Goal: Communication & Community: Participate in discussion

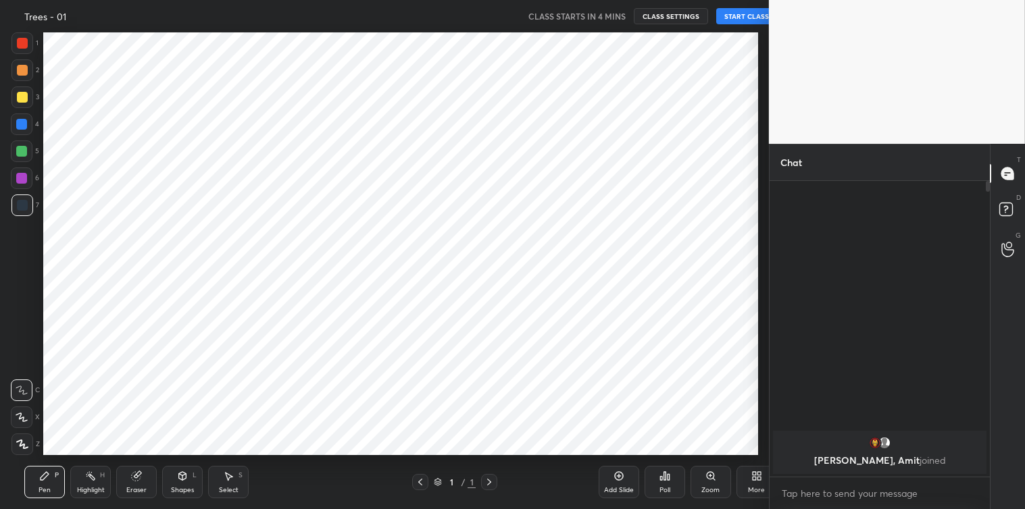
scroll to position [67116, 66825]
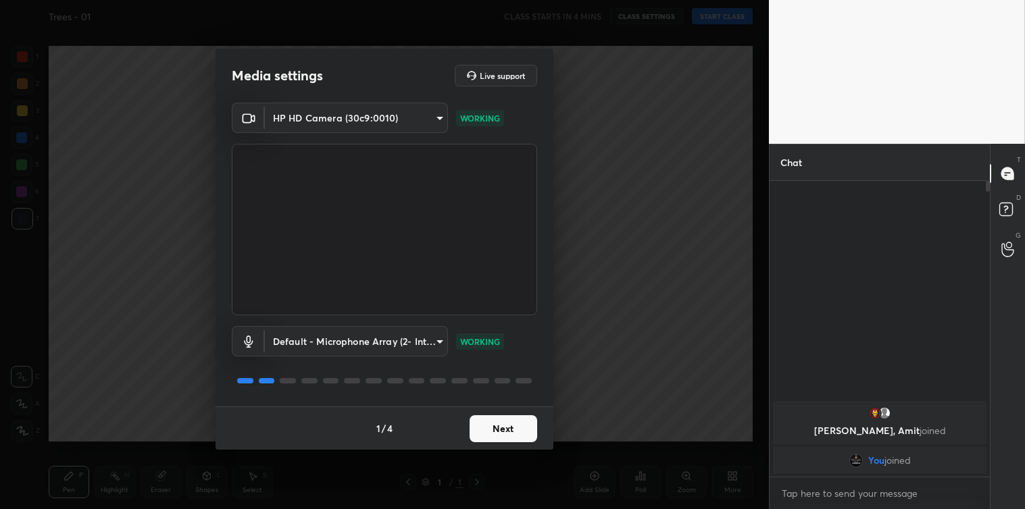
click at [483, 430] on button "Next" at bounding box center [503, 428] width 68 height 27
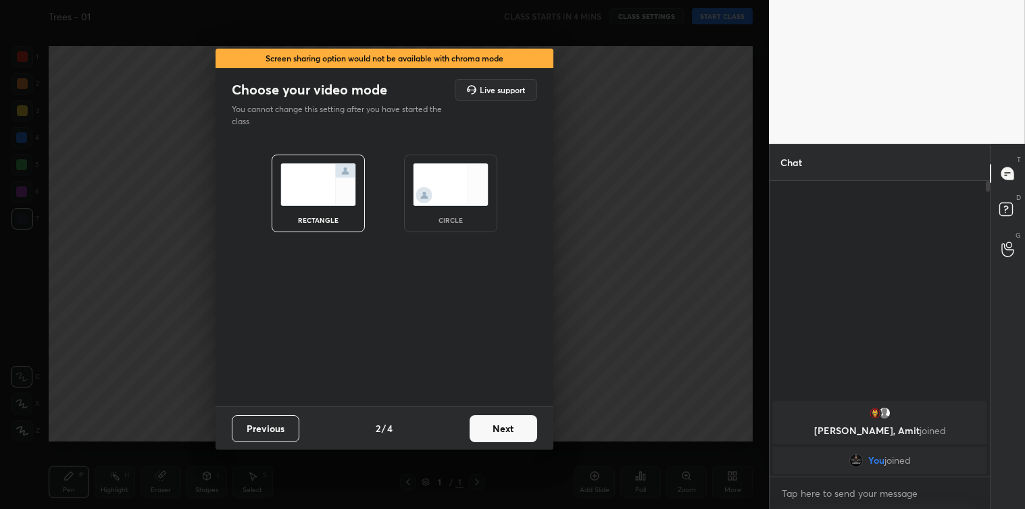
click at [483, 430] on button "Next" at bounding box center [503, 428] width 68 height 27
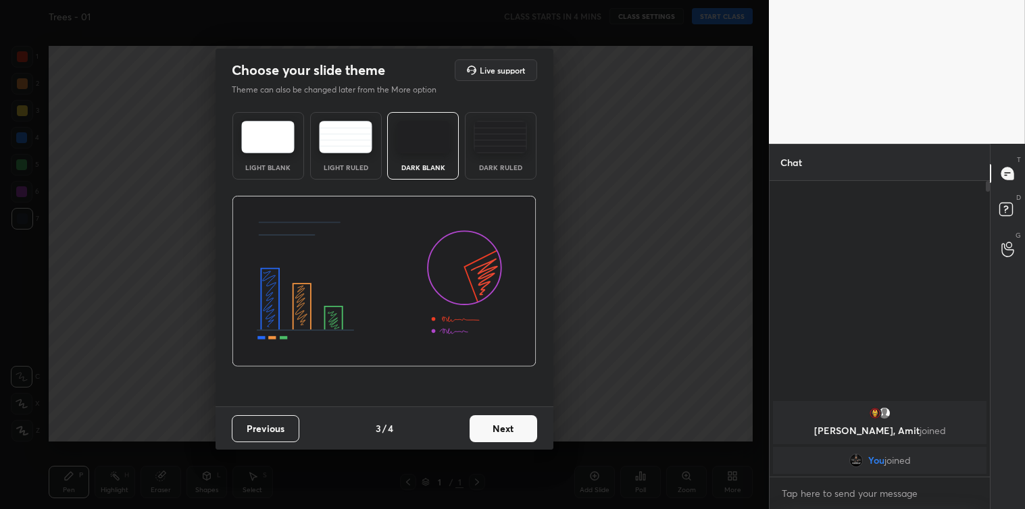
click at [483, 430] on button "Next" at bounding box center [503, 428] width 68 height 27
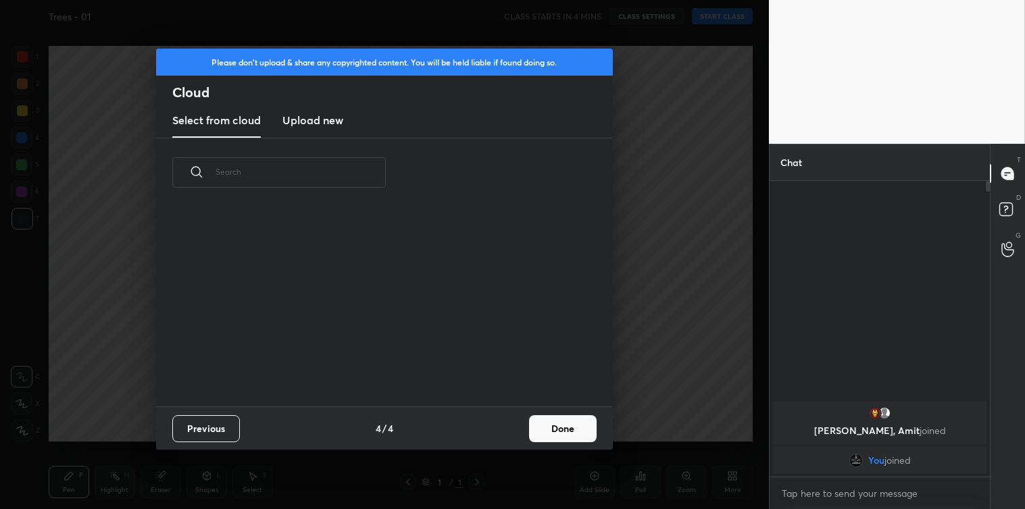
scroll to position [200, 434]
click at [318, 122] on h3 "Upload new" at bounding box center [312, 120] width 61 height 16
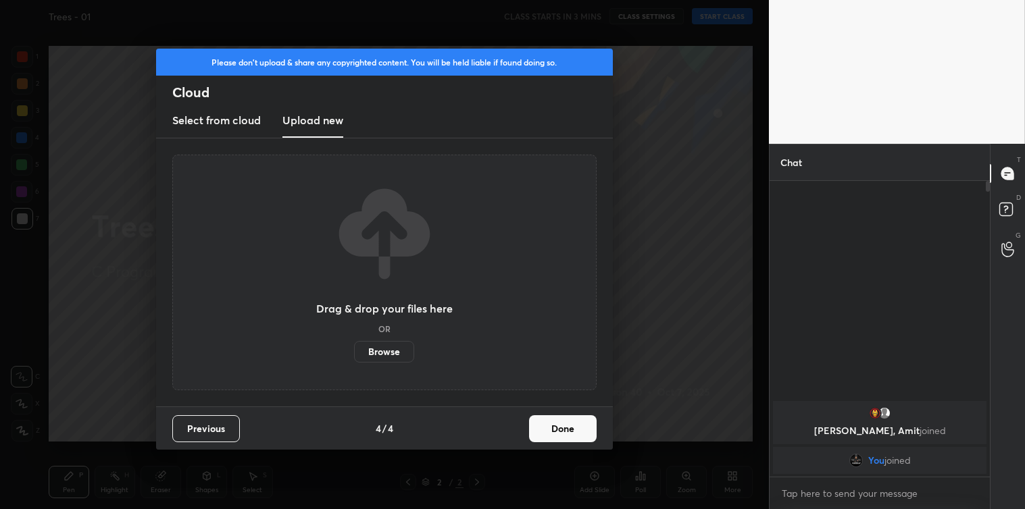
click at [392, 348] on label "Browse" at bounding box center [384, 352] width 60 height 22
click at [354, 348] on input "Browse" at bounding box center [354, 352] width 0 height 22
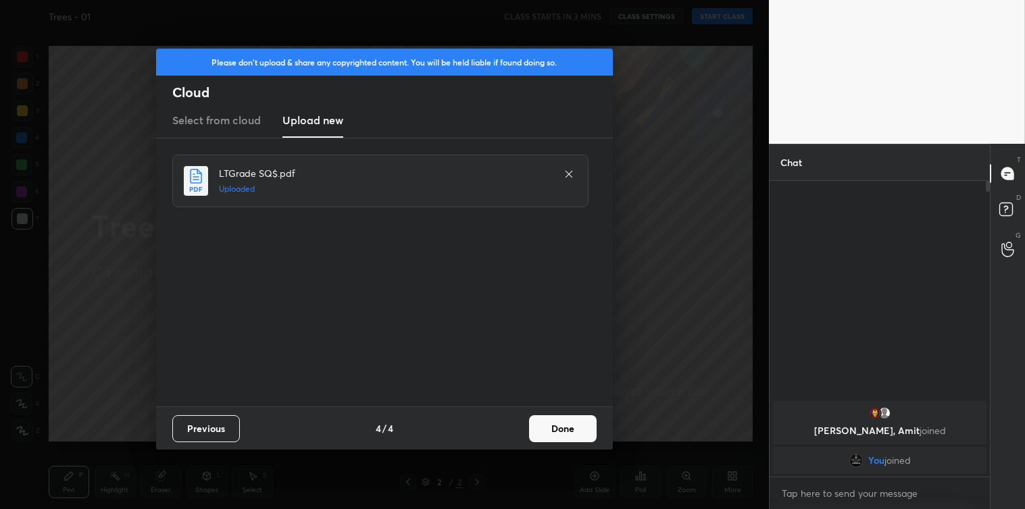
click at [545, 430] on button "Done" at bounding box center [563, 428] width 68 height 27
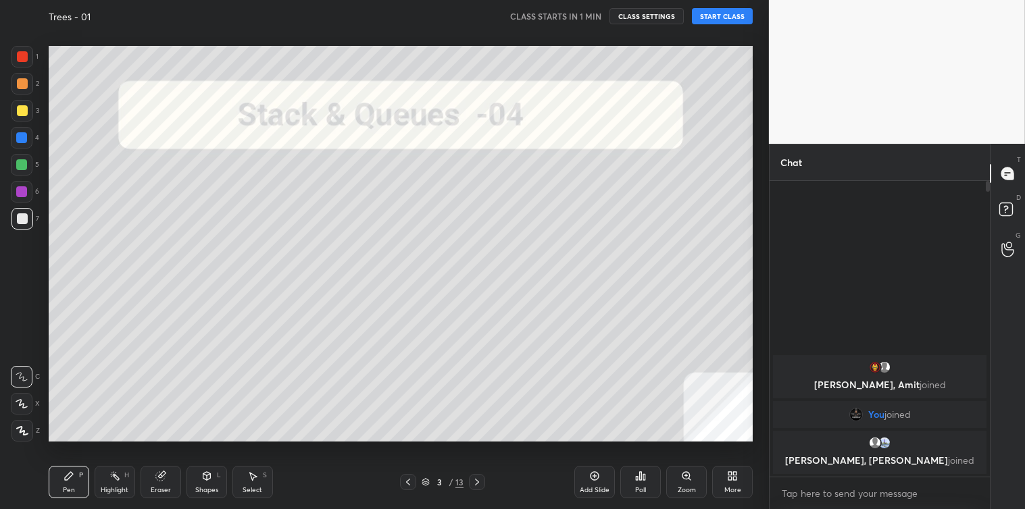
click at [727, 9] on button "START CLASS" at bounding box center [722, 16] width 61 height 16
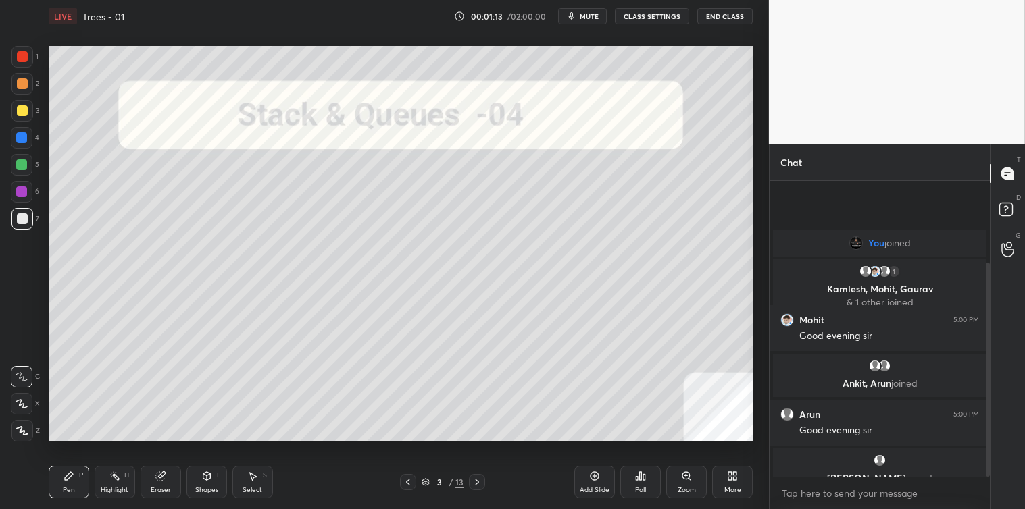
scroll to position [112, 0]
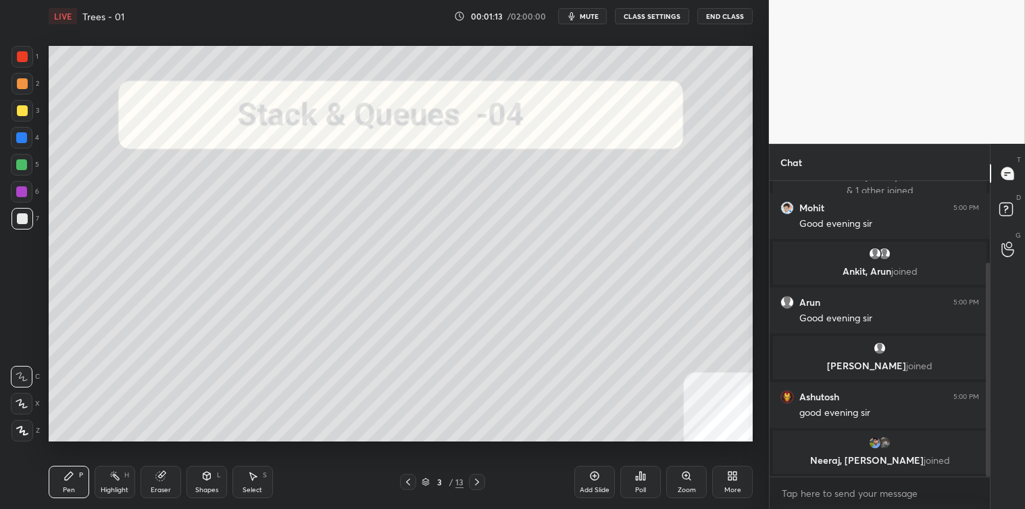
drag, startPoint x: 987, startPoint y: 340, endPoint x: 987, endPoint y: 380, distance: 39.2
click at [987, 380] on div at bounding box center [987, 370] width 4 height 214
click at [814, 484] on textarea at bounding box center [879, 494] width 199 height 22
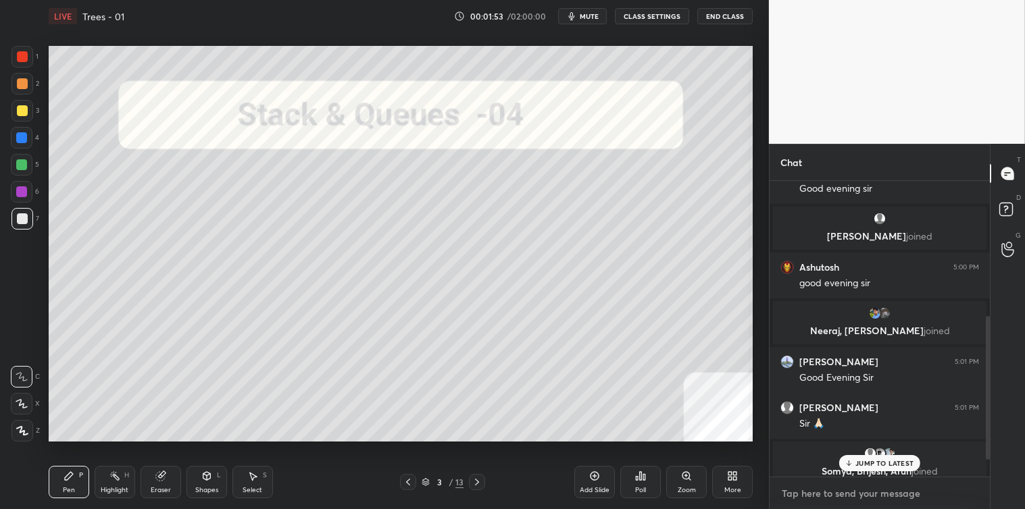
scroll to position [275, 0]
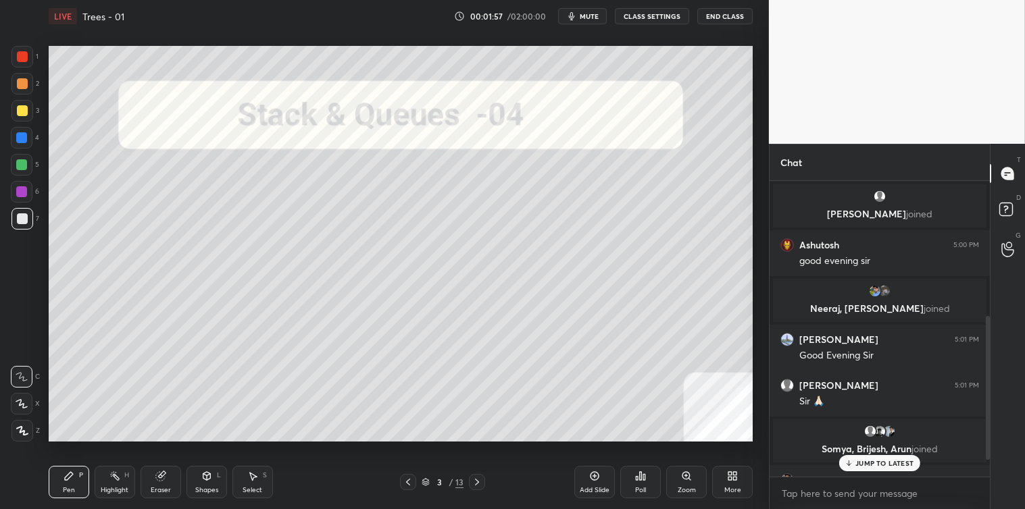
click at [866, 457] on div "JUMP TO LATEST" at bounding box center [879, 463] width 81 height 16
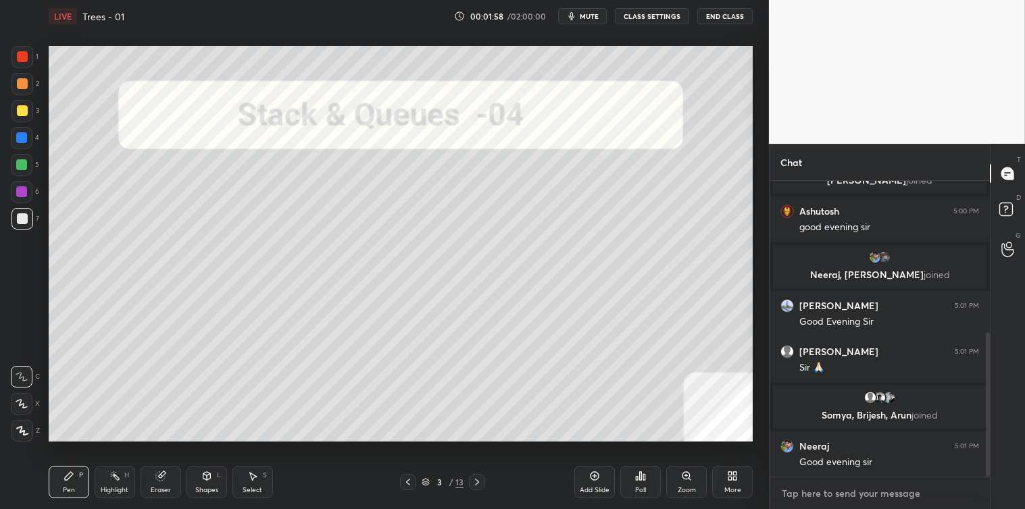
click at [804, 494] on textarea at bounding box center [879, 494] width 199 height 22
click at [475, 482] on icon at bounding box center [476, 482] width 11 height 11
type textarea "x"
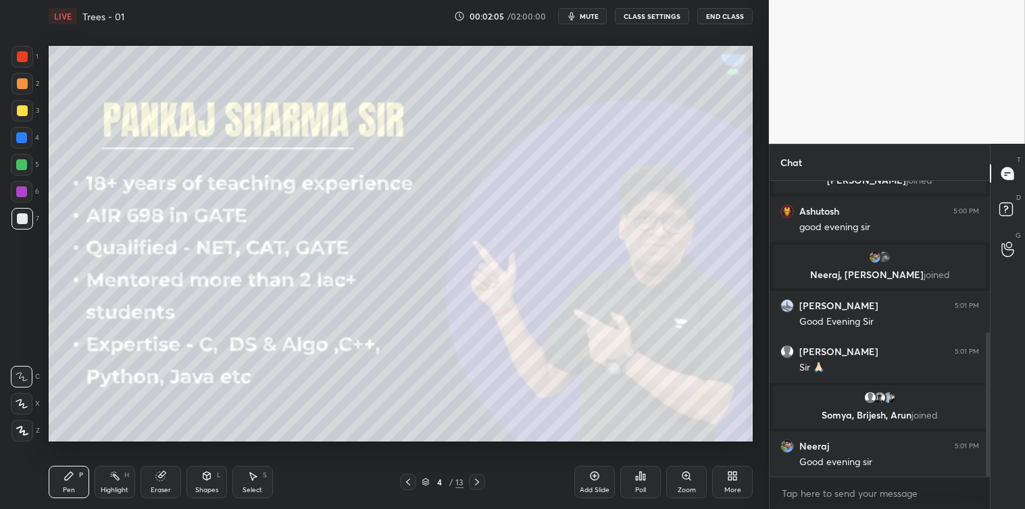
click at [475, 481] on icon at bounding box center [476, 482] width 11 height 11
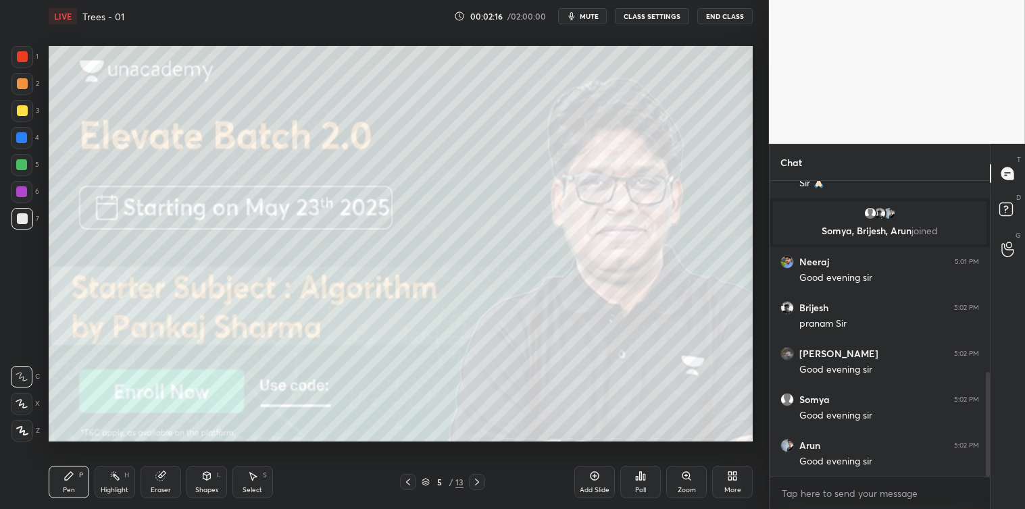
scroll to position [542, 0]
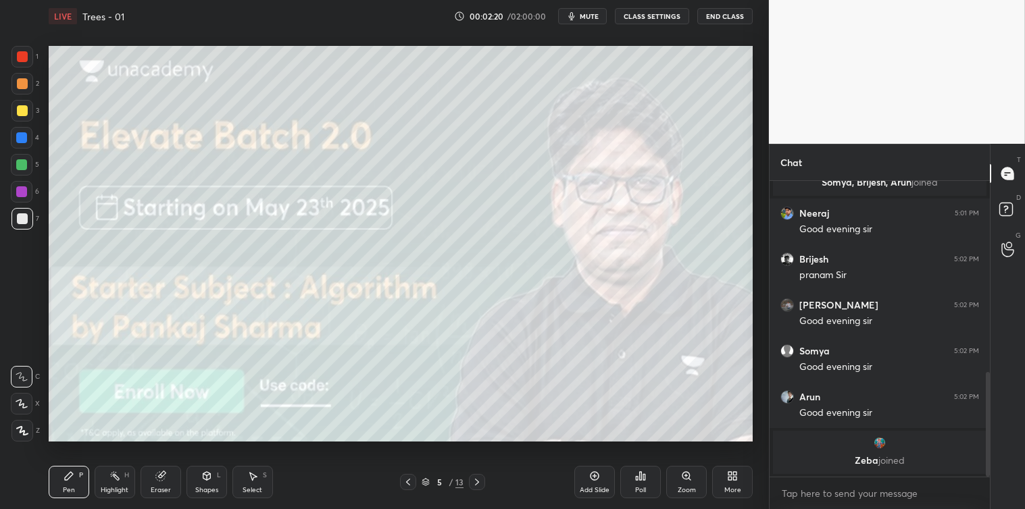
click at [482, 480] on icon at bounding box center [476, 482] width 11 height 11
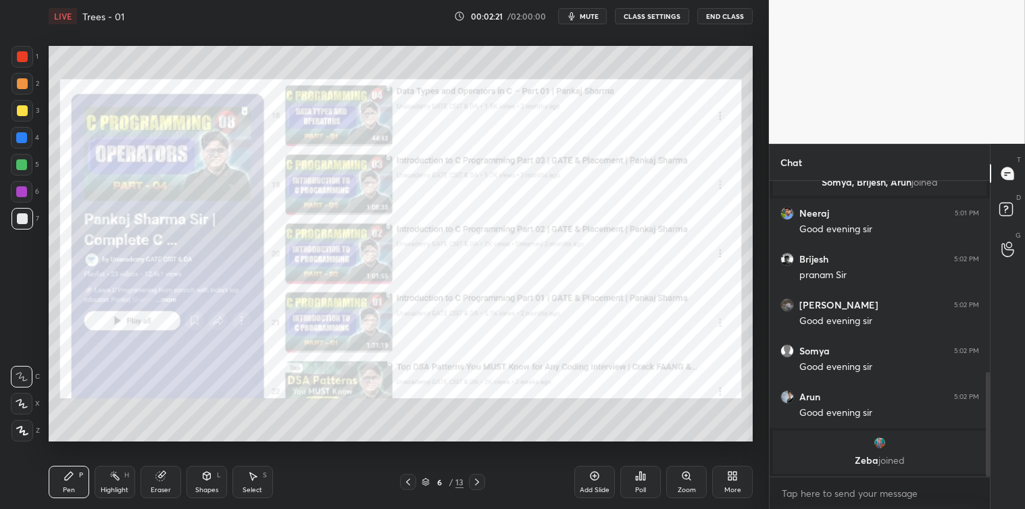
click at [481, 480] on icon at bounding box center [476, 482] width 11 height 11
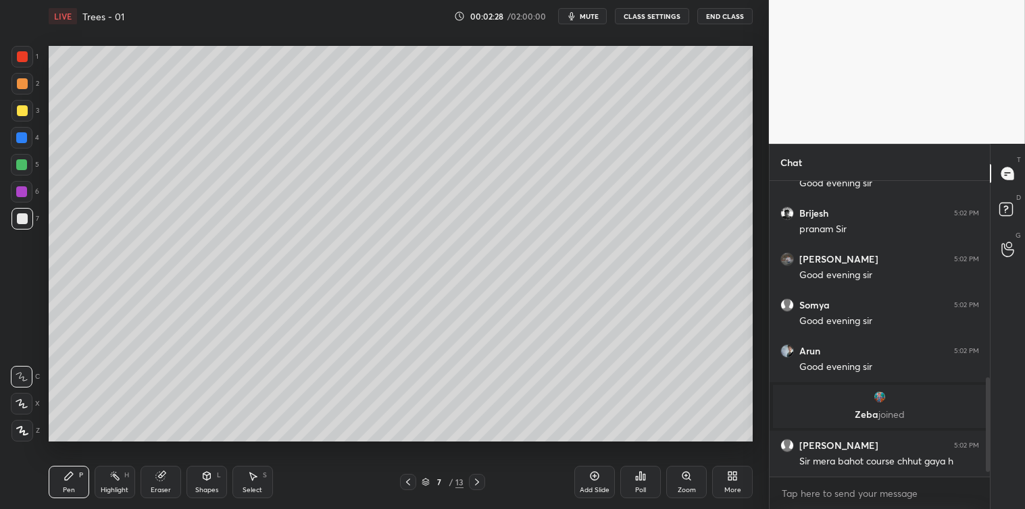
scroll to position [633, 0]
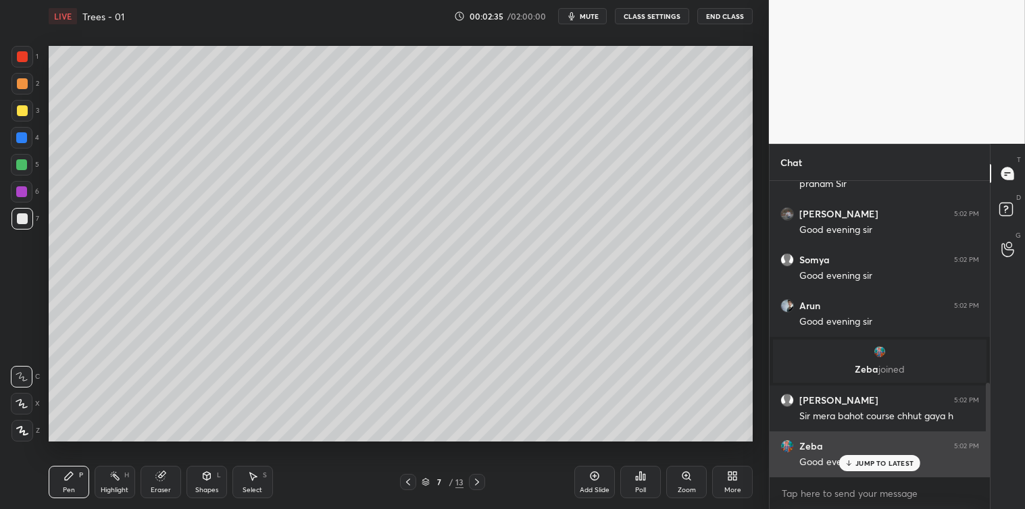
click at [852, 463] on icon at bounding box center [848, 463] width 9 height 8
click at [784, 457] on div "Zeba 5:02 PM Good evening sir" at bounding box center [879, 455] width 220 height 46
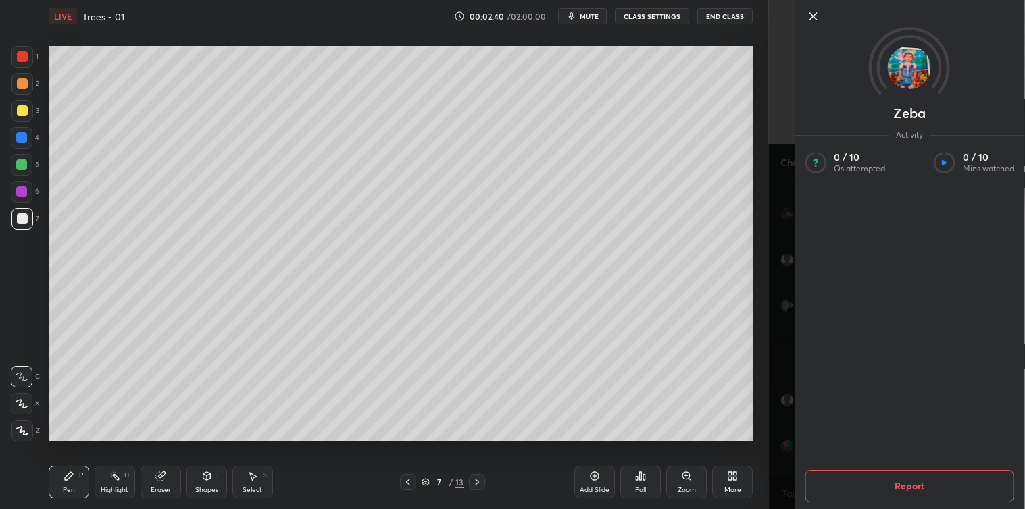
click at [812, 16] on icon at bounding box center [812, 16] width 7 height 7
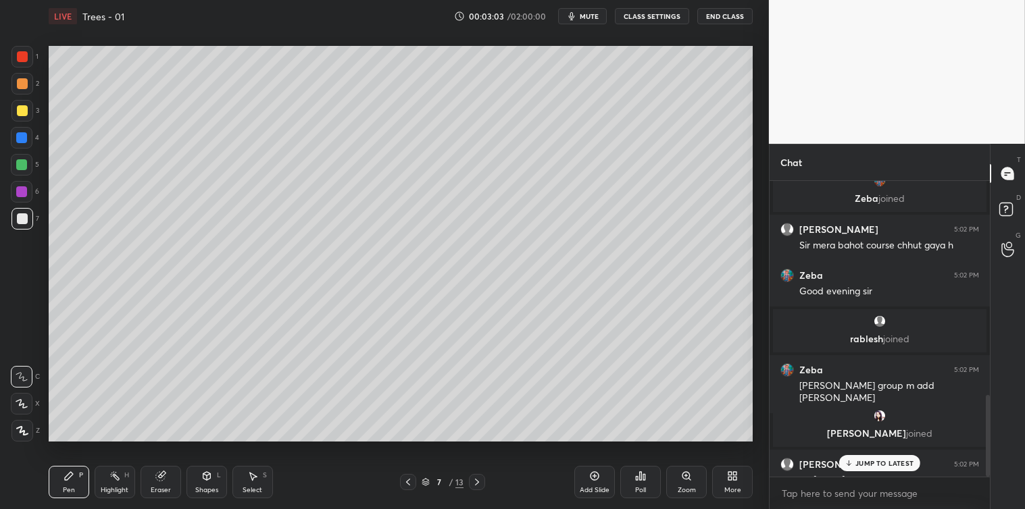
scroll to position [773, 0]
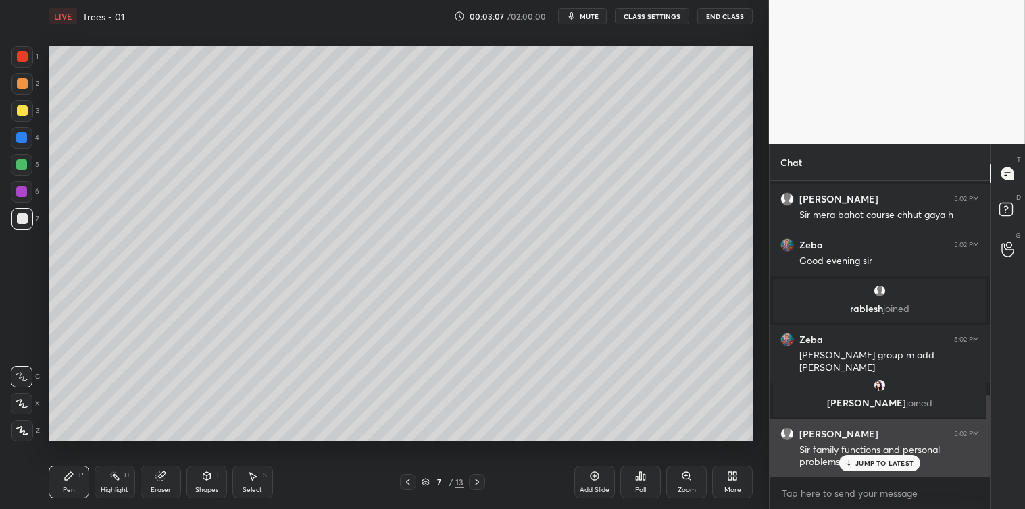
click at [854, 463] on div "JUMP TO LATEST" at bounding box center [879, 463] width 81 height 16
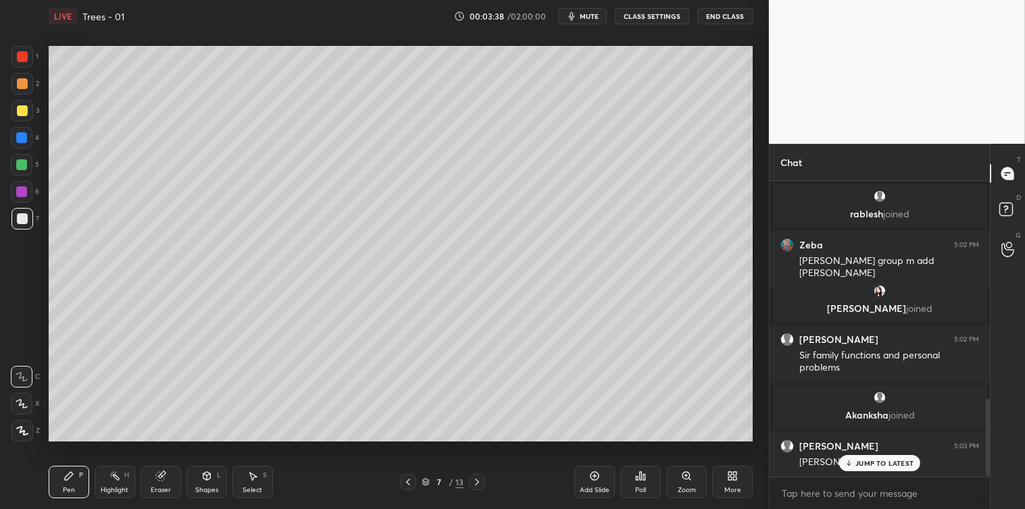
scroll to position [878, 0]
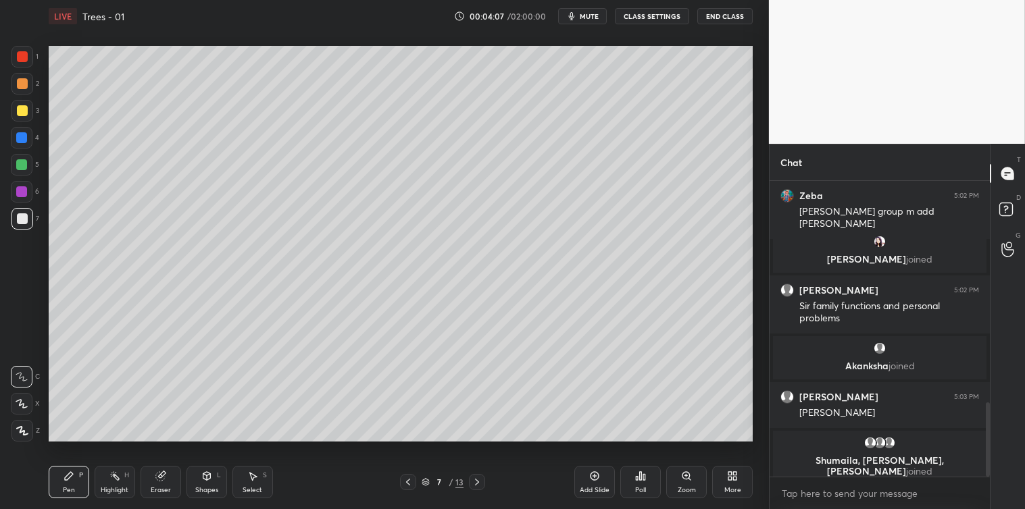
click at [636, 468] on div "Poll" at bounding box center [640, 482] width 41 height 32
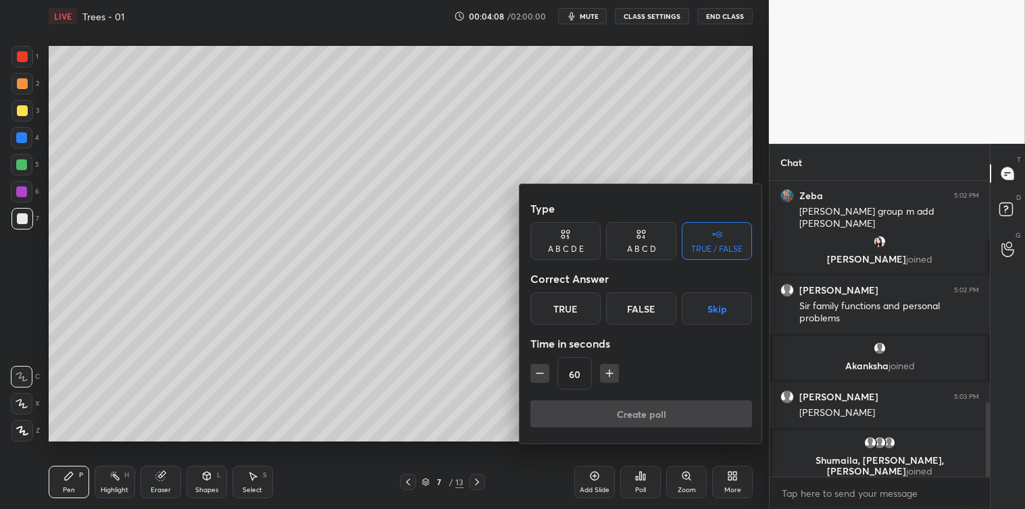
click at [602, 376] on icon "button" at bounding box center [609, 374] width 14 height 14
click at [611, 378] on icon "button" at bounding box center [609, 374] width 14 height 14
click at [612, 376] on icon "button" at bounding box center [609, 374] width 14 height 14
click at [613, 375] on icon "button" at bounding box center [616, 374] width 14 height 14
type input "120"
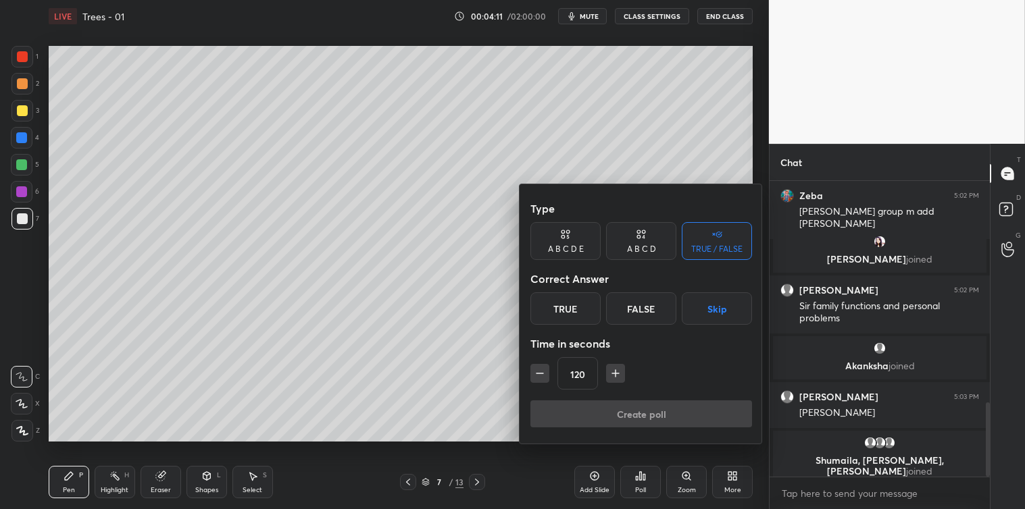
click at [640, 240] on icon at bounding box center [641, 235] width 11 height 14
click at [593, 303] on div "B" at bounding box center [595, 308] width 40 height 32
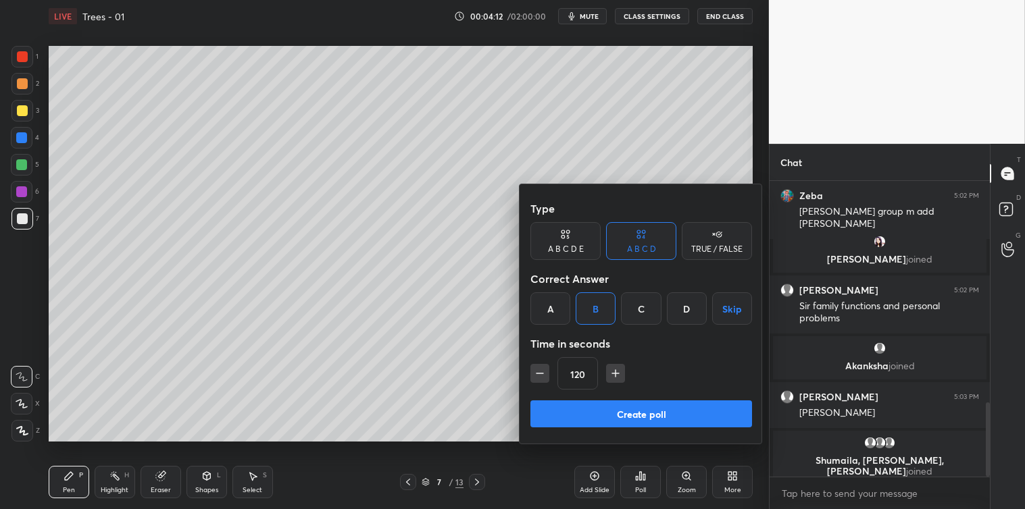
click at [638, 407] on button "Create poll" at bounding box center [641, 414] width 222 height 27
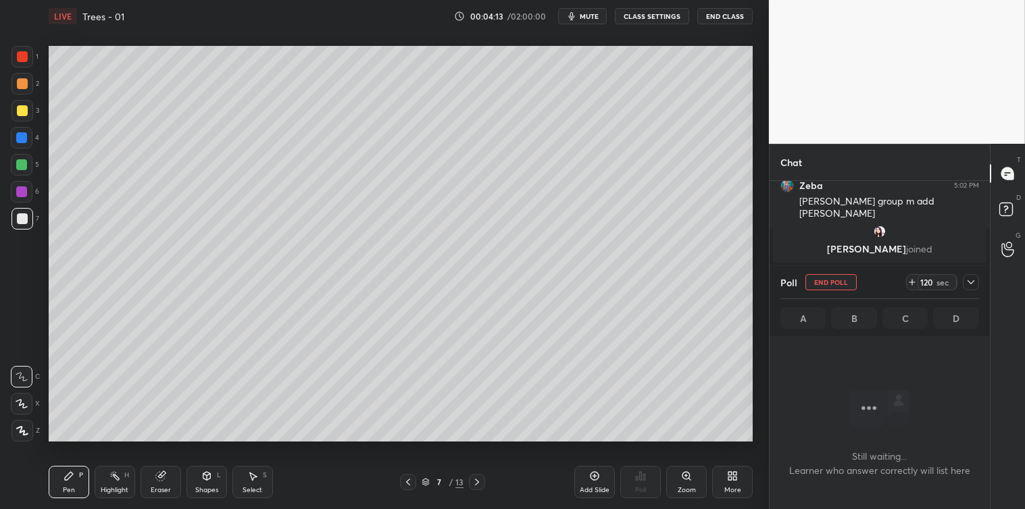
scroll to position [0, 0]
click at [970, 280] on icon at bounding box center [970, 282] width 11 height 11
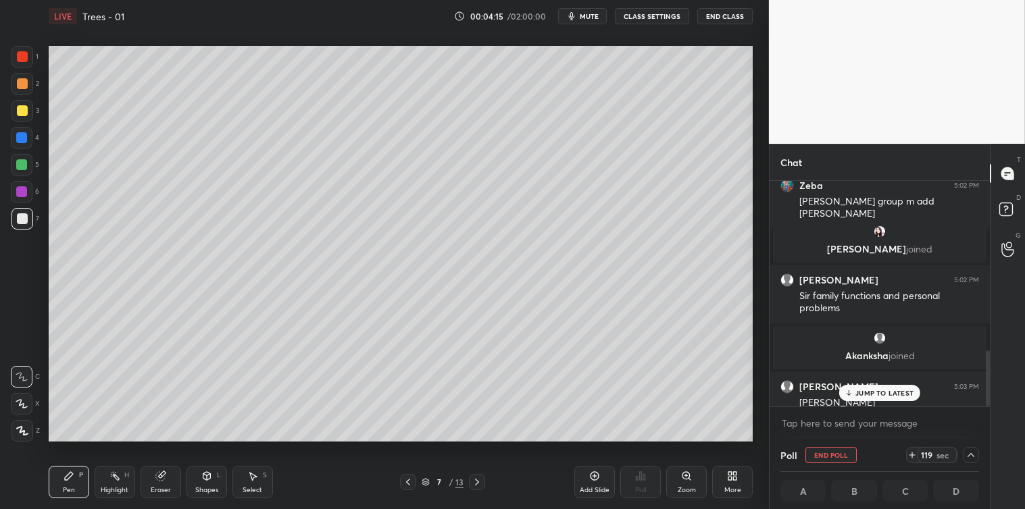
click at [887, 397] on div "JUMP TO LATEST" at bounding box center [879, 393] width 81 height 16
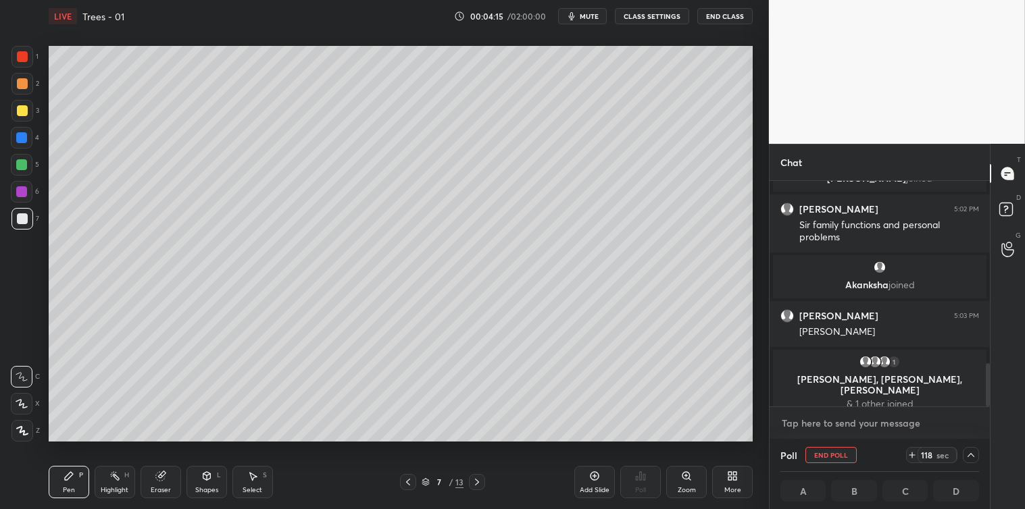
click at [861, 430] on textarea at bounding box center [879, 424] width 199 height 22
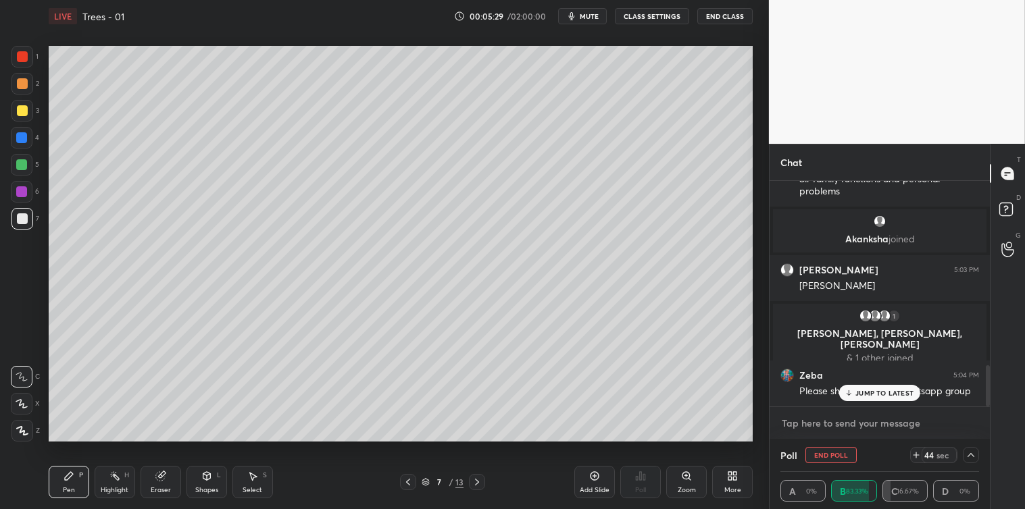
scroll to position [1011, 0]
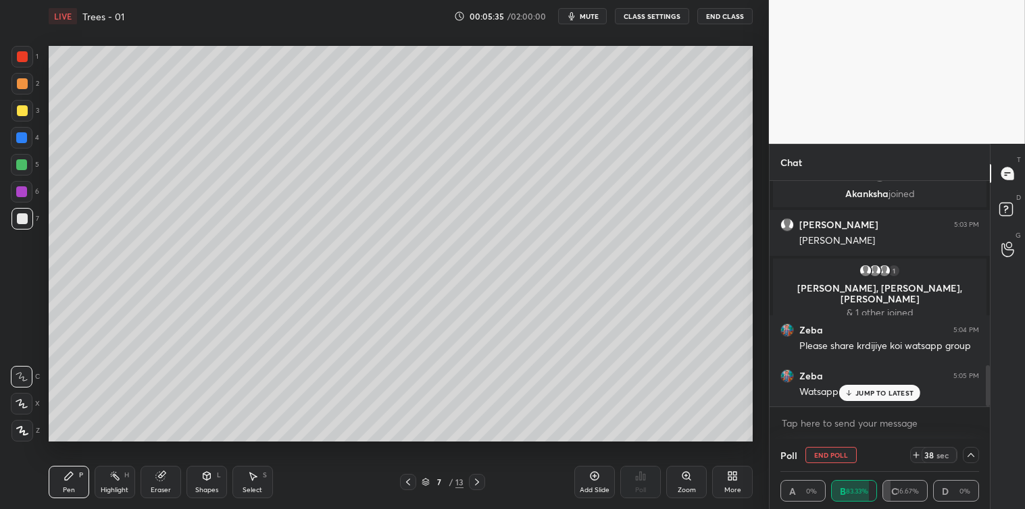
click at [899, 399] on div "JUMP TO LATEST" at bounding box center [879, 393] width 81 height 16
click at [862, 428] on textarea at bounding box center [879, 424] width 199 height 22
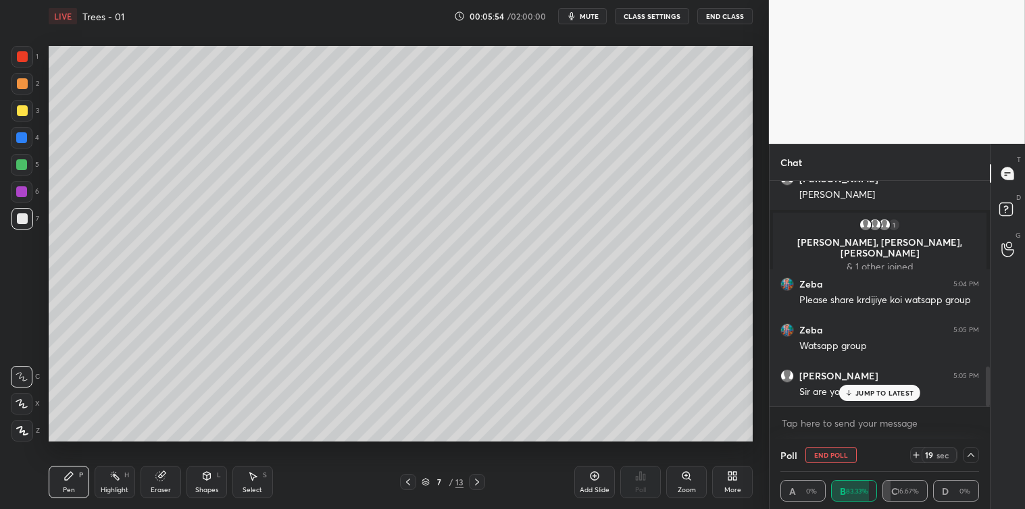
click at [854, 386] on div "JUMP TO LATEST" at bounding box center [879, 393] width 81 height 16
click at [800, 417] on textarea at bounding box center [879, 424] width 199 height 22
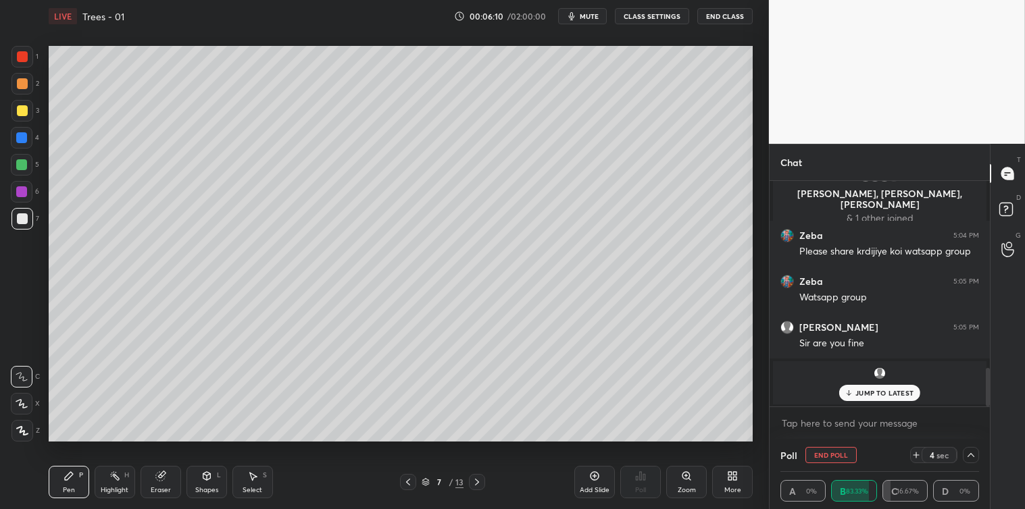
click at [869, 389] on p "JUMP TO LATEST" at bounding box center [884, 393] width 58 height 8
click at [828, 417] on textarea at bounding box center [879, 424] width 199 height 22
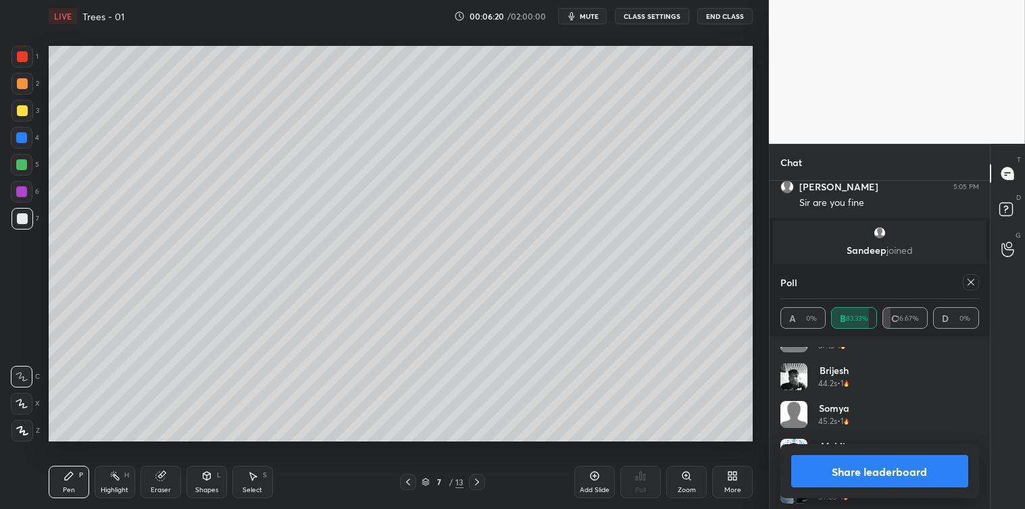
scroll to position [216, 0]
click at [905, 470] on button "Share leaderboard" at bounding box center [879, 471] width 177 height 32
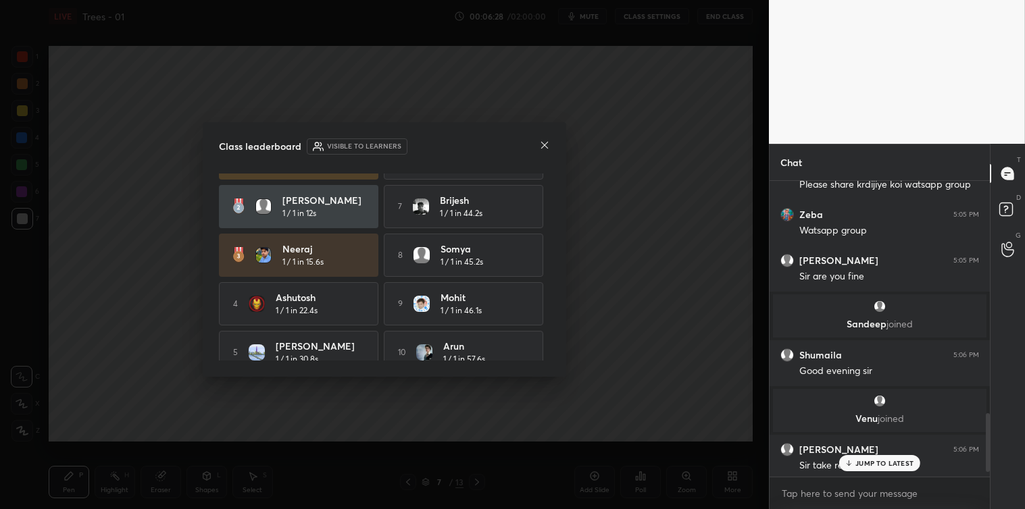
scroll to position [54, 0]
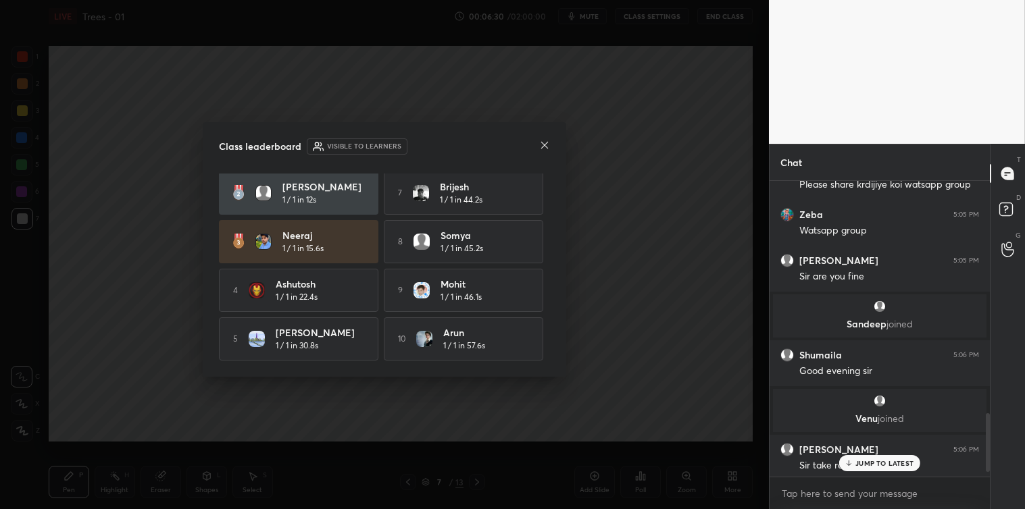
click at [544, 151] on div at bounding box center [544, 146] width 11 height 14
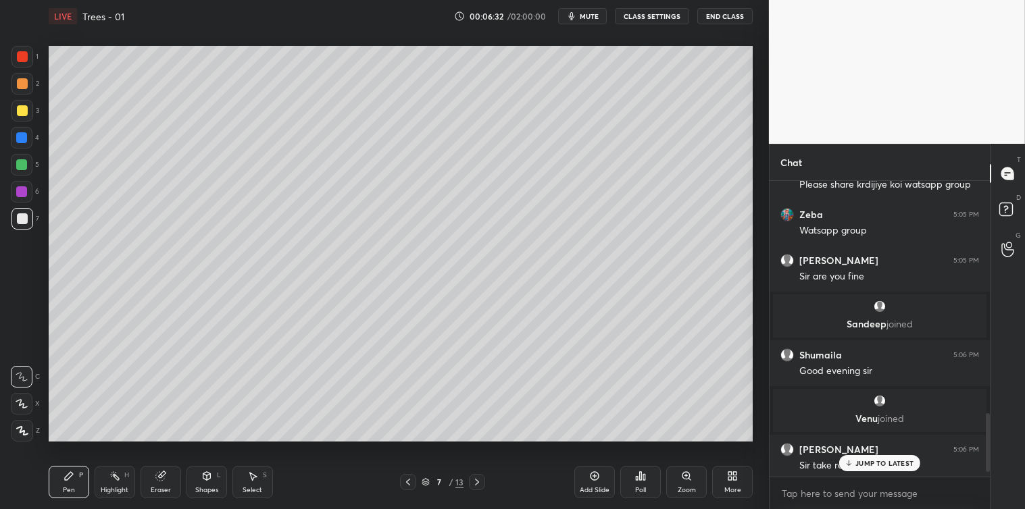
click at [860, 462] on p "JUMP TO LATEST" at bounding box center [884, 463] width 58 height 8
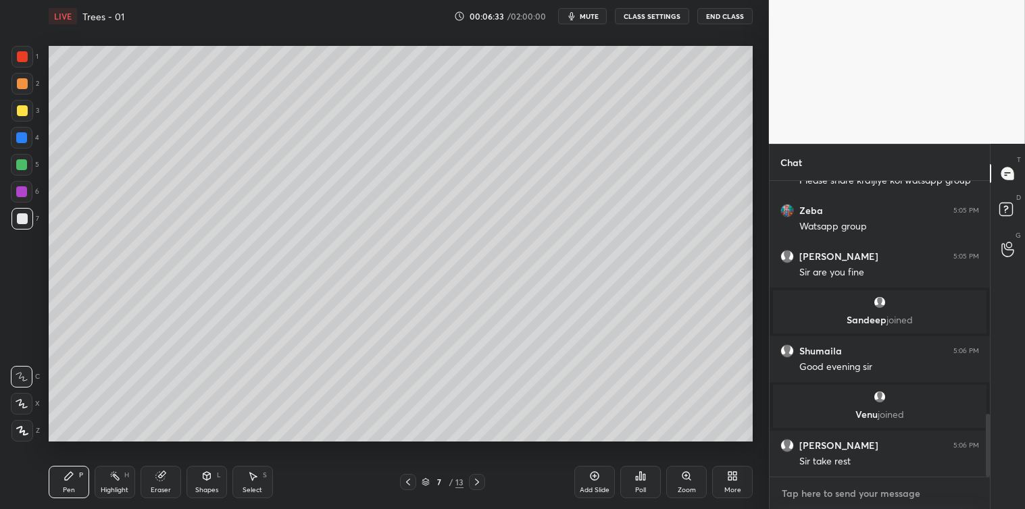
click at [843, 501] on textarea at bounding box center [879, 494] width 199 height 22
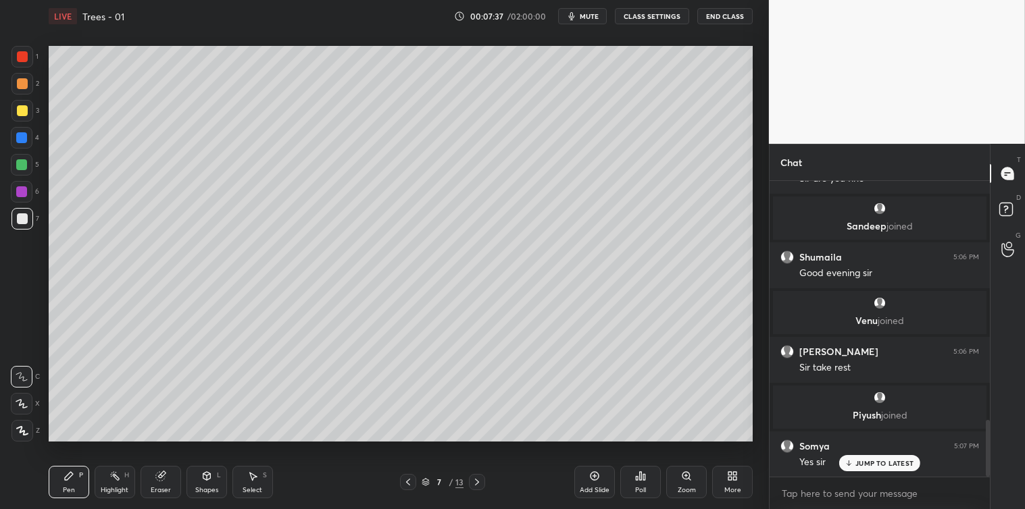
scroll to position [1253, 0]
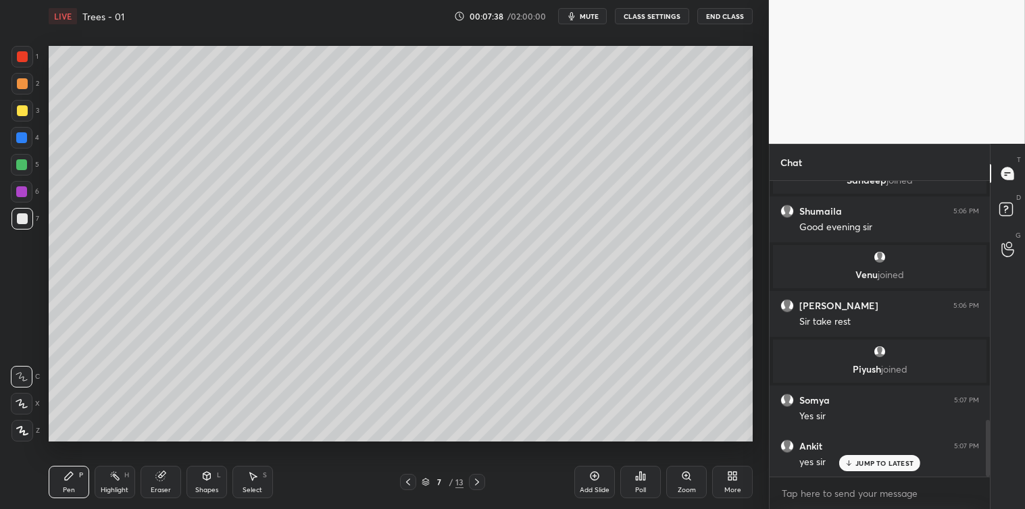
click at [589, 482] on div "Add Slide" at bounding box center [594, 482] width 41 height 32
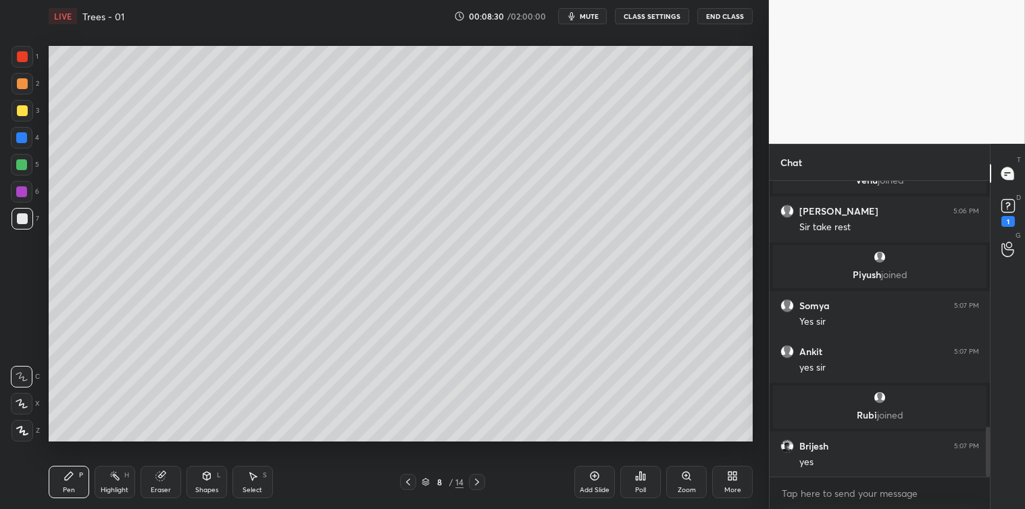
scroll to position [1455, 0]
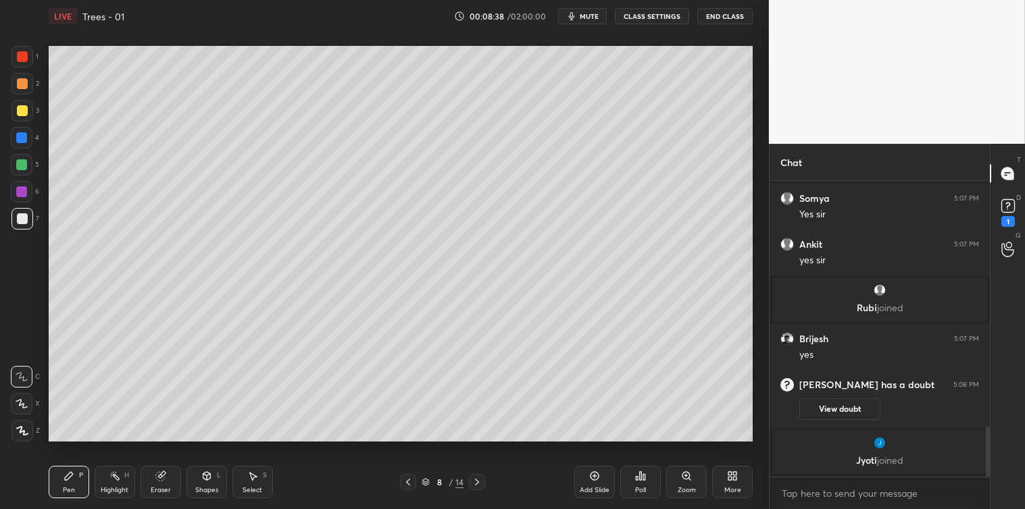
click at [11, 107] on div at bounding box center [22, 111] width 22 height 22
click at [1004, 172] on icon at bounding box center [1007, 173] width 12 height 12
click at [1009, 216] on div "1" at bounding box center [1008, 221] width 14 height 11
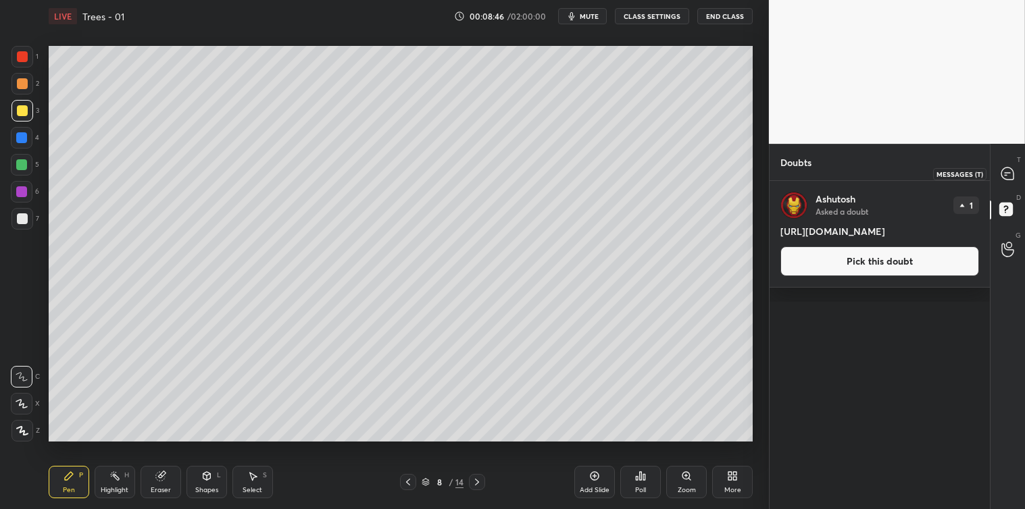
click at [1009, 173] on icon at bounding box center [1007, 173] width 12 height 12
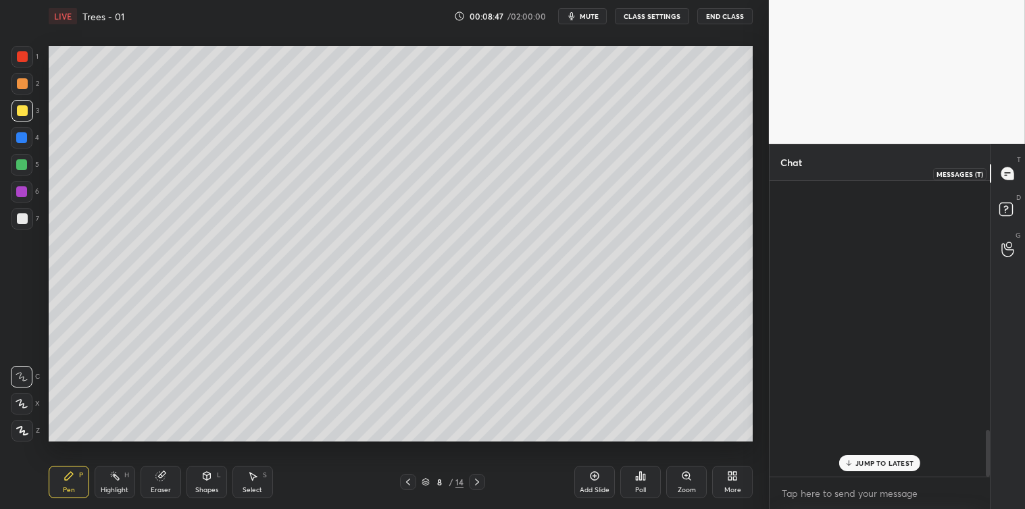
scroll to position [292, 216]
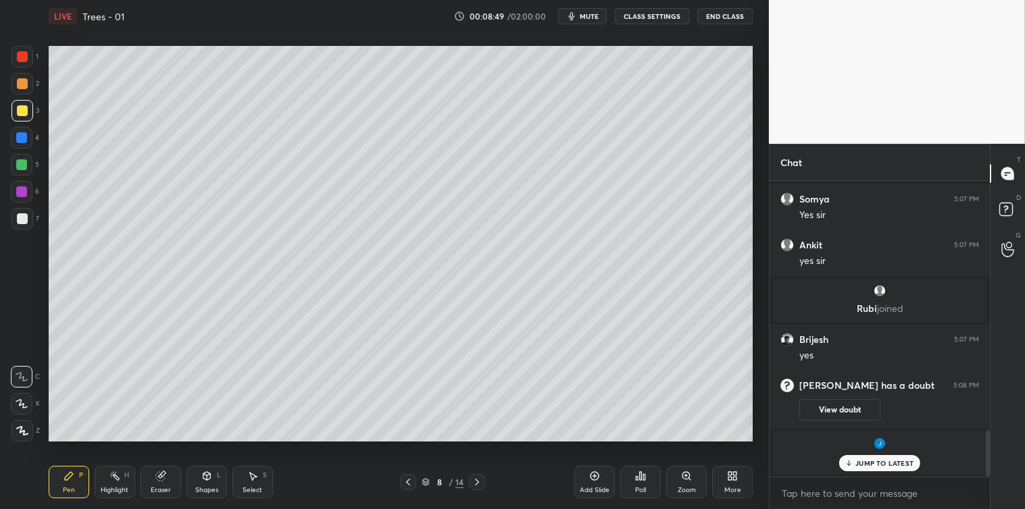
click at [856, 467] on p "JUMP TO LATEST" at bounding box center [884, 463] width 58 height 8
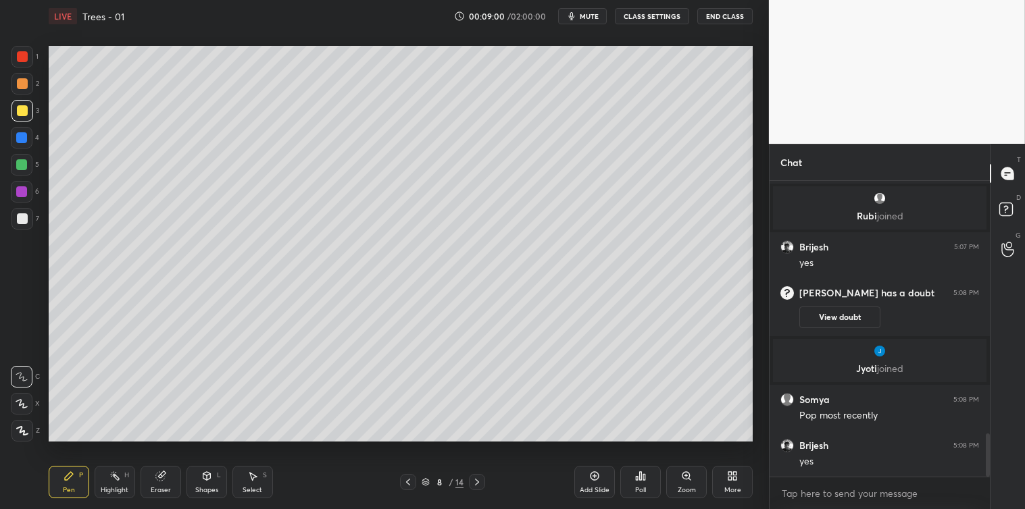
scroll to position [1717, 0]
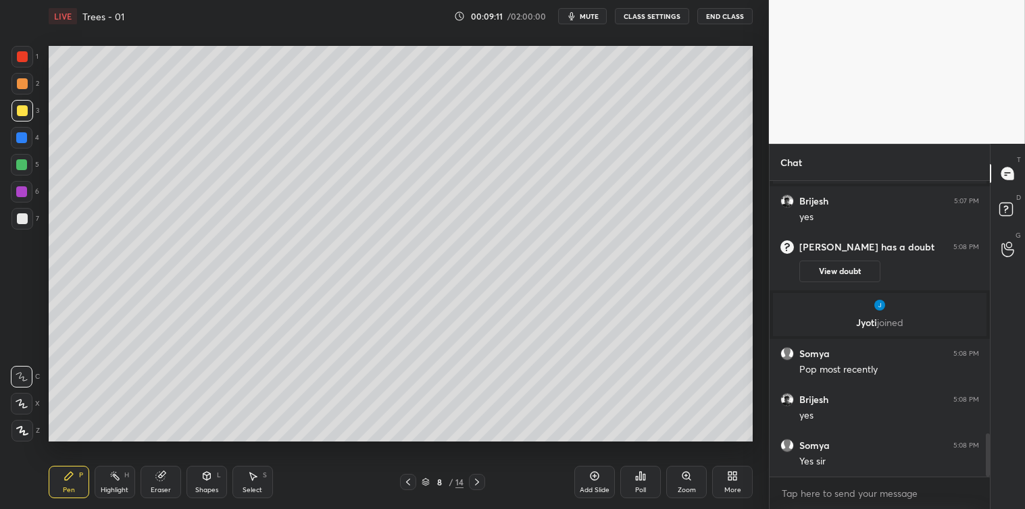
click at [584, 476] on div "Add Slide" at bounding box center [594, 482] width 41 height 32
click at [22, 218] on div at bounding box center [22, 218] width 11 height 11
click at [22, 63] on div at bounding box center [22, 57] width 22 height 22
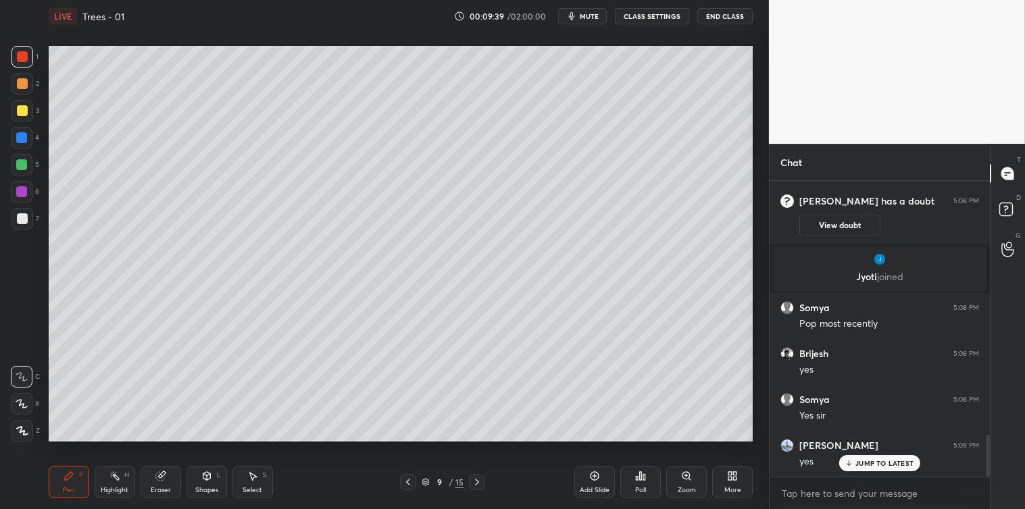
scroll to position [1808, 0]
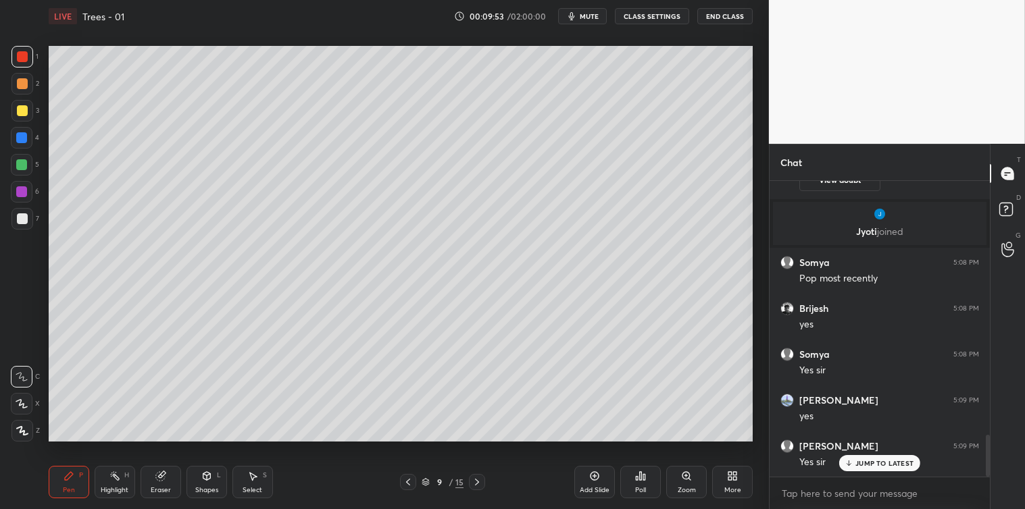
click at [253, 482] on icon at bounding box center [252, 476] width 11 height 11
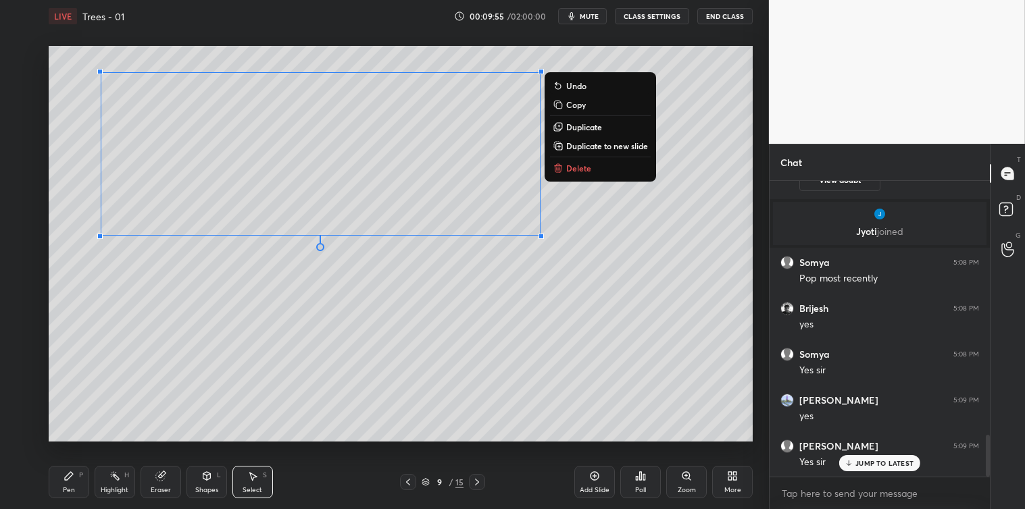
click at [569, 105] on p "Copy" at bounding box center [576, 104] width 20 height 11
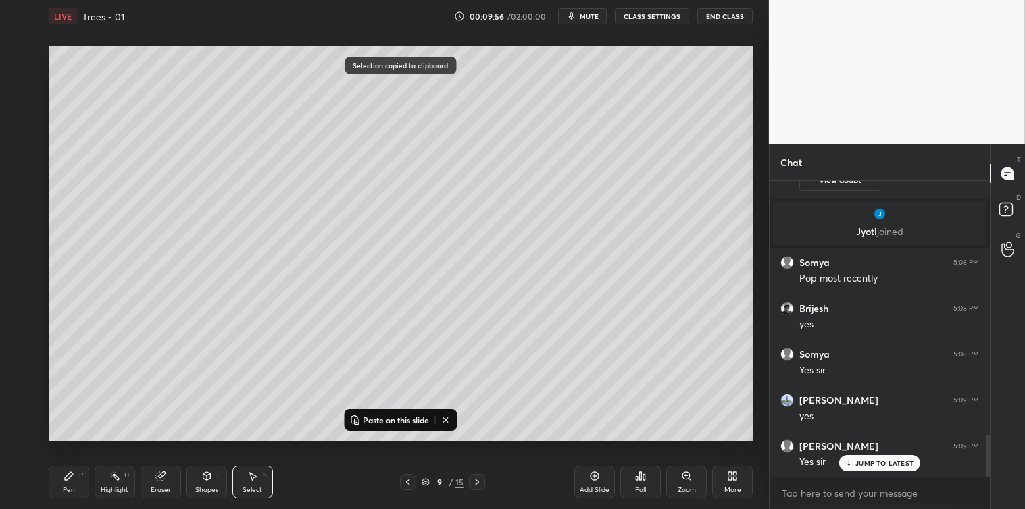
click at [592, 482] on div "Add Slide" at bounding box center [594, 482] width 41 height 32
click at [422, 417] on p "Paste on this slide" at bounding box center [396, 420] width 66 height 11
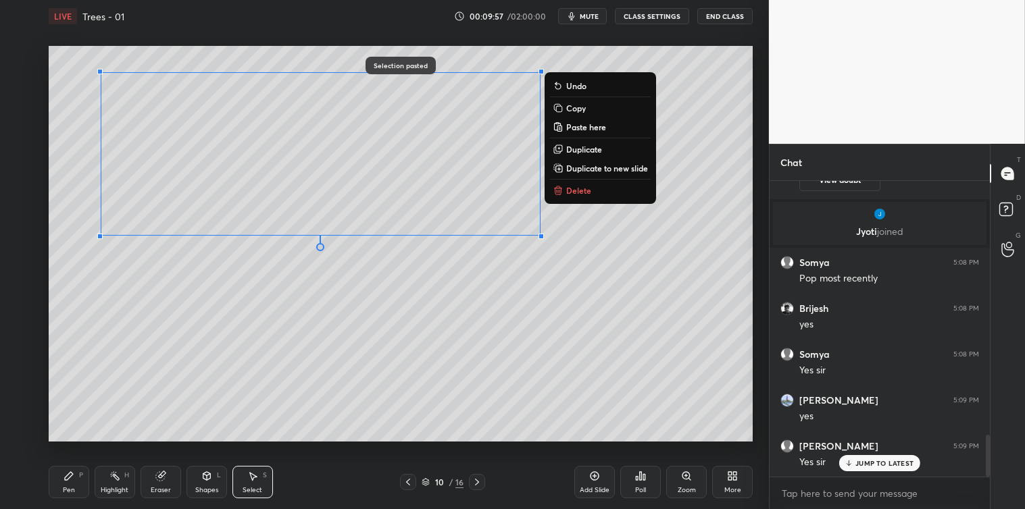
click at [434, 437] on div "0 ° Undo Copy Paste here Duplicate Duplicate to new slide Delete" at bounding box center [401, 244] width 704 height 396
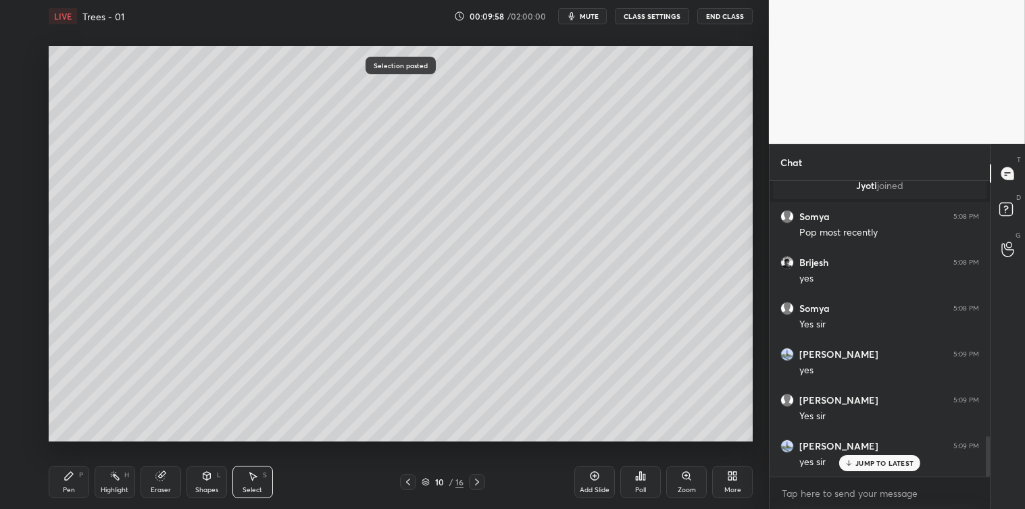
scroll to position [1901, 0]
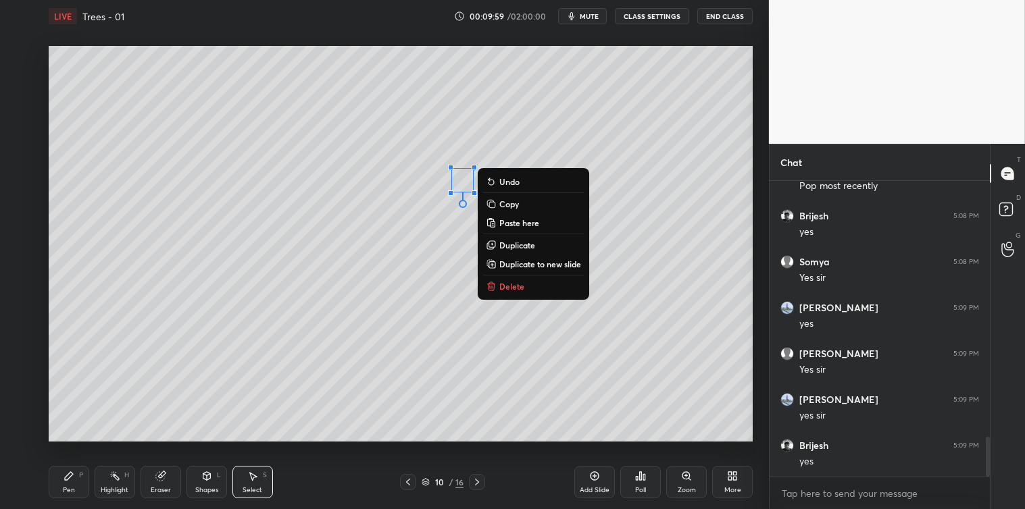
click at [496, 281] on icon at bounding box center [491, 286] width 11 height 11
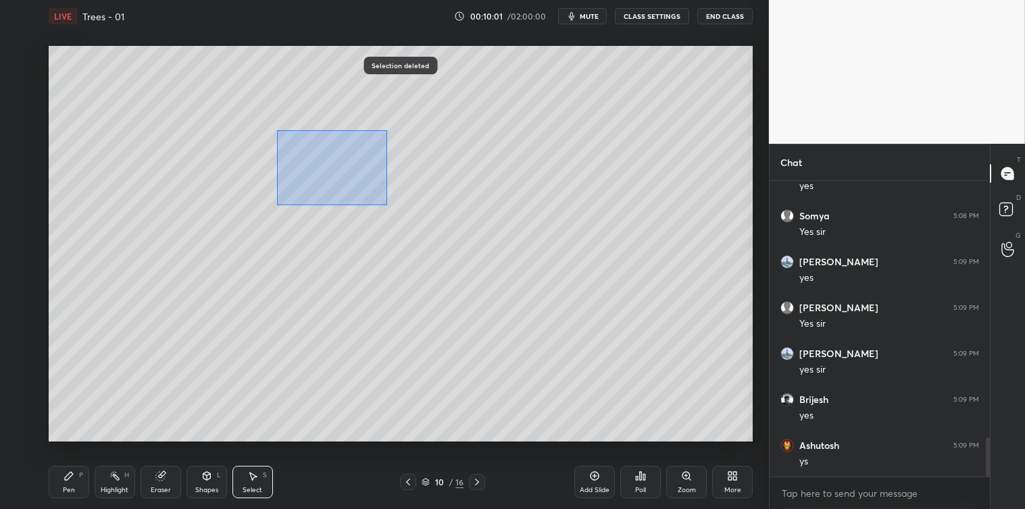
scroll to position [2038, 0]
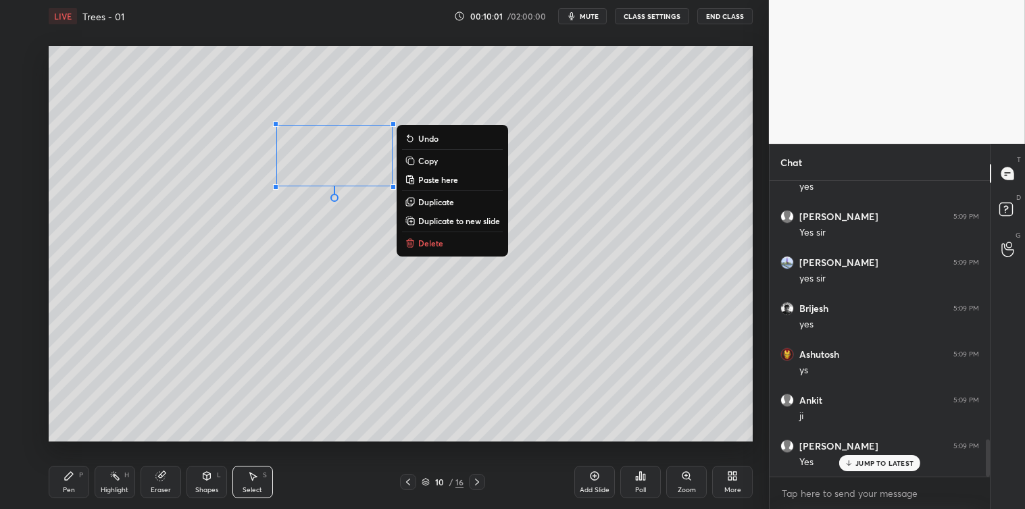
click at [419, 240] on p "Delete" at bounding box center [430, 243] width 25 height 11
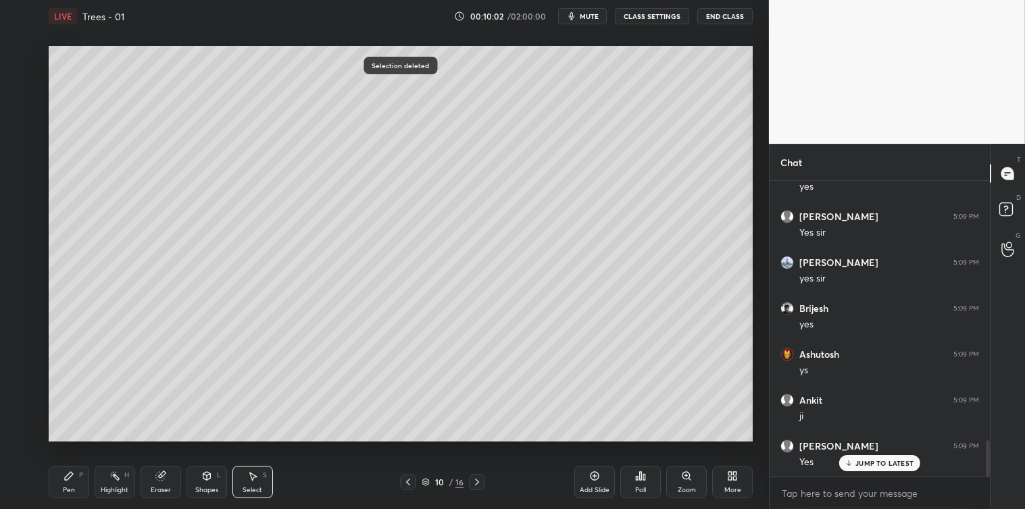
scroll to position [2084, 0]
click at [65, 474] on icon at bounding box center [68, 476] width 11 height 11
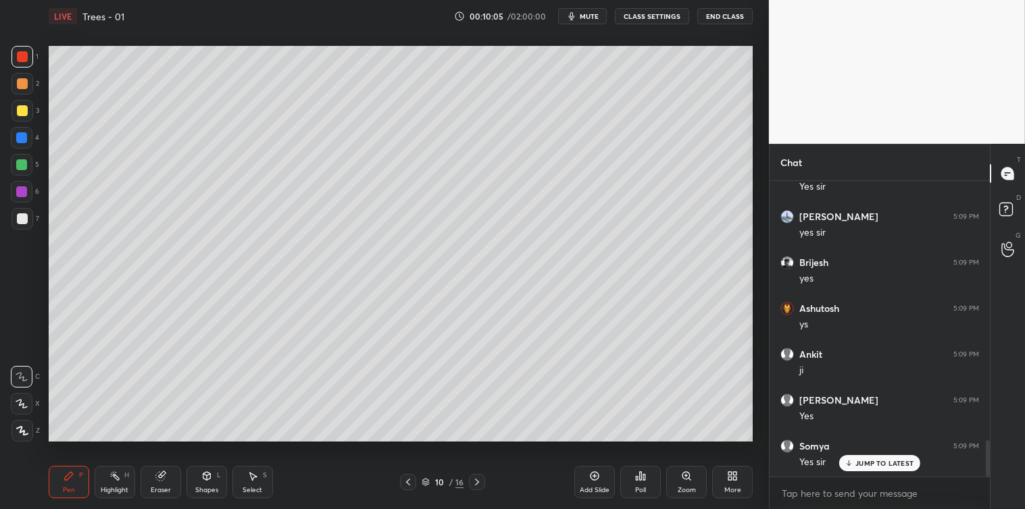
scroll to position [2130, 0]
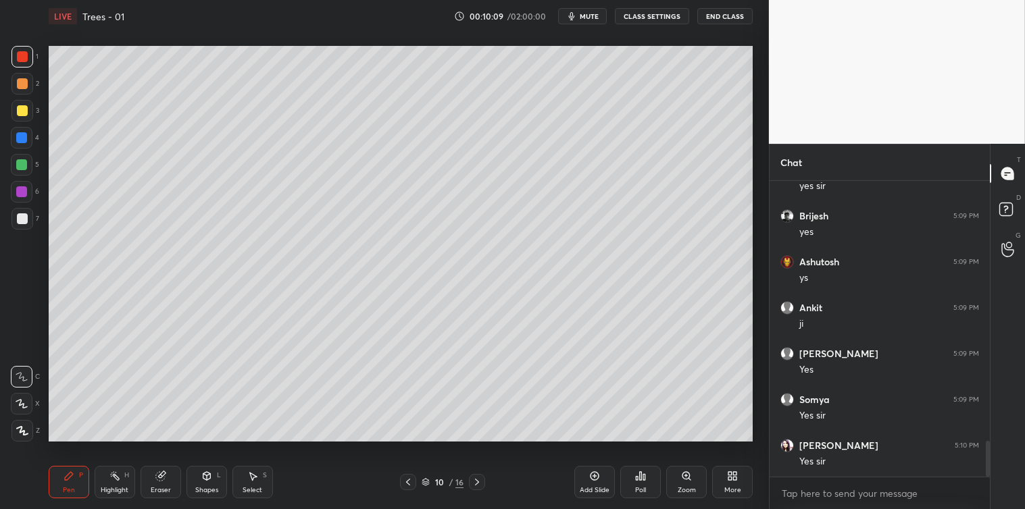
click at [19, 215] on div at bounding box center [22, 218] width 11 height 11
click at [24, 59] on div at bounding box center [22, 56] width 11 height 11
click at [244, 480] on div "Select S" at bounding box center [252, 482] width 41 height 32
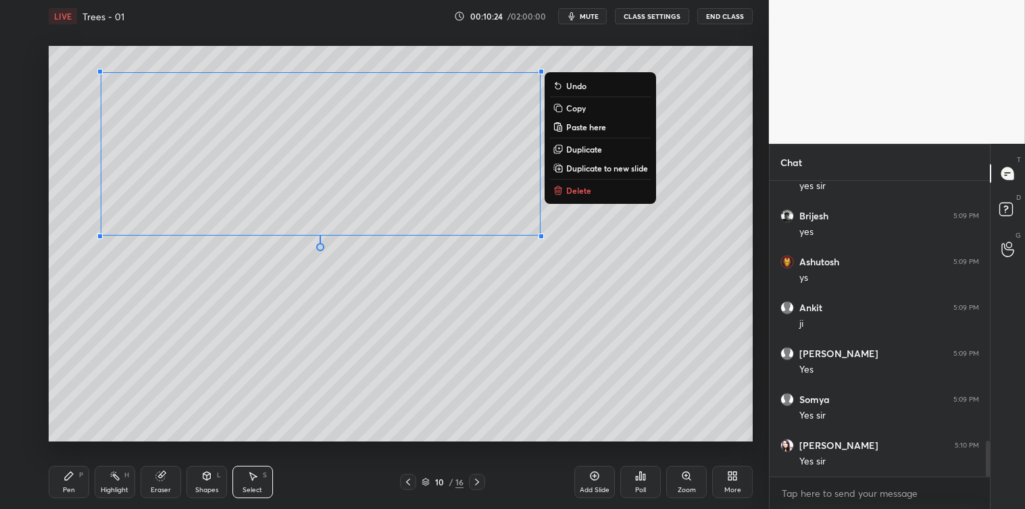
click at [579, 106] on p "Copy" at bounding box center [576, 108] width 20 height 11
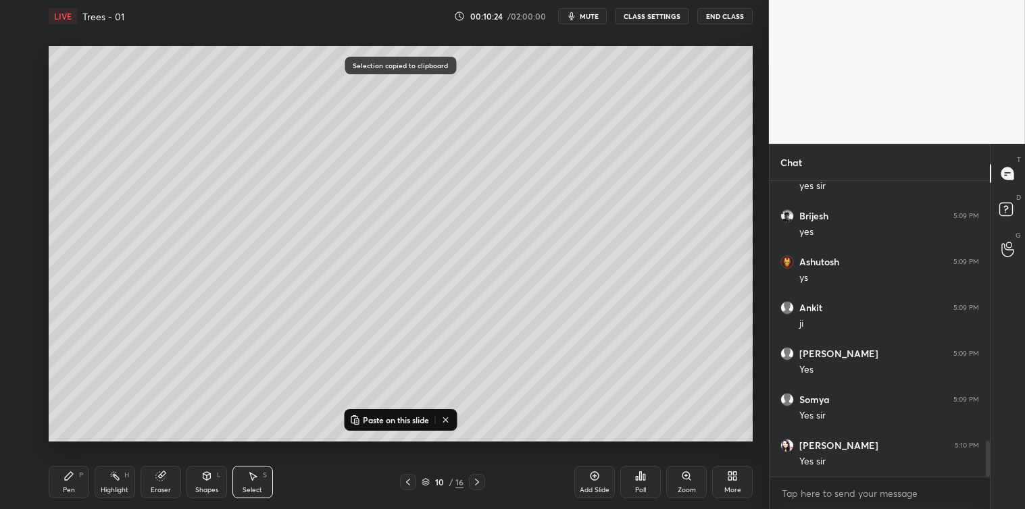
click at [589, 473] on icon at bounding box center [594, 476] width 11 height 11
click at [399, 421] on p "Paste on this slide" at bounding box center [396, 420] width 66 height 11
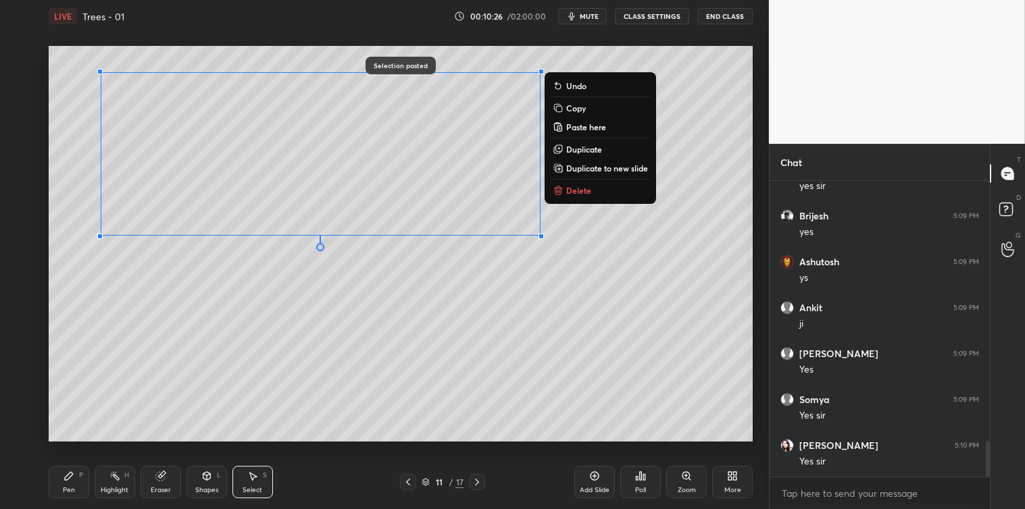
click at [398, 439] on div "0 ° Undo Copy Paste here Duplicate Duplicate to new slide Delete" at bounding box center [401, 244] width 704 height 396
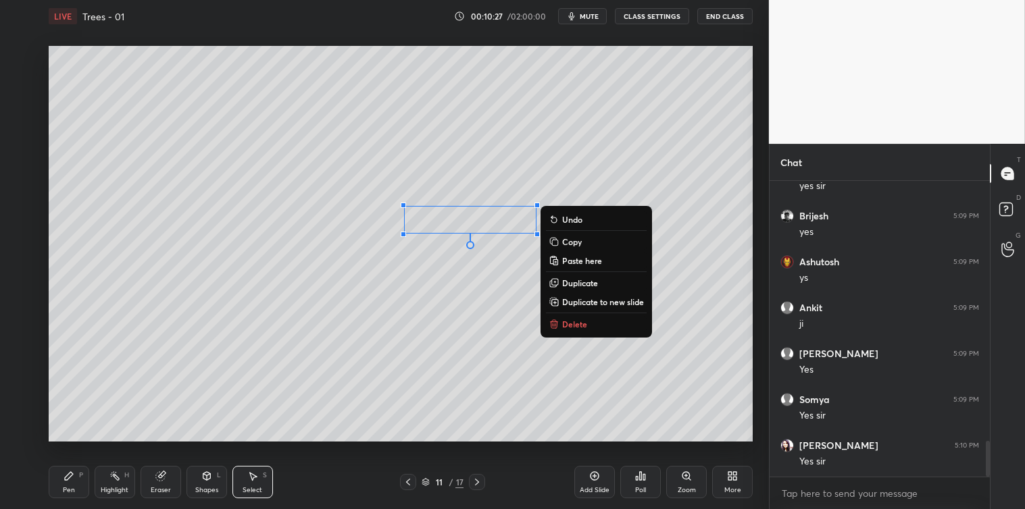
click at [574, 324] on p "Delete" at bounding box center [574, 324] width 25 height 11
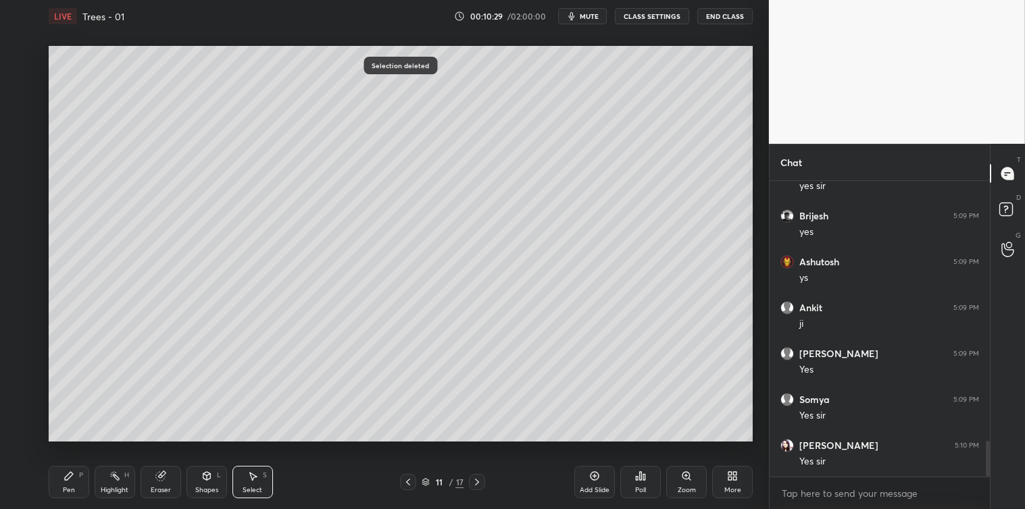
click at [64, 476] on icon at bounding box center [68, 476] width 11 height 11
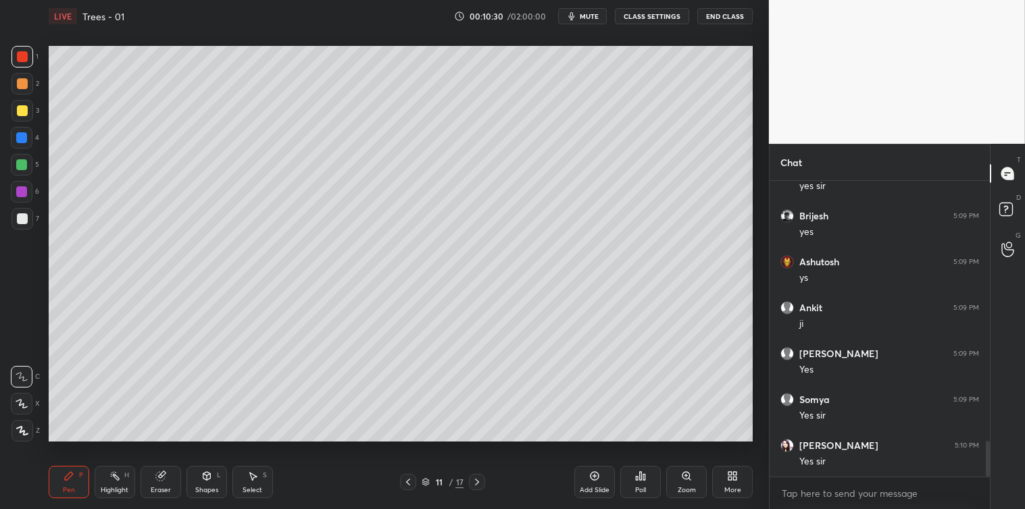
click at [28, 223] on div at bounding box center [22, 219] width 22 height 22
click at [261, 471] on div "Select S" at bounding box center [252, 482] width 41 height 32
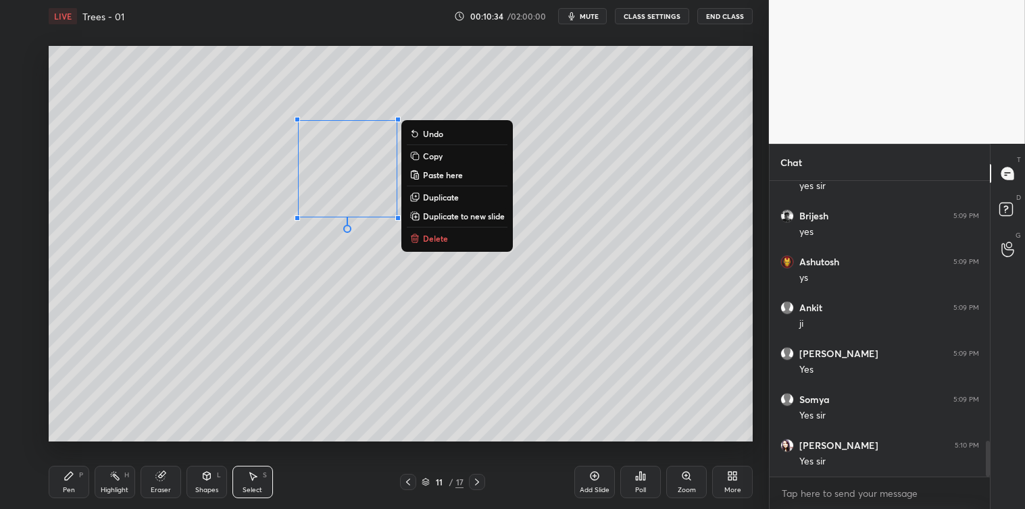
click at [430, 236] on p "Delete" at bounding box center [435, 238] width 25 height 11
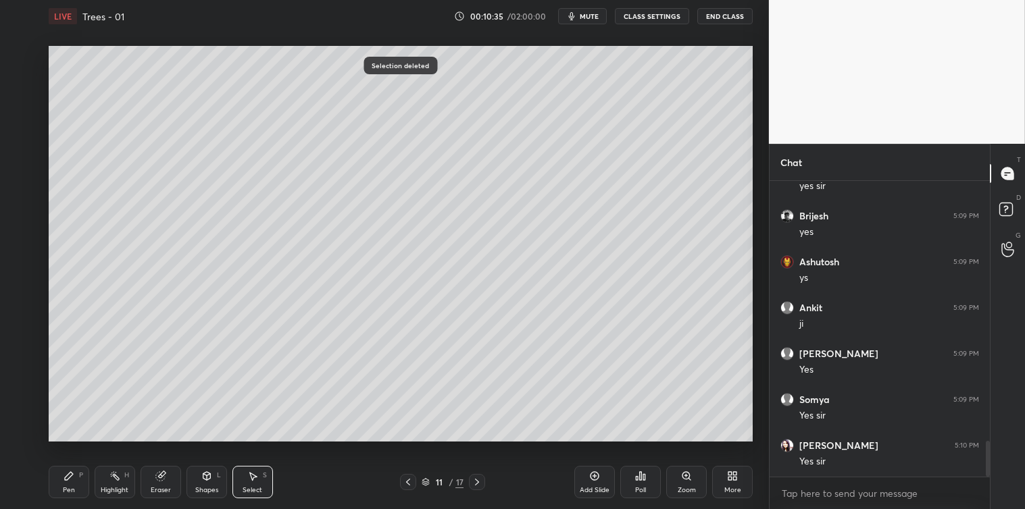
click at [70, 490] on div "Pen" at bounding box center [69, 490] width 12 height 7
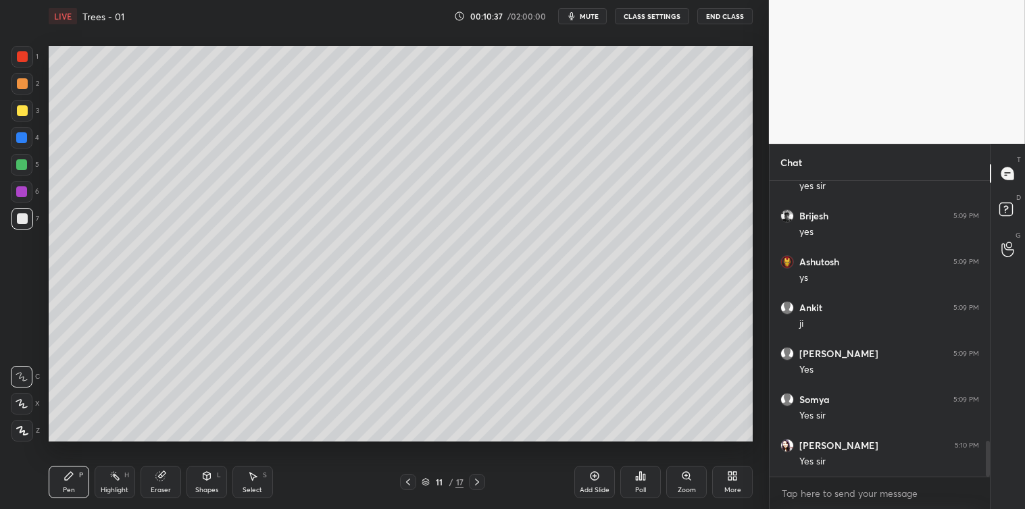
click at [31, 58] on div at bounding box center [22, 57] width 22 height 22
click at [22, 221] on div at bounding box center [22, 218] width 11 height 11
click at [478, 481] on icon at bounding box center [476, 482] width 11 height 11
click at [22, 61] on div at bounding box center [22, 56] width 11 height 11
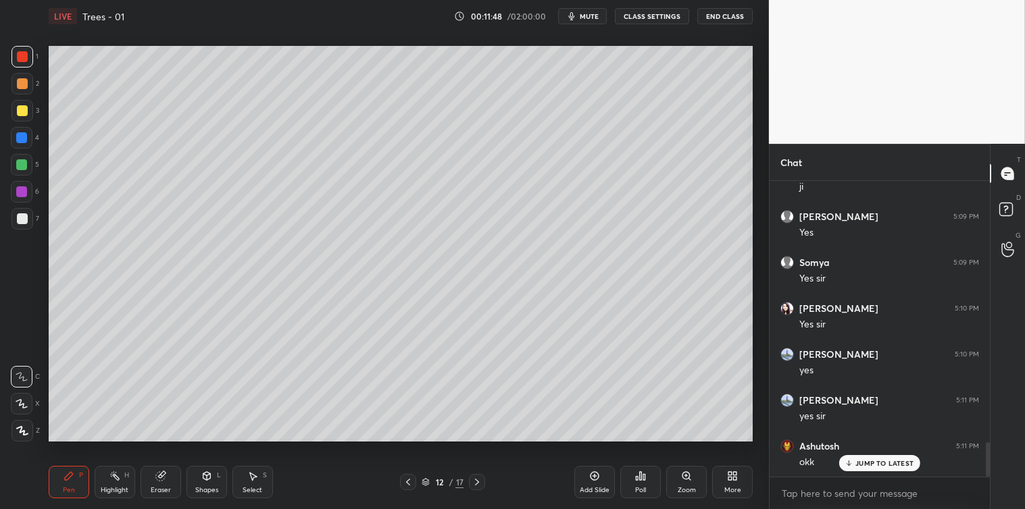
scroll to position [2313, 0]
click at [17, 220] on div at bounding box center [22, 218] width 11 height 11
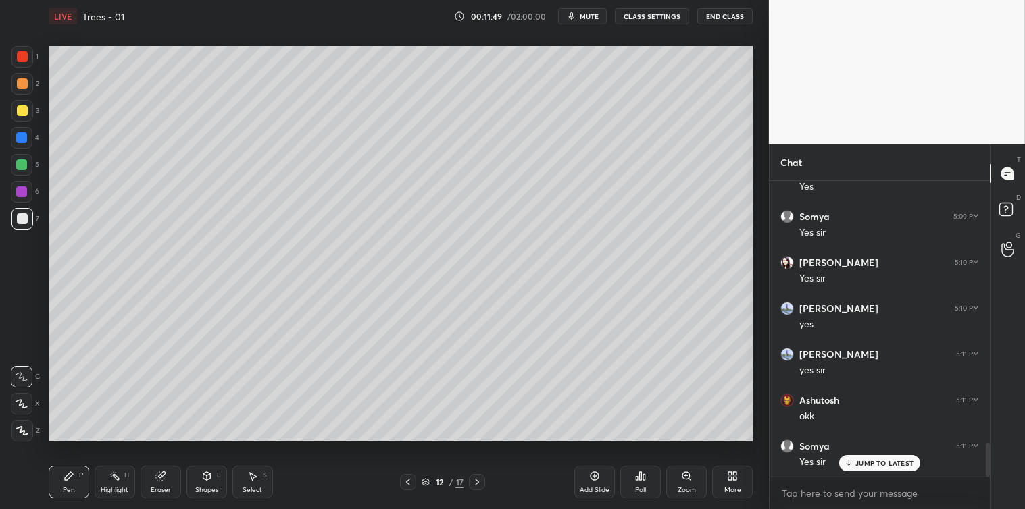
scroll to position [2360, 0]
click at [478, 480] on icon at bounding box center [476, 482] width 11 height 11
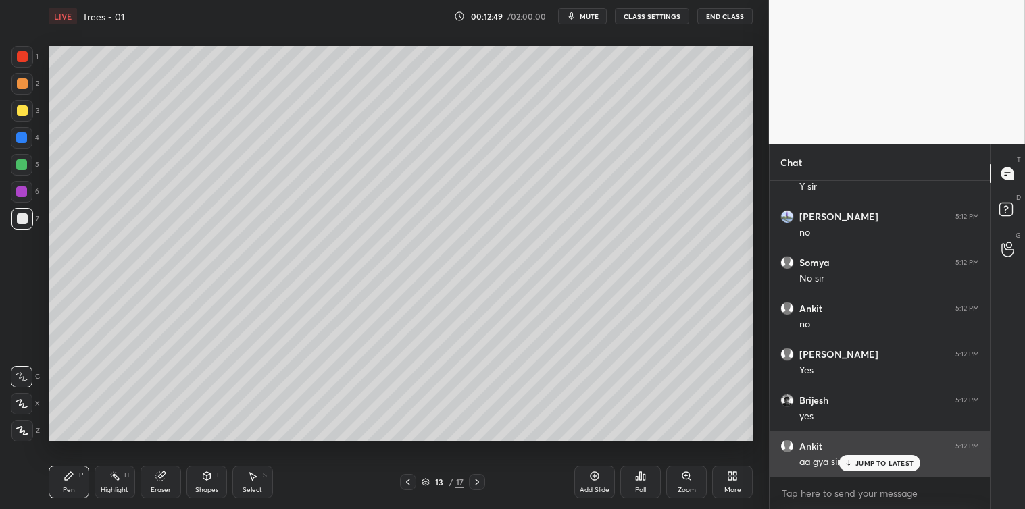
click at [849, 467] on icon at bounding box center [848, 463] width 9 height 8
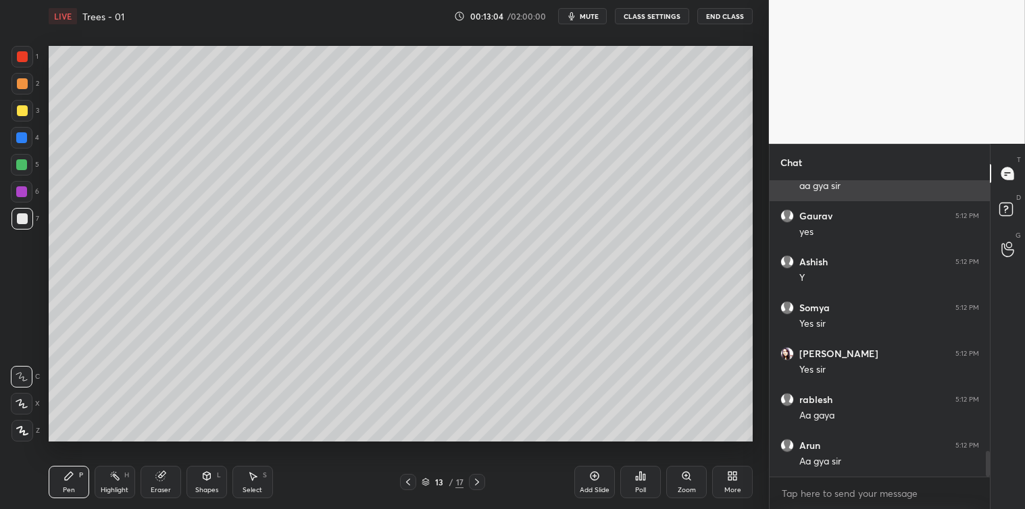
scroll to position [3107, 0]
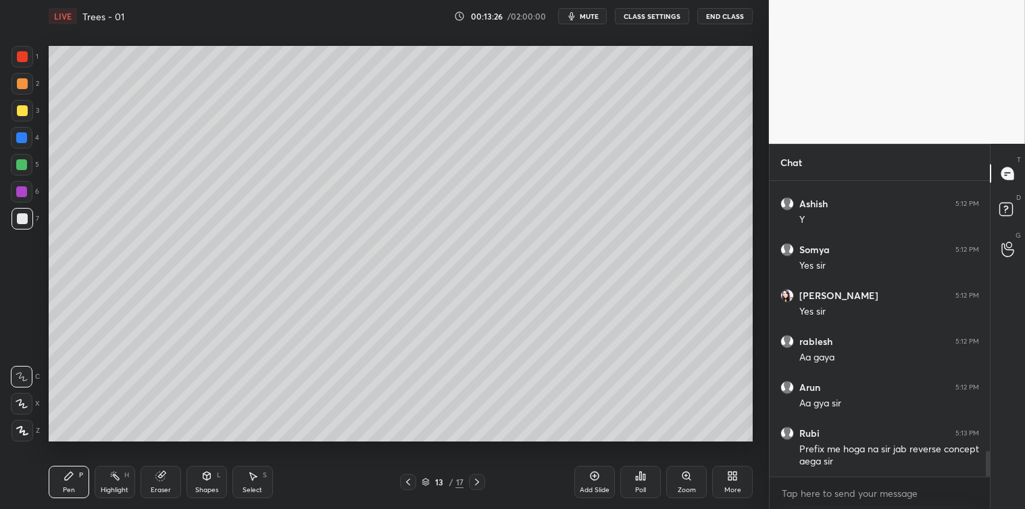
click at [588, 470] on div "Add Slide" at bounding box center [594, 482] width 41 height 32
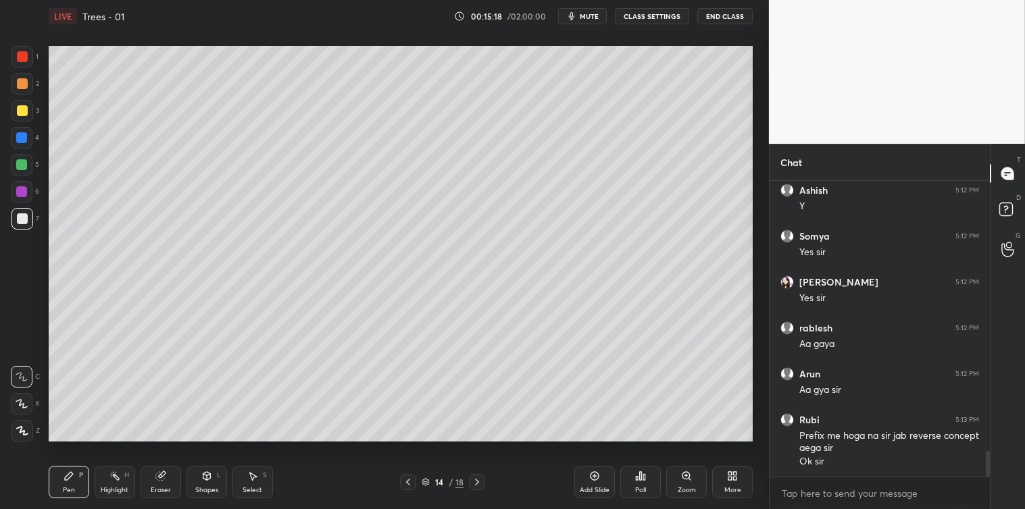
click at [645, 481] on icon at bounding box center [640, 476] width 11 height 11
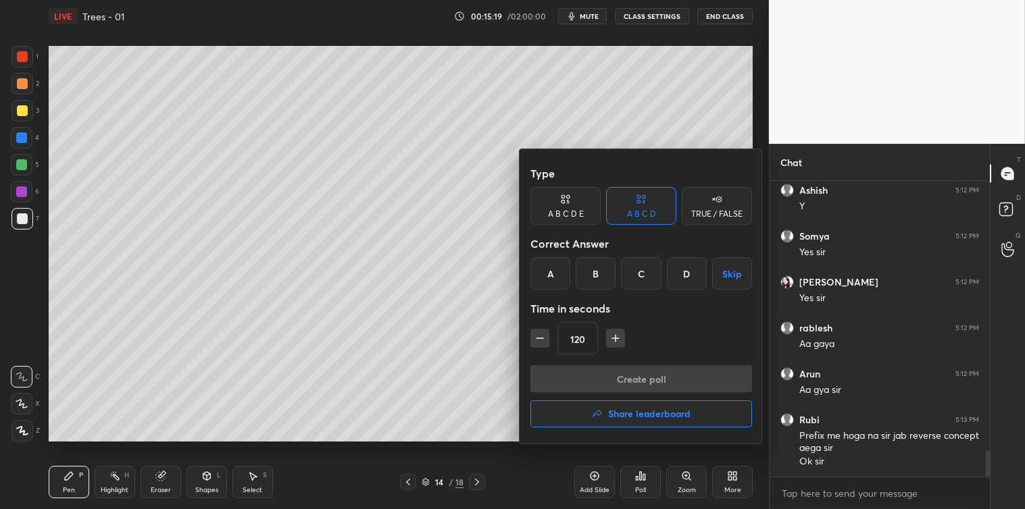
click at [593, 278] on div "B" at bounding box center [595, 273] width 40 height 32
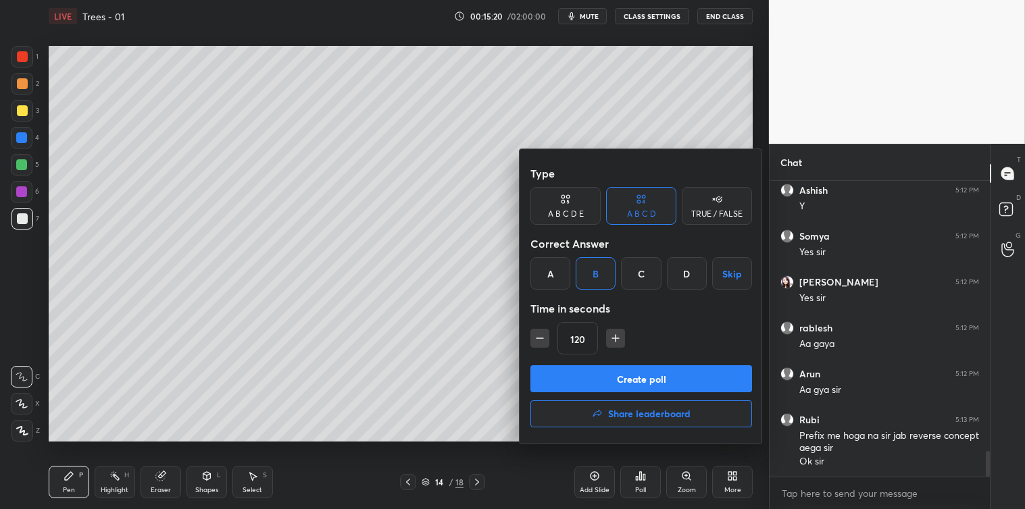
click at [624, 367] on button "Create poll" at bounding box center [641, 378] width 222 height 27
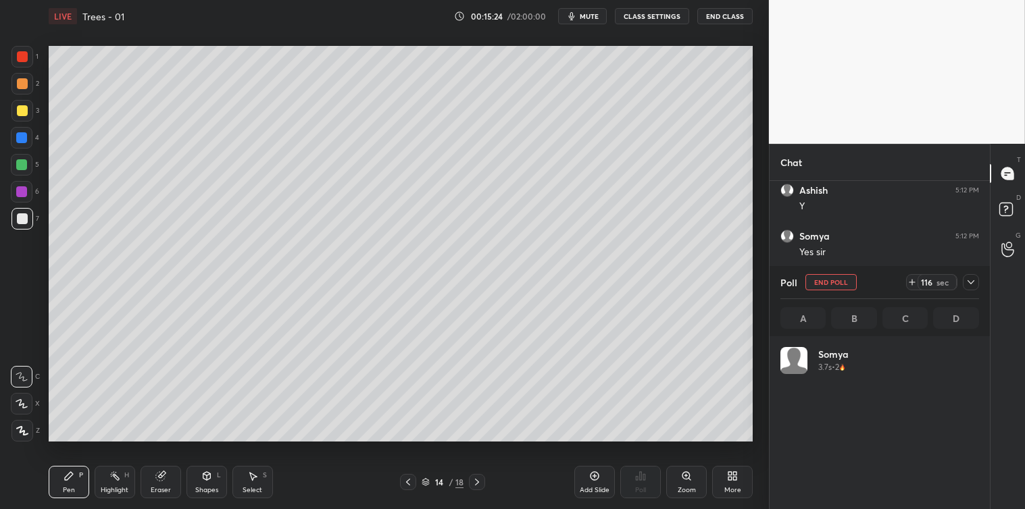
scroll to position [158, 195]
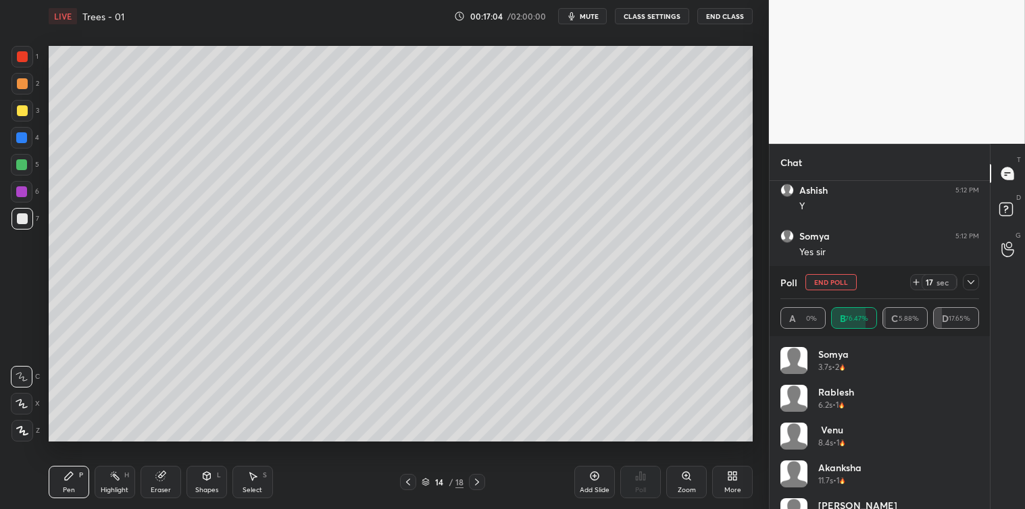
click at [979, 404] on div "[PERSON_NAME] 3.7s • 2 rablesh 6.2s • 1 Venu 8.4s • 1 [PERSON_NAME] 11.7s • 1 […" at bounding box center [879, 422] width 220 height 173
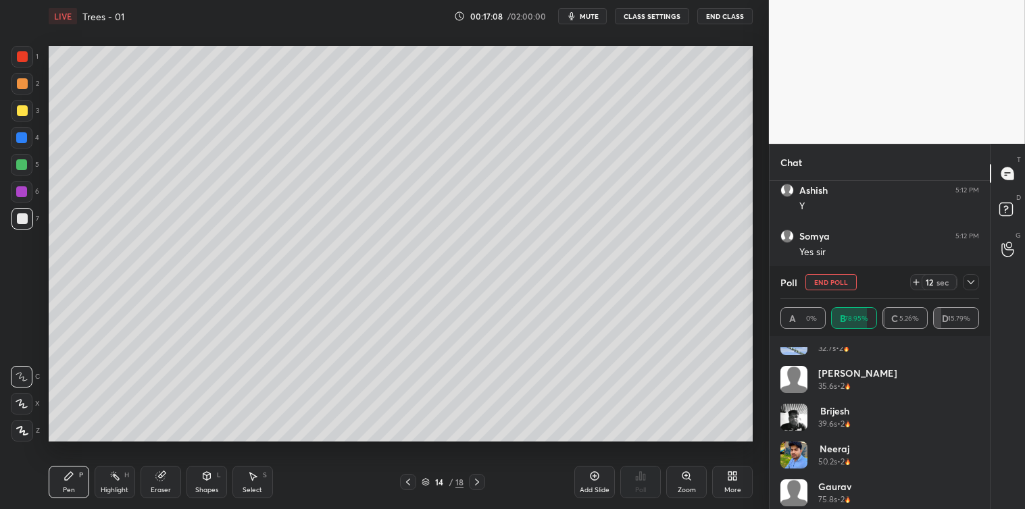
scroll to position [405, 0]
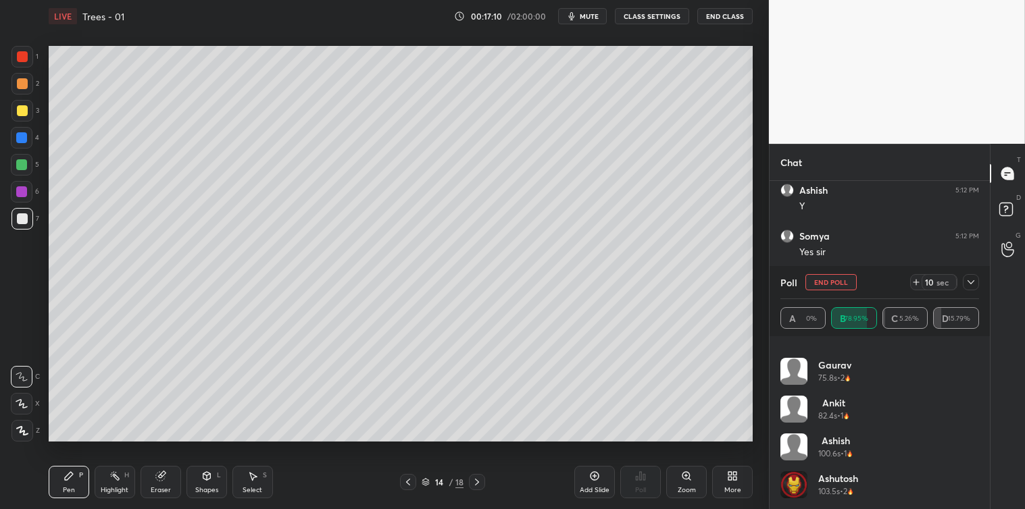
click at [971, 280] on icon at bounding box center [970, 282] width 11 height 11
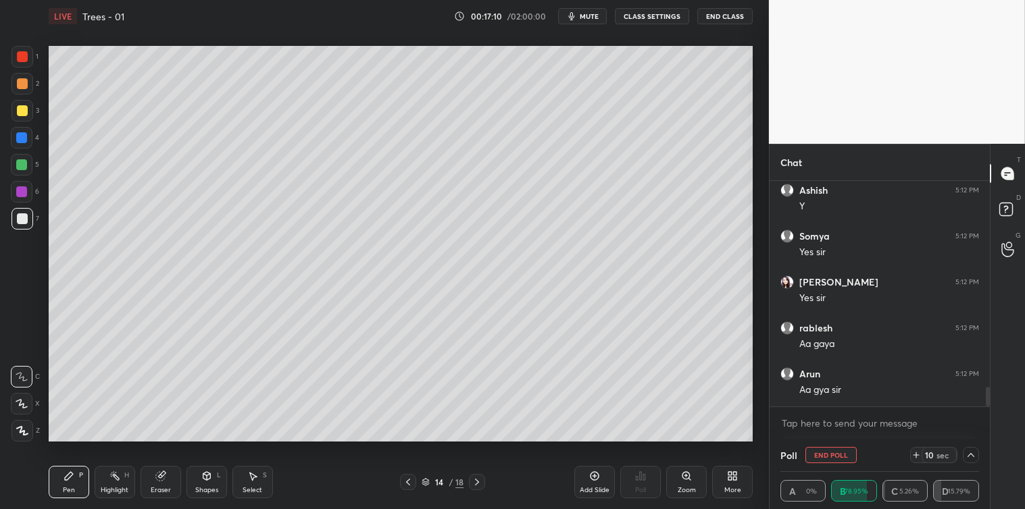
scroll to position [0, 0]
click at [815, 415] on textarea at bounding box center [879, 424] width 199 height 22
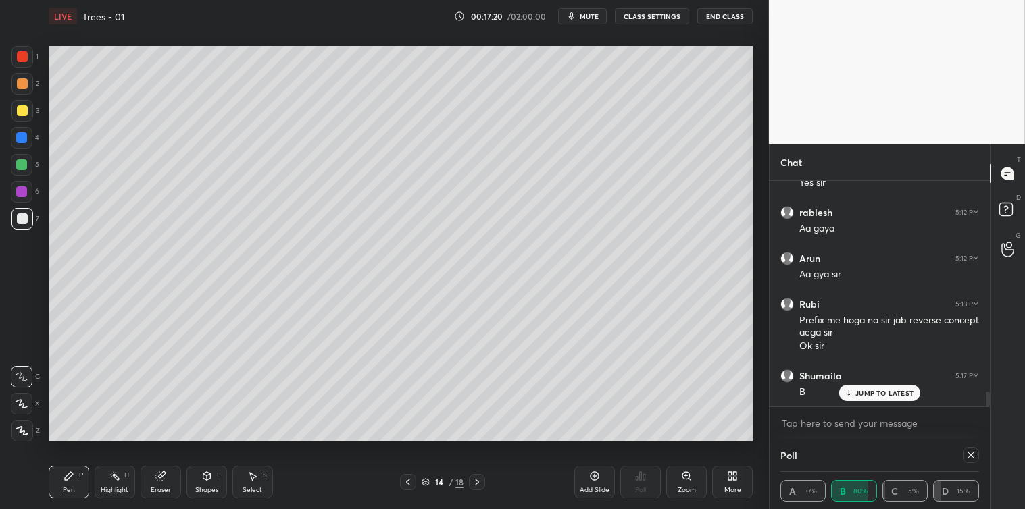
click at [881, 389] on p "JUMP TO LATEST" at bounding box center [884, 393] width 58 height 8
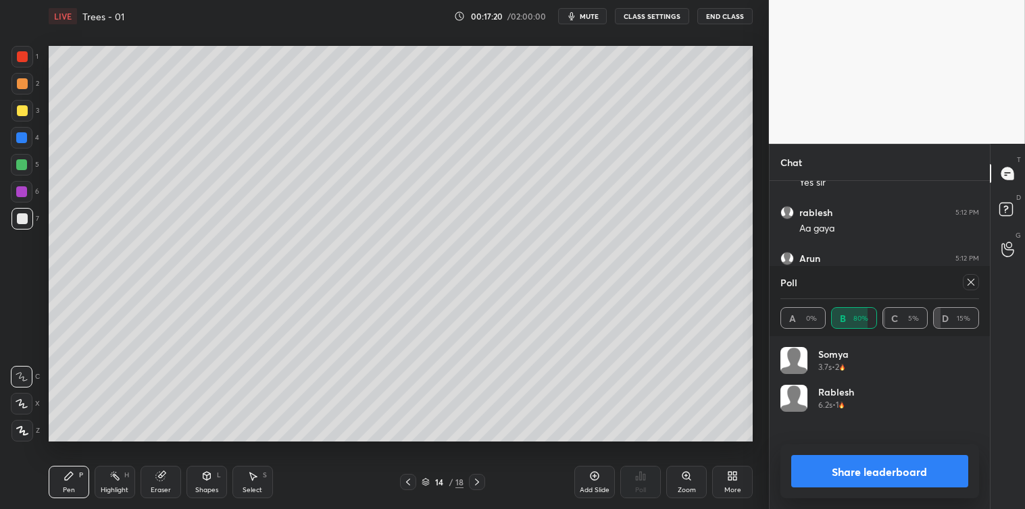
scroll to position [158, 195]
click at [975, 282] on icon at bounding box center [970, 282] width 11 height 11
type textarea "x"
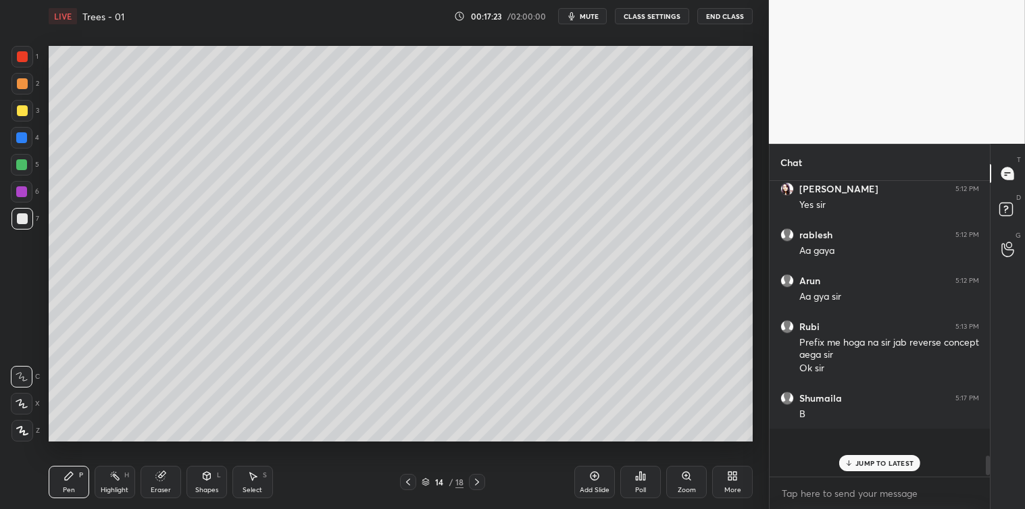
scroll to position [317, 216]
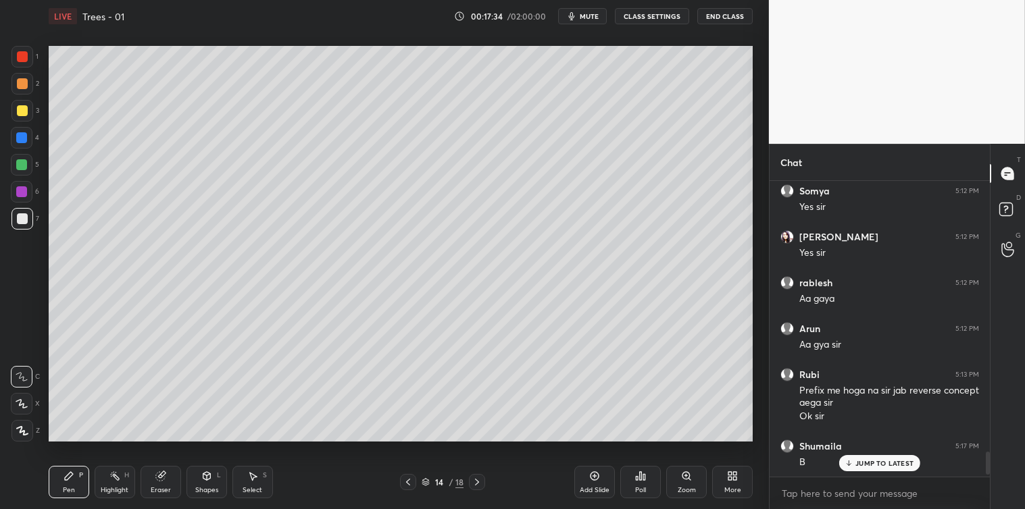
click at [254, 488] on div "Select" at bounding box center [252, 490] width 20 height 7
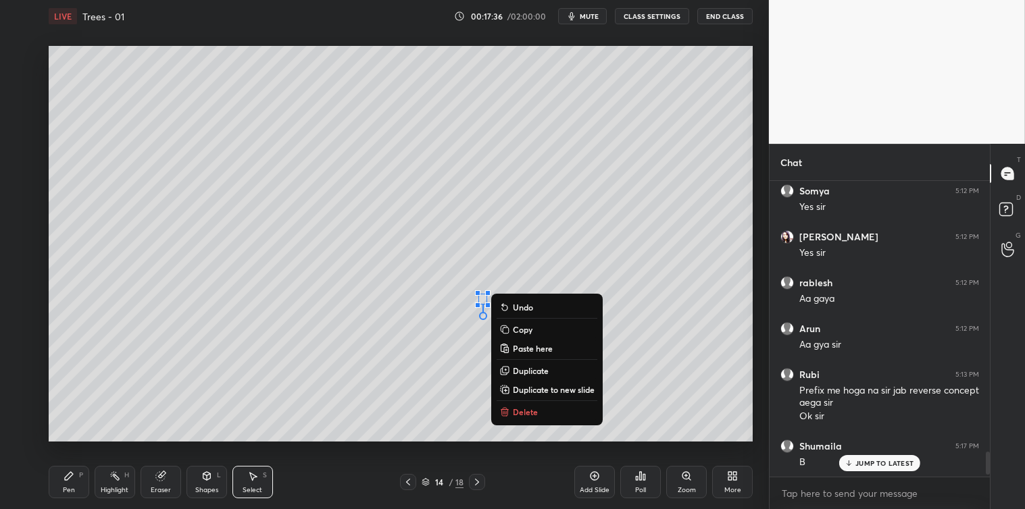
click at [517, 413] on p "Delete" at bounding box center [525, 412] width 25 height 11
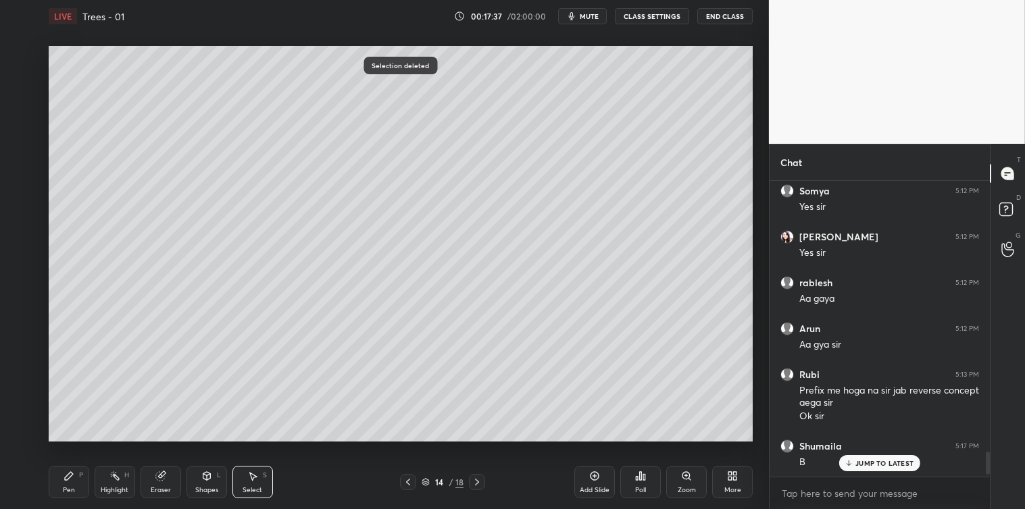
click at [71, 488] on div "Pen" at bounding box center [69, 490] width 12 height 7
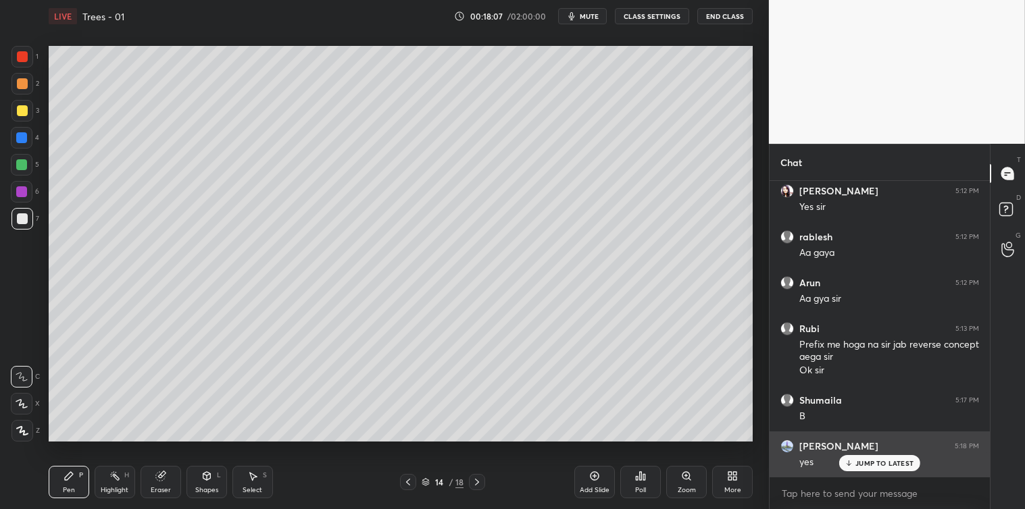
click at [863, 462] on p "JUMP TO LATEST" at bounding box center [884, 463] width 58 height 8
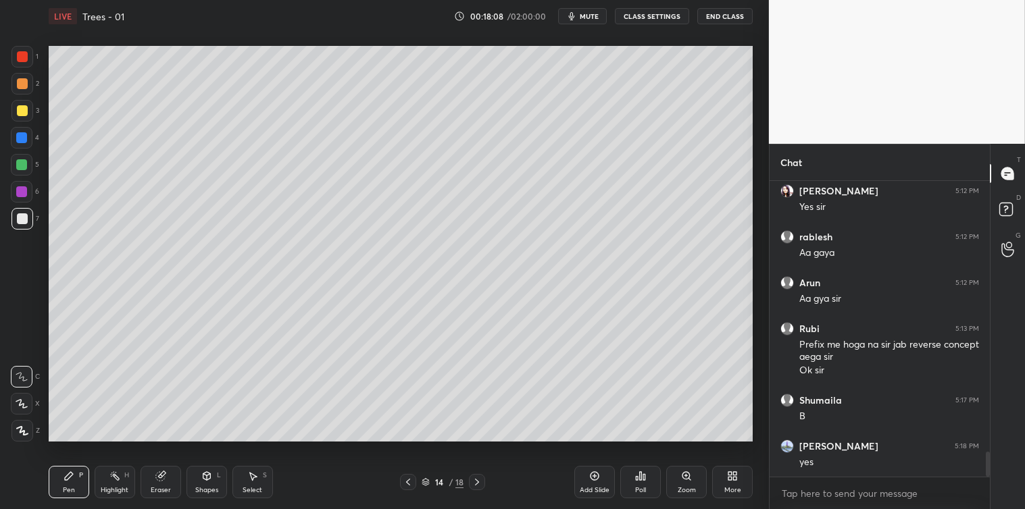
click at [476, 478] on icon at bounding box center [476, 482] width 11 height 11
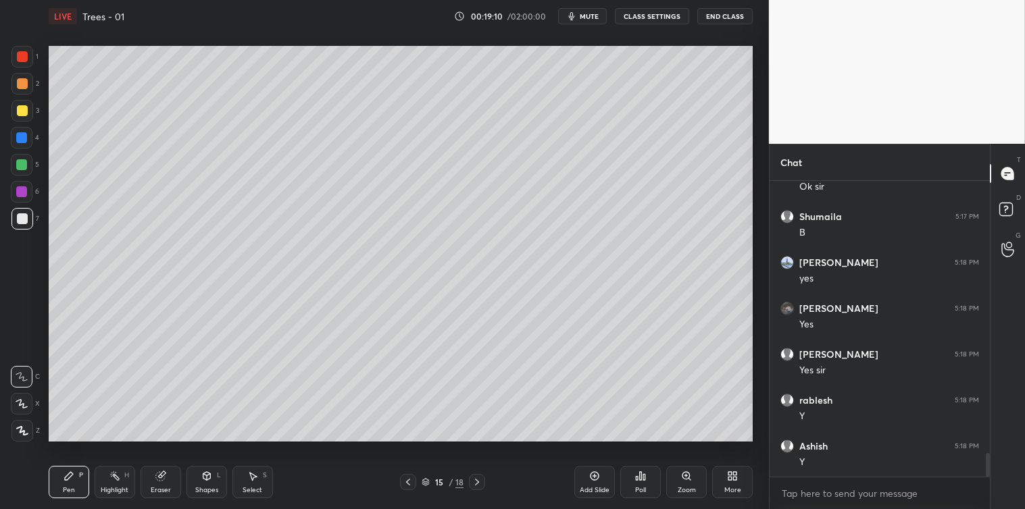
scroll to position [3445, 0]
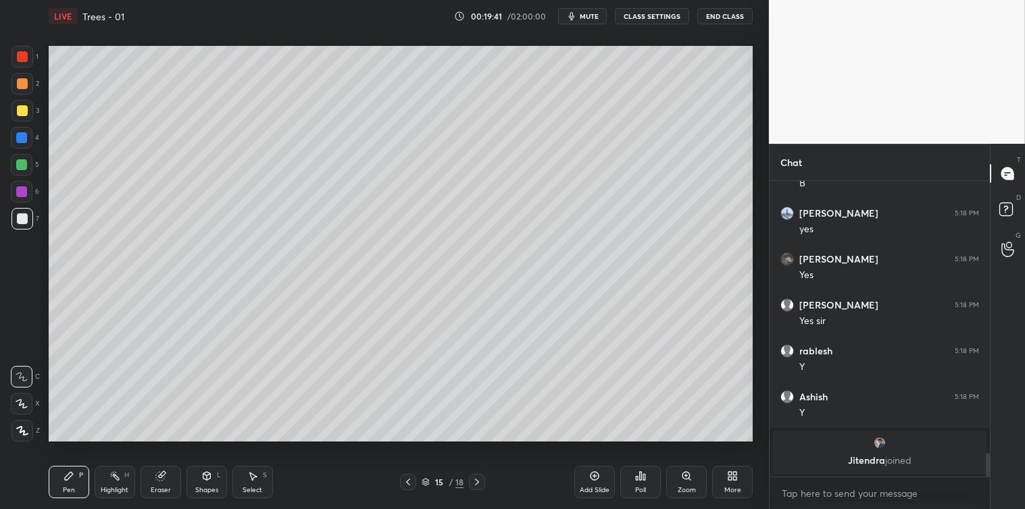
click at [636, 473] on icon at bounding box center [640, 476] width 11 height 11
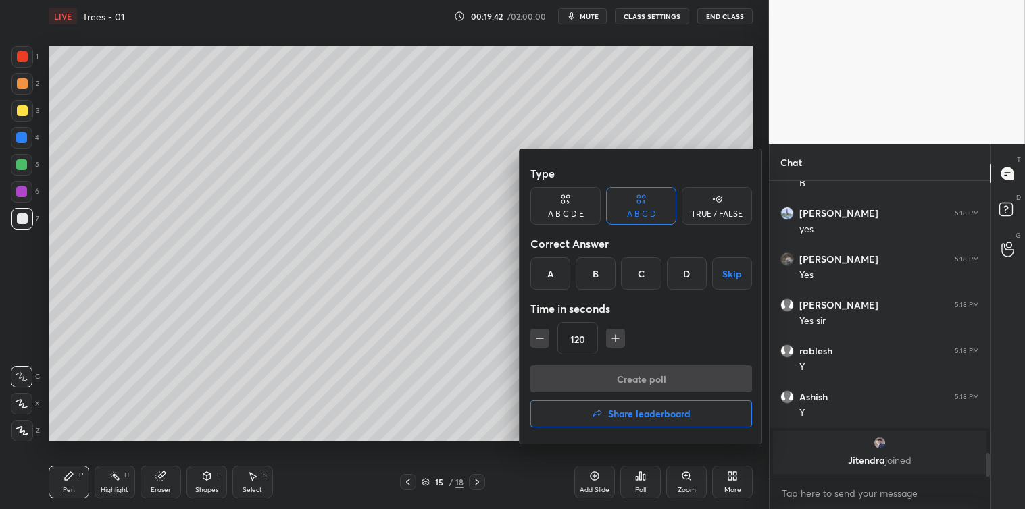
click at [593, 280] on div "B" at bounding box center [595, 273] width 40 height 32
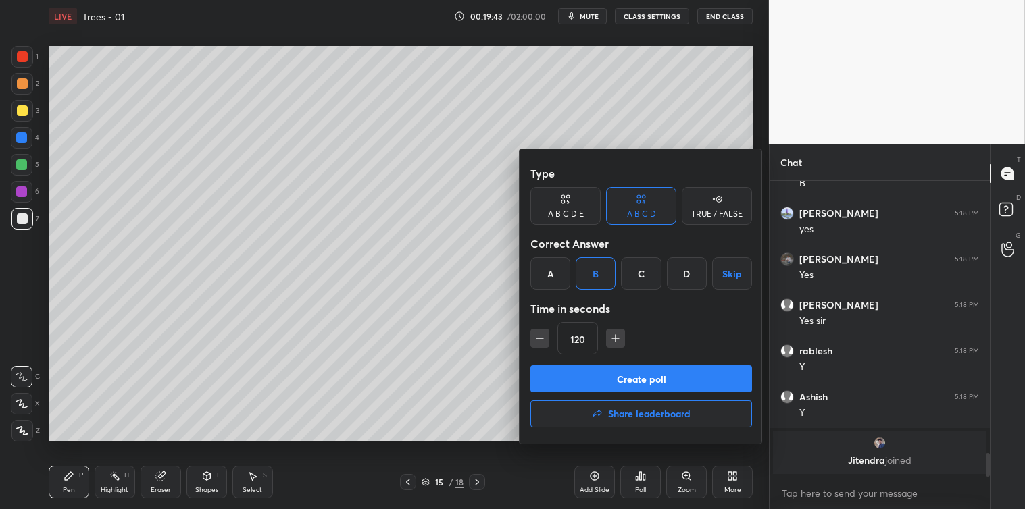
click at [612, 338] on icon "button" at bounding box center [616, 339] width 14 height 14
click at [615, 341] on icon "button" at bounding box center [616, 339] width 14 height 14
type input "150"
click at [621, 380] on button "Create poll" at bounding box center [641, 378] width 222 height 27
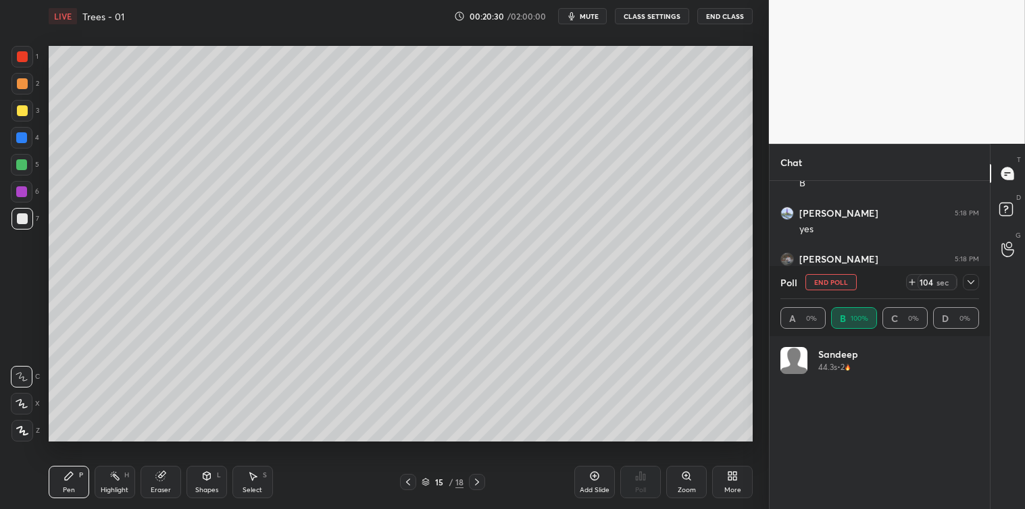
scroll to position [158, 195]
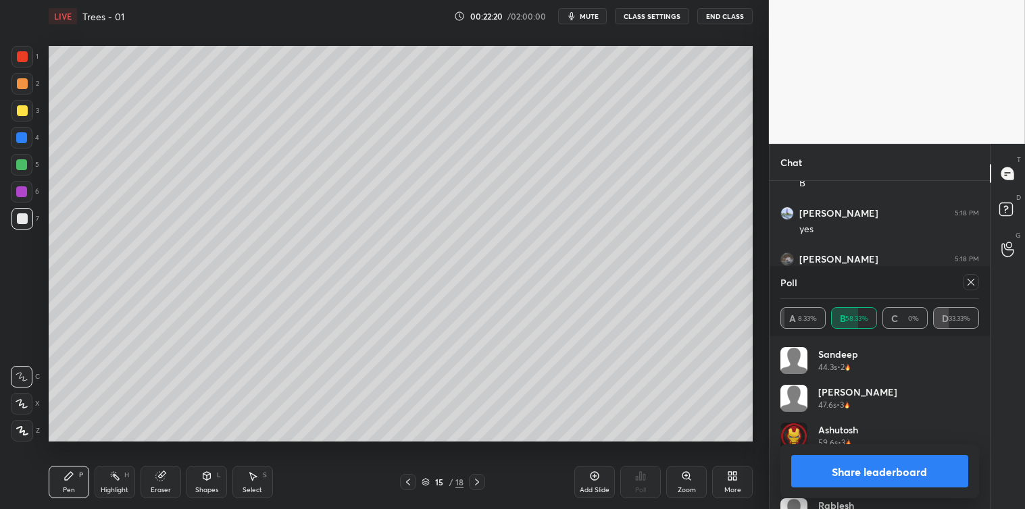
click at [969, 284] on icon at bounding box center [970, 282] width 7 height 7
type textarea "x"
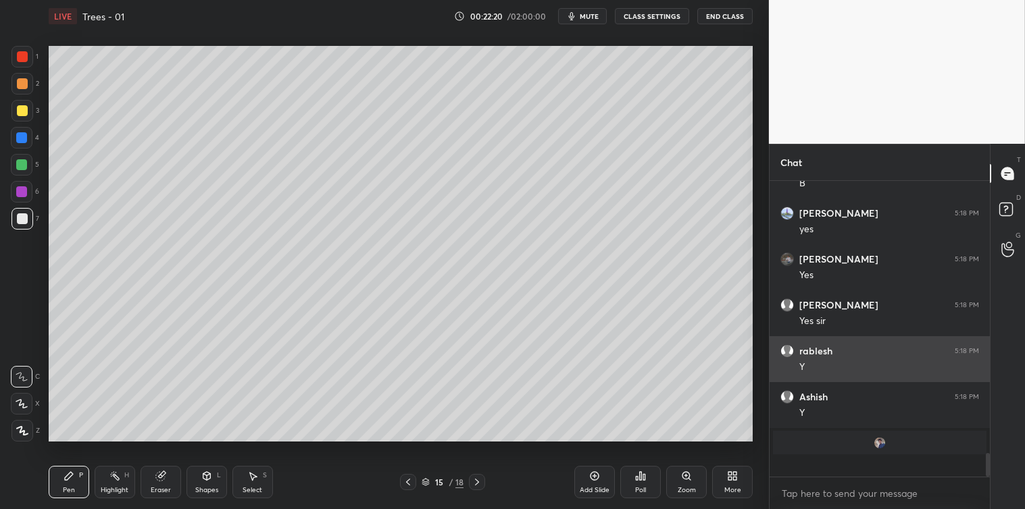
scroll to position [292, 216]
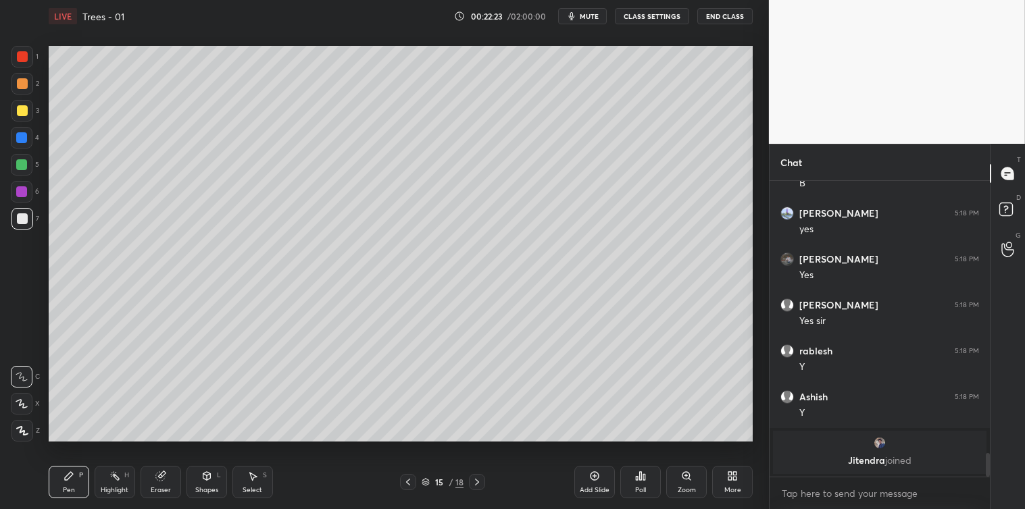
click at [14, 105] on div at bounding box center [22, 111] width 22 height 22
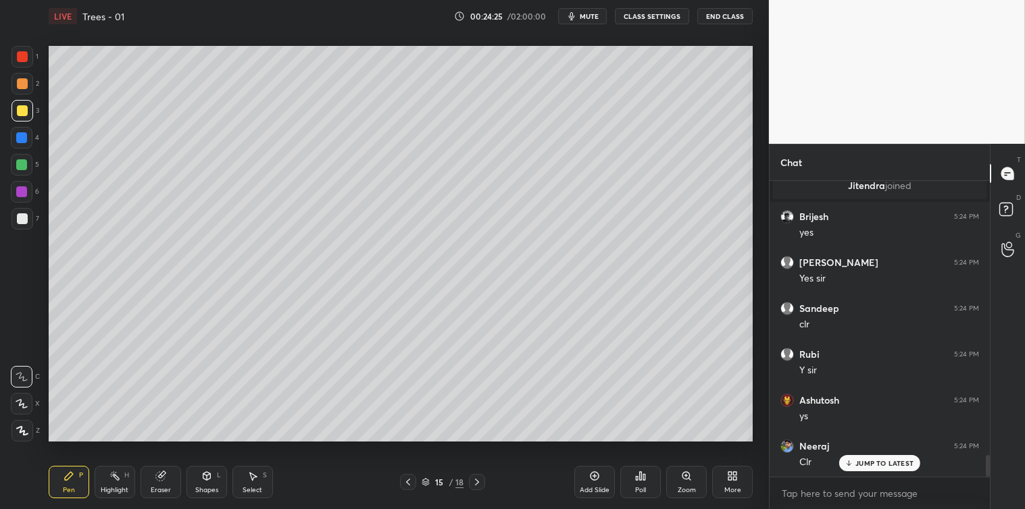
scroll to position [3812, 0]
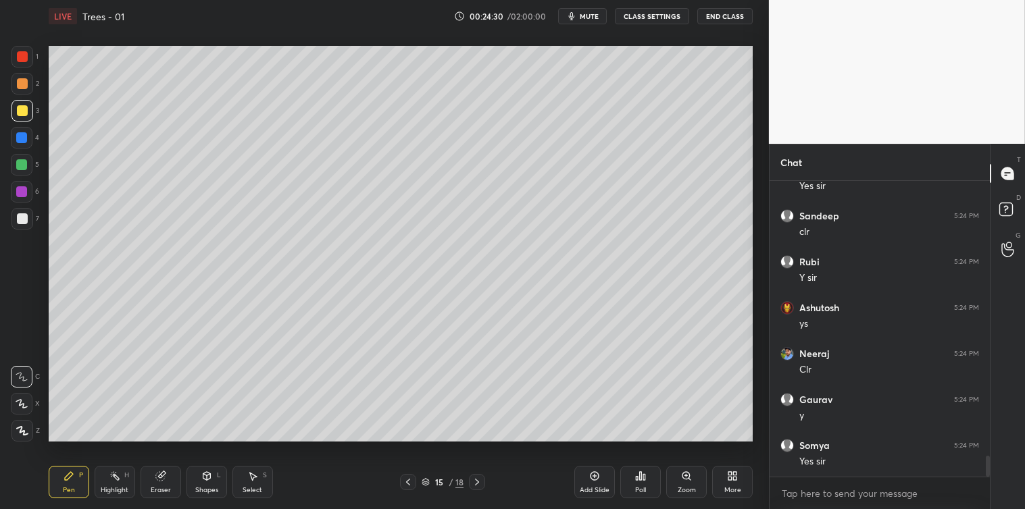
click at [477, 480] on icon at bounding box center [476, 482] width 11 height 11
click at [21, 215] on div at bounding box center [22, 218] width 11 height 11
click at [638, 477] on icon at bounding box center [640, 476] width 11 height 11
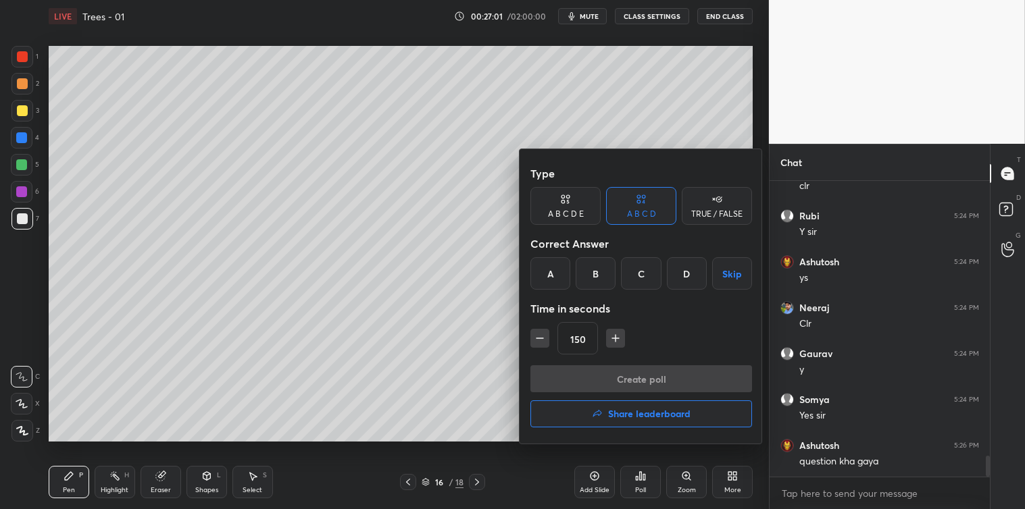
click at [680, 282] on div "D" at bounding box center [687, 273] width 40 height 32
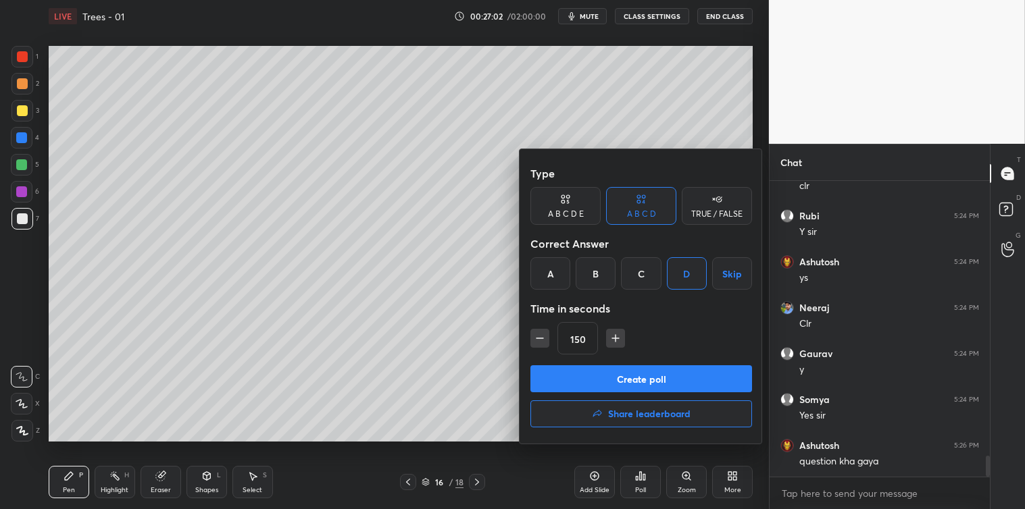
click at [611, 341] on icon "button" at bounding box center [616, 339] width 14 height 14
click at [615, 344] on icon "button" at bounding box center [616, 339] width 14 height 14
type input "180"
click at [632, 373] on button "Create poll" at bounding box center [641, 378] width 222 height 27
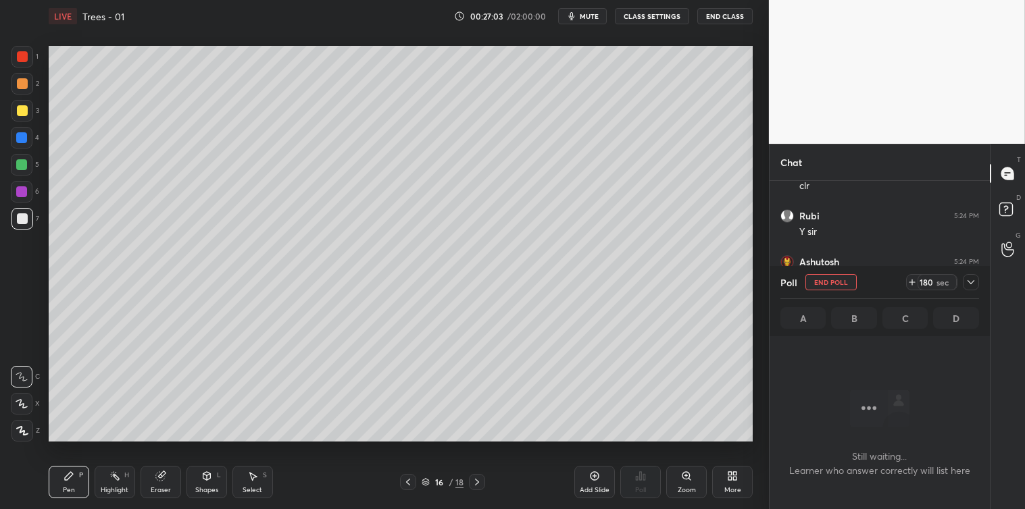
scroll to position [253, 216]
click at [969, 287] on icon at bounding box center [970, 282] width 11 height 11
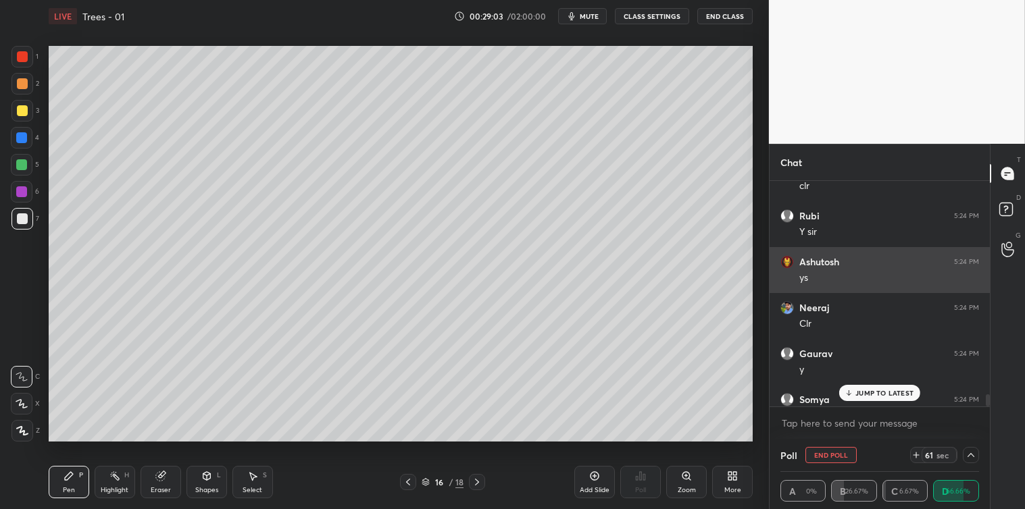
scroll to position [3976, 0]
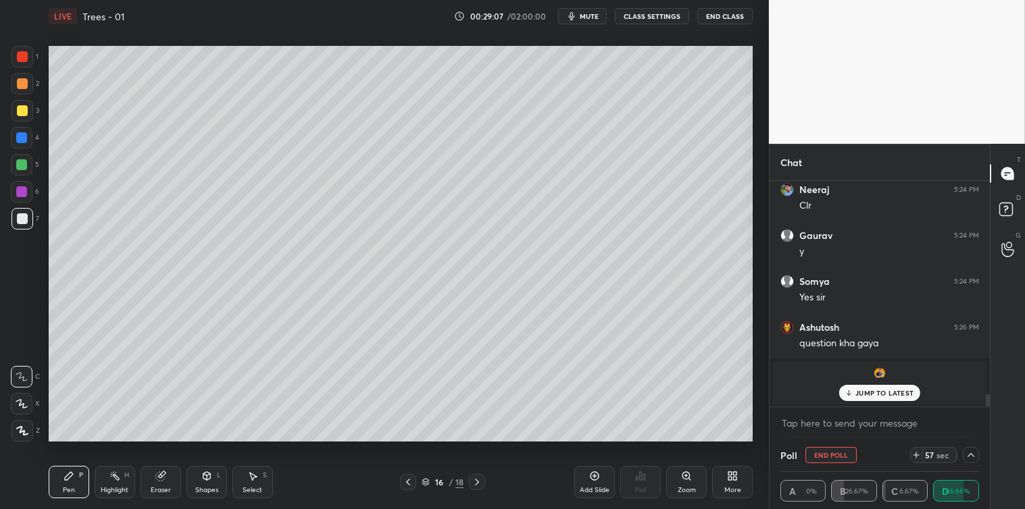
click at [854, 394] on div "JUMP TO LATEST" at bounding box center [879, 393] width 81 height 16
click at [813, 430] on textarea at bounding box center [879, 424] width 199 height 22
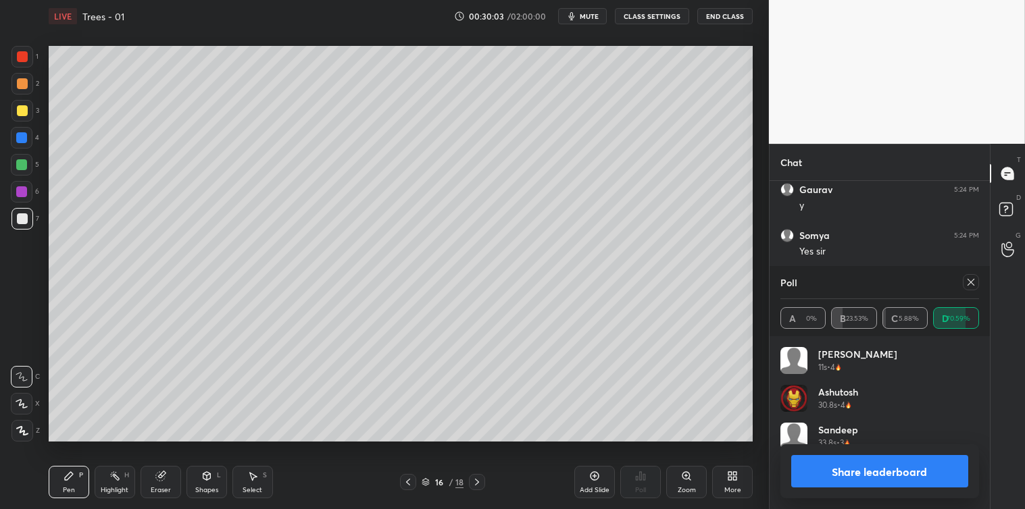
scroll to position [158, 195]
click at [967, 291] on div "Poll" at bounding box center [879, 282] width 199 height 32
click at [971, 286] on icon at bounding box center [970, 282] width 11 height 11
type textarea "x"
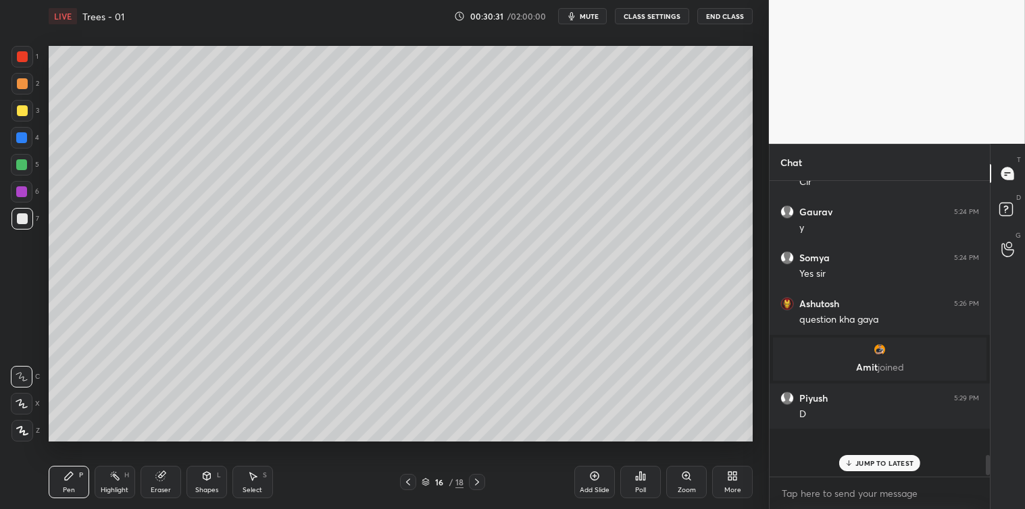
scroll to position [3023, 0]
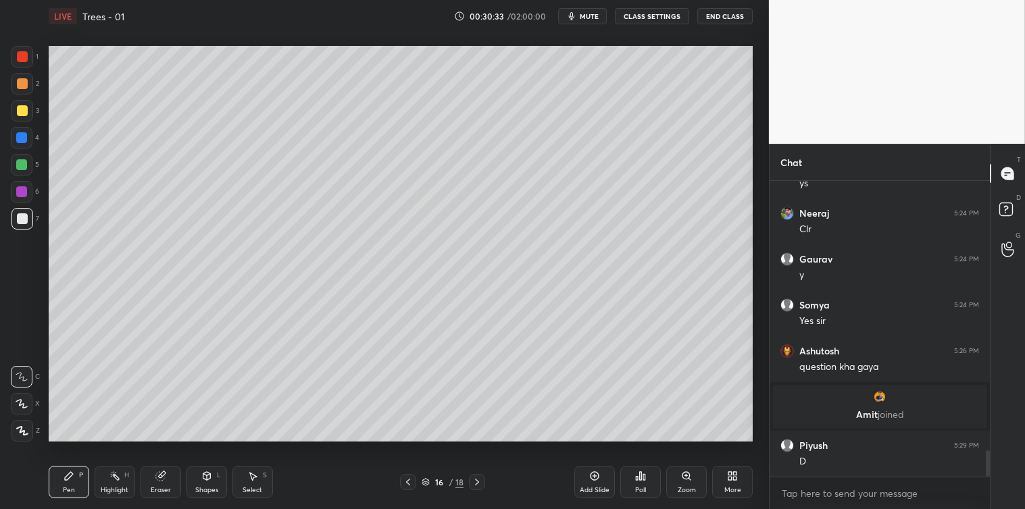
click at [18, 110] on div at bounding box center [22, 110] width 11 height 11
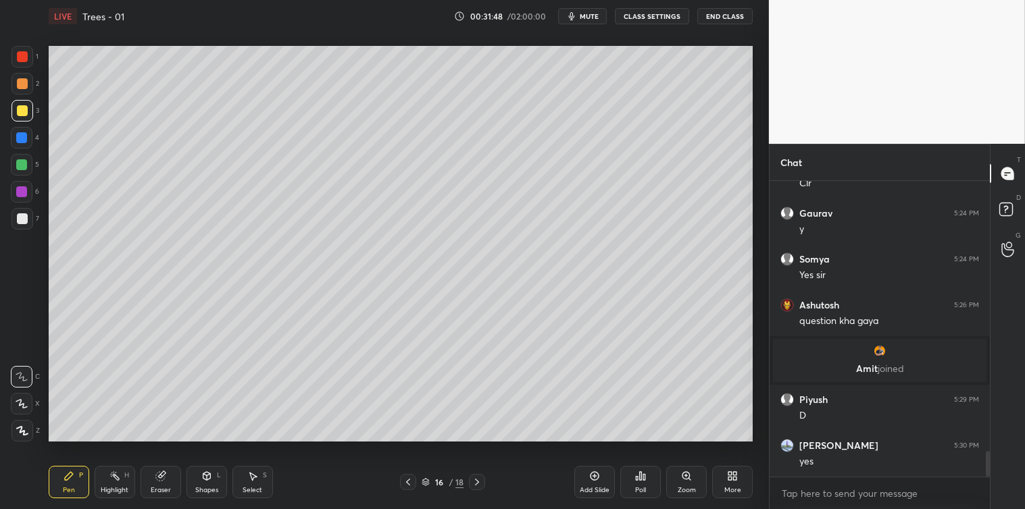
click at [592, 480] on icon at bounding box center [594, 476] width 9 height 9
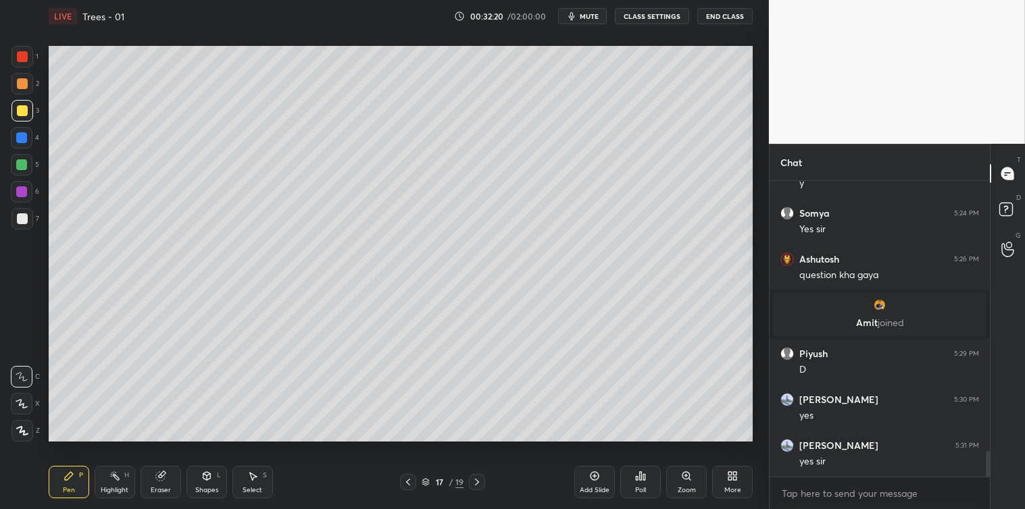
click at [636, 471] on icon at bounding box center [640, 476] width 11 height 11
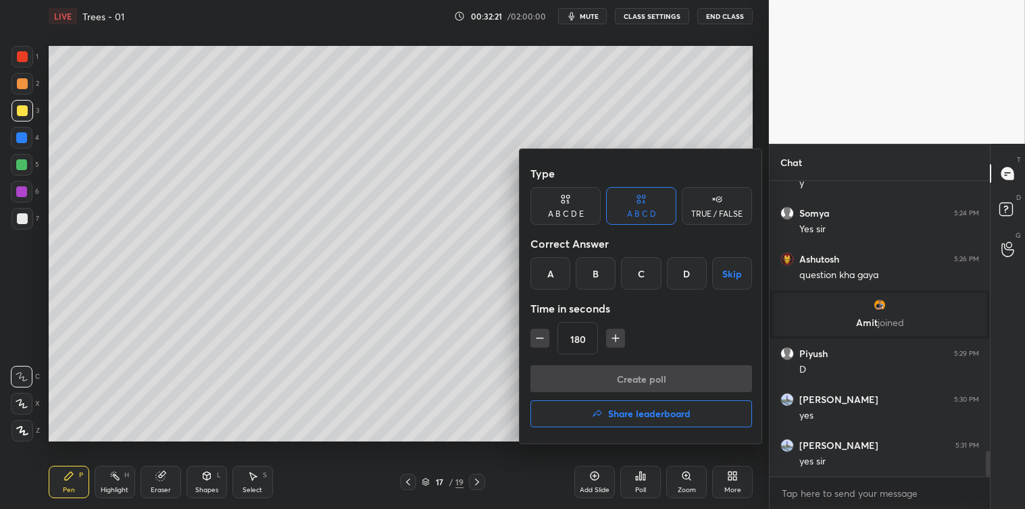
click at [549, 340] on div "180" at bounding box center [641, 338] width 222 height 32
click at [544, 345] on button "button" at bounding box center [539, 338] width 19 height 19
click at [544, 336] on icon "button" at bounding box center [540, 339] width 14 height 14
type input "150"
click at [729, 278] on button "Skip" at bounding box center [732, 273] width 40 height 32
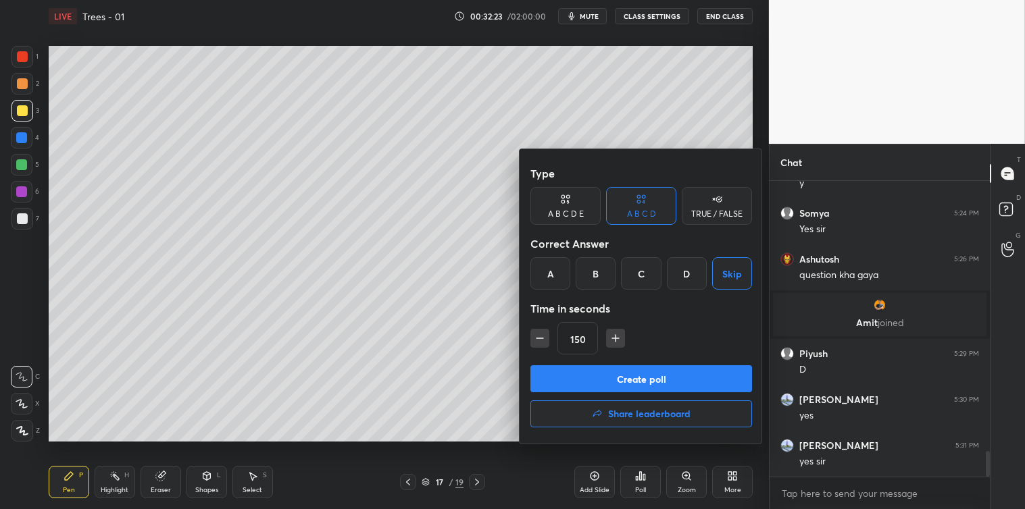
click at [636, 382] on button "Create poll" at bounding box center [641, 378] width 222 height 27
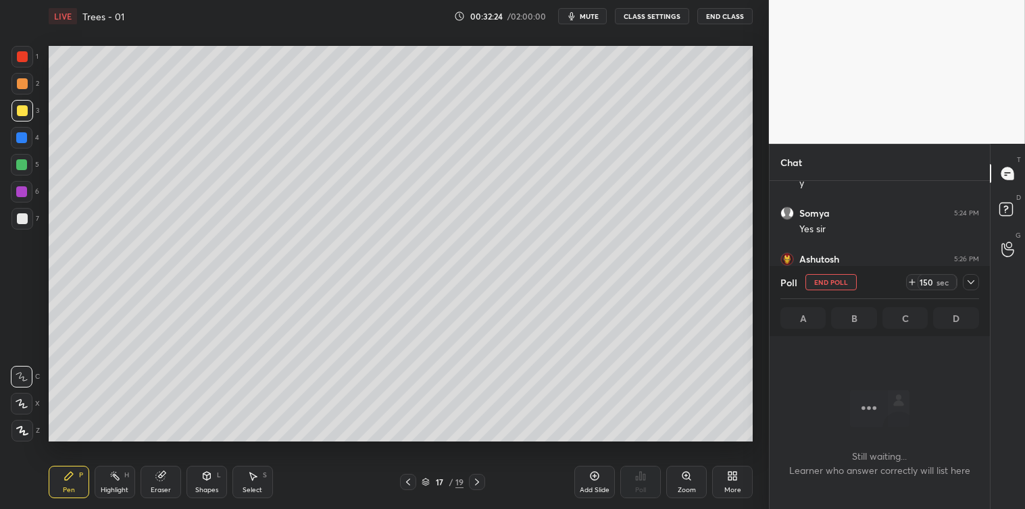
scroll to position [4, 3]
click at [969, 276] on div at bounding box center [970, 282] width 16 height 16
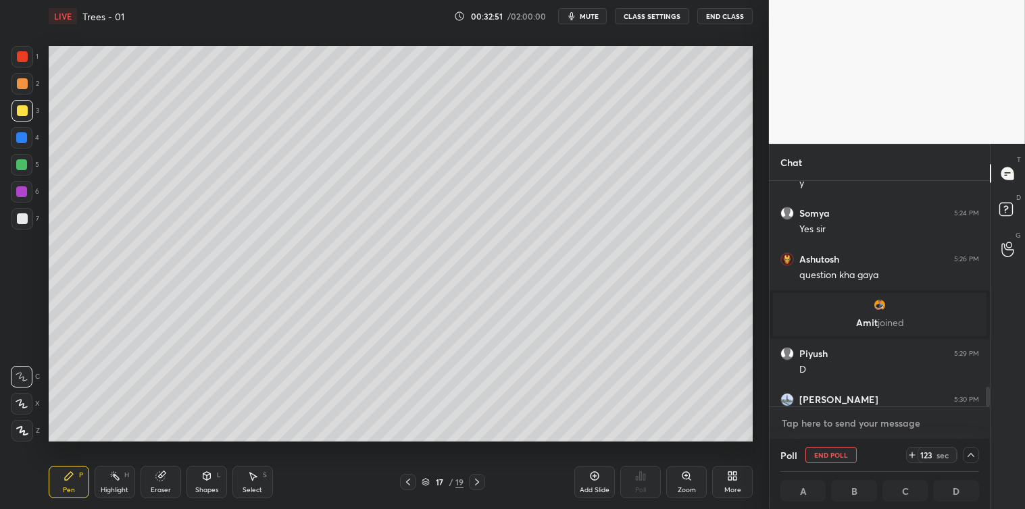
click at [819, 419] on textarea at bounding box center [879, 424] width 199 height 22
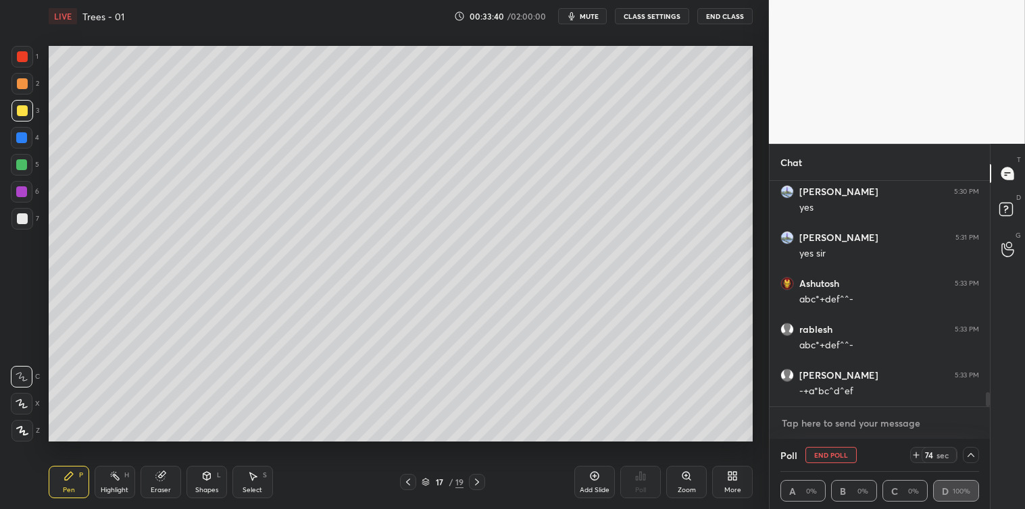
scroll to position [3368, 0]
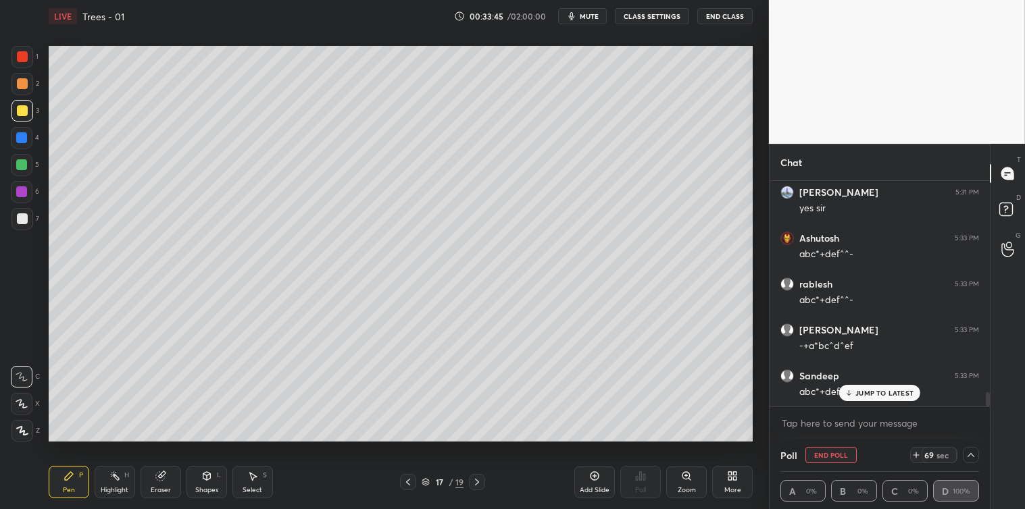
click at [877, 396] on p "JUMP TO LATEST" at bounding box center [884, 393] width 58 height 8
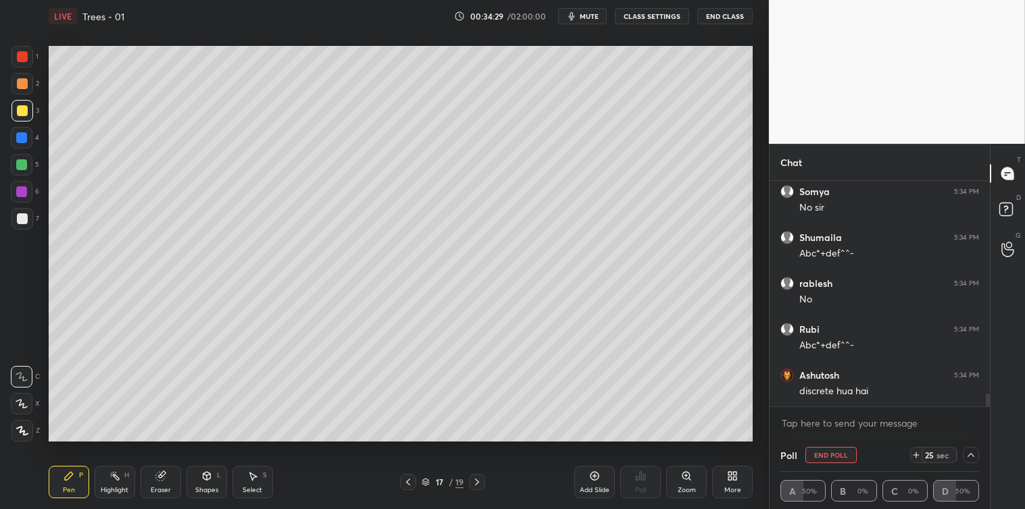
scroll to position [3827, 0]
click at [846, 390] on icon at bounding box center [848, 393] width 9 height 8
click at [800, 419] on textarea at bounding box center [879, 424] width 199 height 22
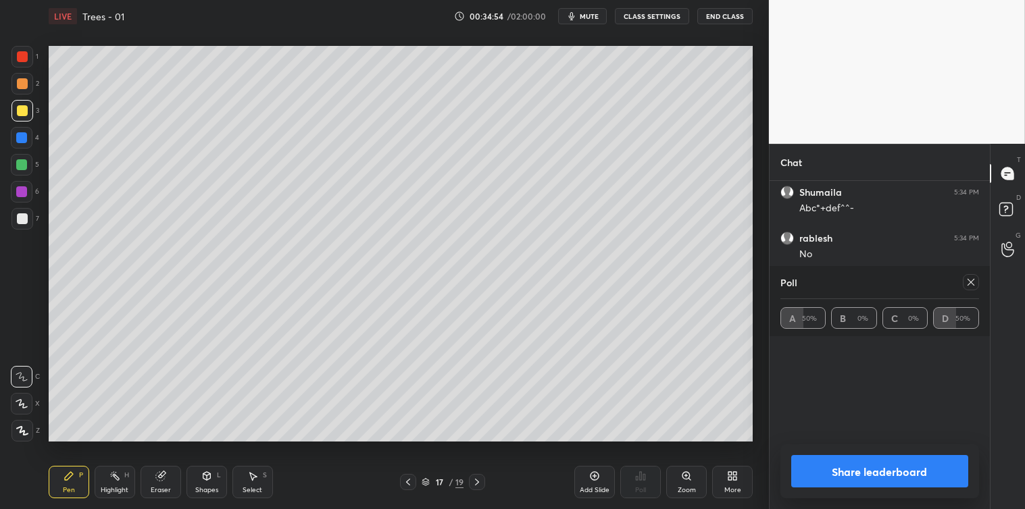
scroll to position [3886, 0]
click at [971, 282] on icon at bounding box center [970, 282] width 7 height 7
type textarea "x"
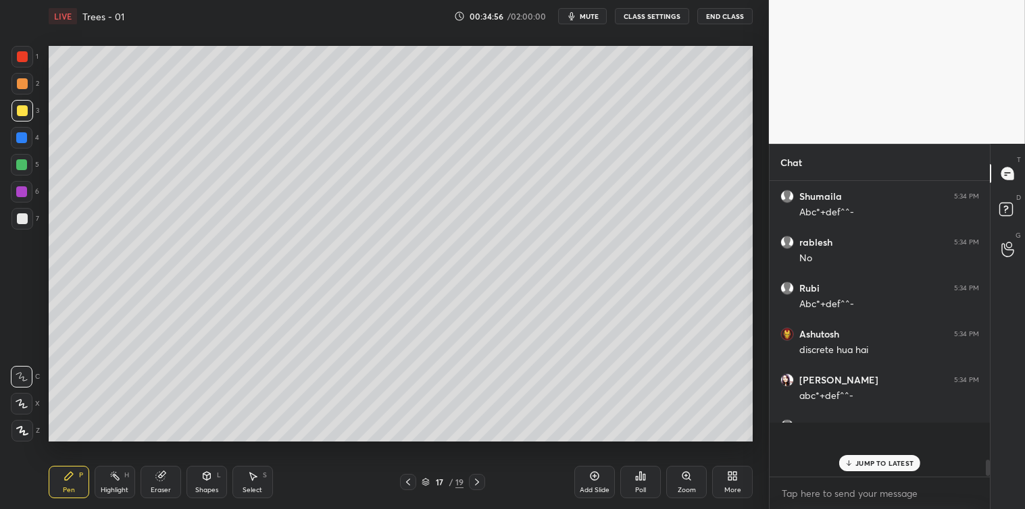
scroll to position [3, 3]
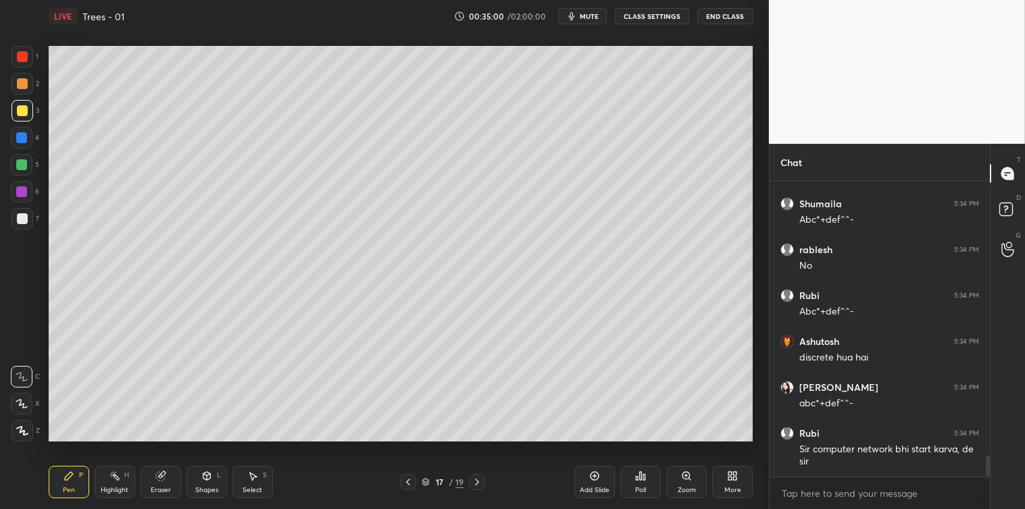
click at [247, 482] on icon at bounding box center [252, 476] width 11 height 11
click at [377, 247] on div "0 ° Undo Copy Paste here Duplicate Duplicate to new slide Delete" at bounding box center [401, 244] width 704 height 396
click at [61, 478] on div "Pen P" at bounding box center [69, 482] width 41 height 32
click at [20, 219] on div at bounding box center [22, 218] width 11 height 11
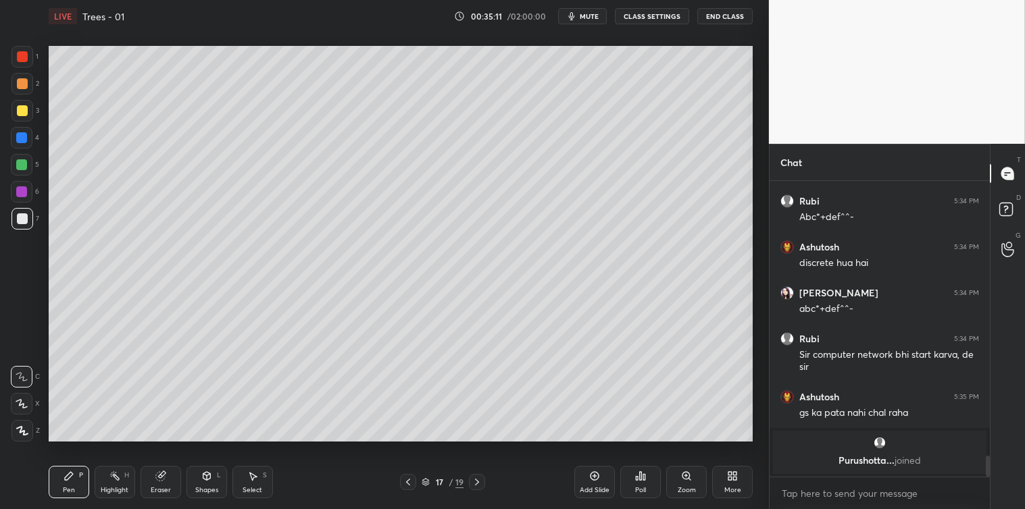
scroll to position [3956, 0]
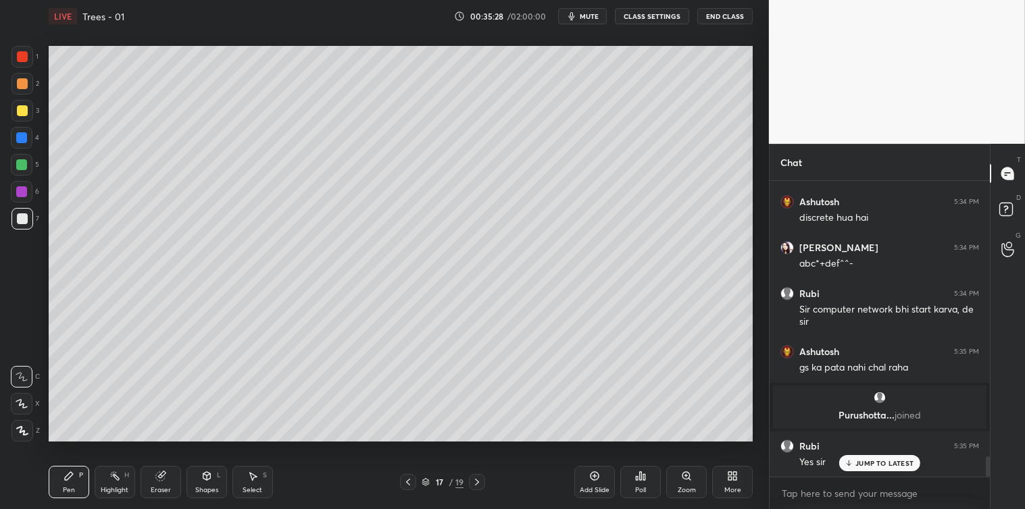
click at [19, 105] on div at bounding box center [22, 110] width 11 height 11
click at [21, 211] on div at bounding box center [22, 219] width 22 height 22
click at [18, 162] on div at bounding box center [21, 164] width 11 height 11
click at [24, 226] on div at bounding box center [22, 219] width 22 height 22
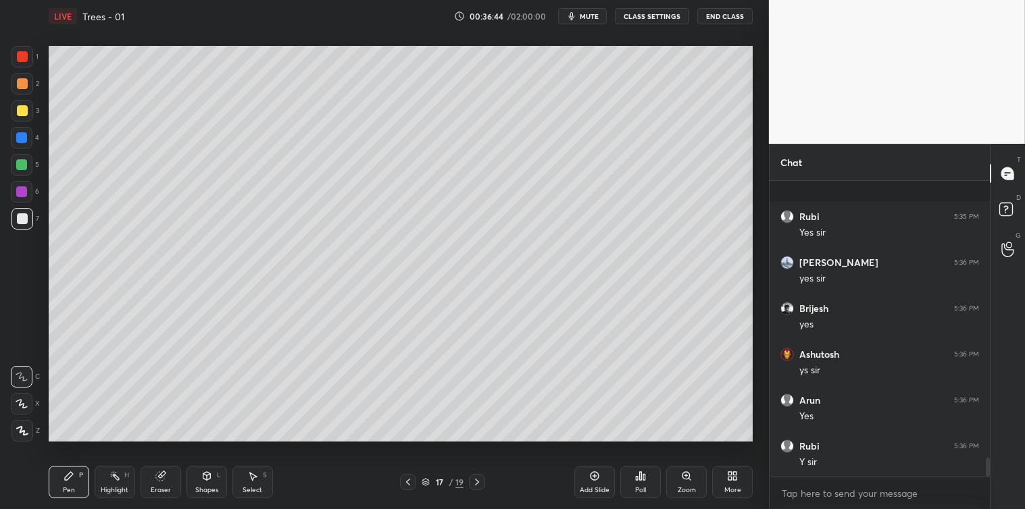
scroll to position [4278, 0]
click at [477, 480] on icon at bounding box center [476, 482] width 11 height 11
click at [636, 483] on div "Poll" at bounding box center [640, 482] width 41 height 32
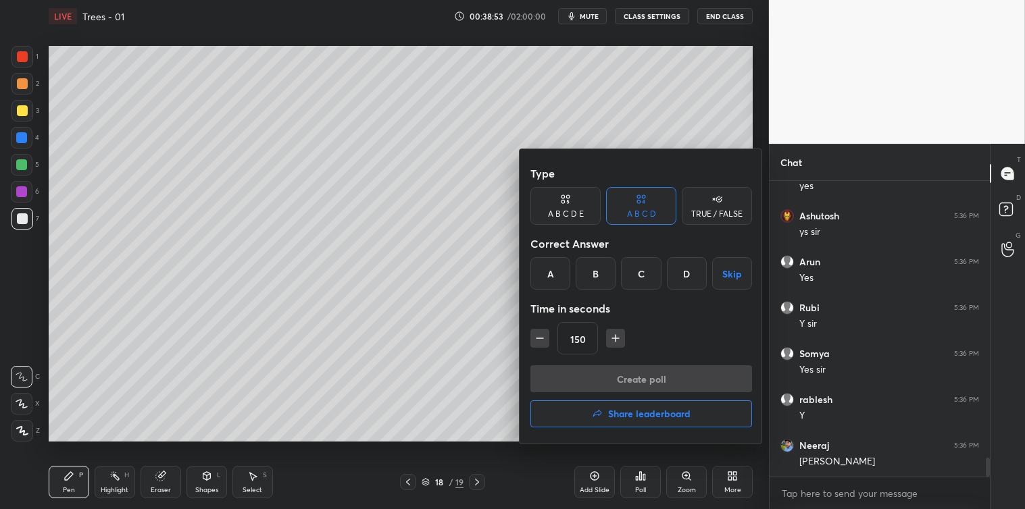
click at [617, 338] on icon "button" at bounding box center [615, 338] width 7 height 0
click at [615, 340] on icon "button" at bounding box center [616, 339] width 14 height 14
type input "180"
click at [549, 281] on div "A" at bounding box center [550, 273] width 40 height 32
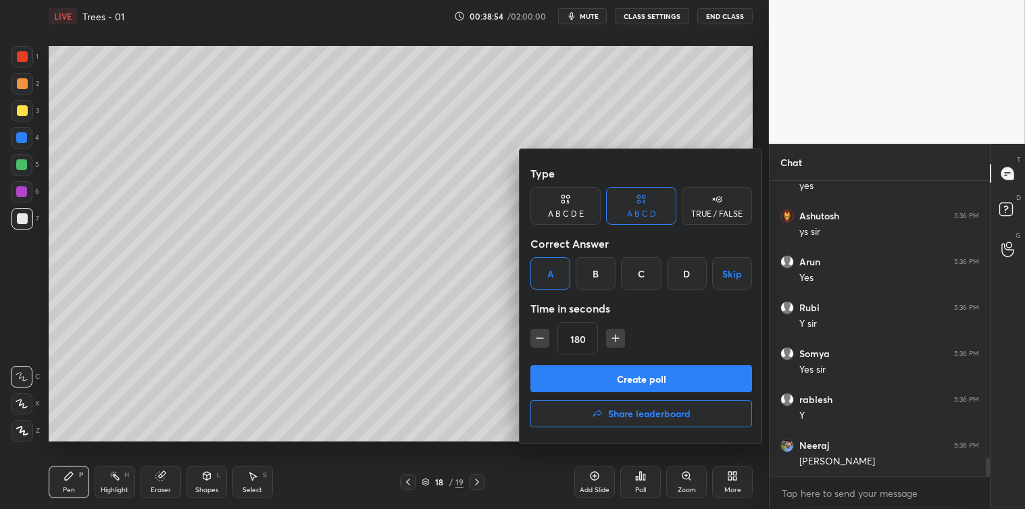
click at [592, 373] on button "Create poll" at bounding box center [641, 378] width 222 height 27
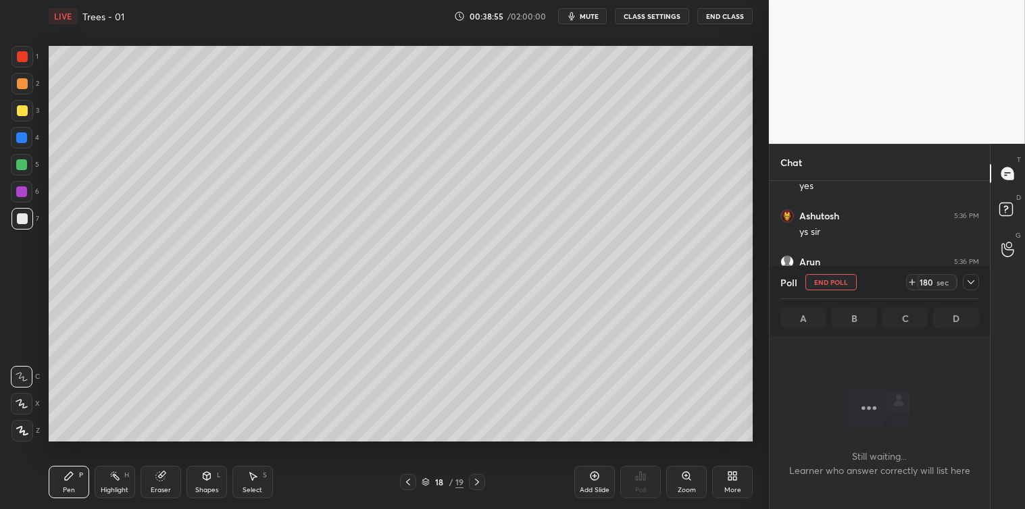
scroll to position [4, 3]
click at [968, 280] on icon at bounding box center [970, 282] width 7 height 4
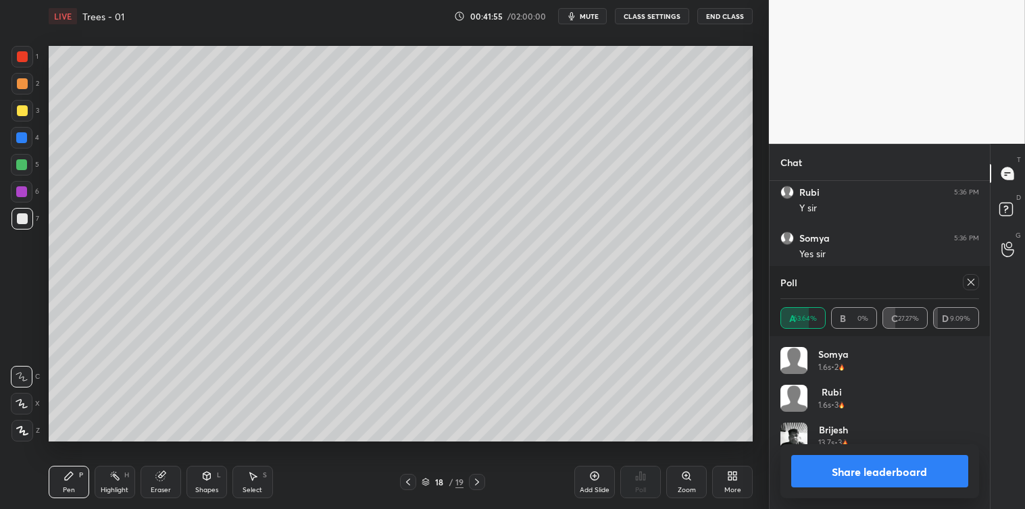
scroll to position [158, 195]
click at [969, 287] on icon at bounding box center [970, 282] width 11 height 11
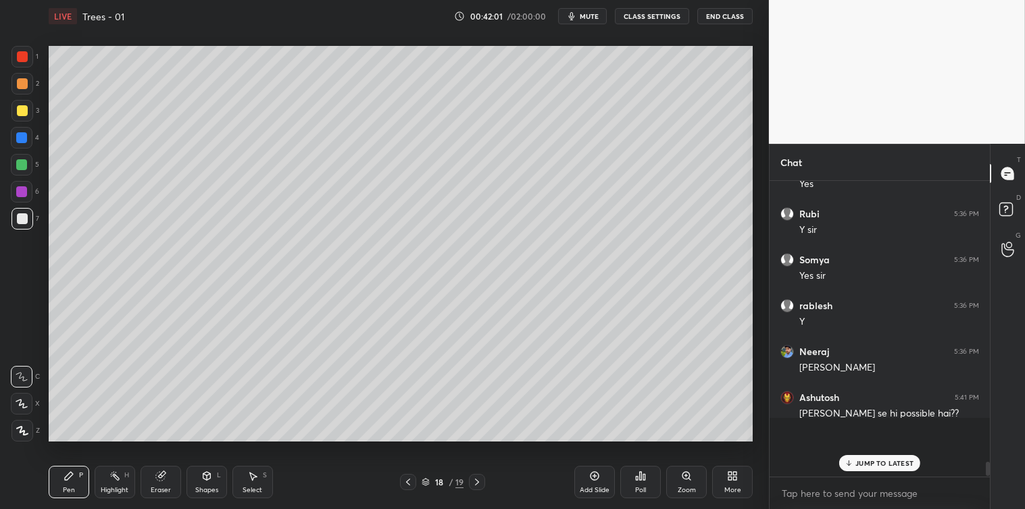
scroll to position [284, 216]
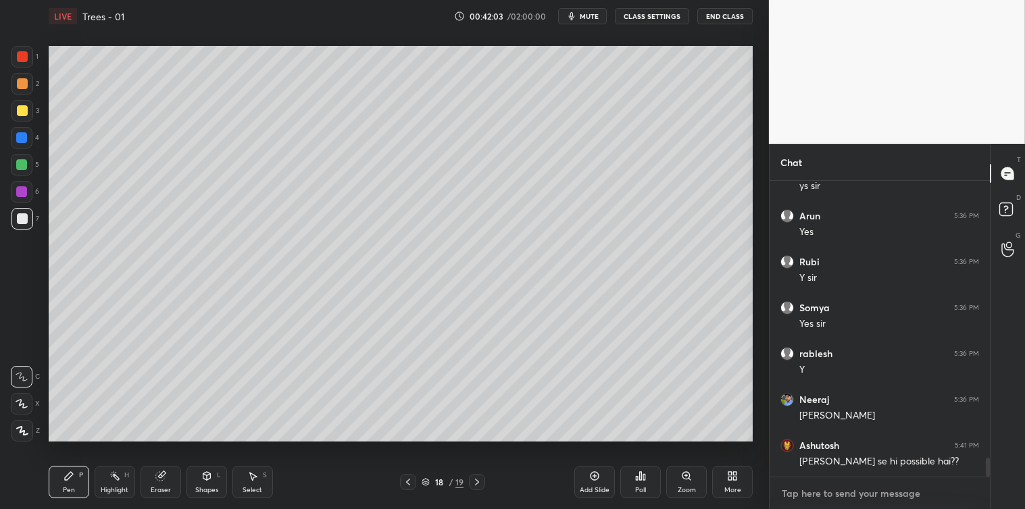
click at [872, 485] on textarea at bounding box center [879, 494] width 199 height 22
click at [18, 112] on div at bounding box center [22, 110] width 11 height 11
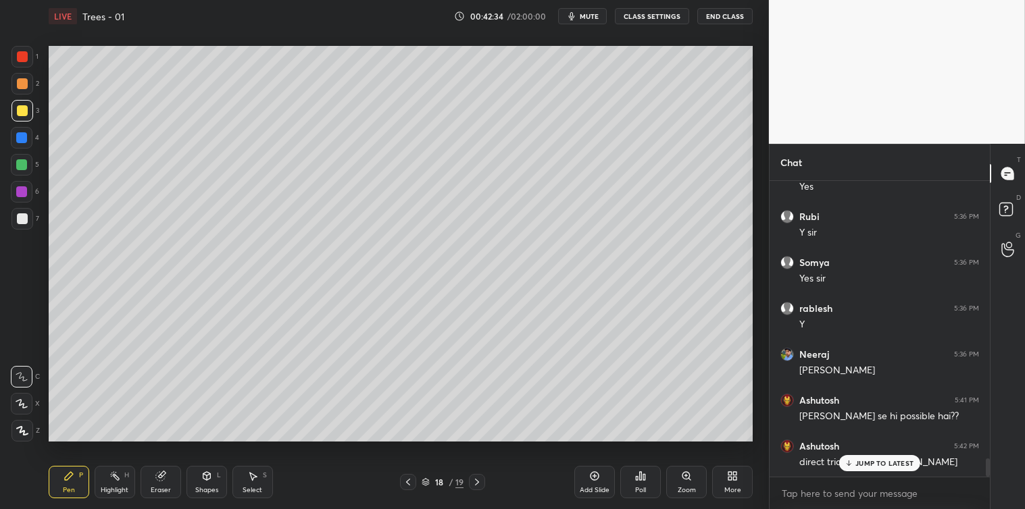
click at [876, 464] on p "JUMP TO LATEST" at bounding box center [884, 463] width 58 height 8
click at [249, 483] on div "Select S" at bounding box center [252, 482] width 41 height 32
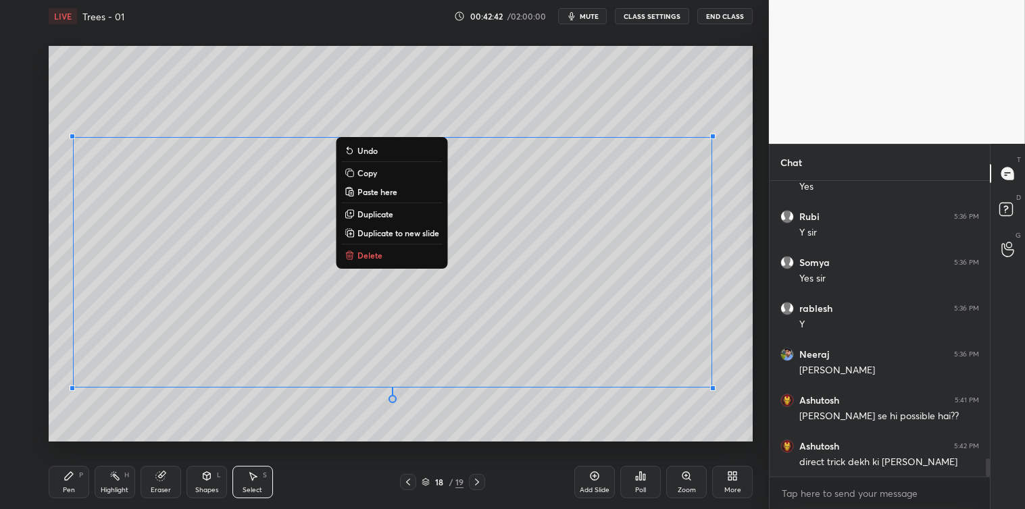
click at [367, 172] on p "Copy" at bounding box center [367, 172] width 20 height 11
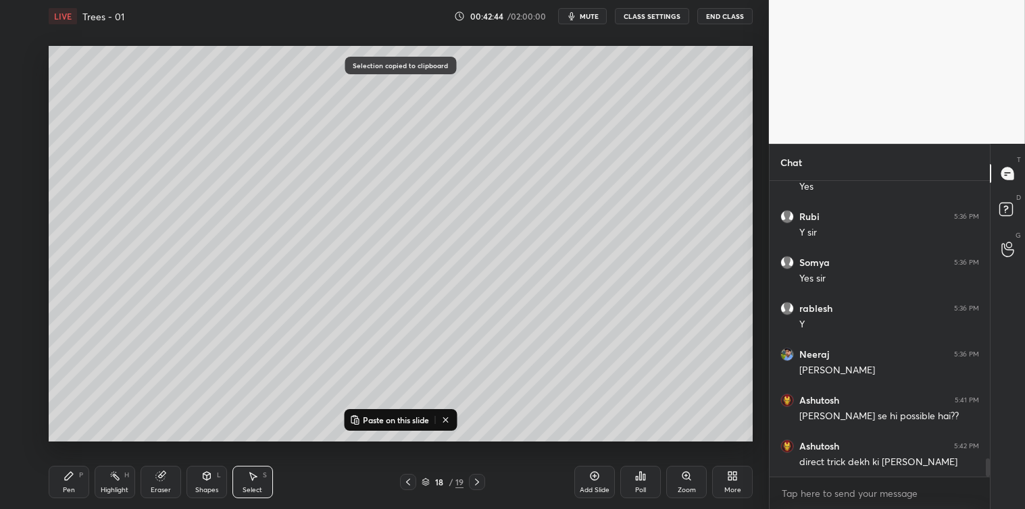
click at [590, 475] on icon at bounding box center [594, 476] width 11 height 11
click at [410, 422] on p "Paste on this slide" at bounding box center [396, 420] width 66 height 11
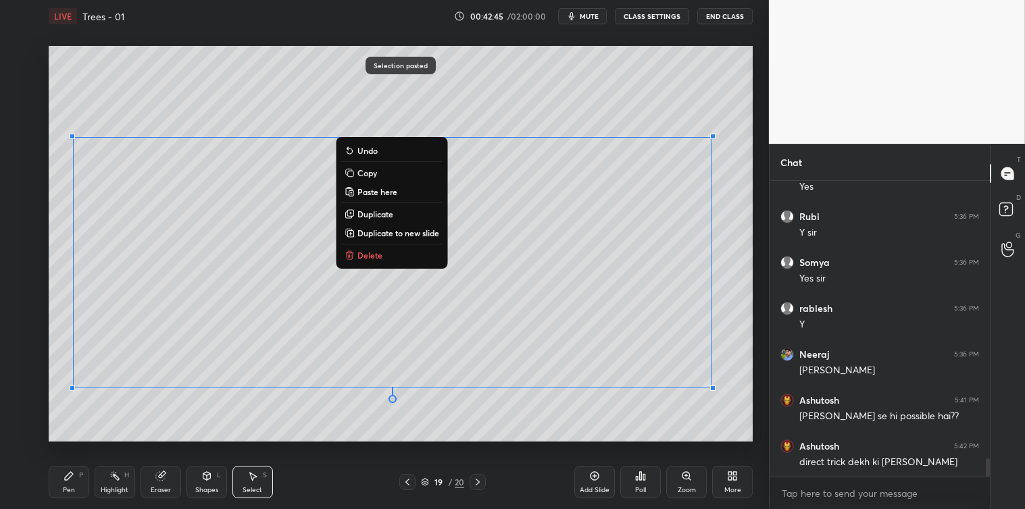
click at [378, 428] on div "0 ° Undo Copy Paste here Duplicate Duplicate to new slide Delete" at bounding box center [401, 244] width 704 height 396
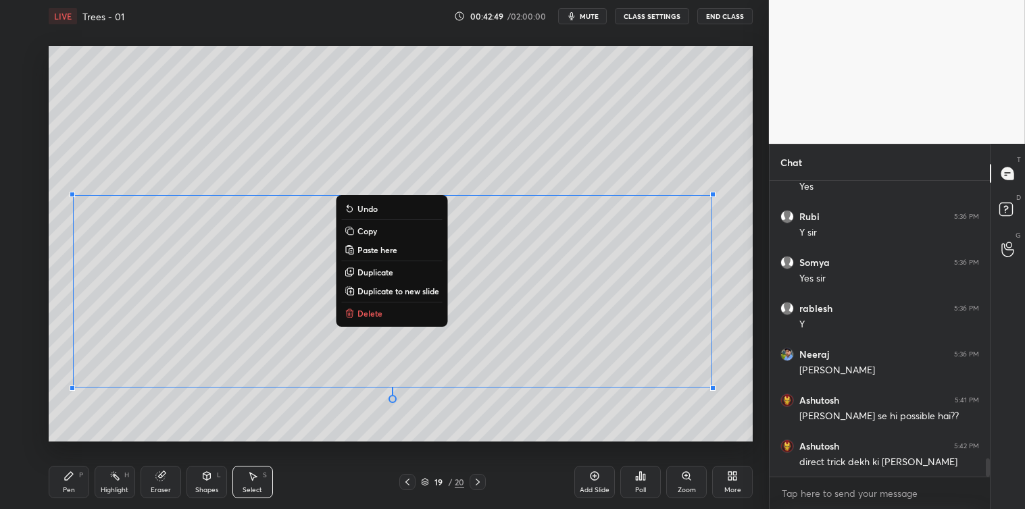
click at [495, 436] on div "0 ° Undo Copy Paste here Duplicate Duplicate to new slide Delete" at bounding box center [401, 244] width 704 height 396
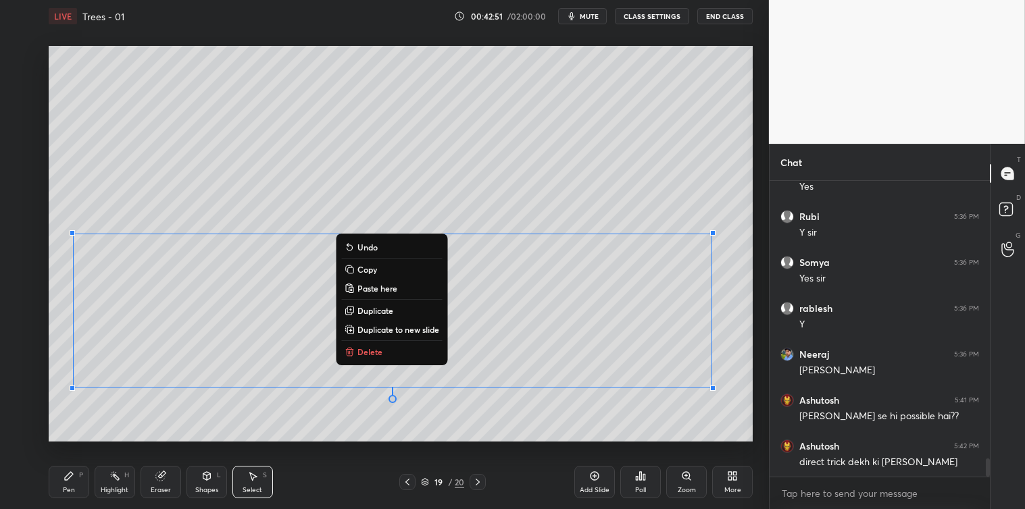
click at [373, 350] on p "Delete" at bounding box center [369, 351] width 25 height 11
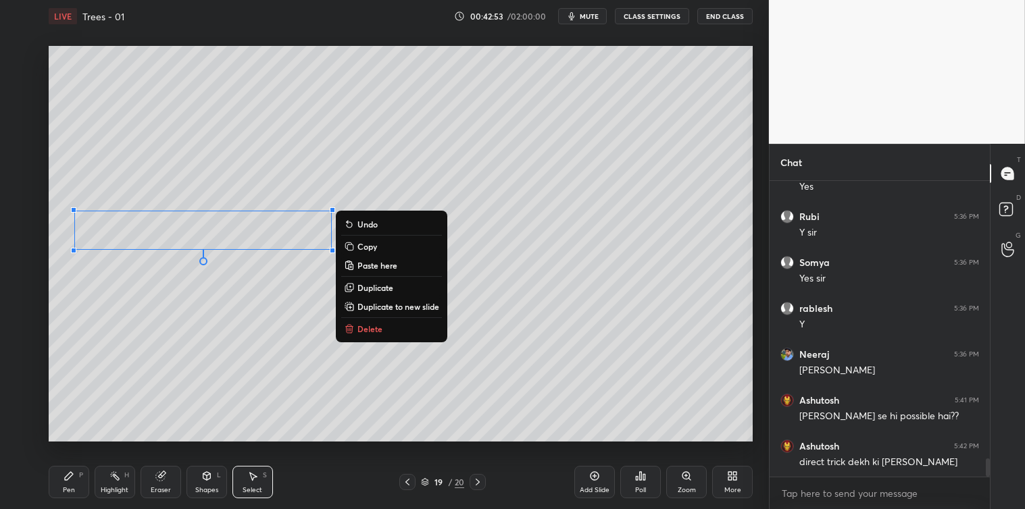
click at [388, 327] on button "Delete" at bounding box center [391, 329] width 101 height 16
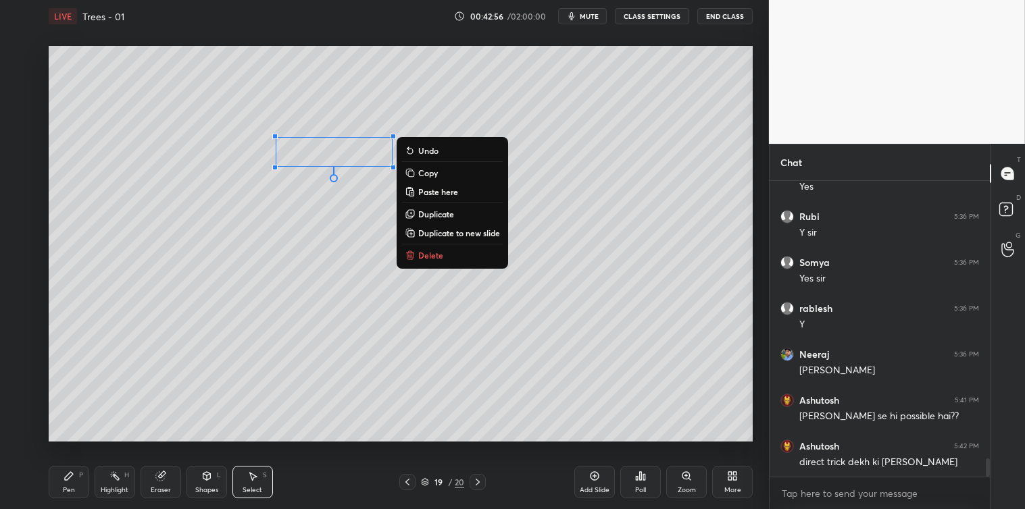
click at [428, 255] on p "Delete" at bounding box center [430, 255] width 25 height 11
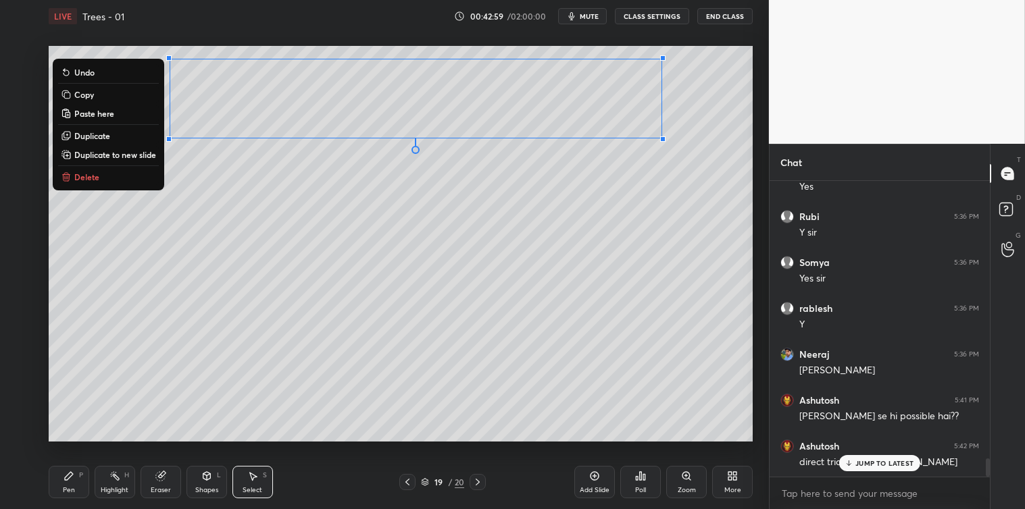
scroll to position [4461, 0]
click at [240, 327] on div "0 ° Undo Copy Paste here Duplicate Duplicate to new slide Delete" at bounding box center [401, 244] width 704 height 396
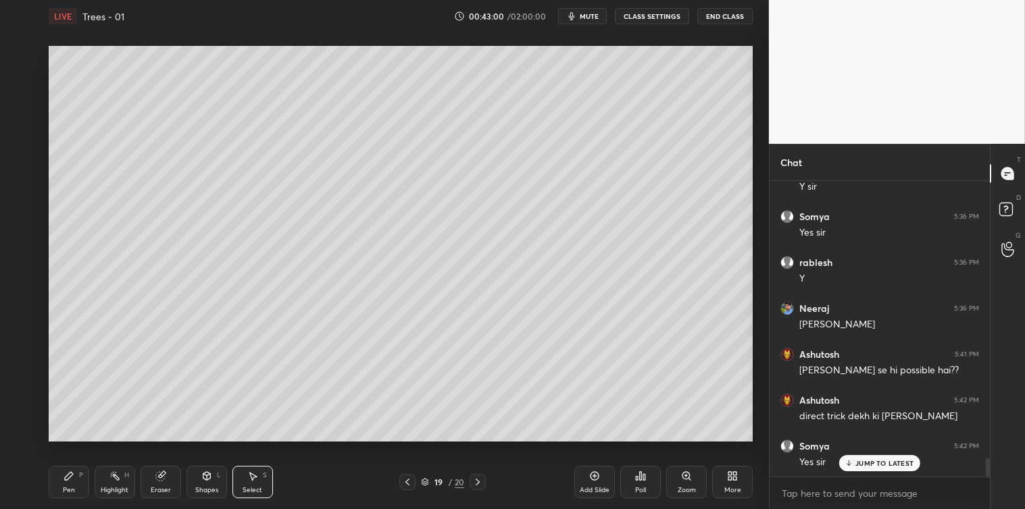
click at [207, 481] on icon at bounding box center [206, 476] width 11 height 11
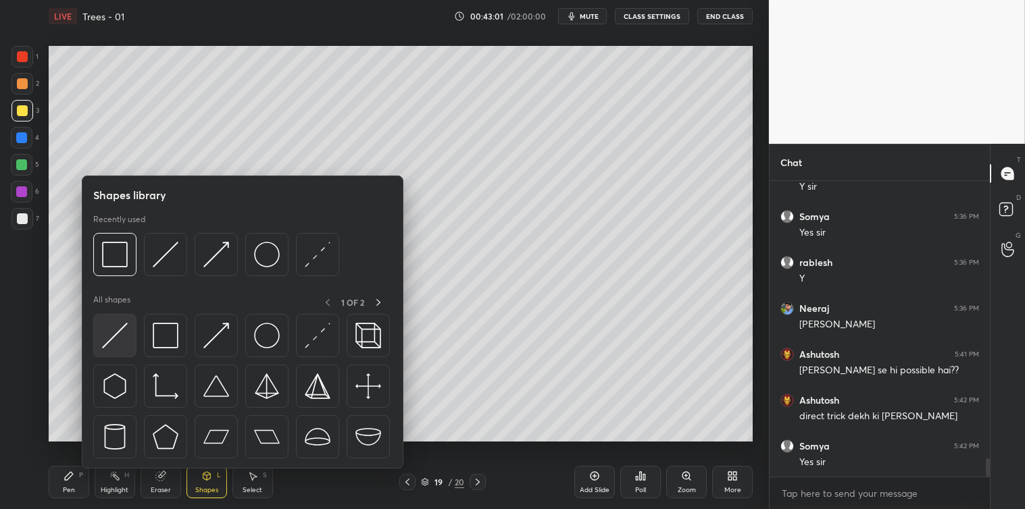
click at [115, 336] on img at bounding box center [115, 336] width 26 height 26
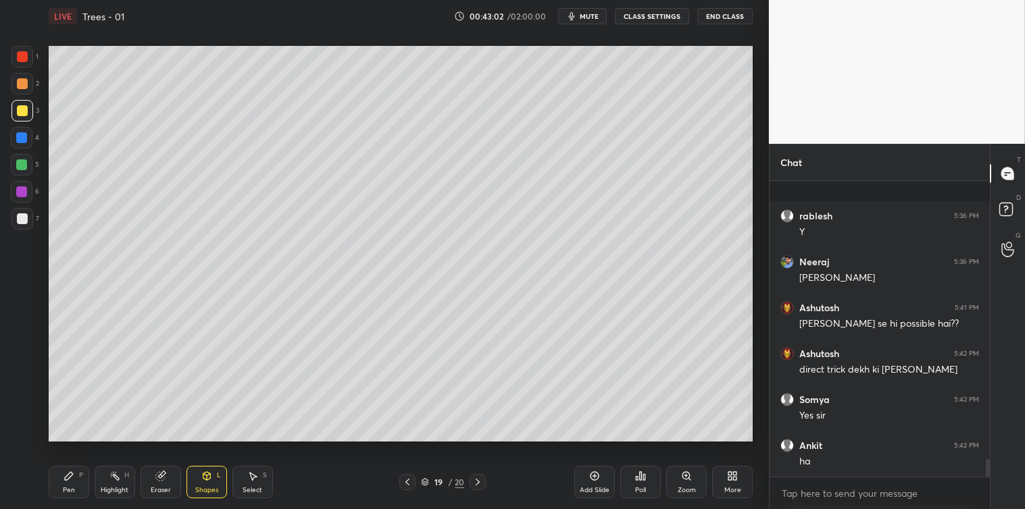
scroll to position [4599, 0]
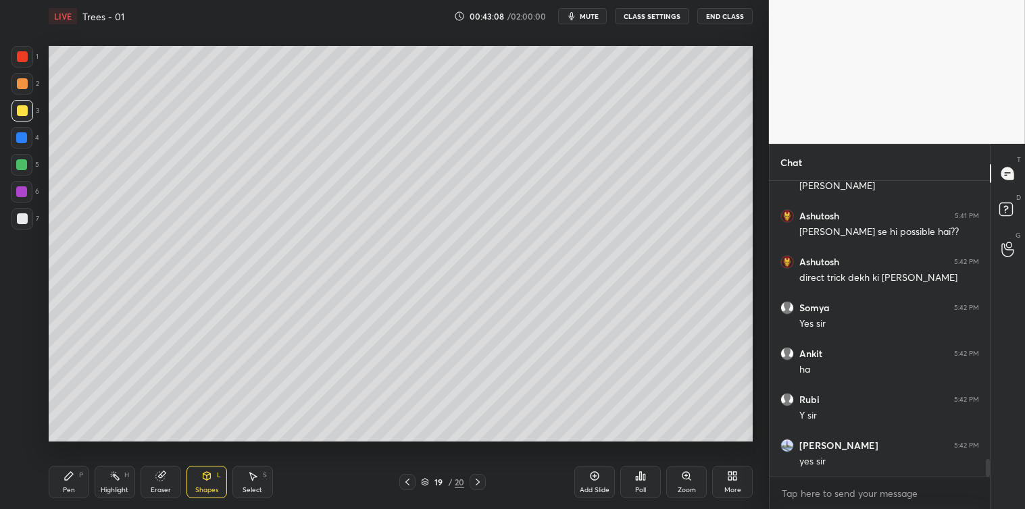
click at [53, 481] on div "Pen P" at bounding box center [69, 482] width 41 height 32
click at [14, 217] on div at bounding box center [22, 219] width 22 height 22
click at [254, 475] on icon at bounding box center [252, 477] width 7 height 8
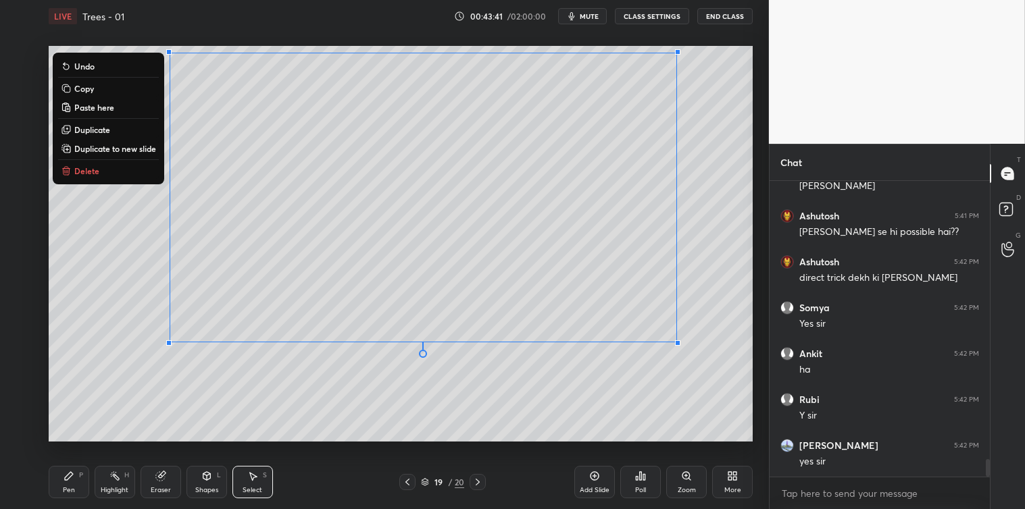
click at [98, 88] on button "Copy" at bounding box center [108, 88] width 101 height 16
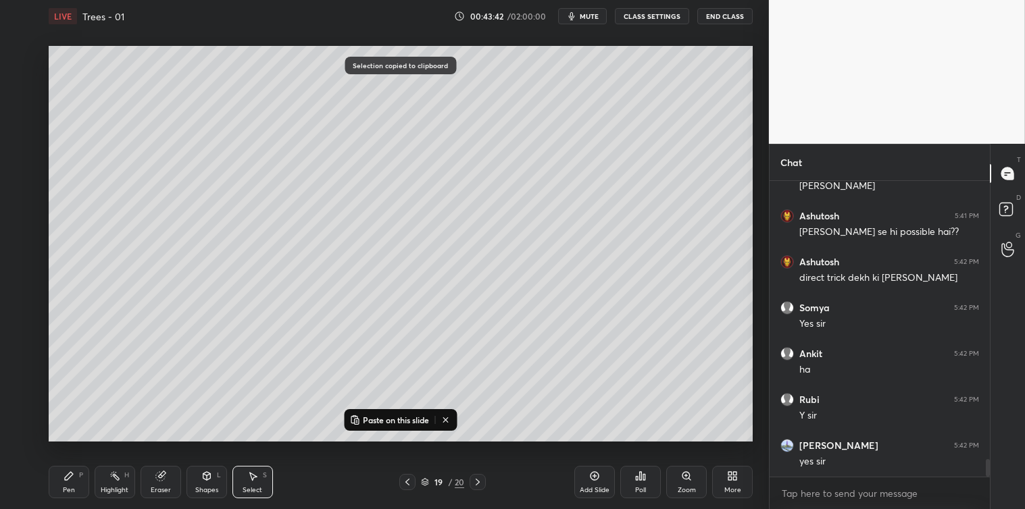
click at [590, 476] on icon at bounding box center [594, 476] width 9 height 9
click at [417, 417] on p "Paste on this slide" at bounding box center [396, 420] width 66 height 11
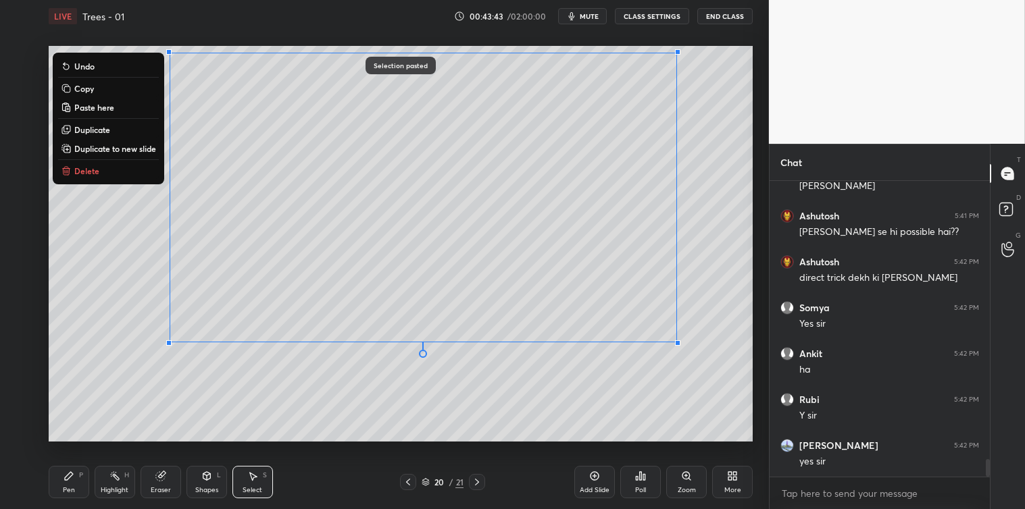
click at [434, 444] on div "0 ° Undo Copy Paste here Duplicate Duplicate to new slide Delete Selection past…" at bounding box center [400, 243] width 715 height 423
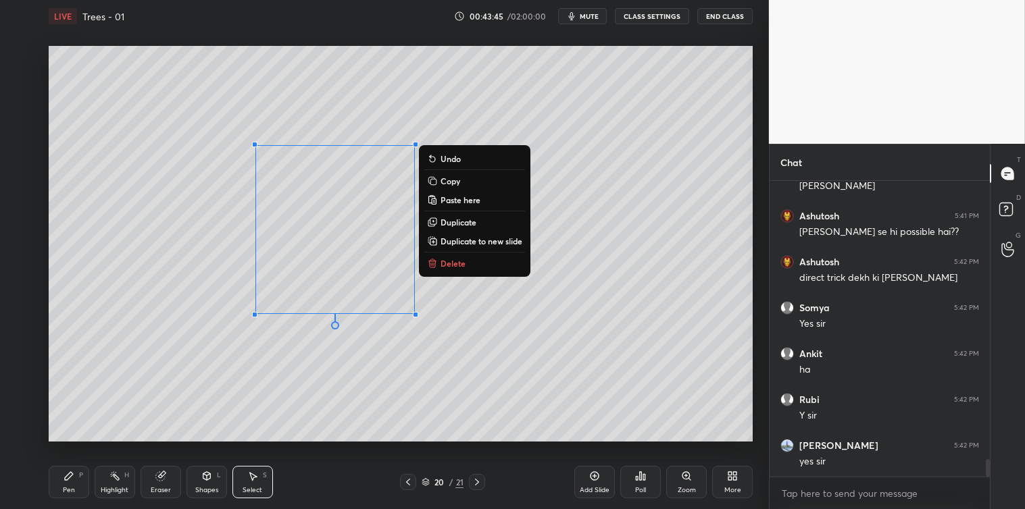
click at [451, 266] on p "Delete" at bounding box center [452, 263] width 25 height 11
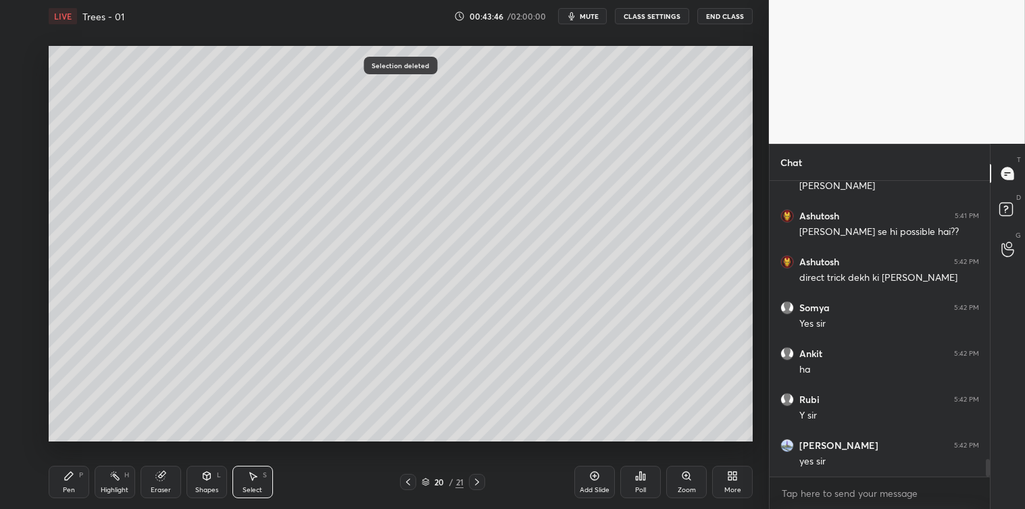
click at [63, 473] on icon at bounding box center [68, 476] width 11 height 11
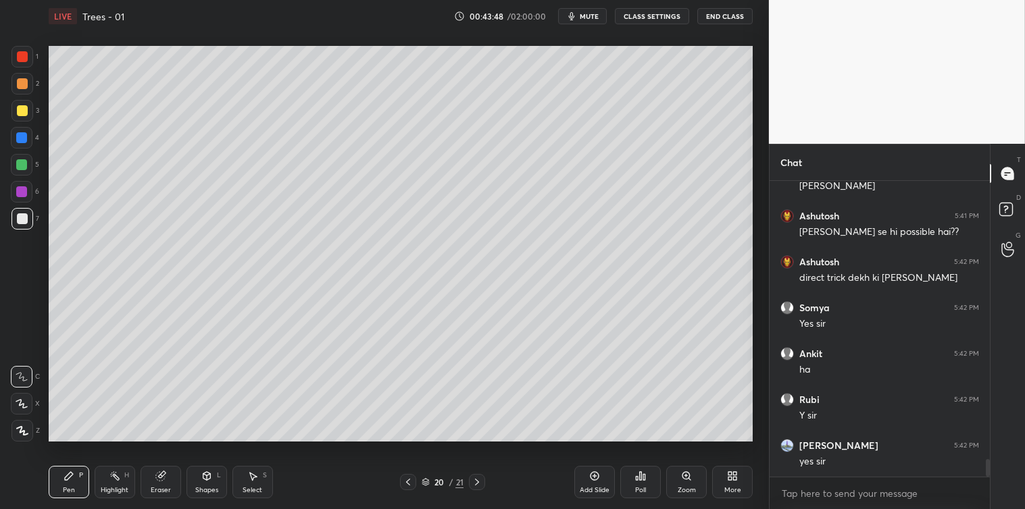
scroll to position [4648, 0]
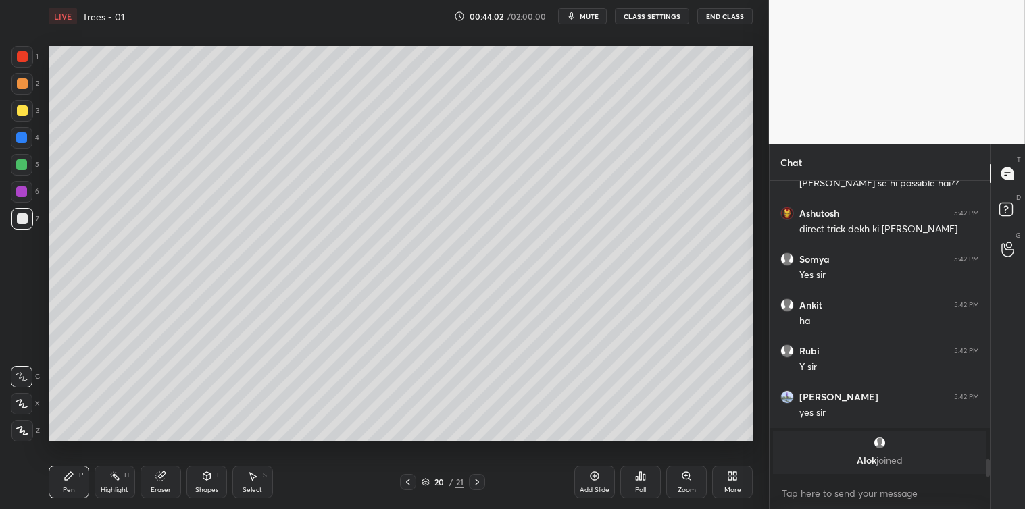
click at [266, 483] on div "Select S" at bounding box center [252, 482] width 41 height 32
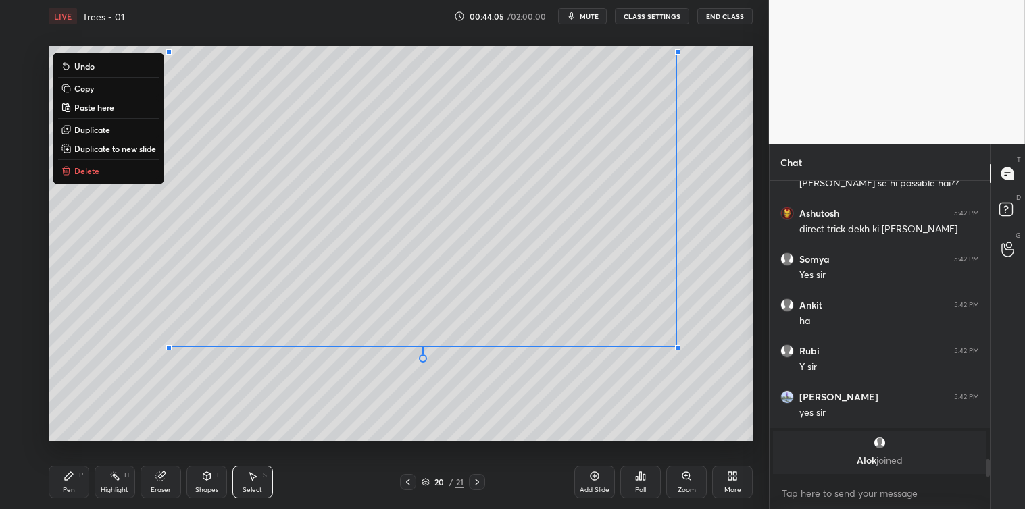
click at [86, 86] on p "Copy" at bounding box center [84, 88] width 20 height 11
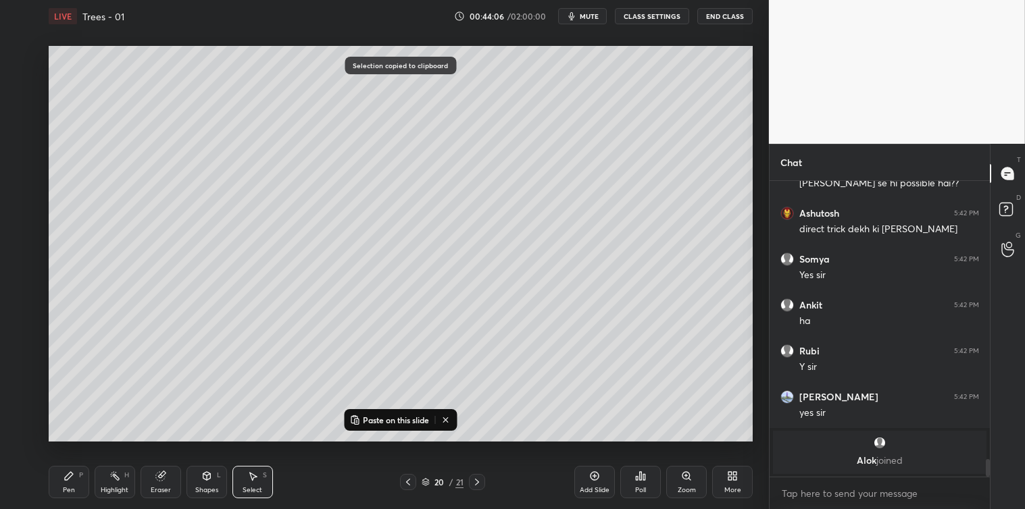
click at [586, 473] on div "Add Slide" at bounding box center [594, 482] width 41 height 32
click at [420, 421] on p "Paste on this slide" at bounding box center [396, 420] width 66 height 11
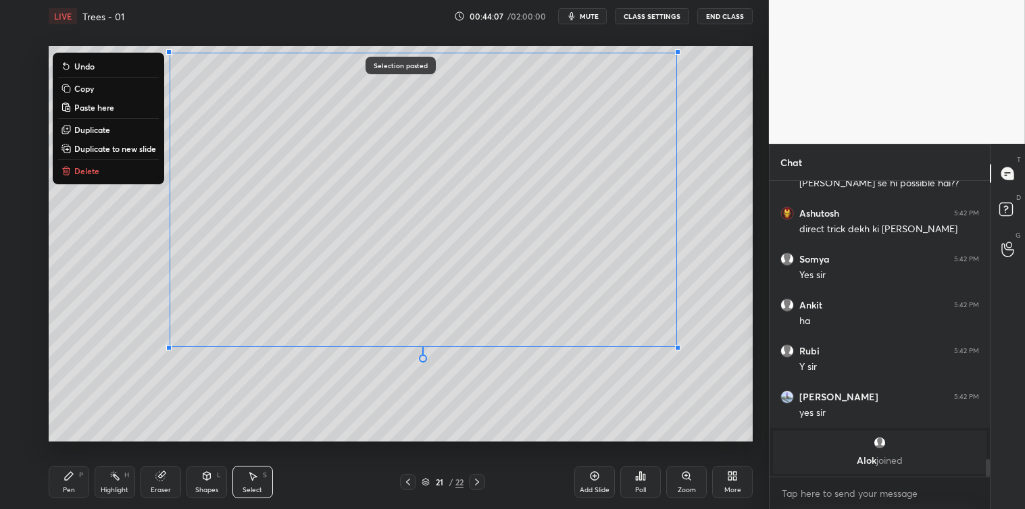
click at [421, 436] on div "0 ° Undo Copy Paste here Duplicate Duplicate to new slide Delete" at bounding box center [401, 244] width 704 height 396
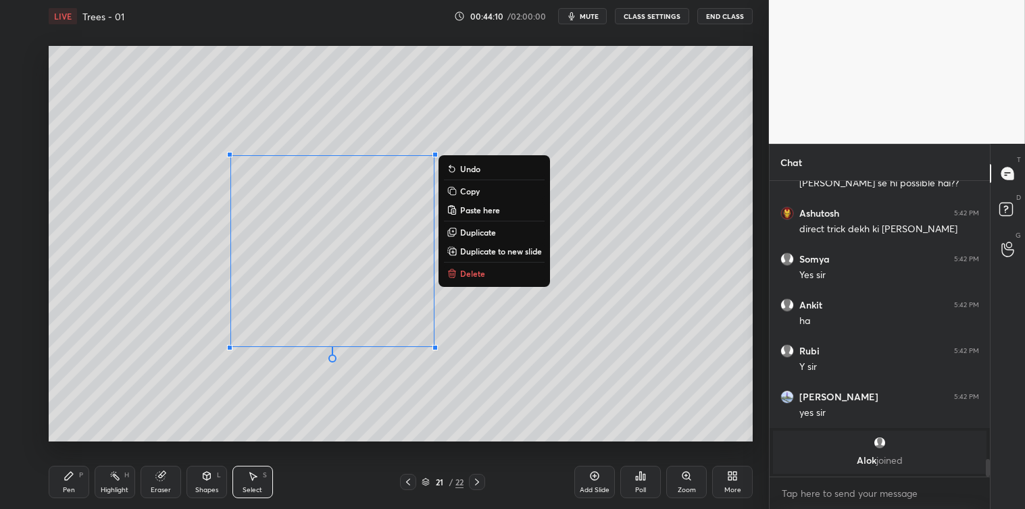
click at [469, 276] on p "Delete" at bounding box center [472, 273] width 25 height 11
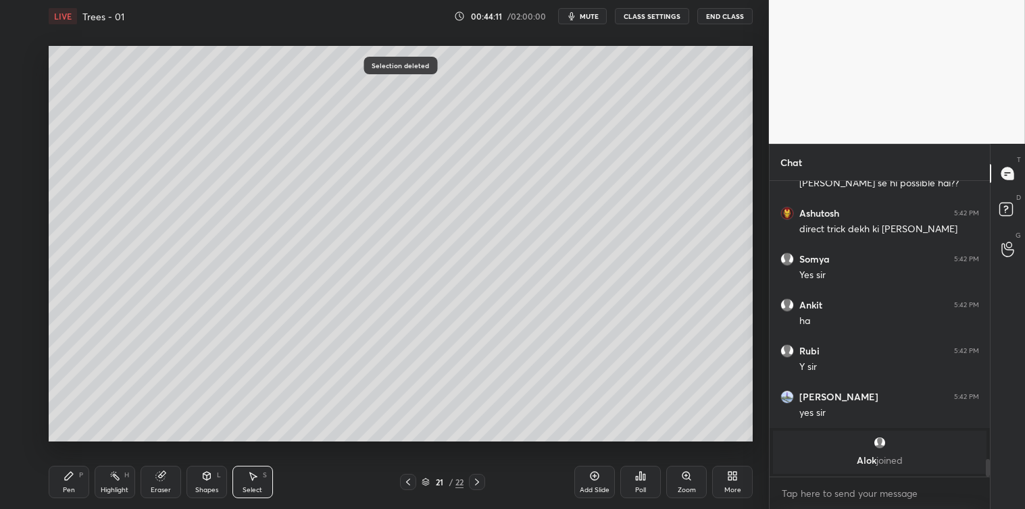
click at [66, 481] on icon at bounding box center [68, 476] width 11 height 11
click at [20, 109] on div at bounding box center [22, 110] width 11 height 11
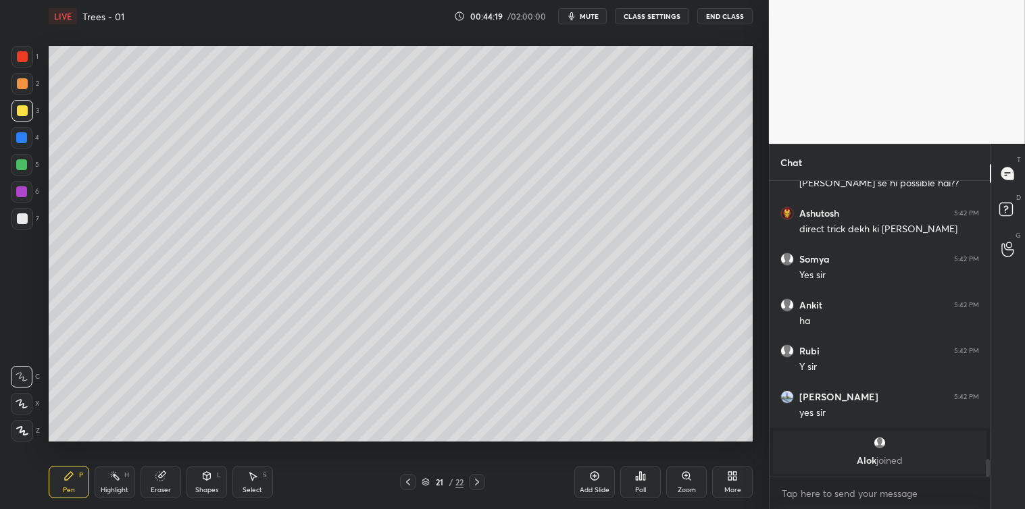
click at [21, 165] on div at bounding box center [21, 164] width 11 height 11
click at [407, 482] on icon at bounding box center [408, 482] width 4 height 7
click at [409, 481] on icon at bounding box center [408, 482] width 11 height 11
click at [407, 480] on icon at bounding box center [408, 482] width 11 height 11
click at [473, 481] on icon at bounding box center [476, 482] width 11 height 11
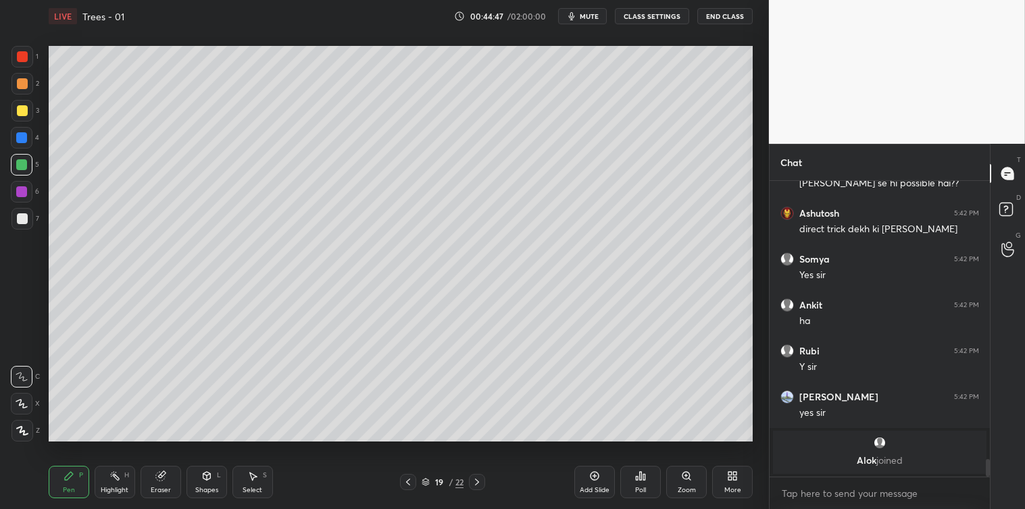
scroll to position [4287, 0]
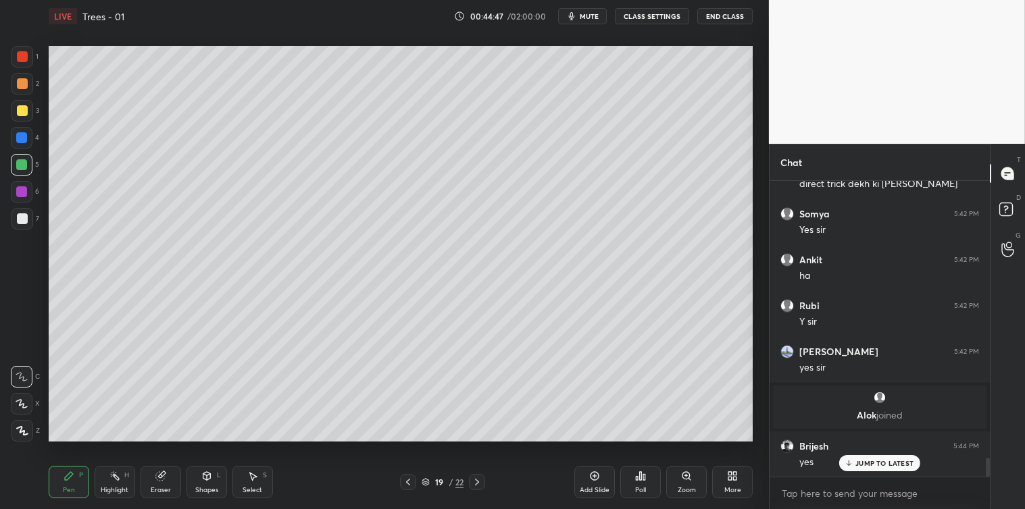
click at [476, 480] on icon at bounding box center [477, 482] width 4 height 7
click at [257, 476] on icon at bounding box center [252, 476] width 11 height 11
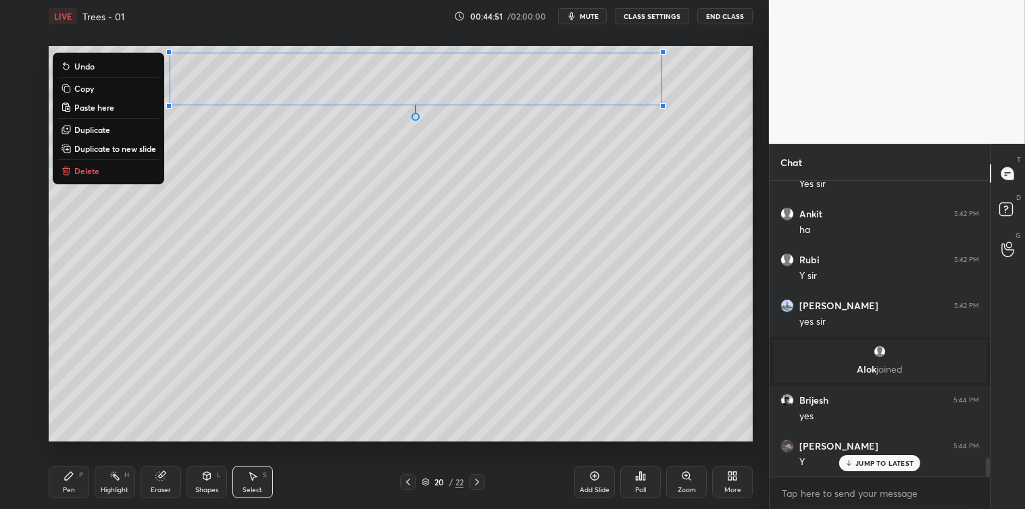
scroll to position [4379, 0]
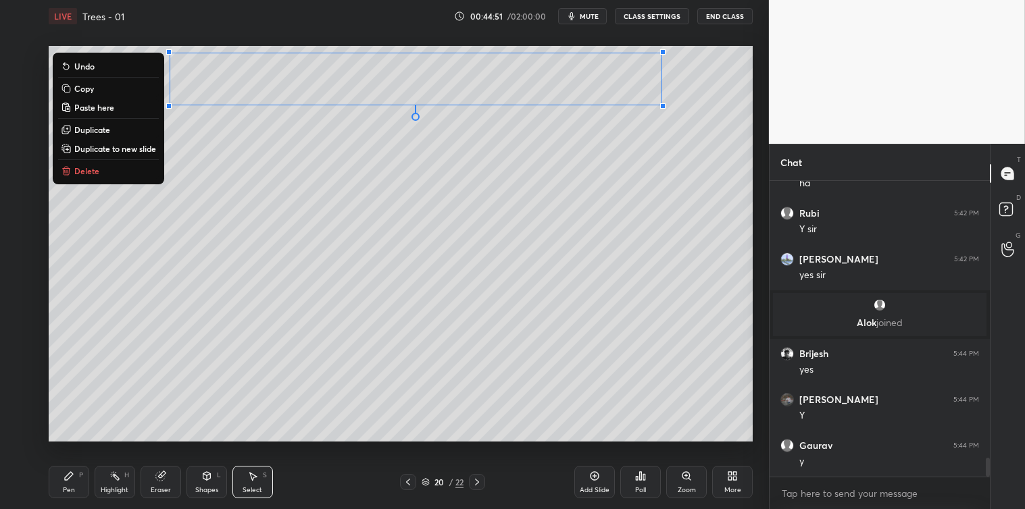
click at [84, 90] on p "Copy" at bounding box center [84, 88] width 20 height 11
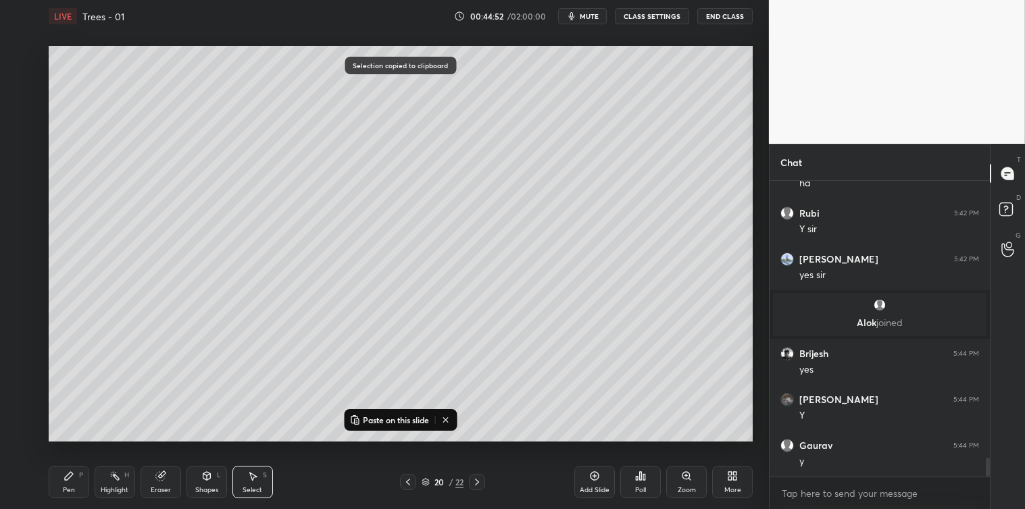
scroll to position [4471, 0]
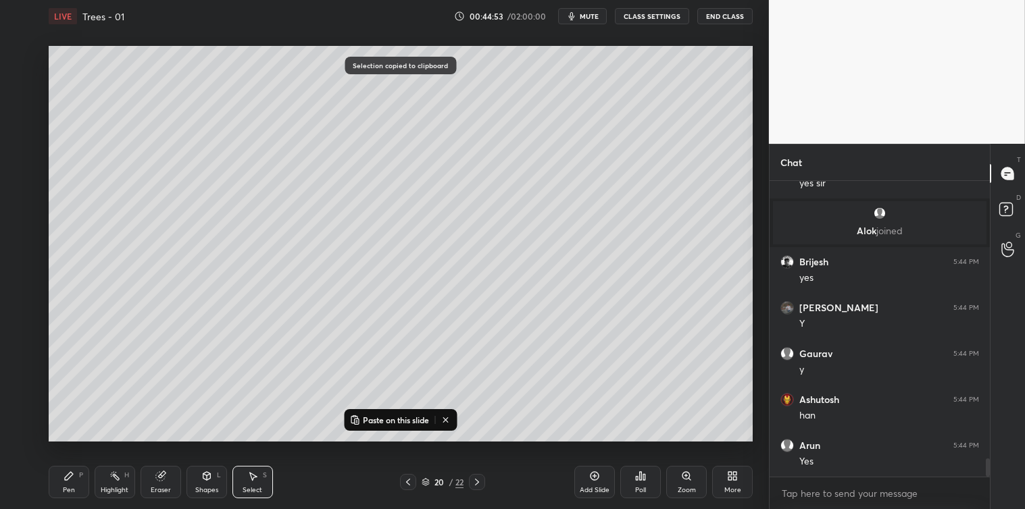
click at [480, 482] on icon at bounding box center [476, 482] width 11 height 11
click at [584, 476] on div "Add Slide" at bounding box center [594, 482] width 41 height 32
click at [415, 421] on p "Paste on this slide" at bounding box center [396, 420] width 66 height 11
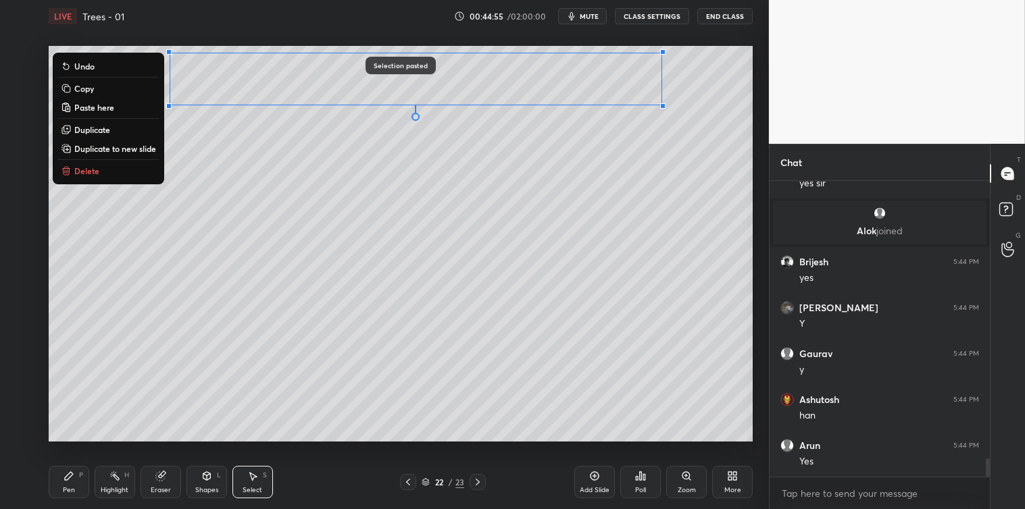
click at [365, 204] on div "0 ° Undo Copy Paste here Duplicate Duplicate to new slide Delete" at bounding box center [401, 244] width 704 height 396
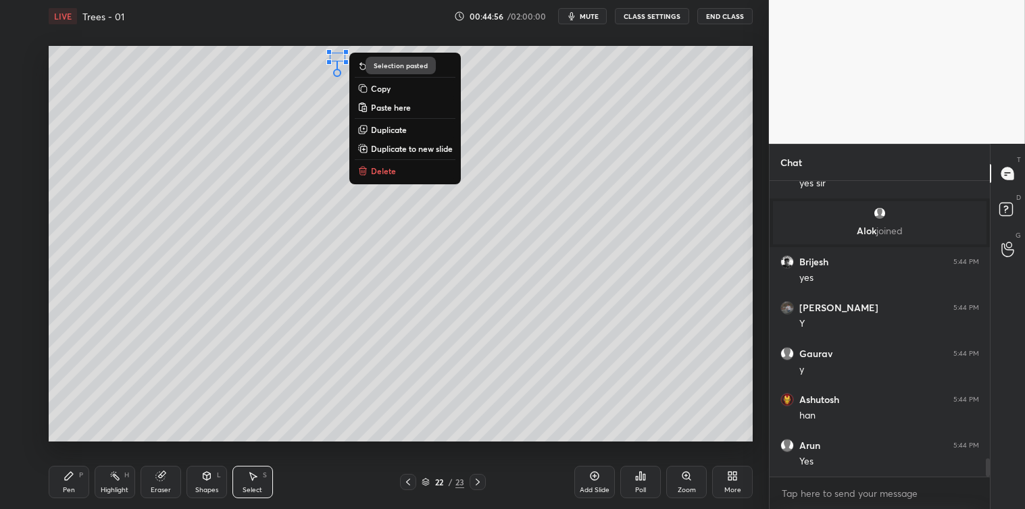
click at [384, 176] on p "Delete" at bounding box center [383, 170] width 25 height 11
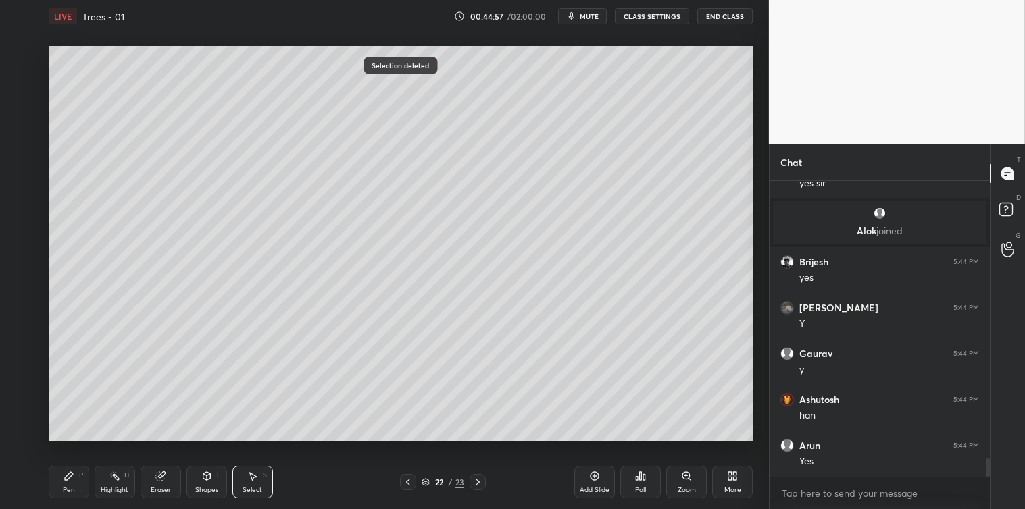
click at [65, 480] on icon at bounding box center [69, 476] width 8 height 8
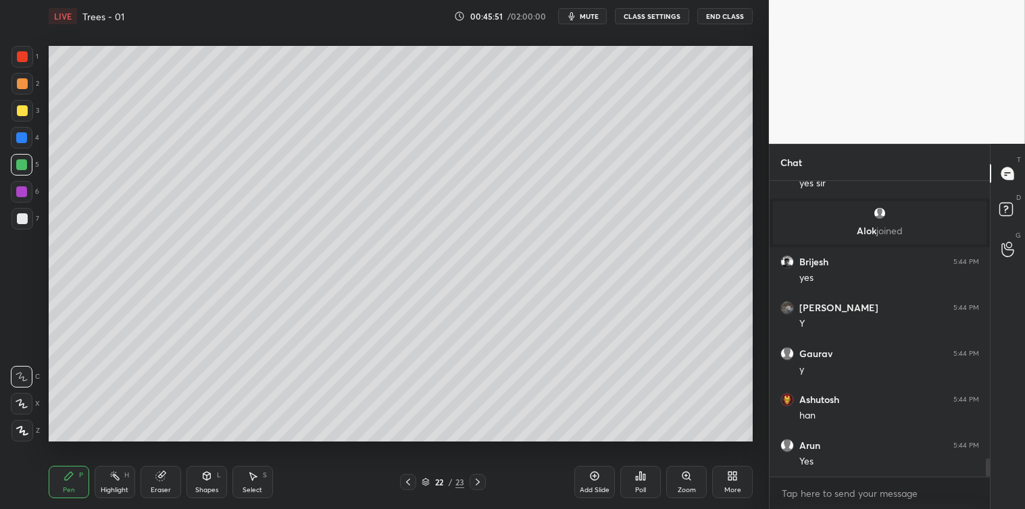
scroll to position [4516, 0]
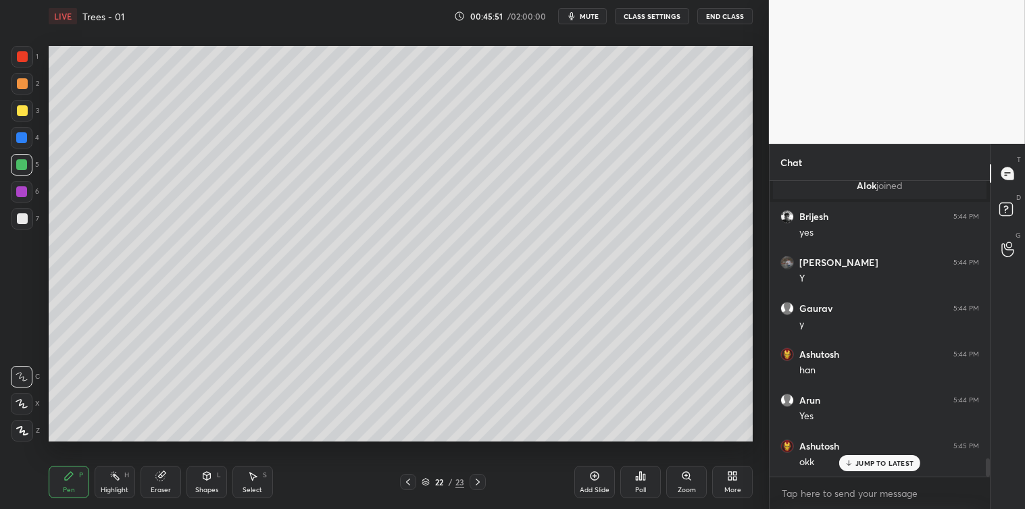
click at [588, 473] on div "Add Slide" at bounding box center [594, 482] width 41 height 32
click at [24, 219] on div at bounding box center [22, 218] width 11 height 11
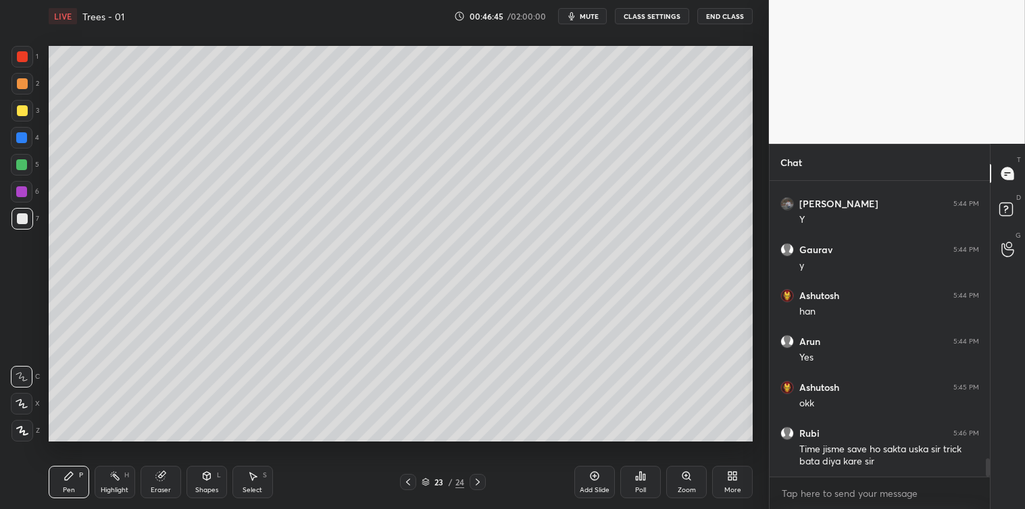
click at [407, 480] on icon at bounding box center [408, 482] width 11 height 11
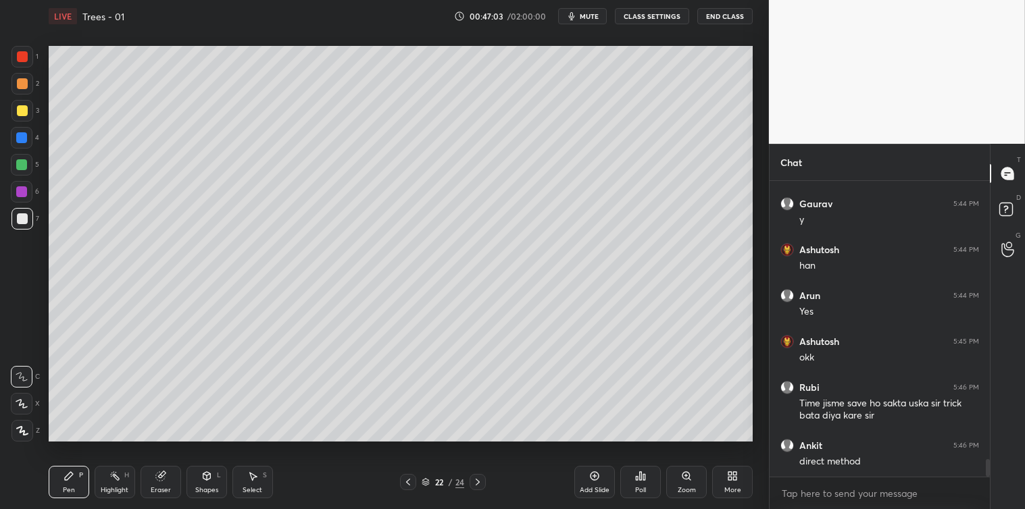
scroll to position [4667, 0]
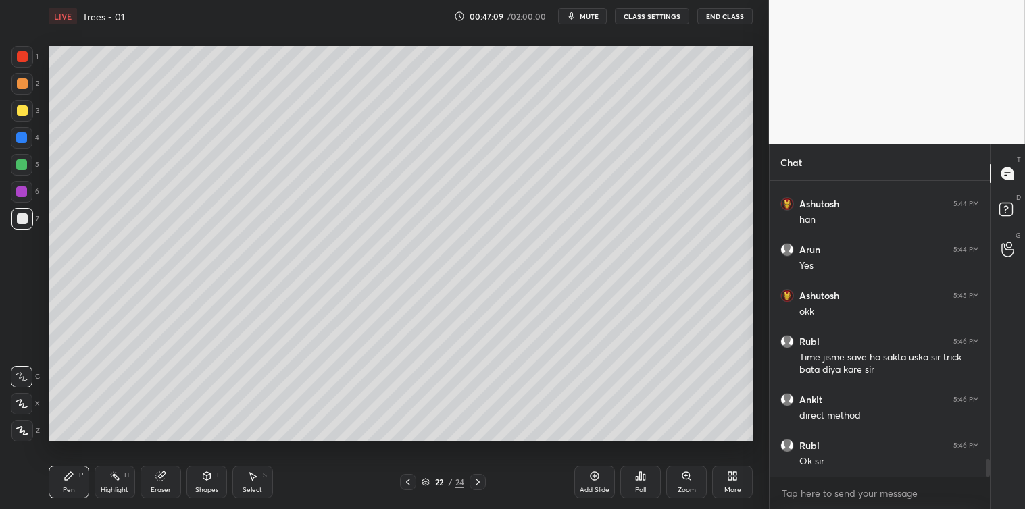
click at [478, 481] on icon at bounding box center [477, 482] width 11 height 11
click at [636, 475] on icon at bounding box center [640, 476] width 11 height 11
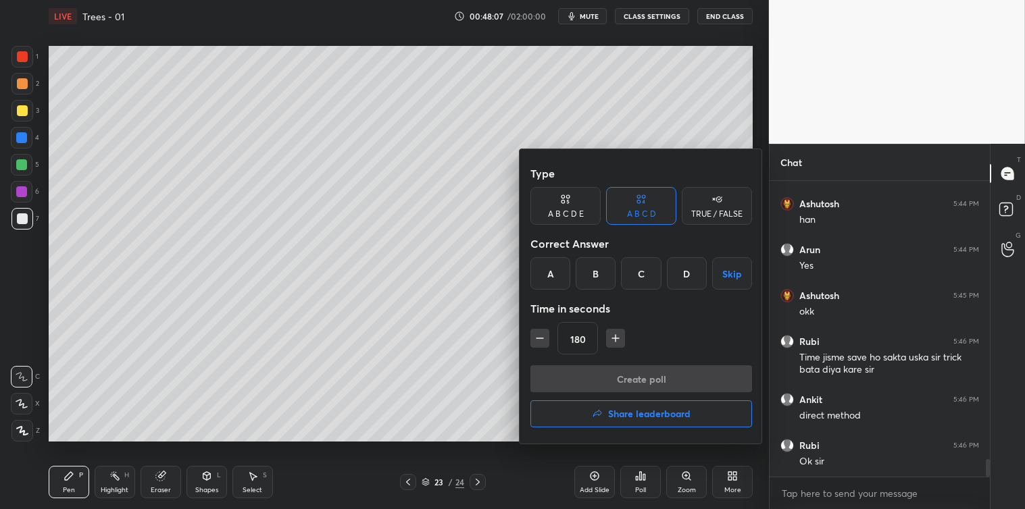
click at [727, 274] on button "Skip" at bounding box center [732, 273] width 40 height 32
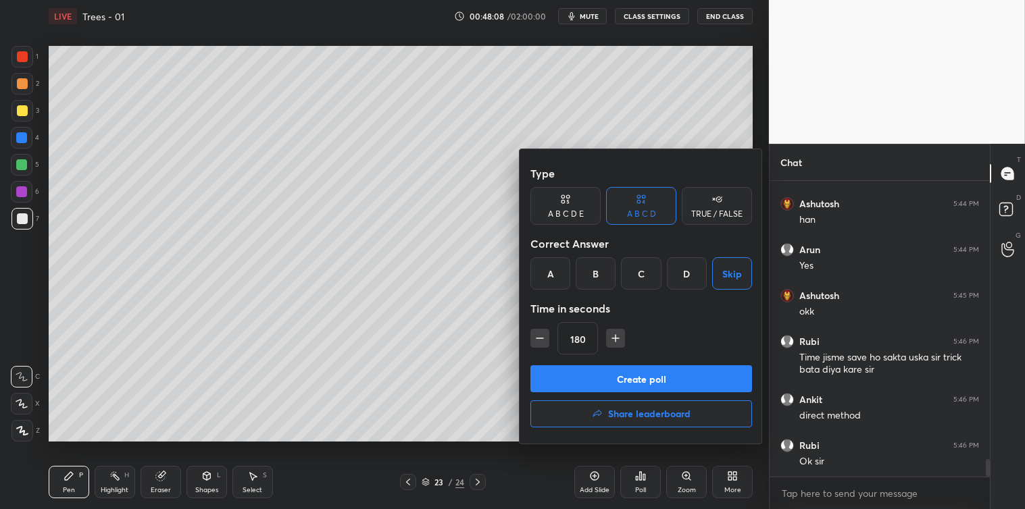
click at [638, 377] on button "Create poll" at bounding box center [641, 378] width 222 height 27
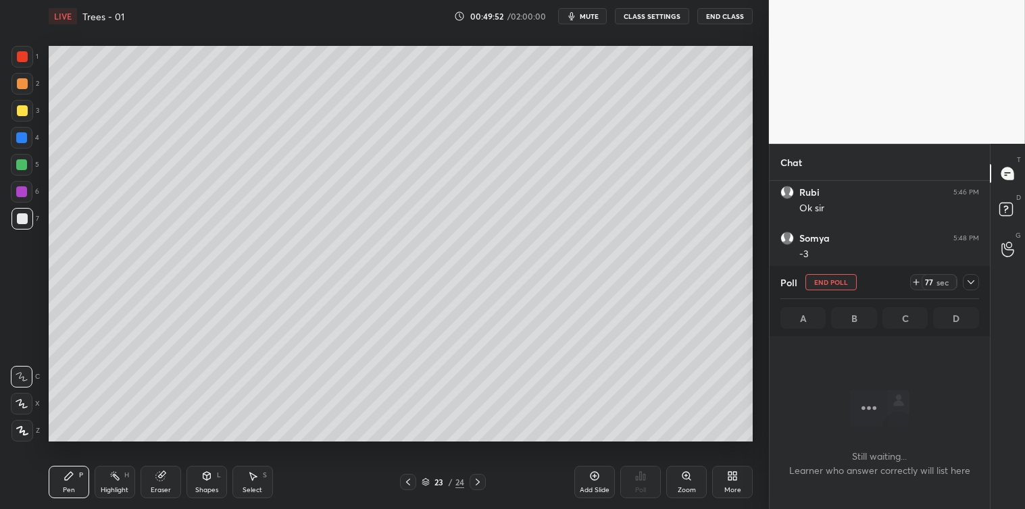
scroll to position [4966, 0]
click at [971, 284] on icon at bounding box center [970, 282] width 7 height 4
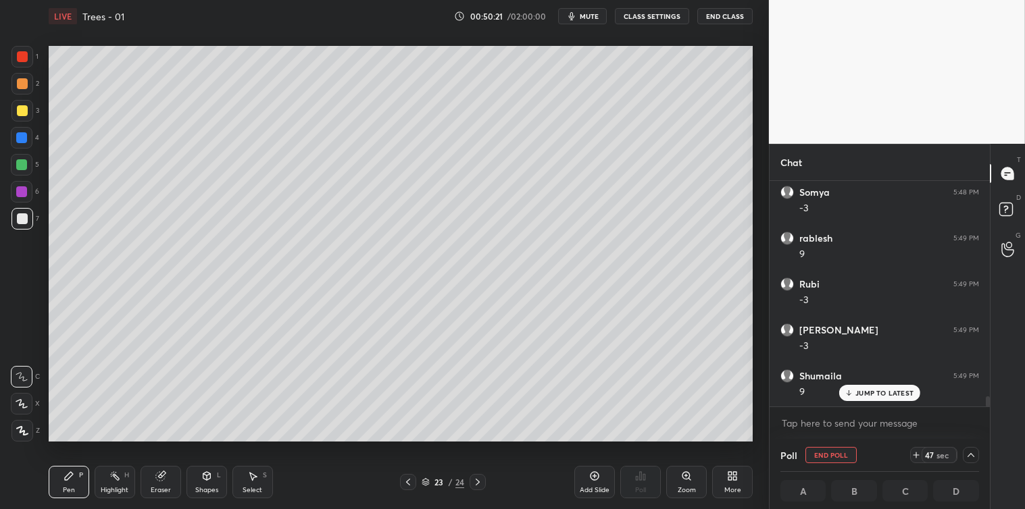
click at [869, 392] on p "JUMP TO LATEST" at bounding box center [884, 393] width 58 height 8
click at [825, 419] on textarea at bounding box center [879, 424] width 199 height 22
click at [21, 105] on div at bounding box center [22, 110] width 11 height 11
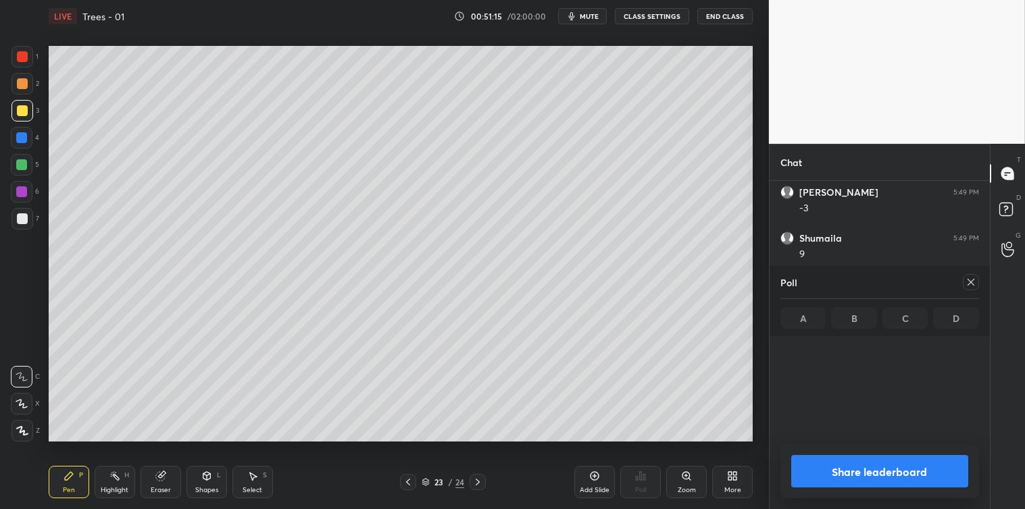
scroll to position [5150, 0]
click at [591, 474] on icon at bounding box center [594, 476] width 9 height 9
click at [17, 221] on div at bounding box center [22, 218] width 11 height 11
click at [21, 111] on div at bounding box center [22, 110] width 11 height 11
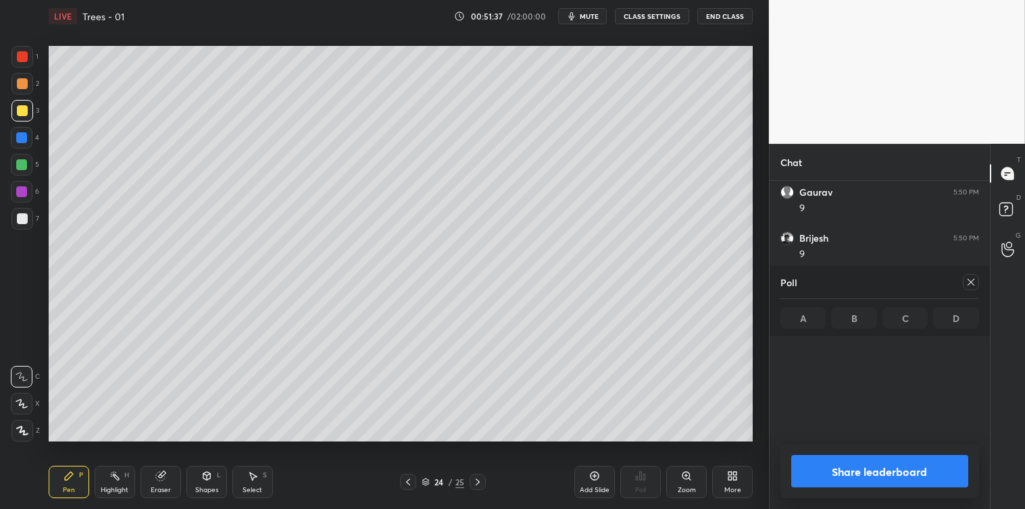
click at [24, 167] on div at bounding box center [21, 164] width 11 height 11
click at [19, 58] on div at bounding box center [22, 56] width 11 height 11
click at [11, 217] on div at bounding box center [22, 219] width 22 height 22
click at [969, 289] on div at bounding box center [970, 282] width 16 height 16
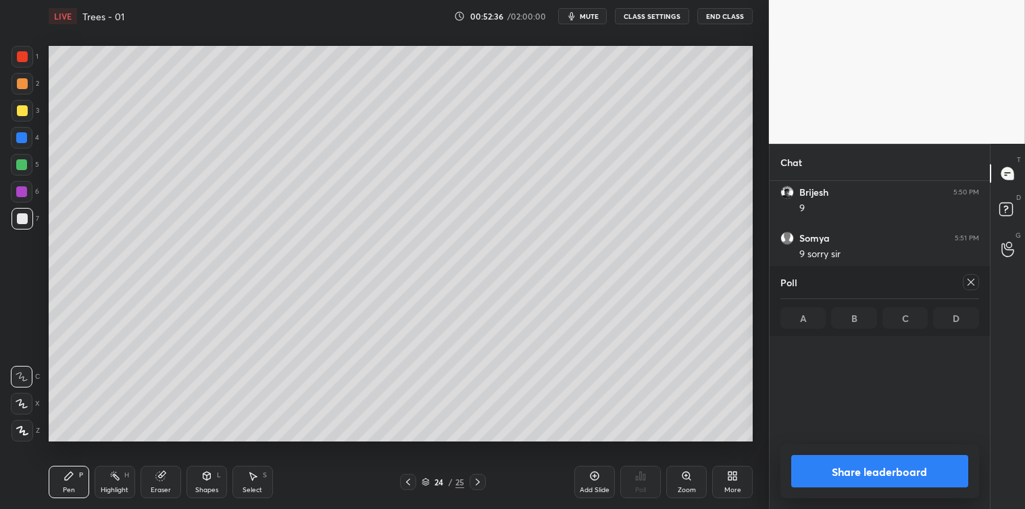
type textarea "x"
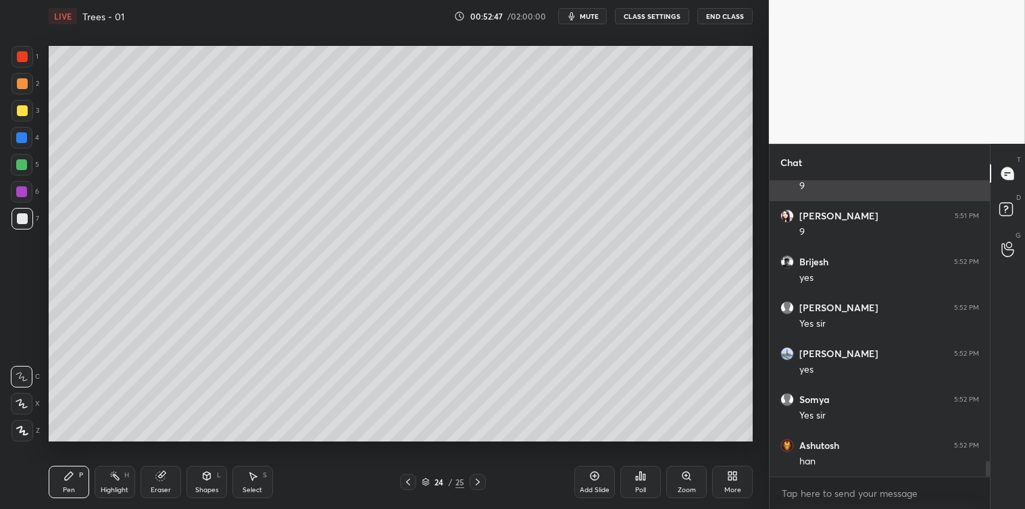
scroll to position [5401, 0]
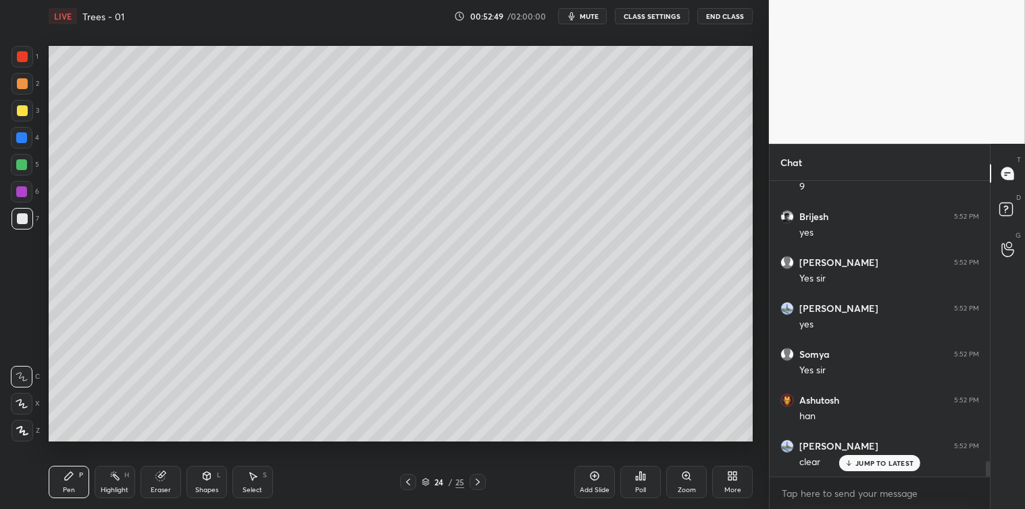
click at [588, 480] on div "Add Slide" at bounding box center [594, 482] width 41 height 32
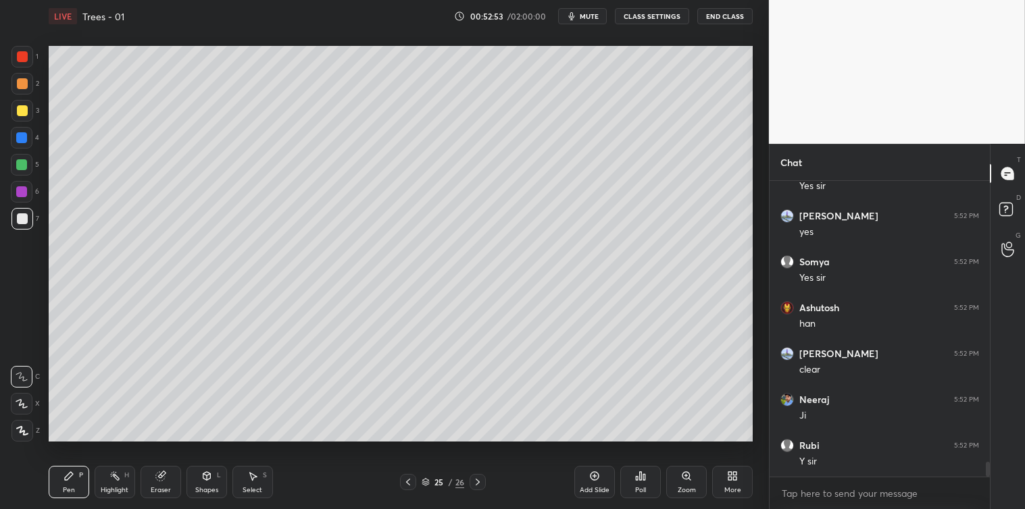
scroll to position [5540, 0]
click at [638, 482] on div "Poll" at bounding box center [640, 482] width 41 height 32
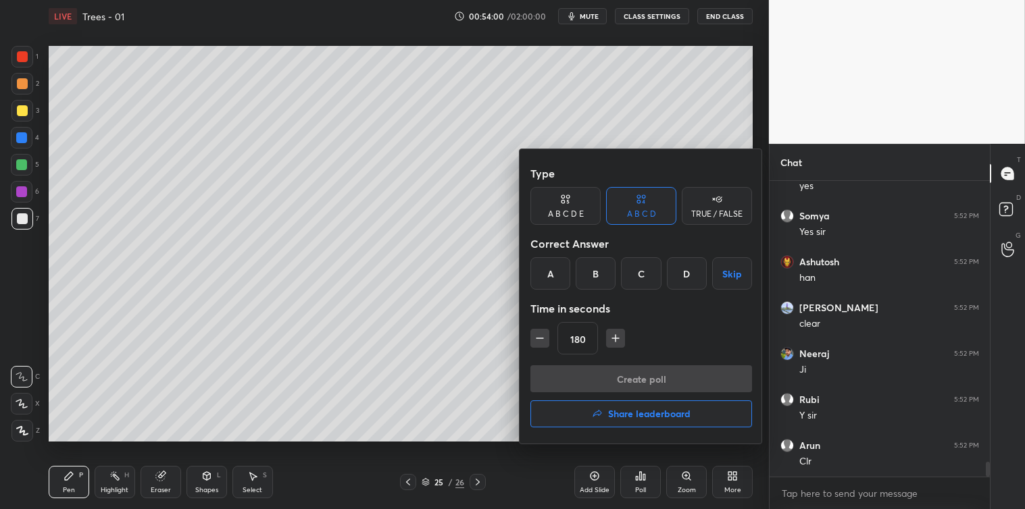
click at [731, 274] on button "Skip" at bounding box center [732, 273] width 40 height 32
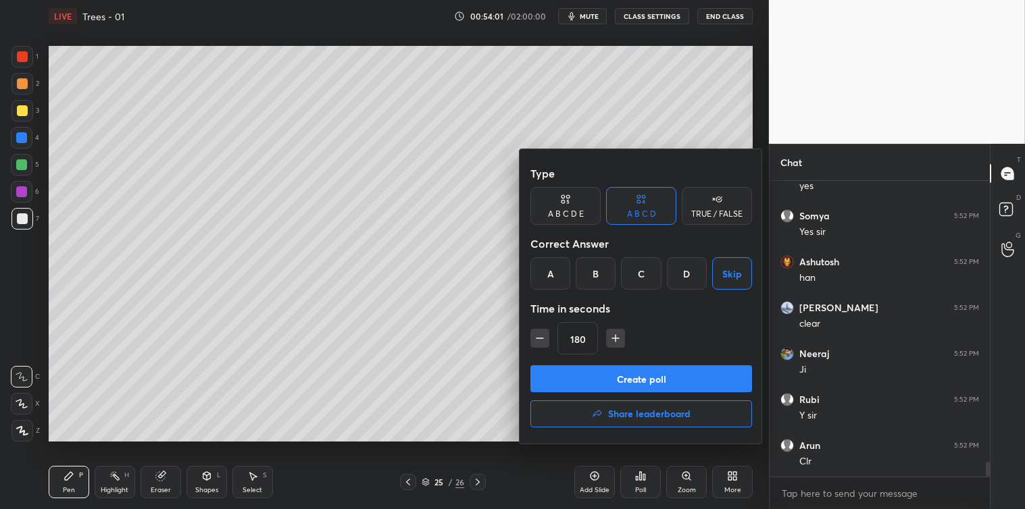
click at [542, 335] on icon "button" at bounding box center [540, 339] width 14 height 14
click at [546, 339] on icon "button" at bounding box center [540, 339] width 14 height 14
type input "150"
click at [617, 379] on button "Create poll" at bounding box center [641, 378] width 222 height 27
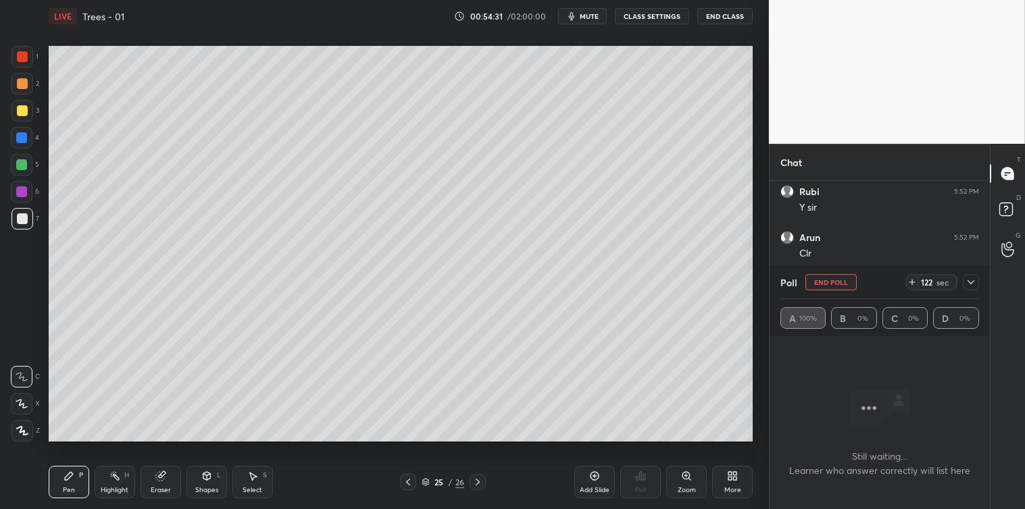
scroll to position [5793, 0]
click at [964, 281] on div at bounding box center [970, 282] width 16 height 16
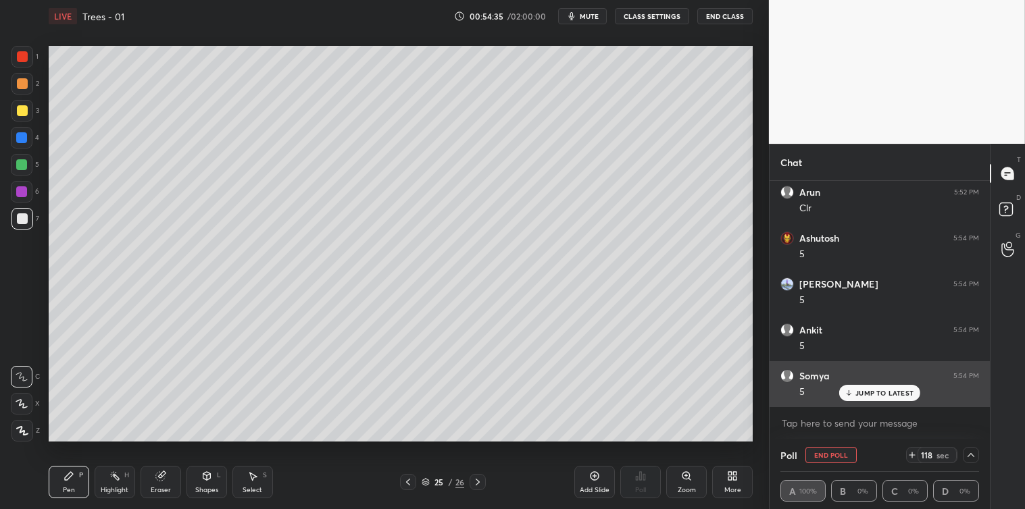
click at [874, 393] on p "JUMP TO LATEST" at bounding box center [884, 393] width 58 height 8
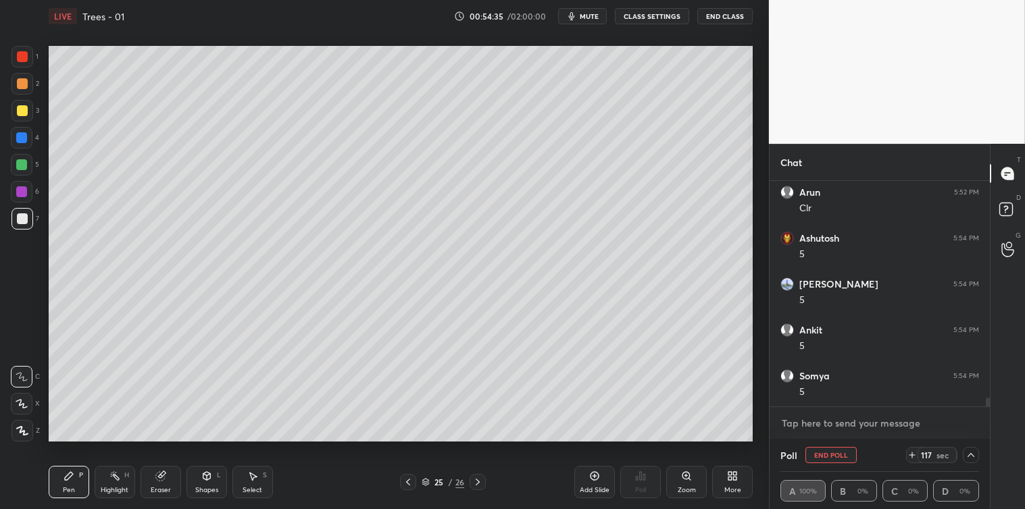
click at [833, 427] on textarea at bounding box center [879, 424] width 199 height 22
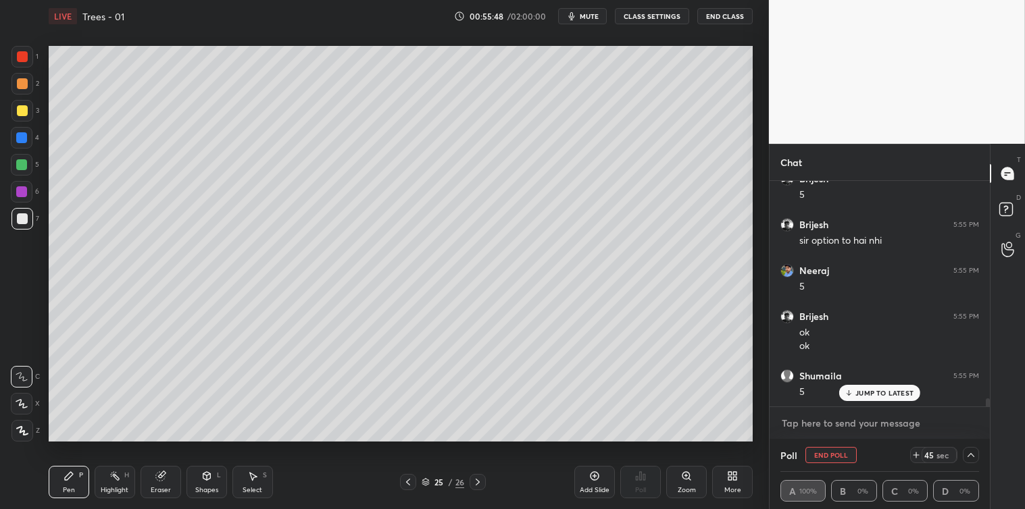
scroll to position [6174, 0]
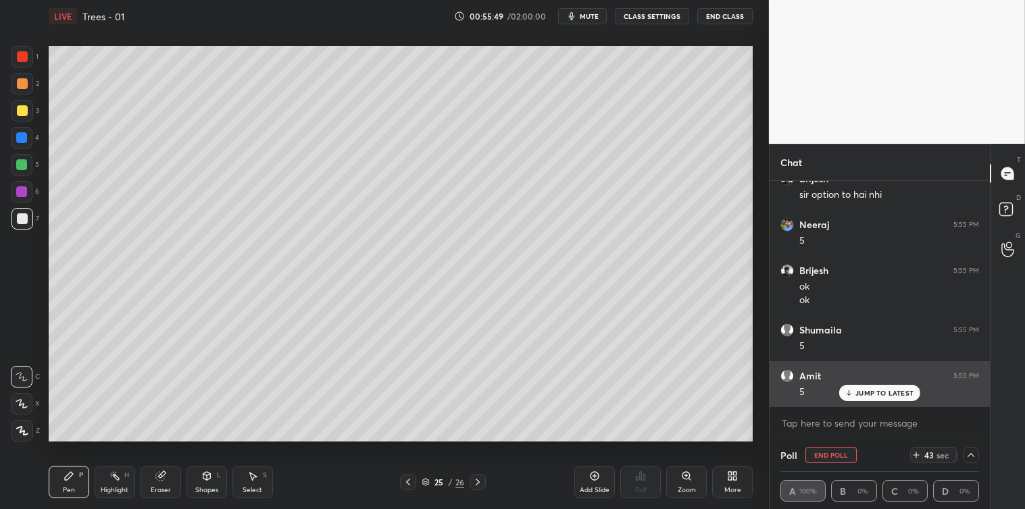
click at [856, 393] on p "JUMP TO LATEST" at bounding box center [884, 393] width 58 height 8
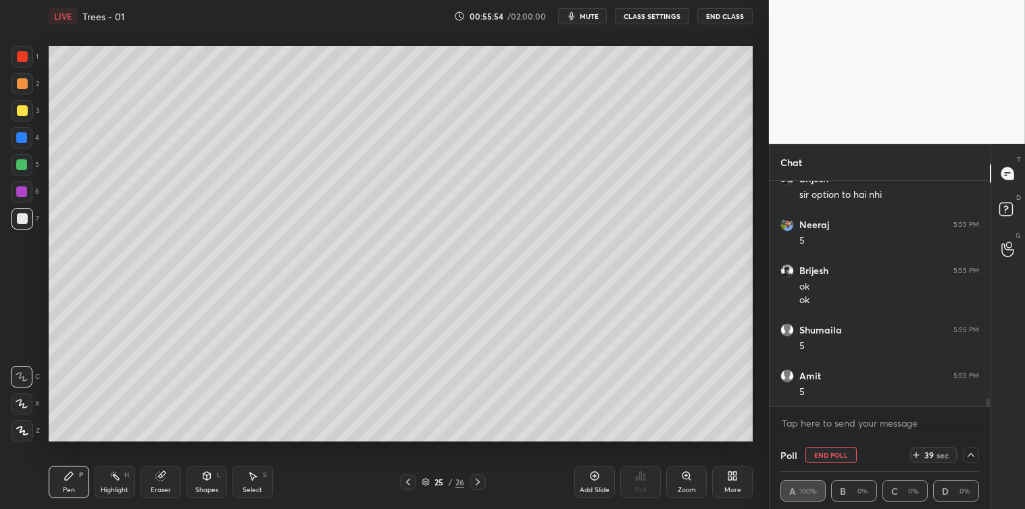
scroll to position [6220, 0]
click at [833, 457] on button "End Poll" at bounding box center [830, 455] width 51 height 16
type textarea "x"
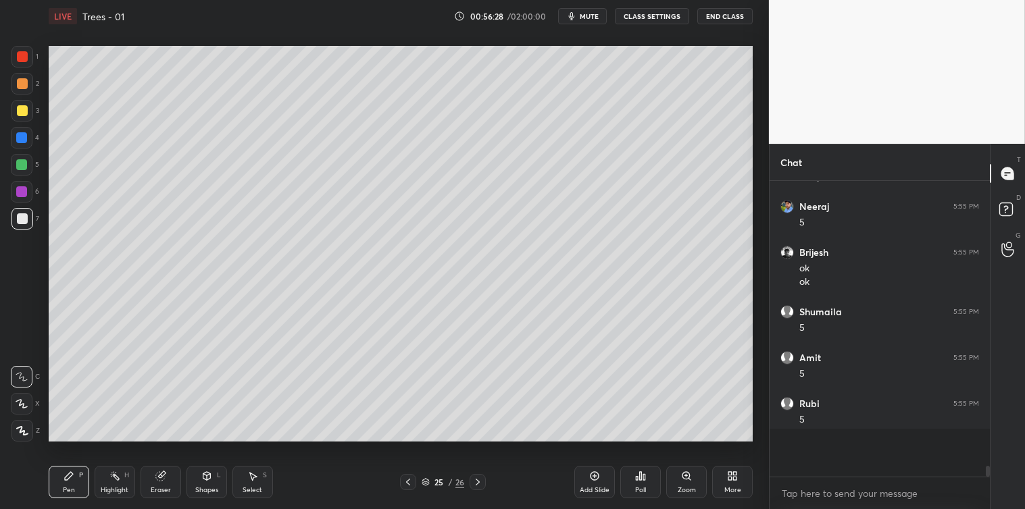
scroll to position [4, 3]
click at [590, 477] on icon at bounding box center [594, 476] width 11 height 11
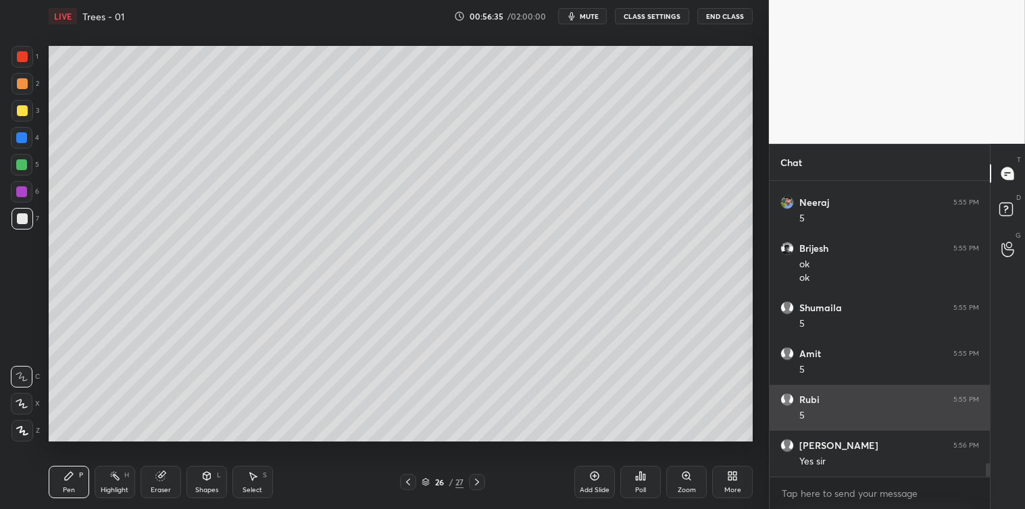
scroll to position [6242, 0]
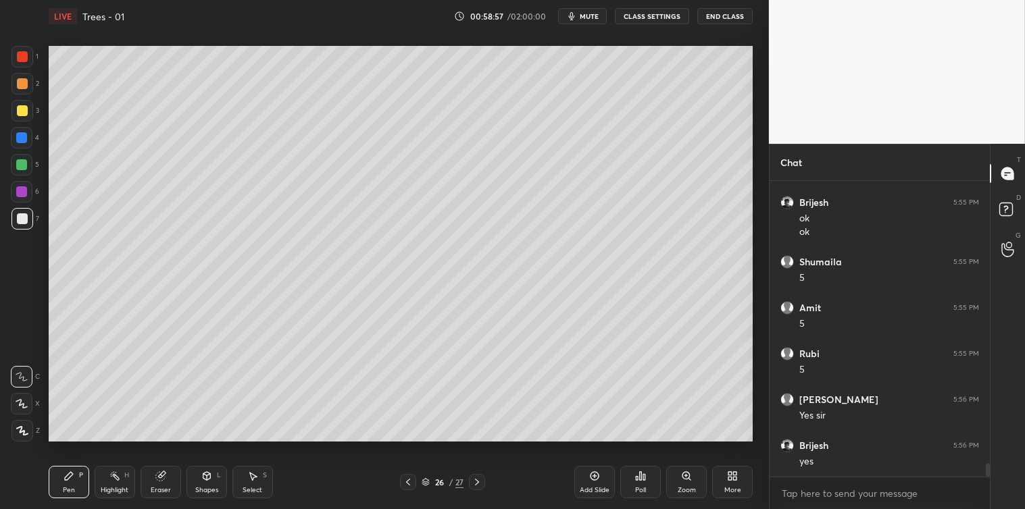
click at [257, 482] on icon at bounding box center [252, 476] width 11 height 11
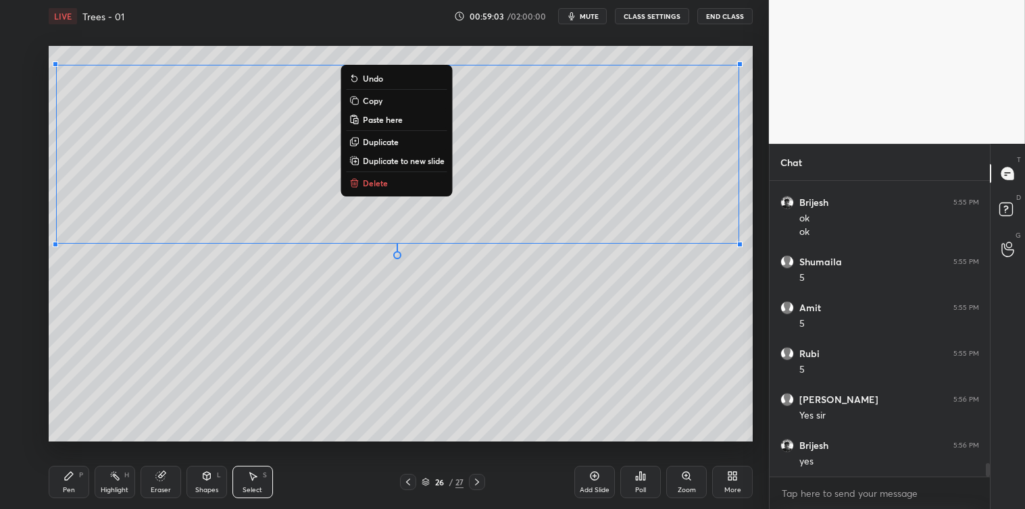
click at [74, 482] on div "Pen P" at bounding box center [69, 482] width 41 height 32
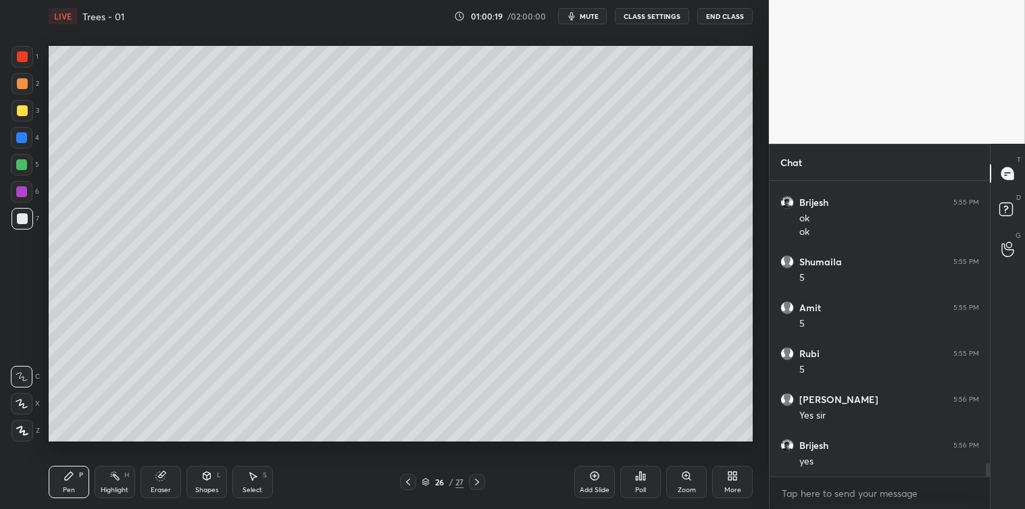
click at [642, 480] on icon at bounding box center [640, 476] width 11 height 11
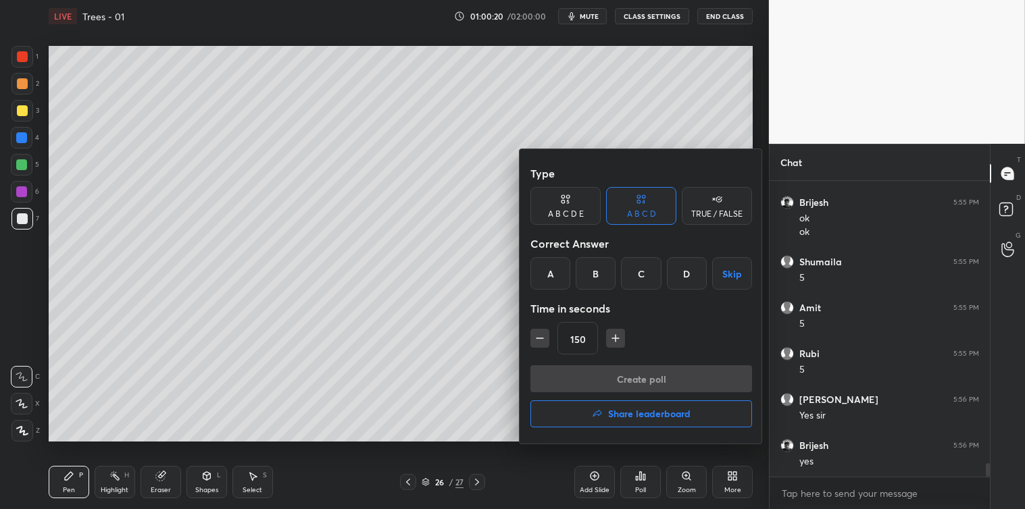
click at [611, 340] on icon "button" at bounding box center [616, 339] width 14 height 14
click at [615, 342] on icon "button" at bounding box center [616, 339] width 14 height 14
click at [613, 345] on button "button" at bounding box center [615, 338] width 19 height 19
click at [615, 346] on button "button" at bounding box center [615, 338] width 19 height 19
click at [617, 344] on icon "button" at bounding box center [616, 339] width 14 height 14
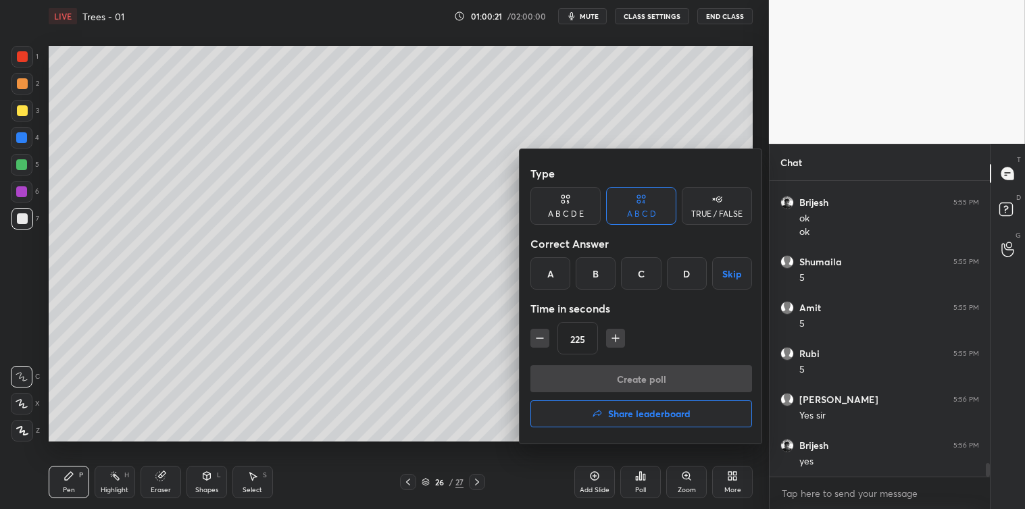
click at [619, 344] on icon "button" at bounding box center [616, 339] width 14 height 14
click at [618, 344] on icon "button" at bounding box center [616, 339] width 14 height 14
click at [619, 344] on icon "button" at bounding box center [616, 339] width 14 height 14
click at [615, 341] on icon "button" at bounding box center [616, 339] width 14 height 14
click at [616, 340] on icon "button" at bounding box center [616, 339] width 14 height 14
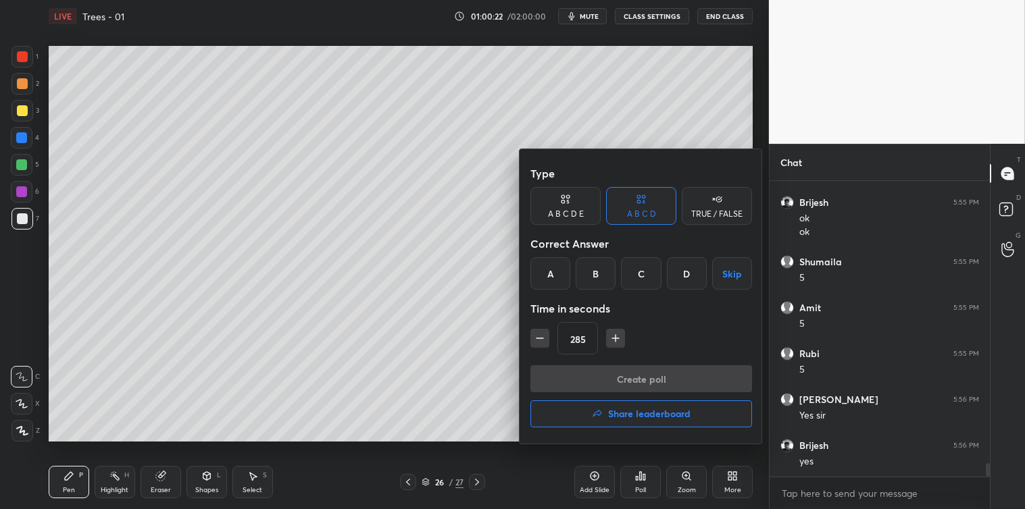
type input "300"
click at [683, 273] on div "D" at bounding box center [687, 273] width 40 height 32
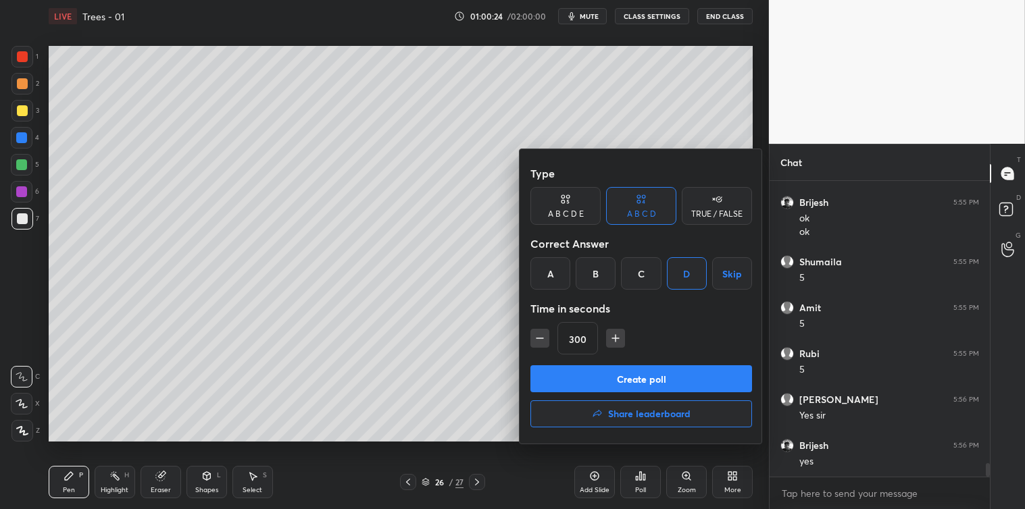
click at [640, 367] on button "Create poll" at bounding box center [641, 378] width 222 height 27
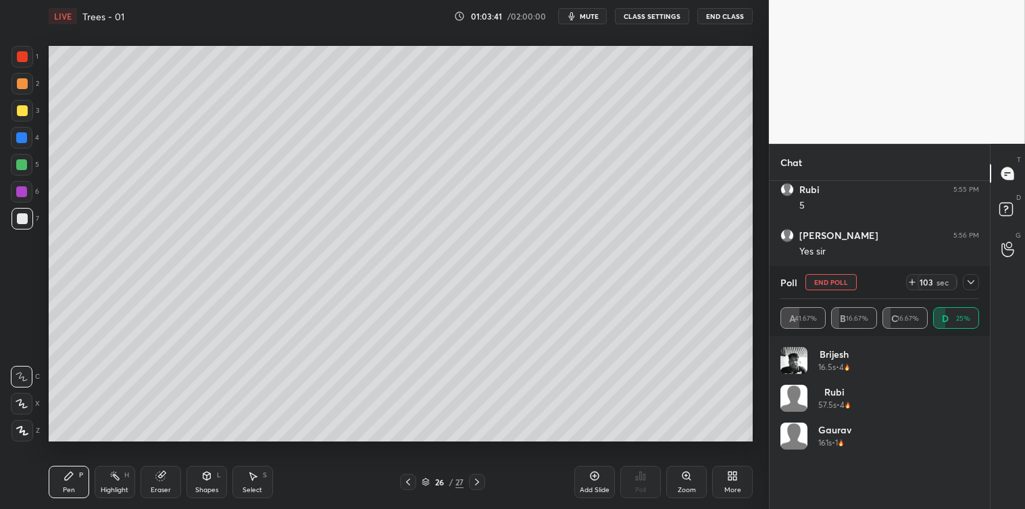
scroll to position [6464, 0]
click at [970, 284] on icon at bounding box center [970, 282] width 11 height 11
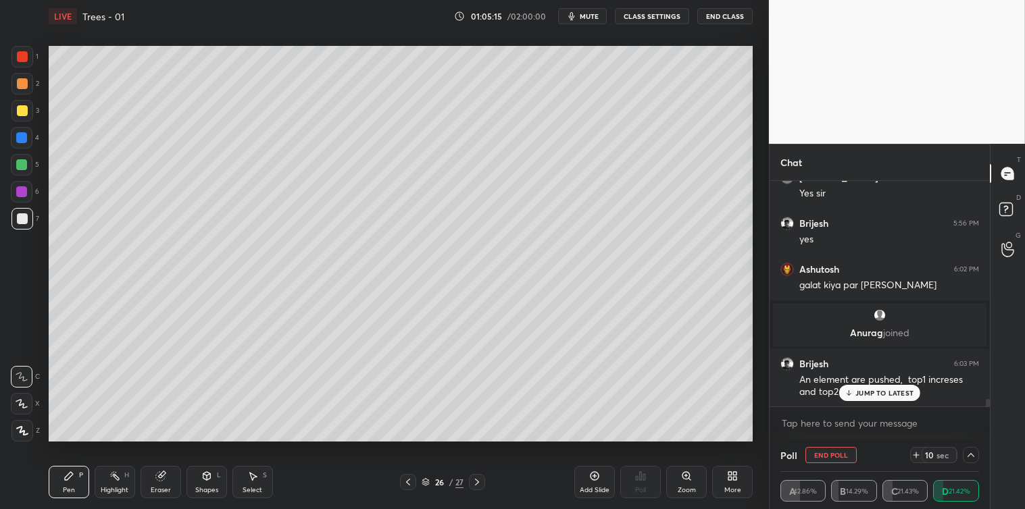
scroll to position [1, 4]
click at [885, 396] on p "JUMP TO LATEST" at bounding box center [884, 393] width 58 height 8
click at [853, 436] on div "x" at bounding box center [879, 423] width 220 height 32
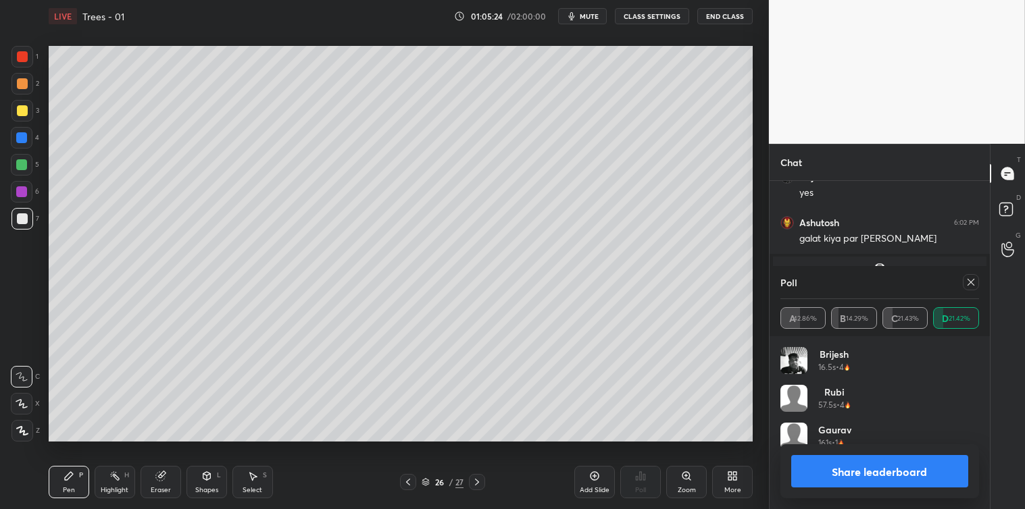
scroll to position [158, 195]
click at [896, 467] on button "Share leaderboard" at bounding box center [879, 471] width 177 height 32
type textarea "x"
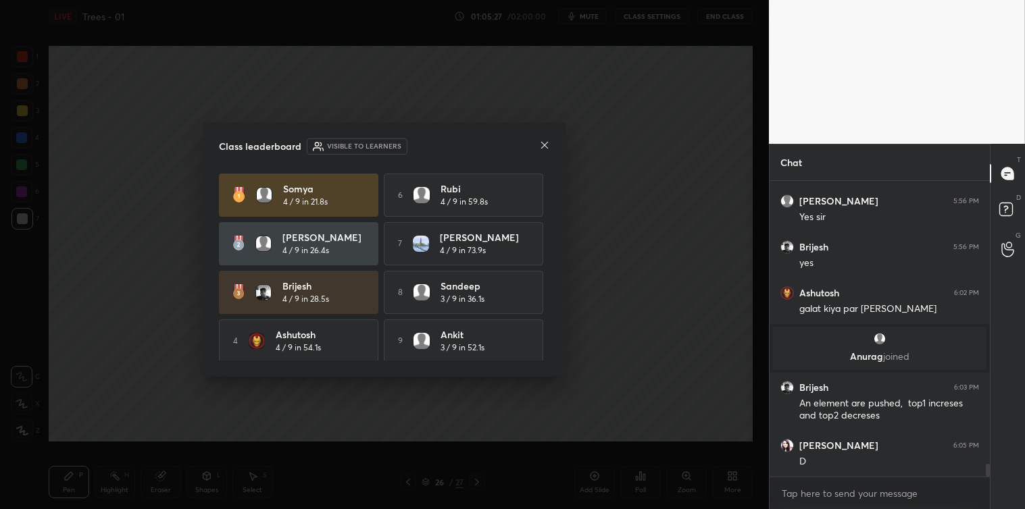
scroll to position [6441, 0]
click at [547, 146] on icon at bounding box center [544, 145] width 11 height 11
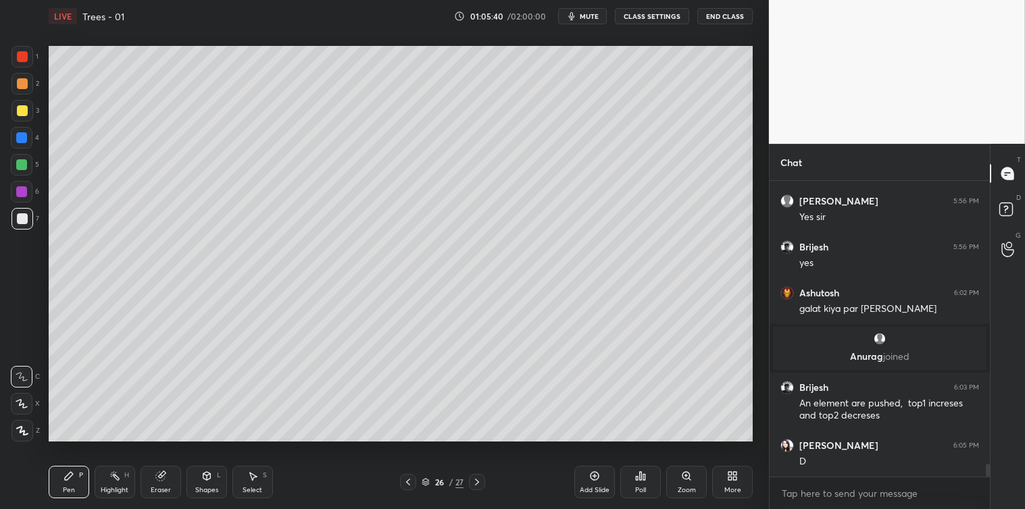
click at [590, 473] on icon at bounding box center [594, 476] width 11 height 11
click at [25, 110] on div at bounding box center [22, 110] width 11 height 11
click at [207, 478] on icon at bounding box center [206, 476] width 7 height 8
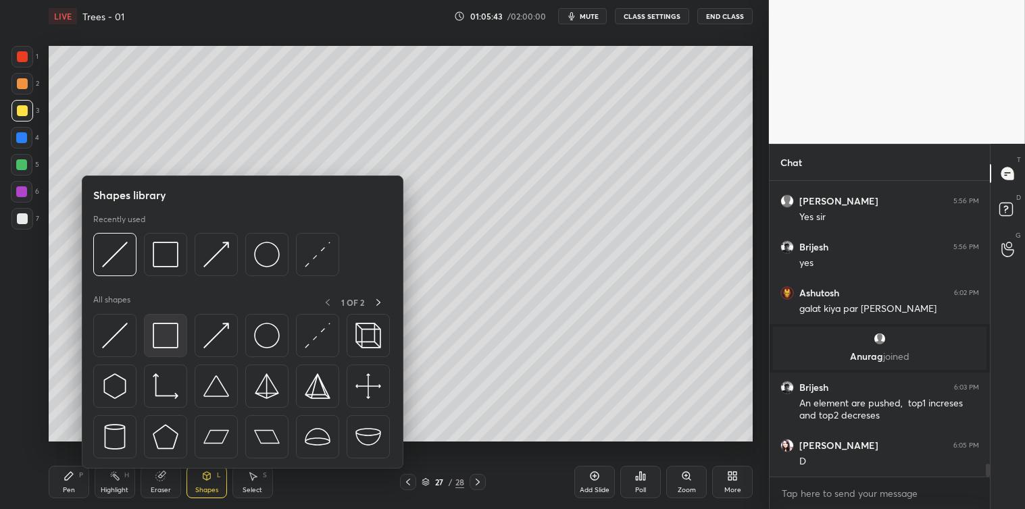
click at [171, 340] on img at bounding box center [166, 336] width 26 height 26
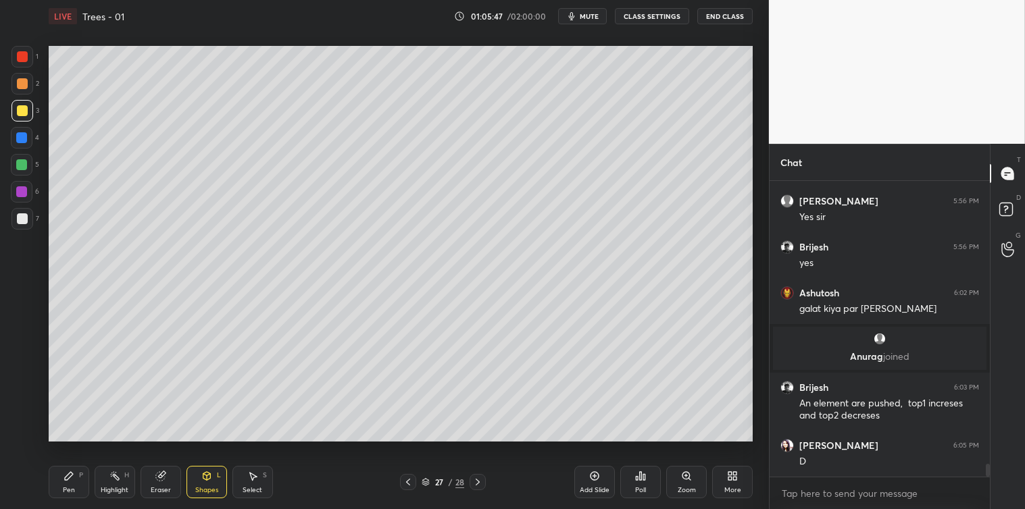
click at [71, 483] on div "Pen P" at bounding box center [69, 482] width 41 height 32
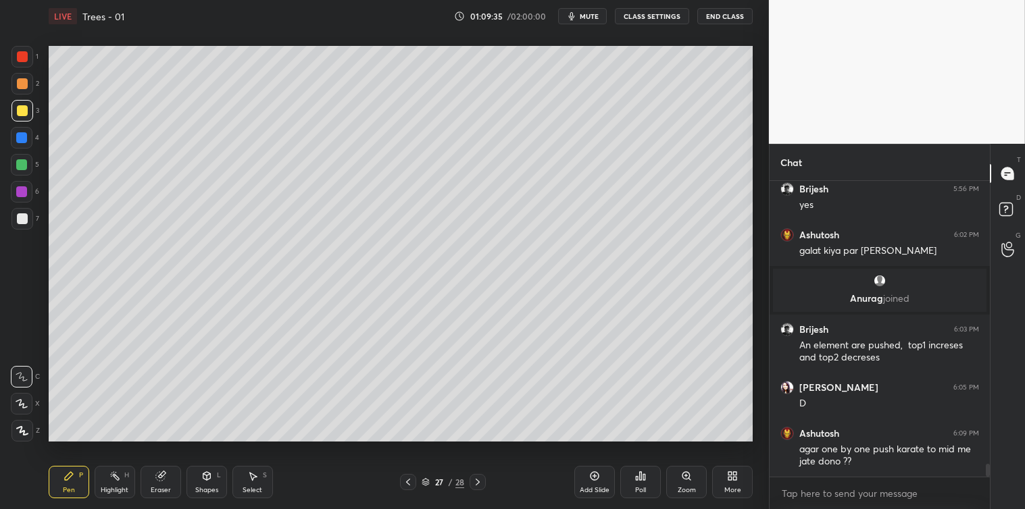
click at [590, 480] on icon at bounding box center [594, 476] width 11 height 11
click at [205, 478] on icon at bounding box center [206, 476] width 7 height 8
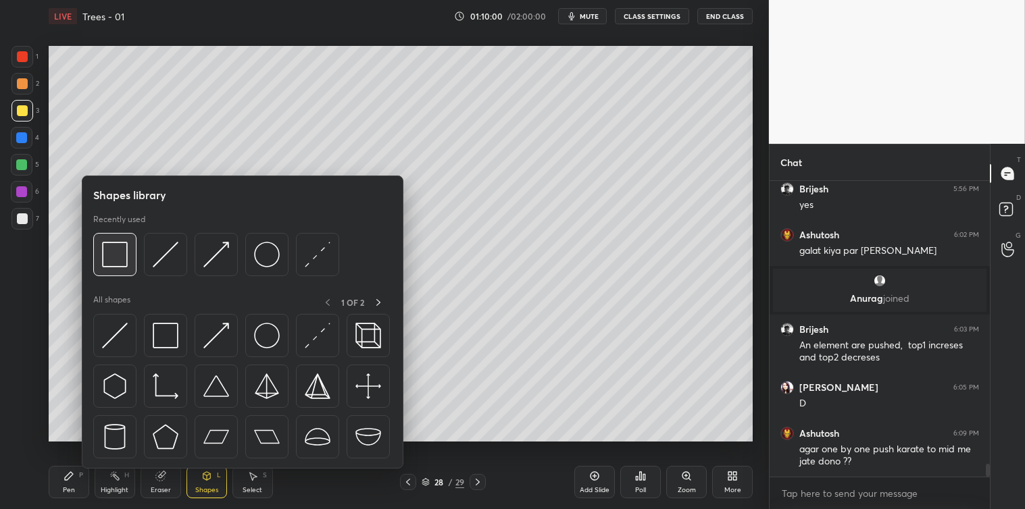
click at [115, 251] on img at bounding box center [115, 255] width 26 height 26
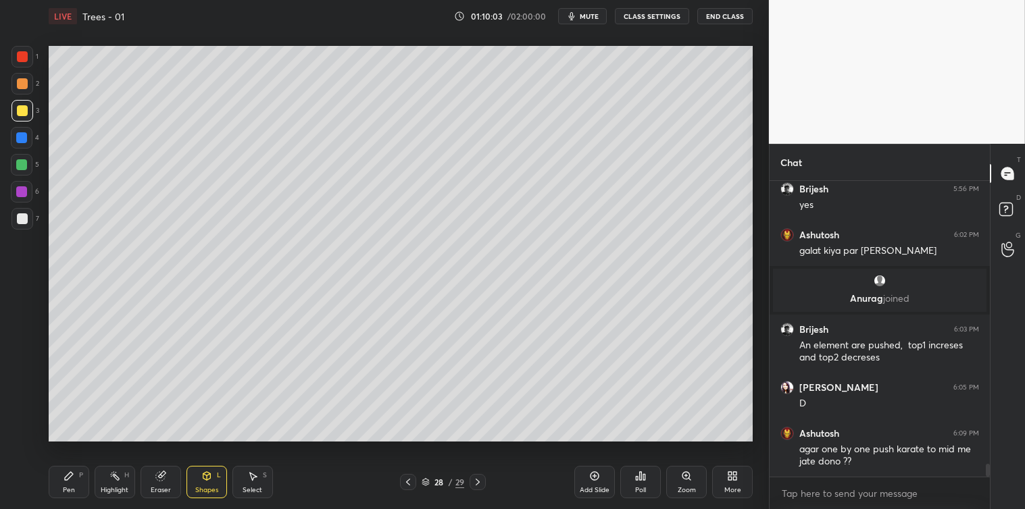
click at [69, 476] on icon at bounding box center [69, 476] width 8 height 8
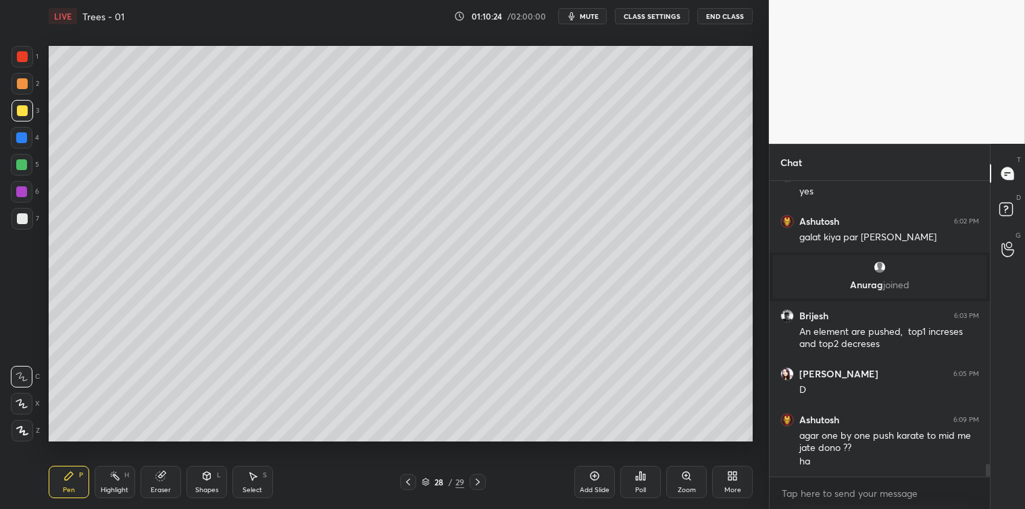
scroll to position [6558, 0]
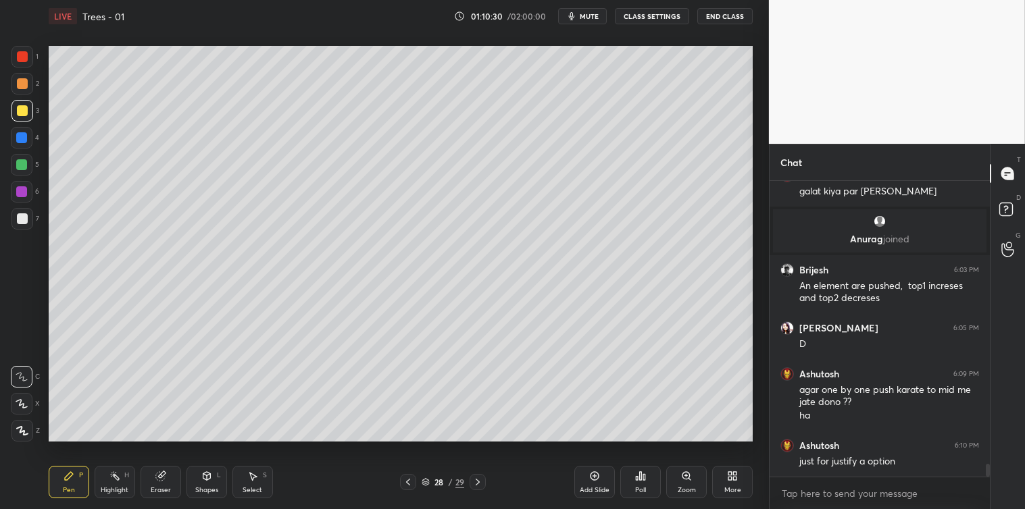
click at [207, 485] on div "Shapes L" at bounding box center [206, 482] width 41 height 32
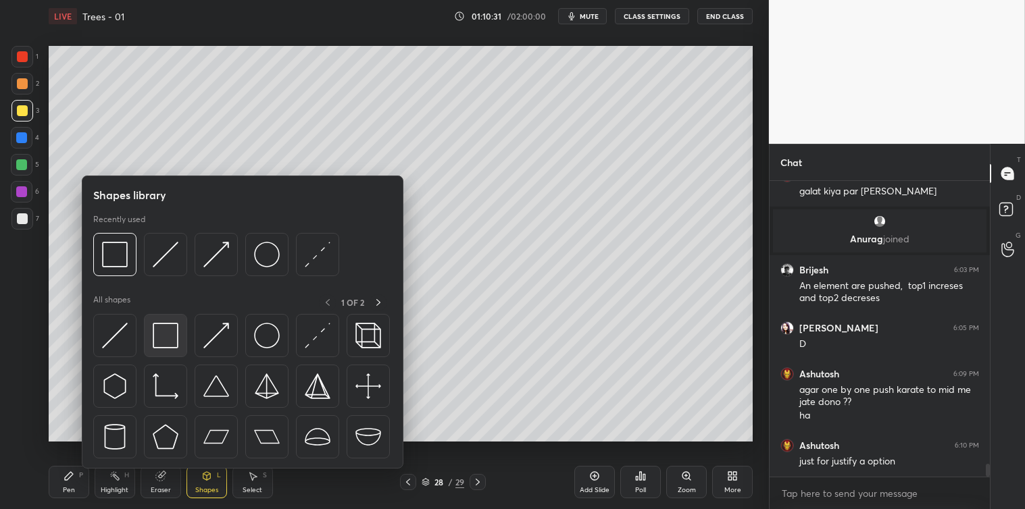
click at [165, 326] on img at bounding box center [166, 336] width 26 height 26
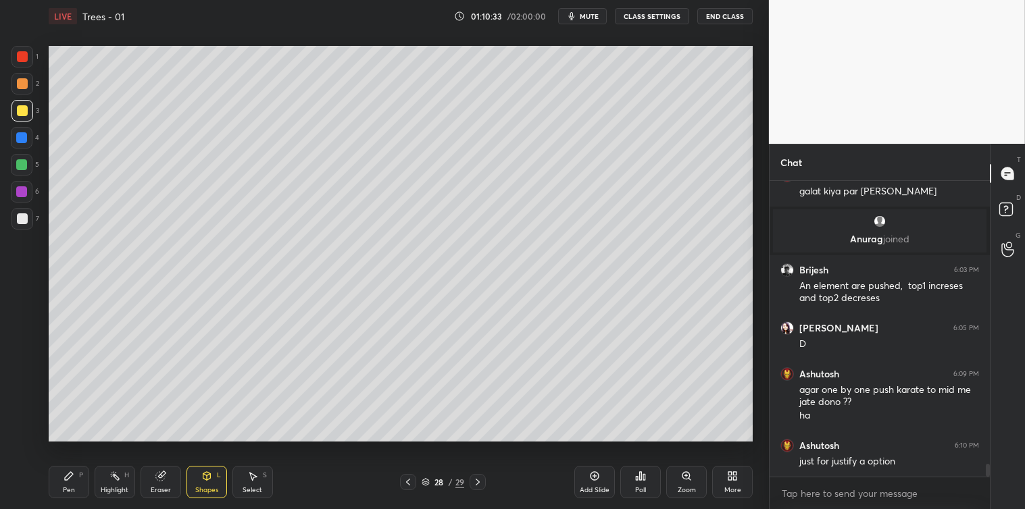
click at [77, 482] on div "Pen P" at bounding box center [69, 482] width 41 height 32
click at [596, 480] on icon at bounding box center [594, 476] width 9 height 9
click at [211, 481] on icon at bounding box center [206, 476] width 11 height 11
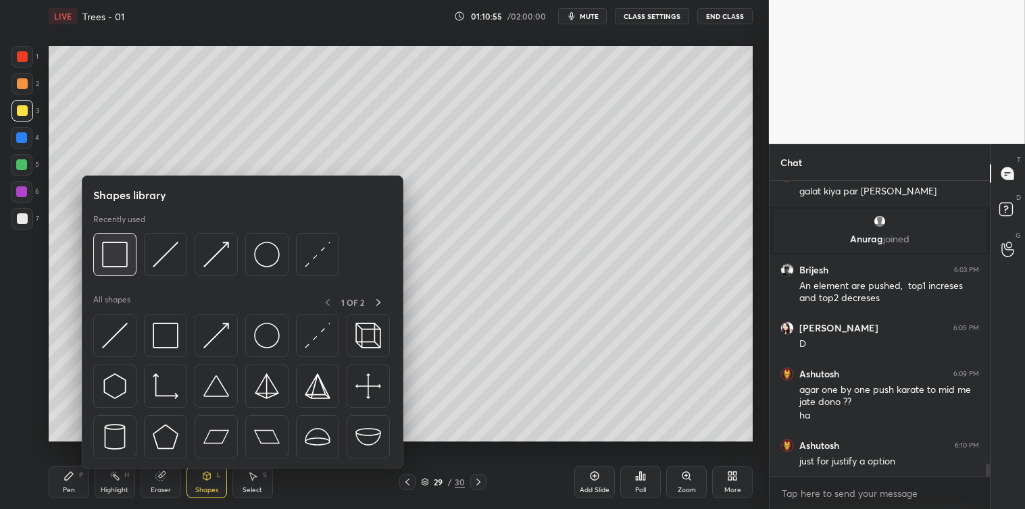
click at [116, 260] on img at bounding box center [115, 255] width 26 height 26
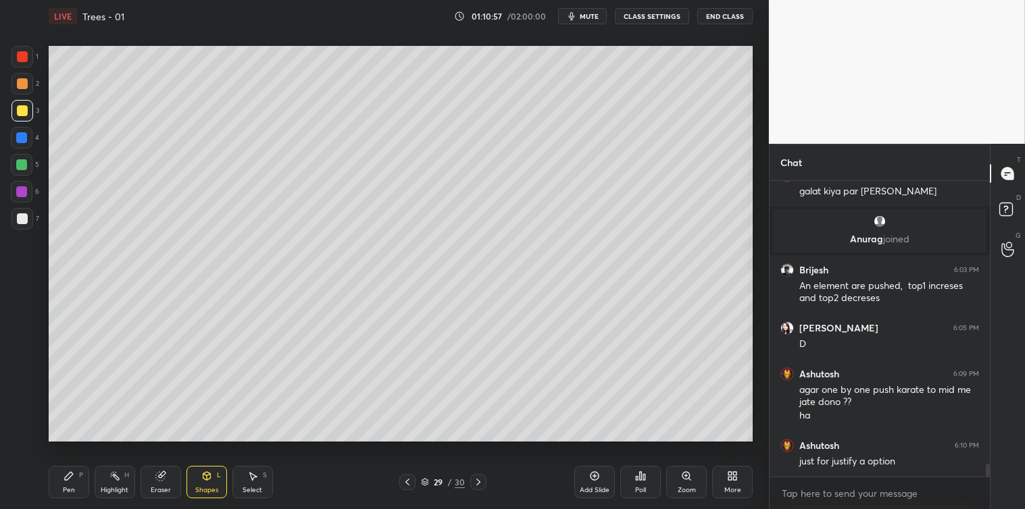
click at [72, 482] on icon at bounding box center [68, 476] width 11 height 11
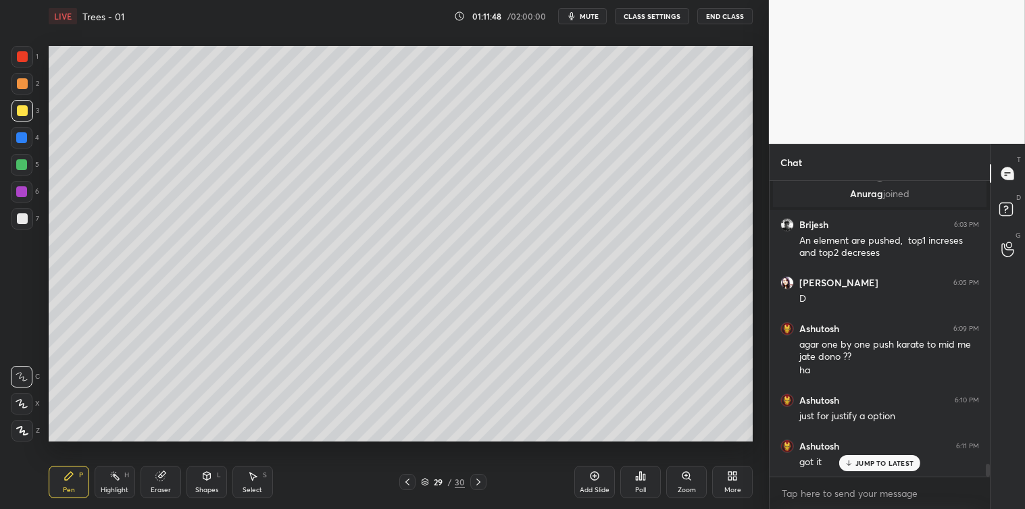
click at [402, 483] on icon at bounding box center [407, 482] width 11 height 11
click at [403, 484] on icon at bounding box center [407, 482] width 11 height 11
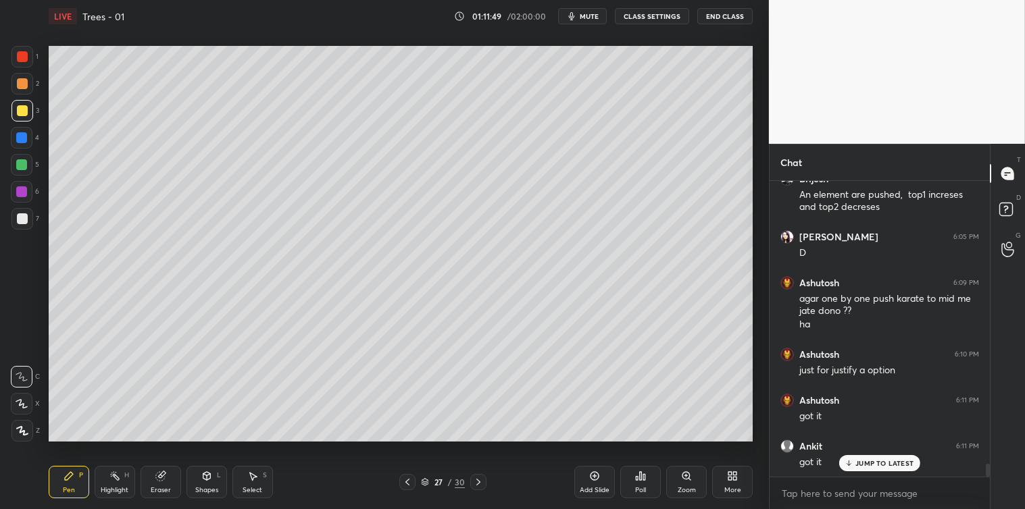
click at [406, 485] on icon at bounding box center [407, 482] width 11 height 11
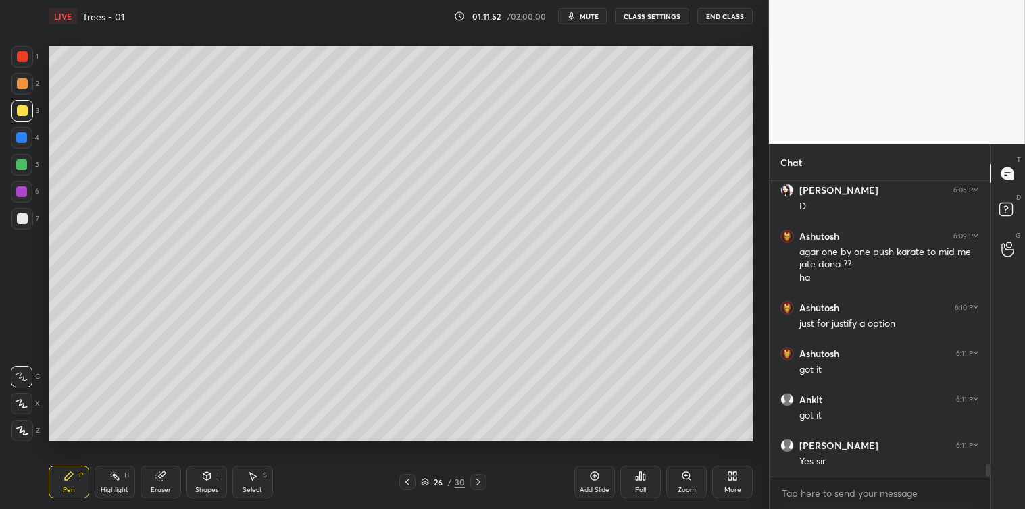
scroll to position [6742, 0]
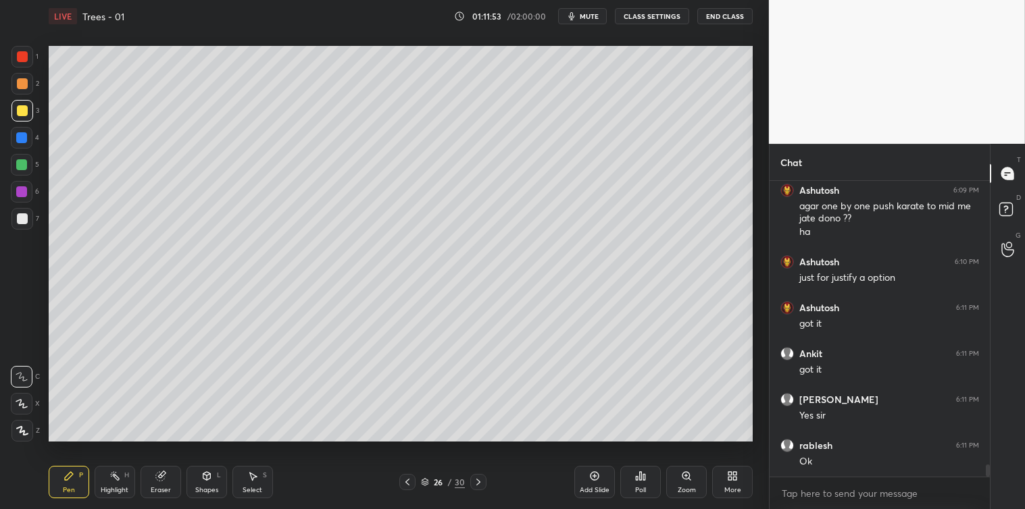
click at [482, 480] on icon at bounding box center [478, 482] width 11 height 11
click at [480, 480] on icon at bounding box center [478, 482] width 11 height 11
click at [473, 478] on icon at bounding box center [478, 482] width 11 height 11
click at [592, 474] on icon at bounding box center [594, 476] width 11 height 11
click at [640, 475] on icon at bounding box center [641, 476] width 2 height 8
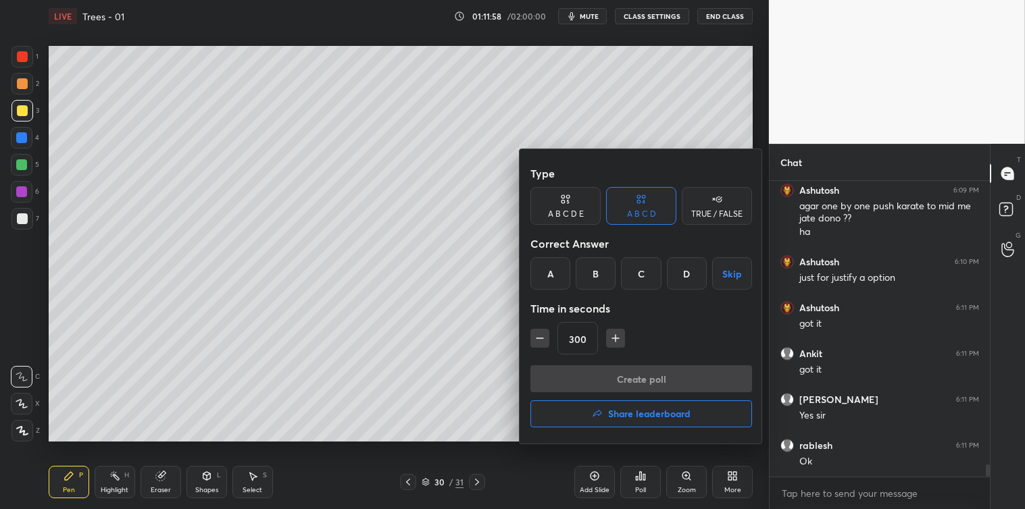
click at [542, 336] on icon "button" at bounding box center [540, 339] width 14 height 14
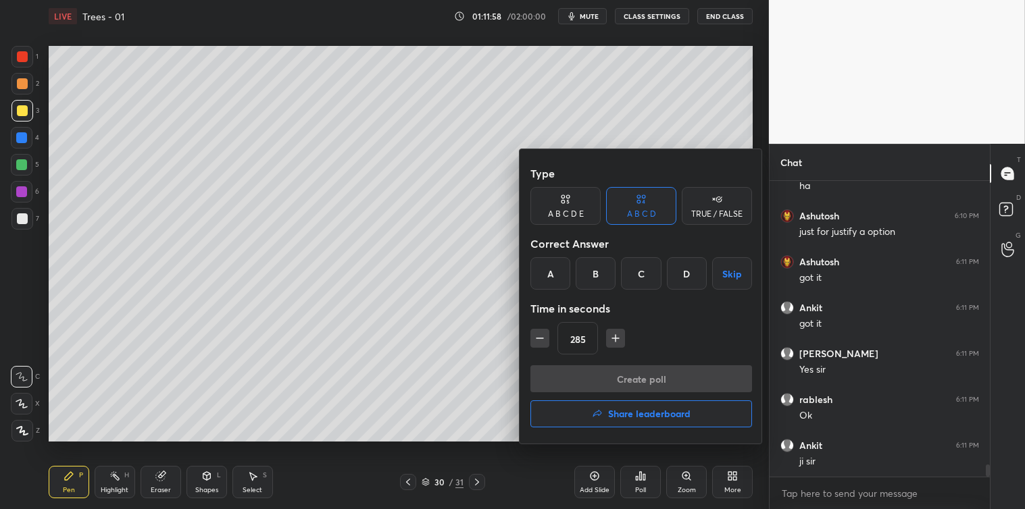
click at [544, 338] on icon "button" at bounding box center [540, 339] width 14 height 14
click at [544, 336] on icon "button" at bounding box center [540, 339] width 14 height 14
click at [545, 336] on icon "button" at bounding box center [540, 339] width 14 height 14
click at [546, 336] on icon "button" at bounding box center [540, 339] width 14 height 14
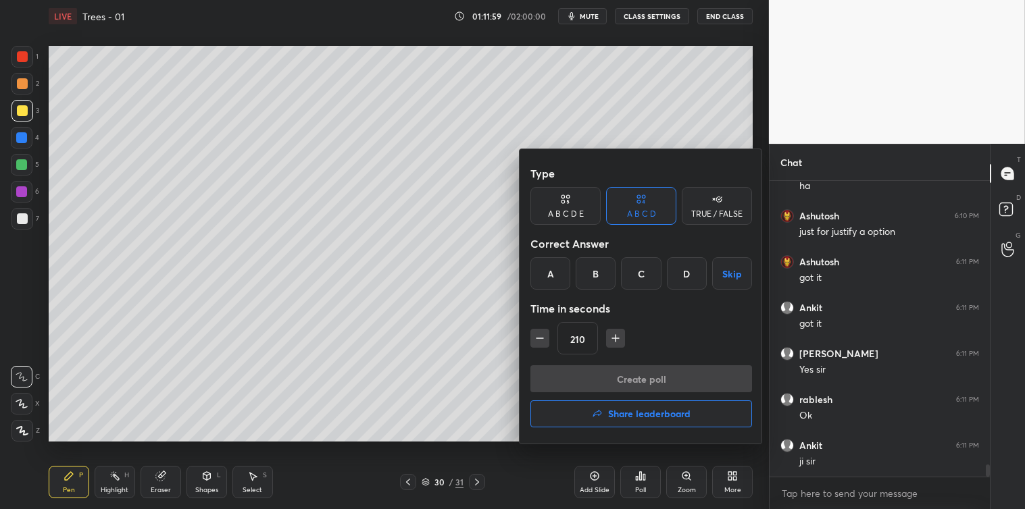
click at [546, 335] on icon "button" at bounding box center [540, 339] width 14 height 14
click at [546, 334] on icon "button" at bounding box center [540, 339] width 14 height 14
click at [547, 334] on button "button" at bounding box center [539, 338] width 19 height 19
click at [547, 333] on button "button" at bounding box center [539, 338] width 19 height 19
click at [548, 332] on button "button" at bounding box center [539, 338] width 19 height 19
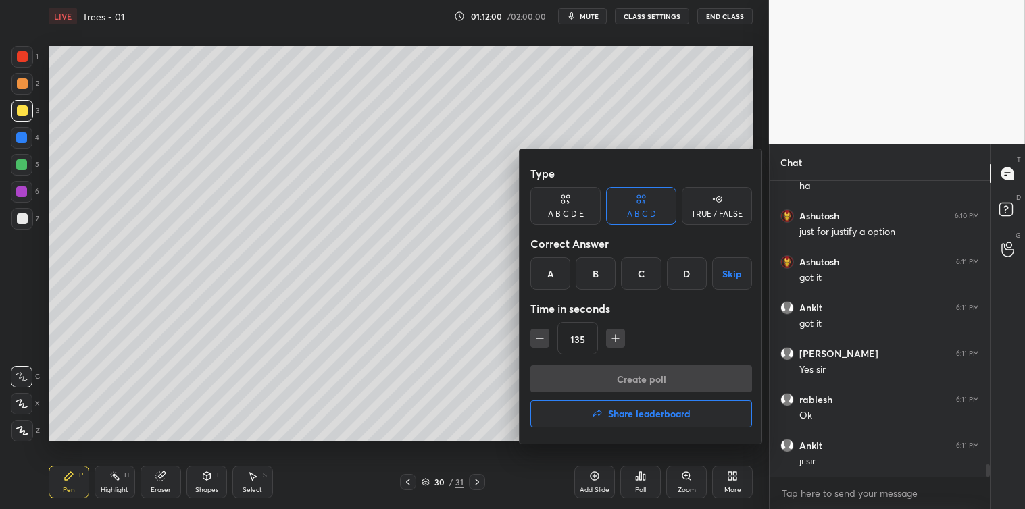
click at [548, 332] on button "button" at bounding box center [539, 338] width 19 height 19
click at [549, 332] on div "120" at bounding box center [641, 338] width 222 height 32
click at [548, 334] on button "button" at bounding box center [539, 338] width 19 height 19
click at [544, 335] on icon "button" at bounding box center [540, 339] width 14 height 14
click at [543, 338] on icon "button" at bounding box center [540, 339] width 14 height 14
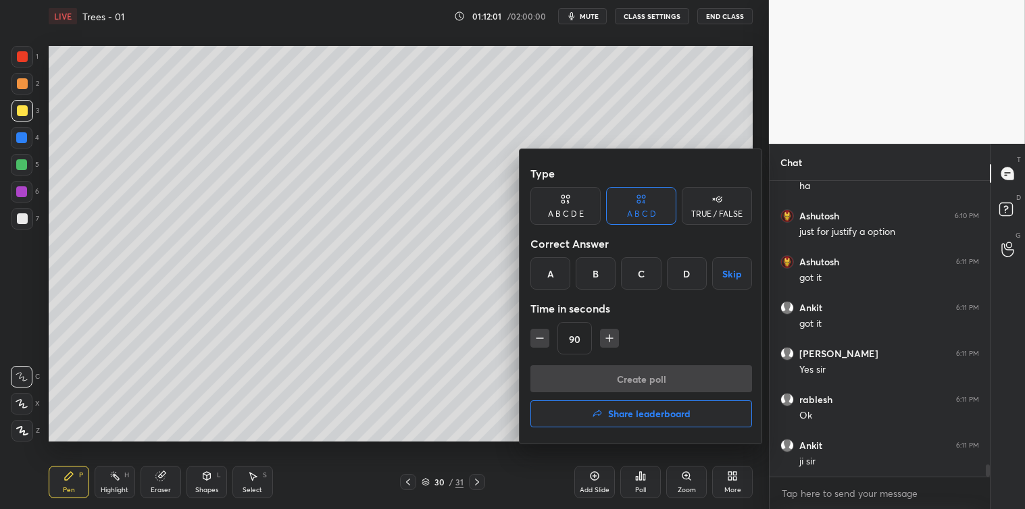
type input "75"
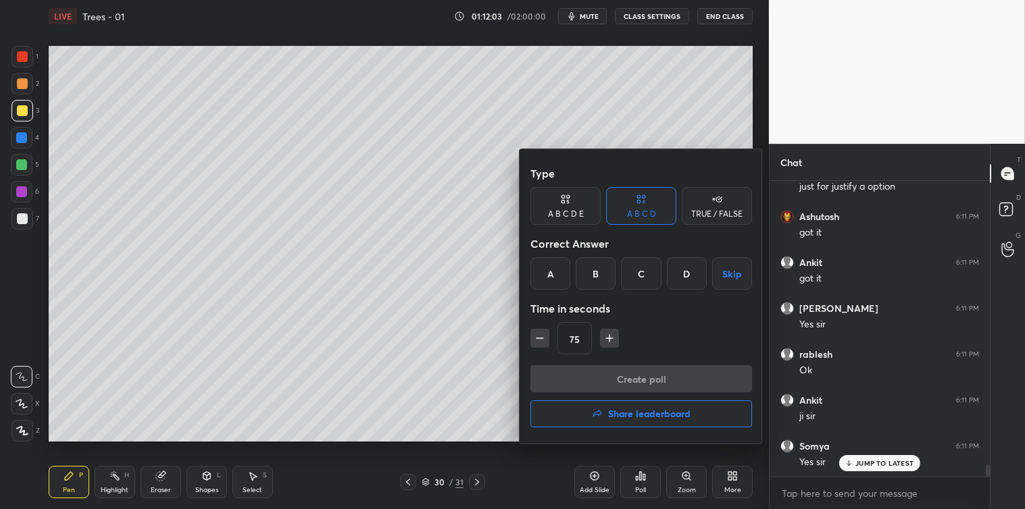
click at [727, 222] on div "TRUE / FALSE" at bounding box center [716, 206] width 70 height 38
click at [569, 272] on div "True" at bounding box center [565, 273] width 70 height 32
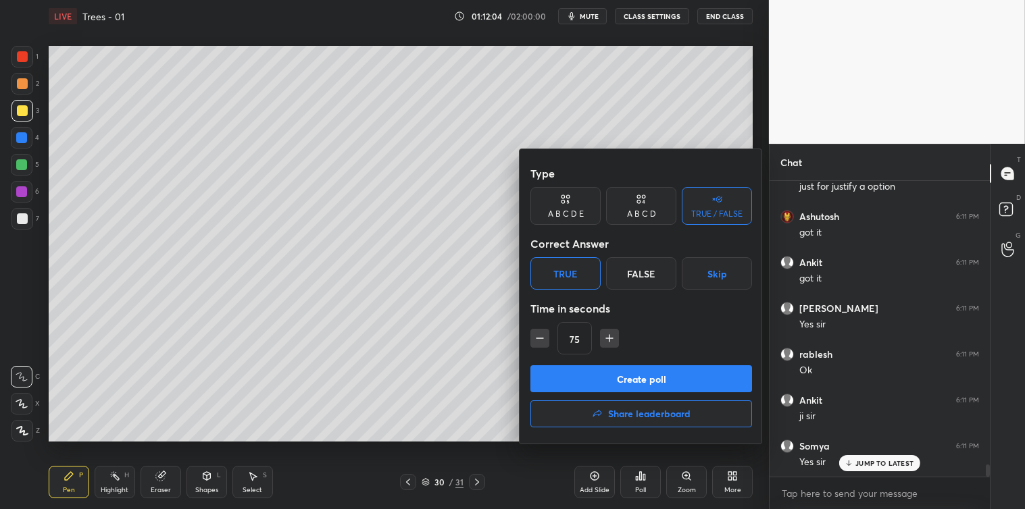
click at [605, 373] on button "Create poll" at bounding box center [641, 378] width 222 height 27
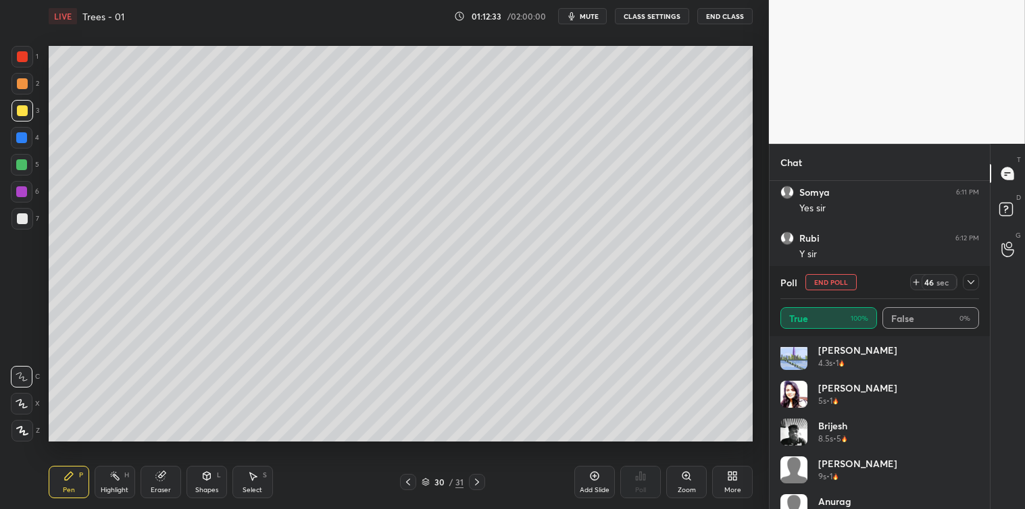
scroll to position [253, 0]
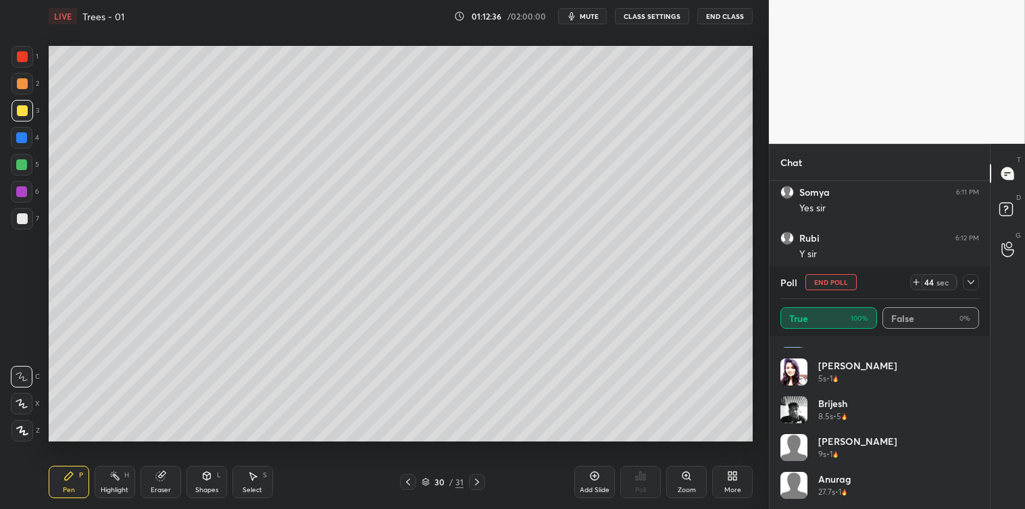
click at [970, 276] on div at bounding box center [970, 282] width 16 height 16
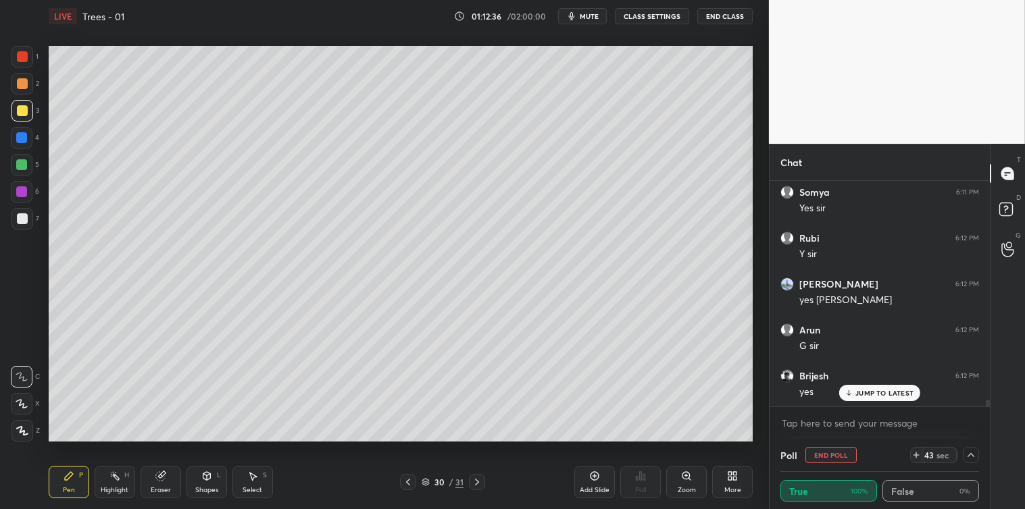
scroll to position [0, 0]
click at [885, 389] on p "JUMP TO LATEST" at bounding box center [884, 393] width 58 height 8
click at [843, 427] on textarea at bounding box center [879, 424] width 199 height 22
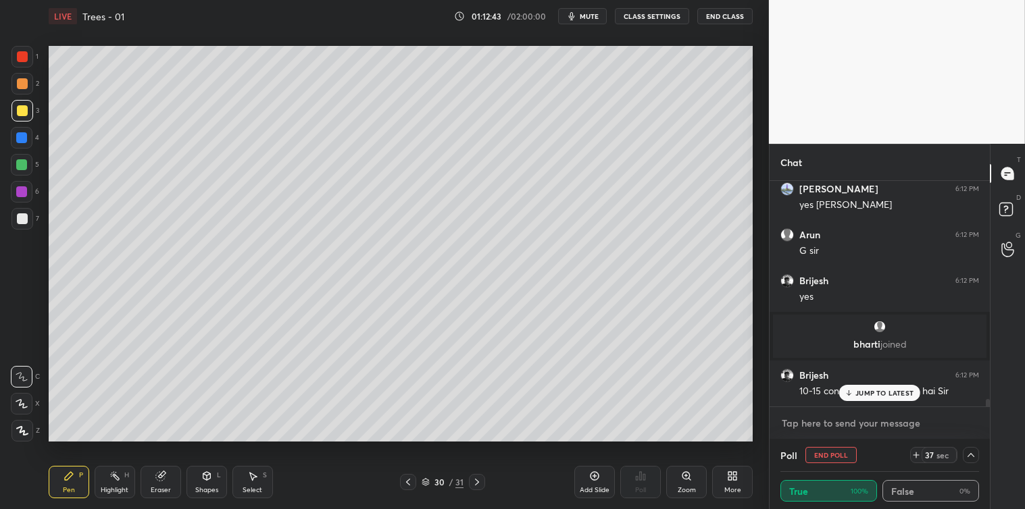
scroll to position [6358, 0]
click at [850, 388] on div "JUMP TO LATEST" at bounding box center [879, 393] width 81 height 16
click at [825, 433] on textarea at bounding box center [879, 424] width 199 height 22
click at [806, 431] on textarea at bounding box center [879, 424] width 199 height 22
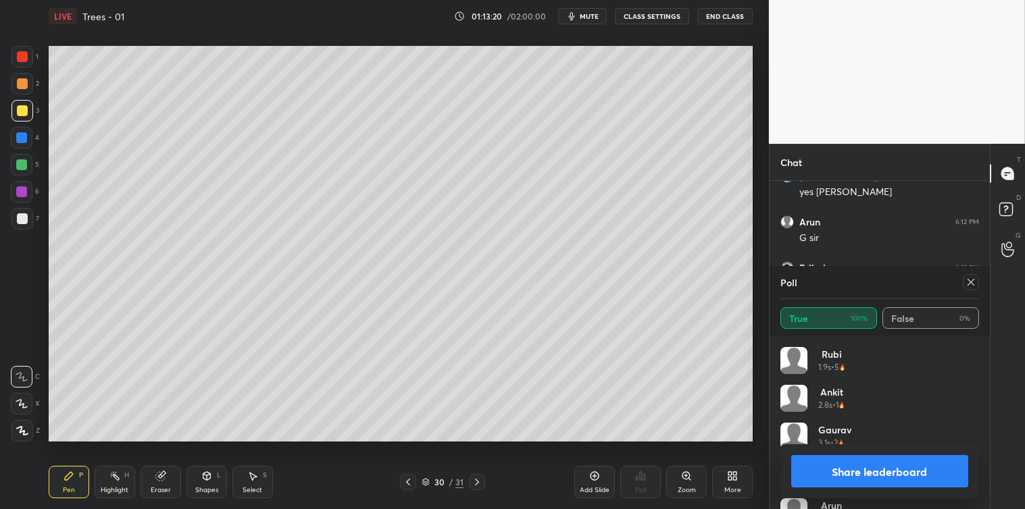
scroll to position [158, 195]
click at [969, 282] on icon at bounding box center [970, 282] width 11 height 11
type textarea "x"
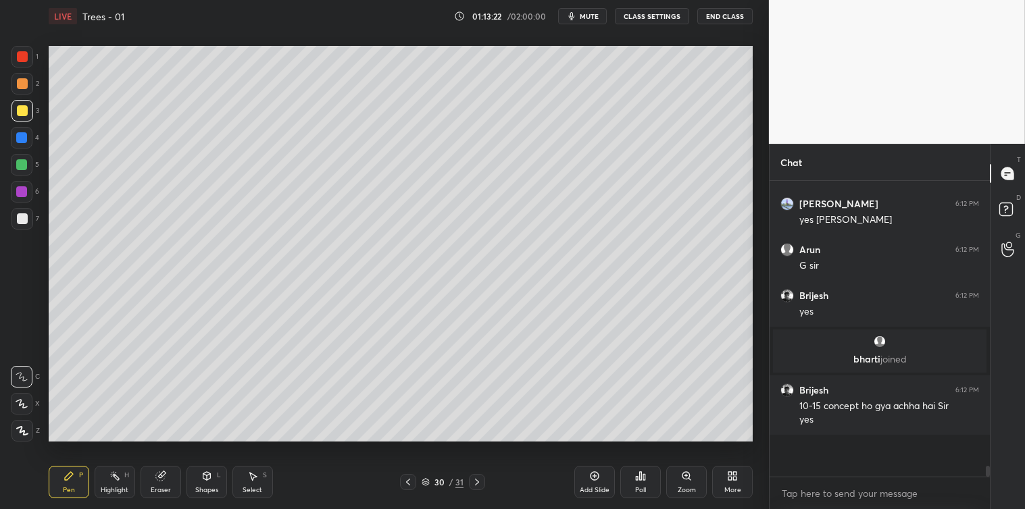
scroll to position [292, 216]
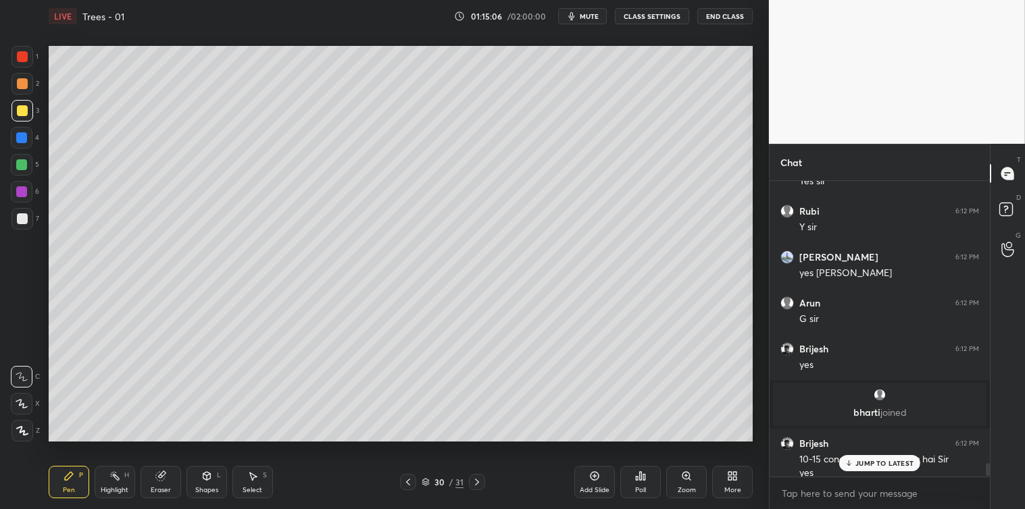
click at [640, 476] on icon at bounding box center [641, 476] width 2 height 8
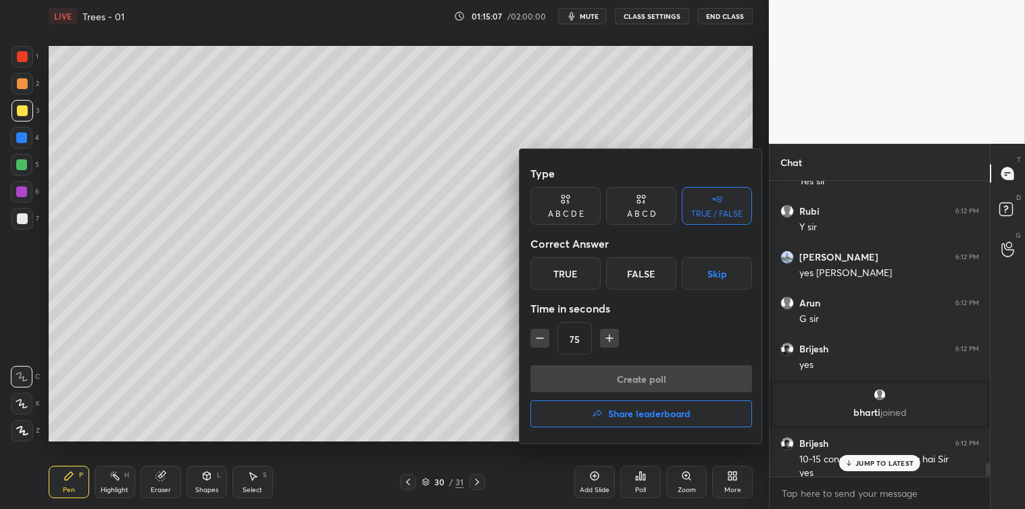
click at [600, 345] on button "button" at bounding box center [609, 338] width 19 height 19
click at [605, 342] on icon "button" at bounding box center [609, 339] width 14 height 14
click at [607, 342] on button "button" at bounding box center [609, 338] width 19 height 19
click at [610, 340] on icon "button" at bounding box center [616, 339] width 14 height 14
click at [613, 336] on icon "button" at bounding box center [616, 339] width 14 height 14
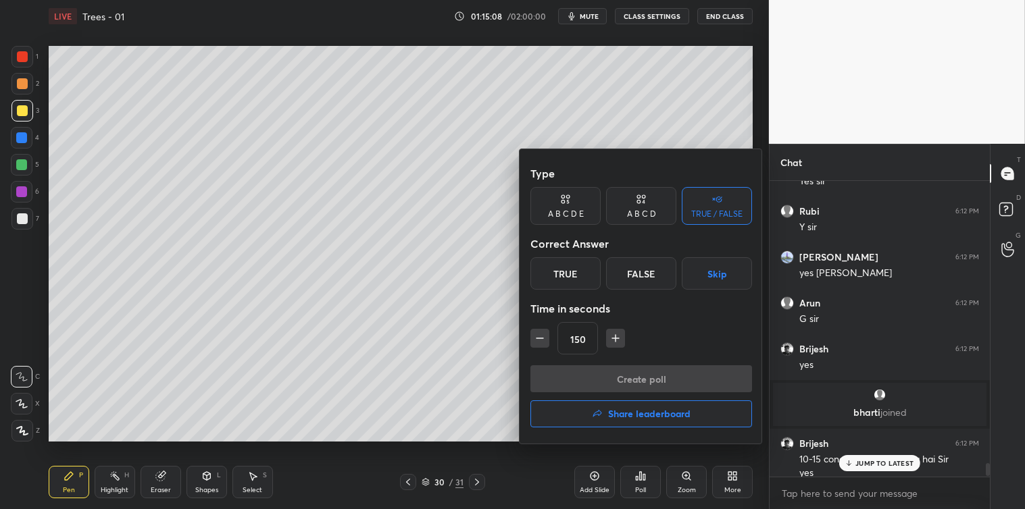
click at [616, 334] on icon "button" at bounding box center [616, 339] width 14 height 14
click at [617, 334] on icon "button" at bounding box center [616, 339] width 14 height 14
type input "180"
click at [709, 277] on button "Skip" at bounding box center [716, 273] width 70 height 32
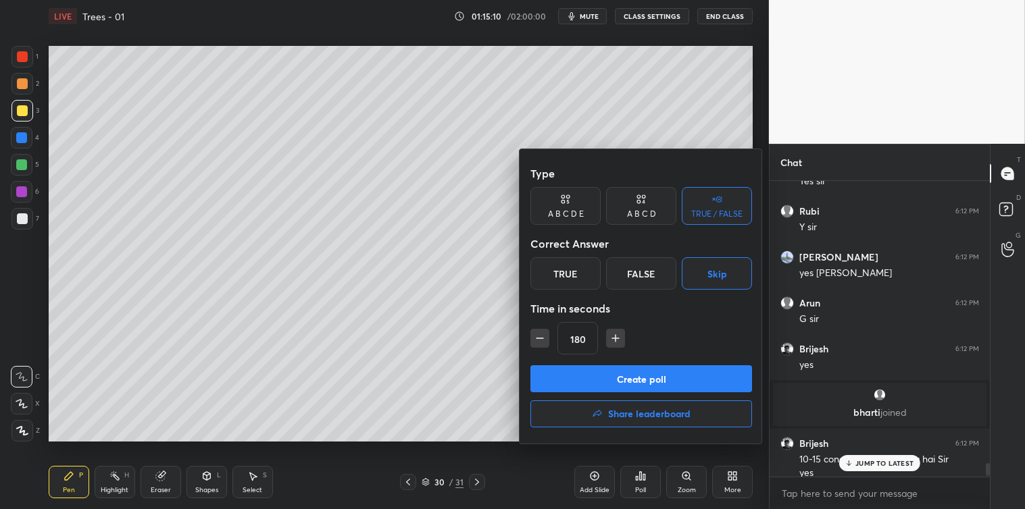
click at [652, 367] on button "Create poll" at bounding box center [641, 378] width 222 height 27
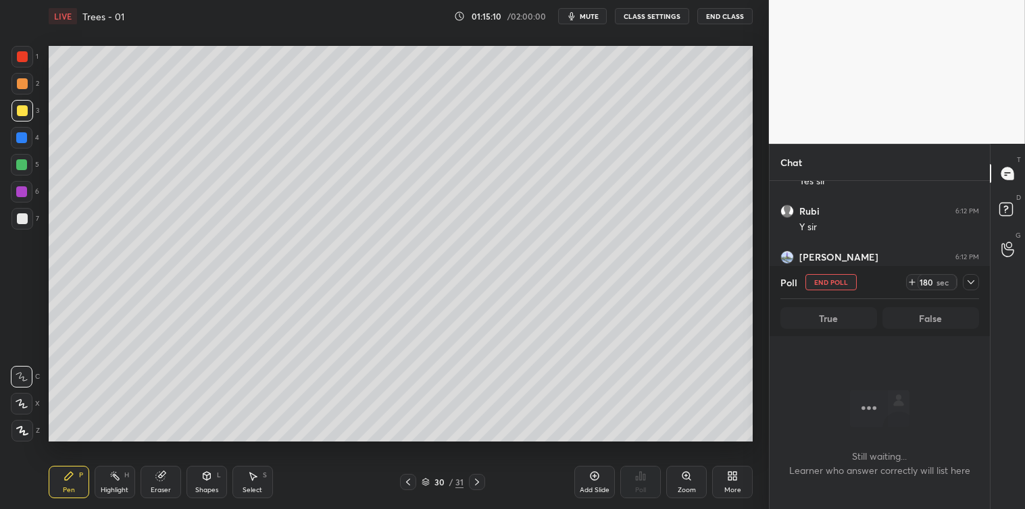
scroll to position [253, 216]
click at [969, 280] on icon at bounding box center [970, 282] width 11 height 11
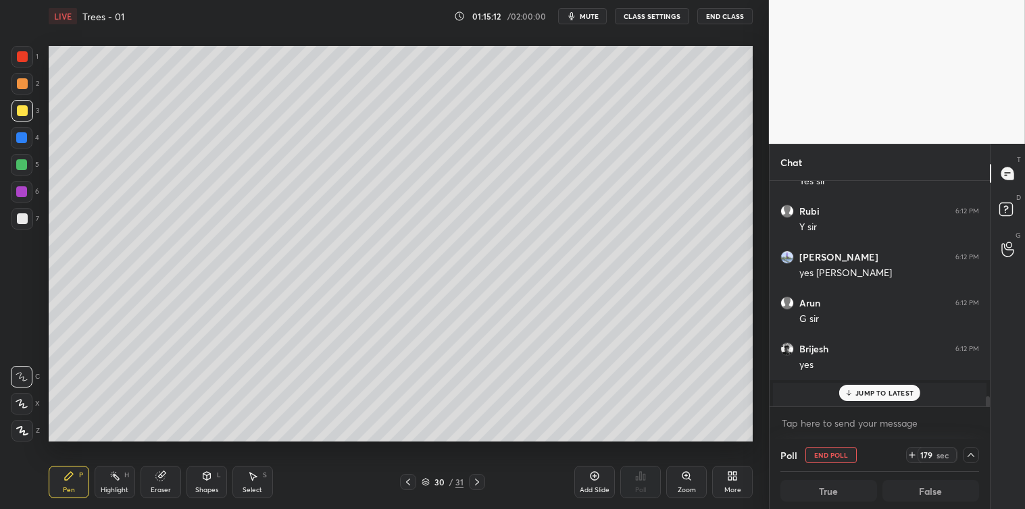
click at [867, 387] on div "JUMP TO LATEST" at bounding box center [879, 393] width 81 height 16
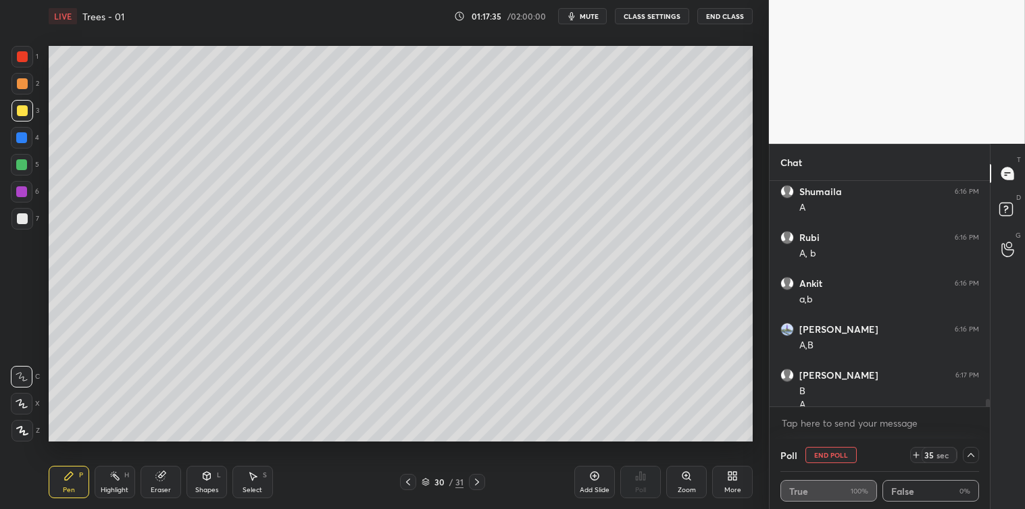
scroll to position [6767, 0]
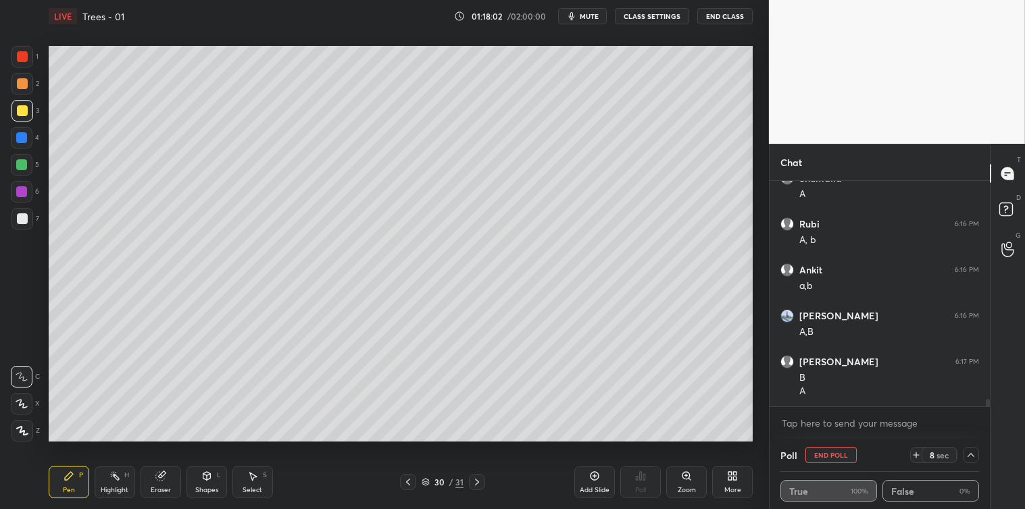
click at [969, 454] on icon at bounding box center [970, 455] width 11 height 11
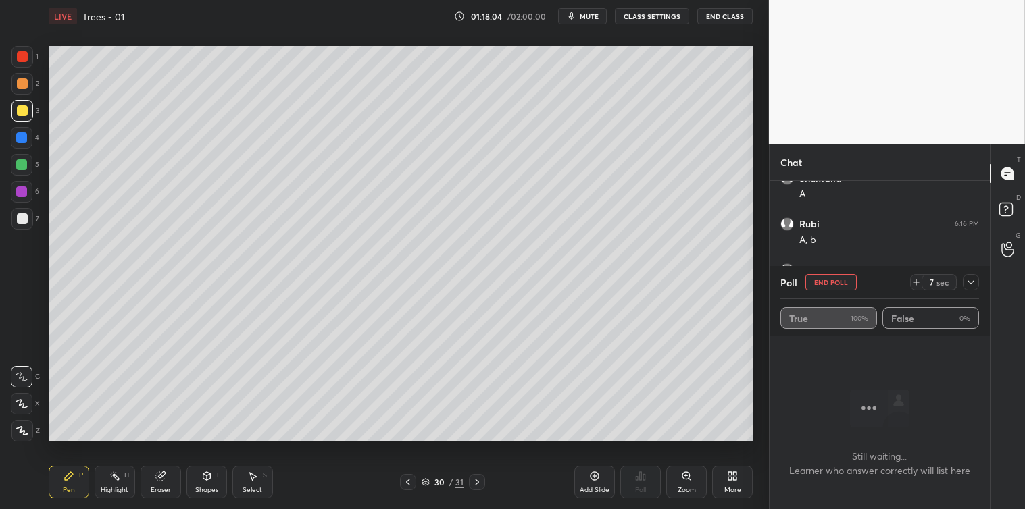
click at [969, 281] on icon at bounding box center [970, 282] width 11 height 11
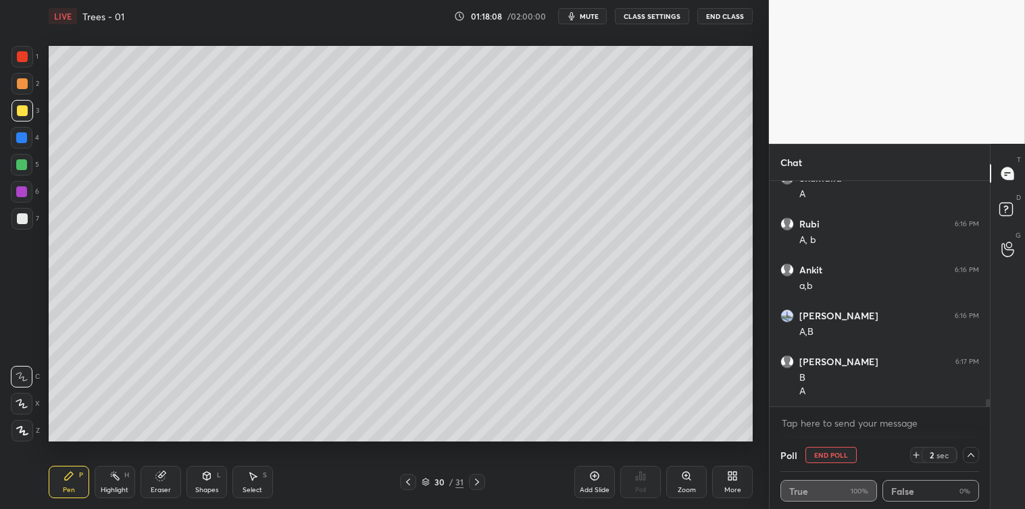
click at [11, 219] on div at bounding box center [22, 219] width 22 height 22
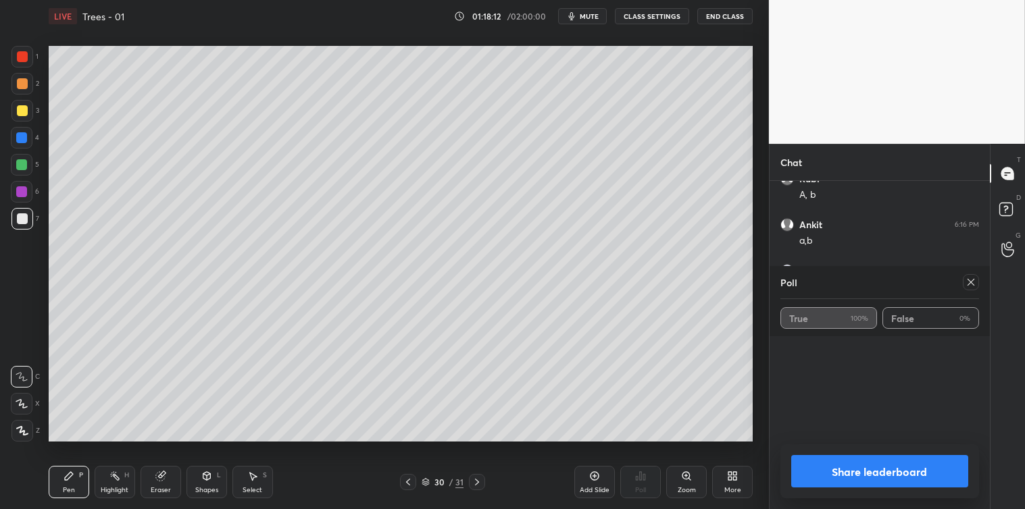
scroll to position [6859, 0]
click at [964, 281] on div at bounding box center [970, 282] width 16 height 16
type textarea "x"
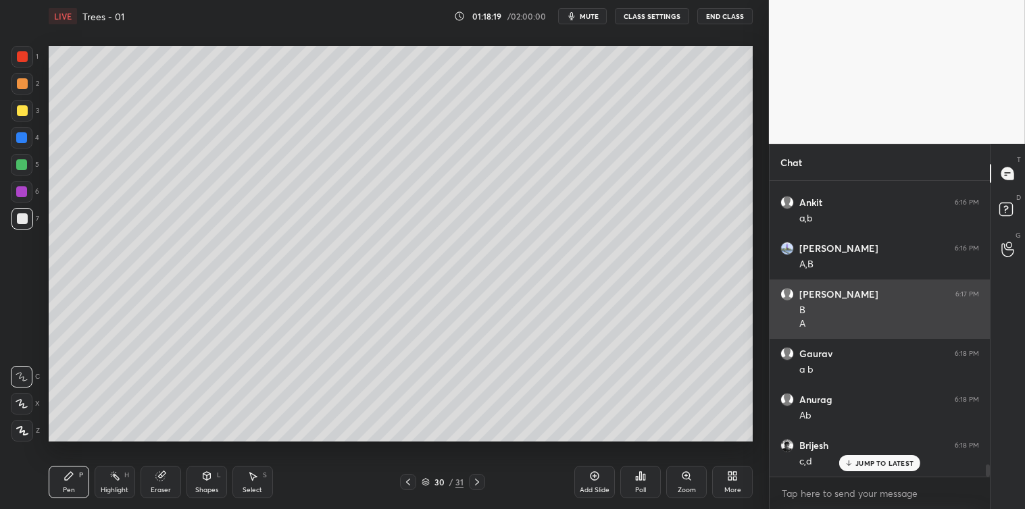
scroll to position [6880, 0]
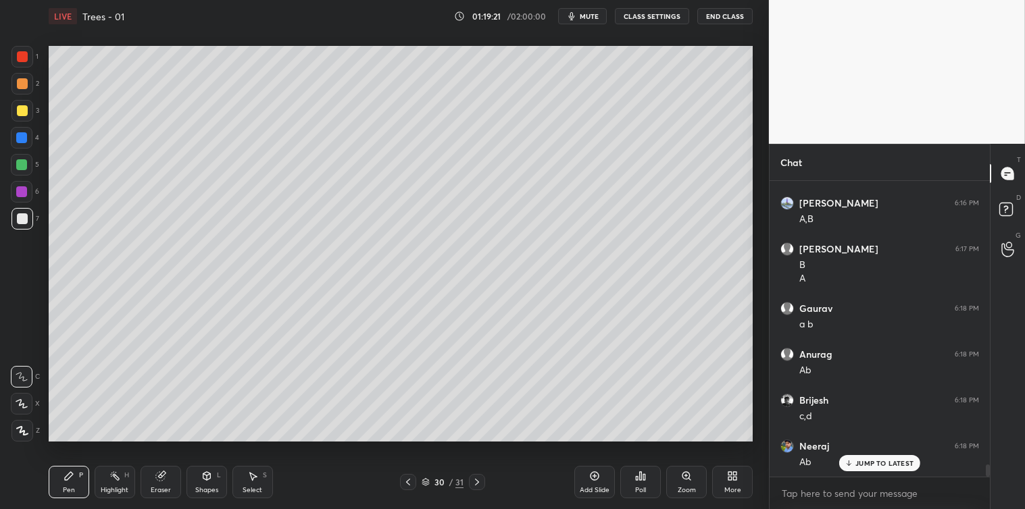
click at [250, 473] on icon at bounding box center [252, 477] width 7 height 8
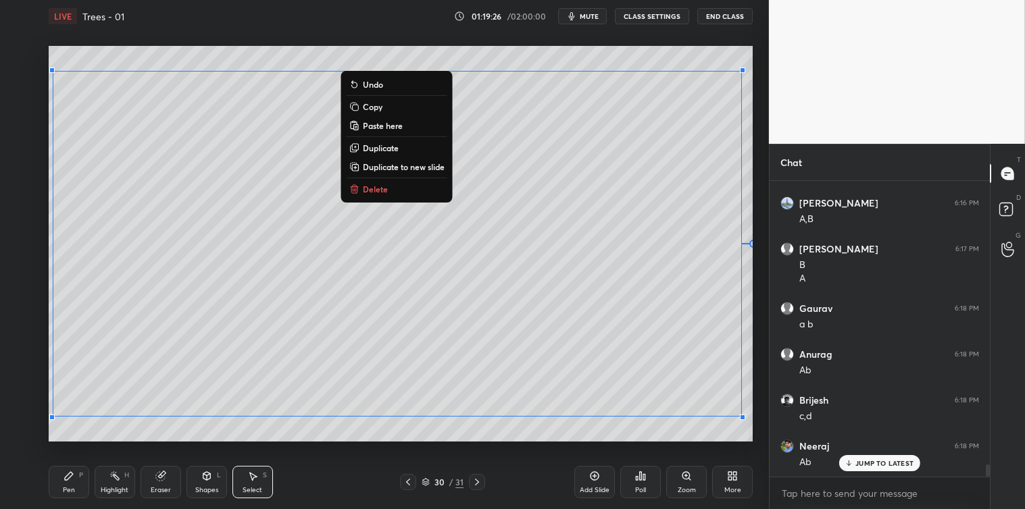
click at [378, 106] on p "Copy" at bounding box center [373, 106] width 20 height 11
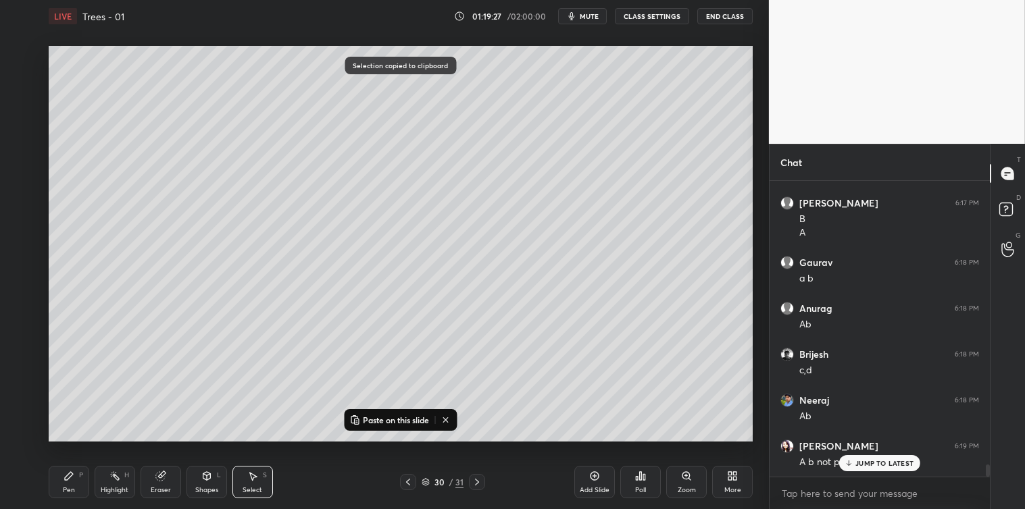
click at [588, 463] on div "Add Slide Poll Zoom More" at bounding box center [663, 482] width 178 height 76
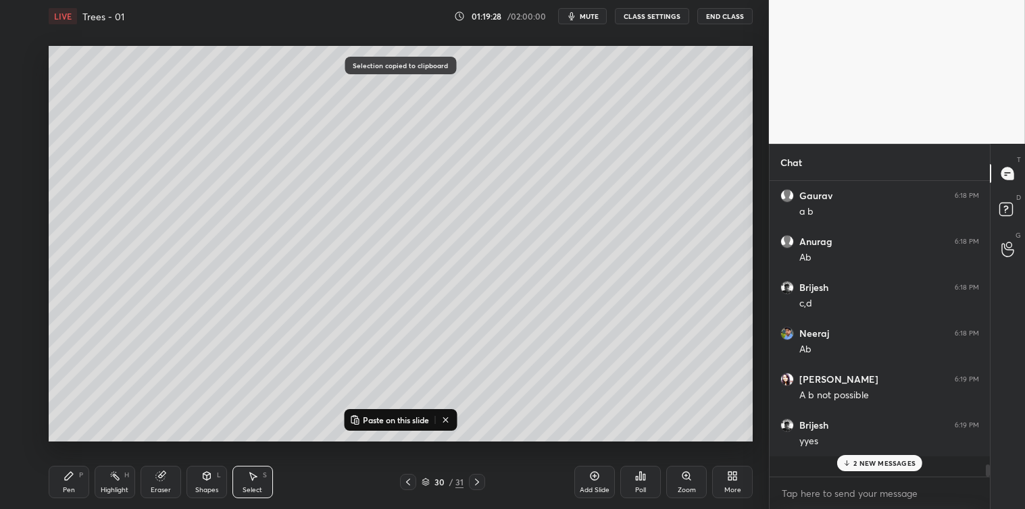
click at [586, 476] on div "Add Slide" at bounding box center [594, 482] width 41 height 32
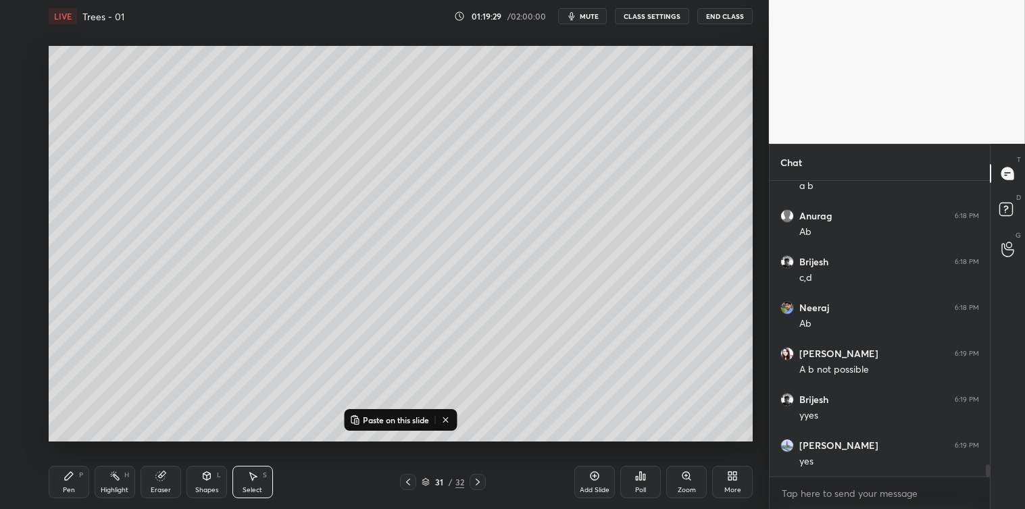
click at [407, 417] on p "Paste on this slide" at bounding box center [396, 420] width 66 height 11
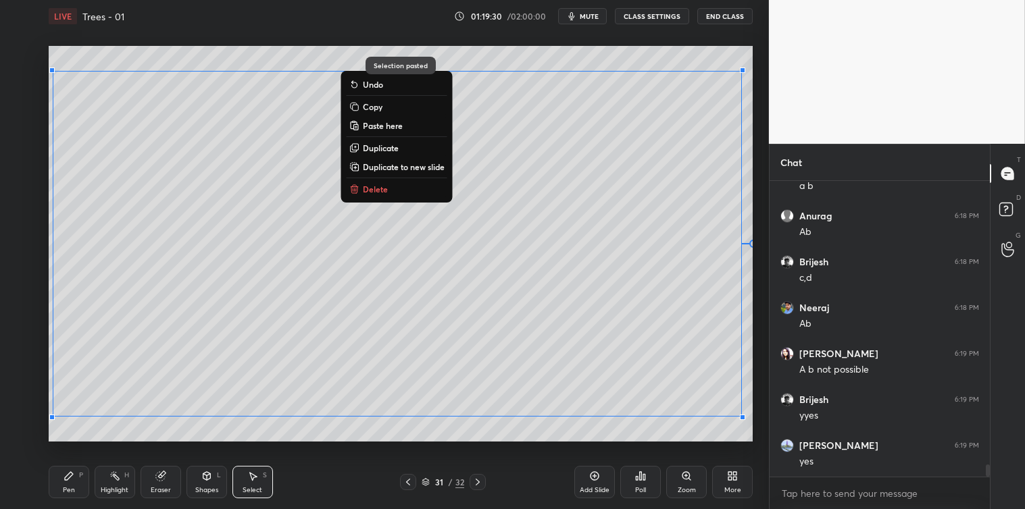
click at [421, 443] on div "0 ° Undo Copy Paste here Duplicate Duplicate to new slide Delete Selection past…" at bounding box center [400, 243] width 715 height 423
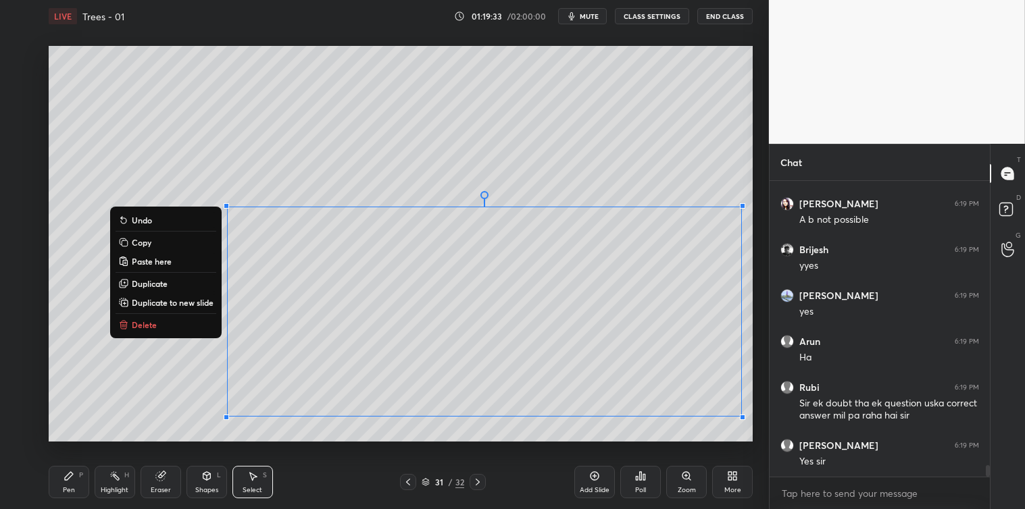
click at [186, 317] on button "Delete" at bounding box center [165, 325] width 101 height 16
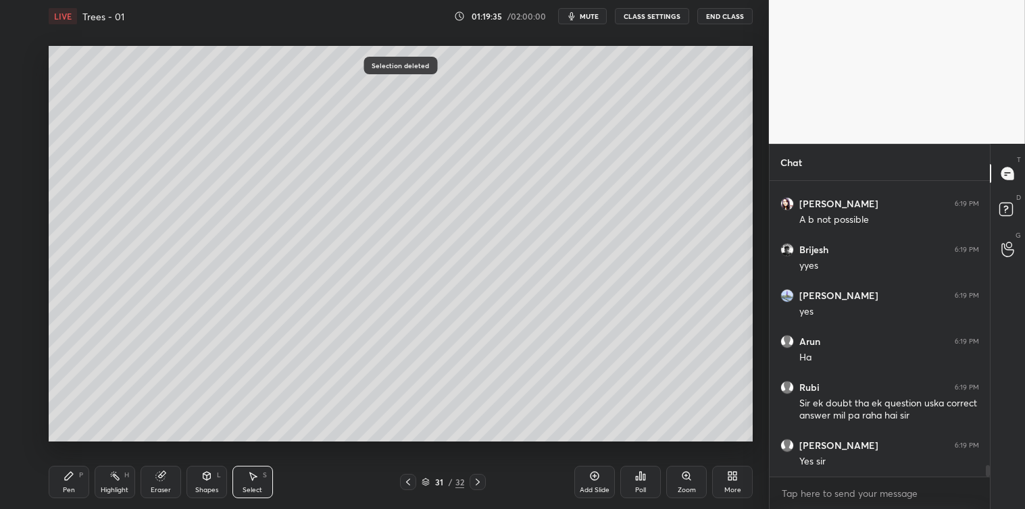
click at [76, 482] on div "Pen P" at bounding box center [69, 482] width 41 height 32
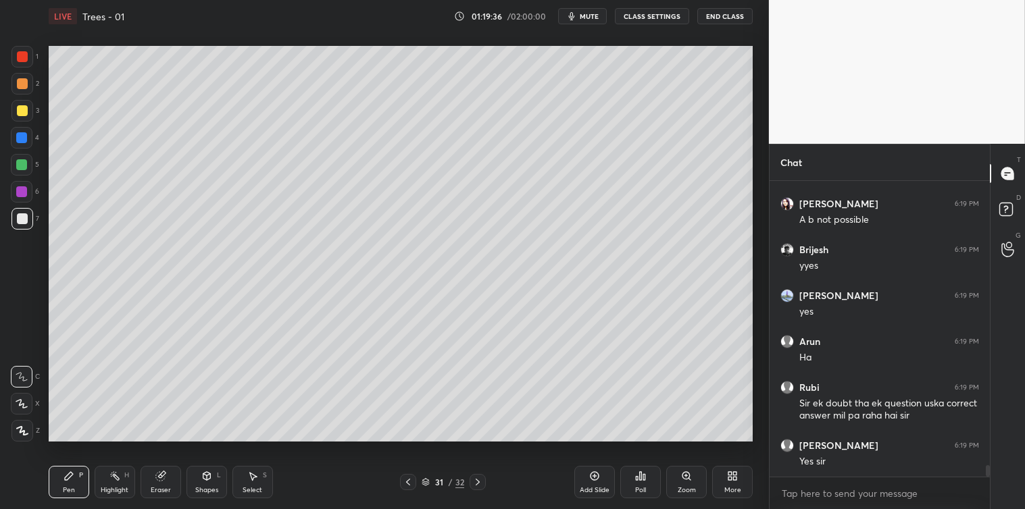
click at [22, 111] on div at bounding box center [22, 110] width 11 height 11
click at [19, 216] on div at bounding box center [22, 218] width 11 height 11
click at [252, 480] on icon at bounding box center [252, 477] width 7 height 8
click at [73, 480] on icon at bounding box center [68, 476] width 11 height 11
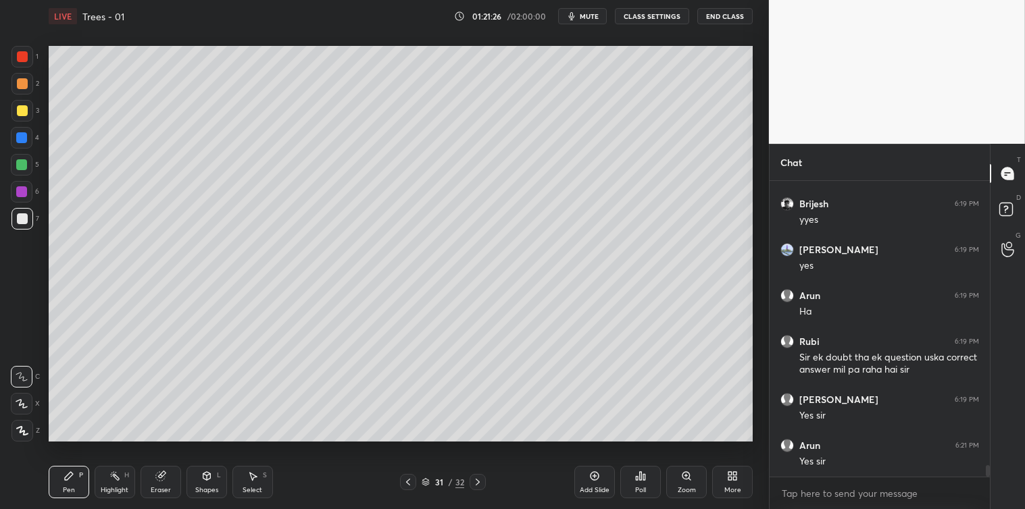
scroll to position [7261, 0]
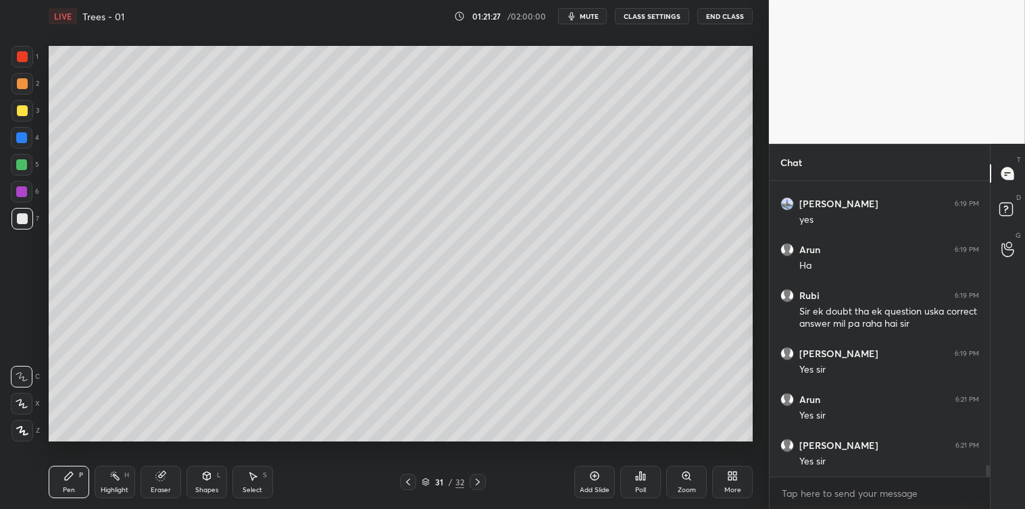
click at [586, 478] on div "Add Slide" at bounding box center [594, 482] width 41 height 32
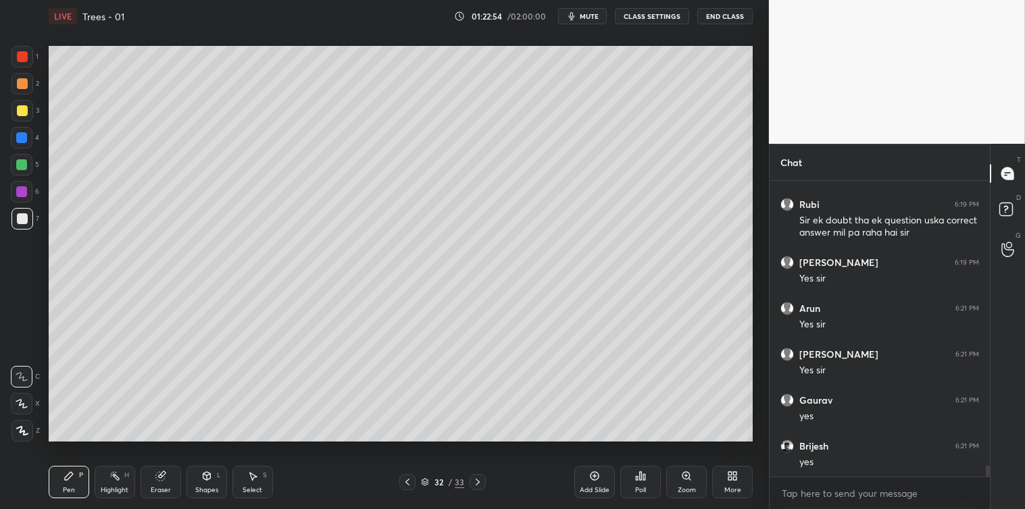
scroll to position [7398, 0]
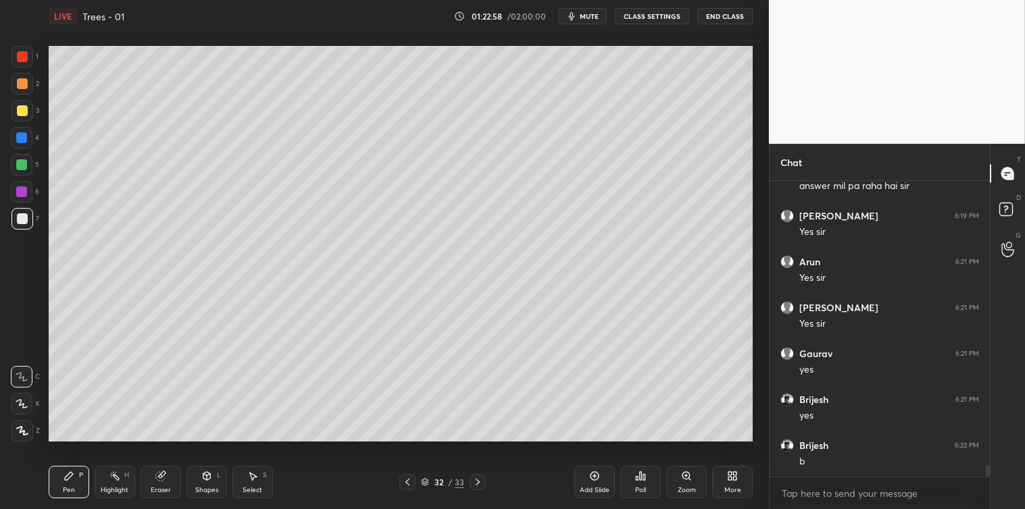
click at [642, 482] on icon at bounding box center [640, 476] width 11 height 11
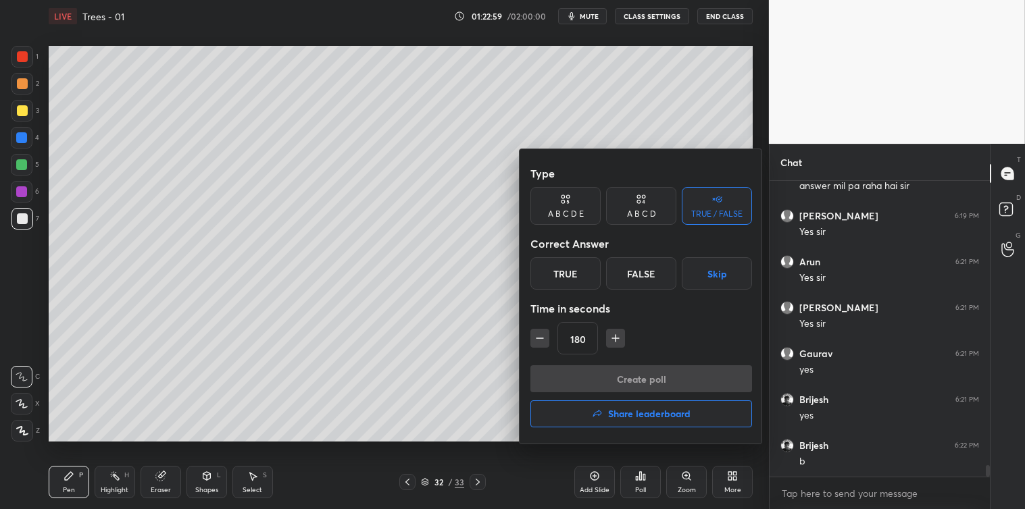
click at [543, 336] on icon "button" at bounding box center [540, 339] width 14 height 14
click at [546, 342] on icon "button" at bounding box center [540, 339] width 14 height 14
type input "150"
click at [633, 206] on div "A B C D" at bounding box center [641, 206] width 70 height 38
click at [597, 277] on div "B" at bounding box center [595, 273] width 40 height 32
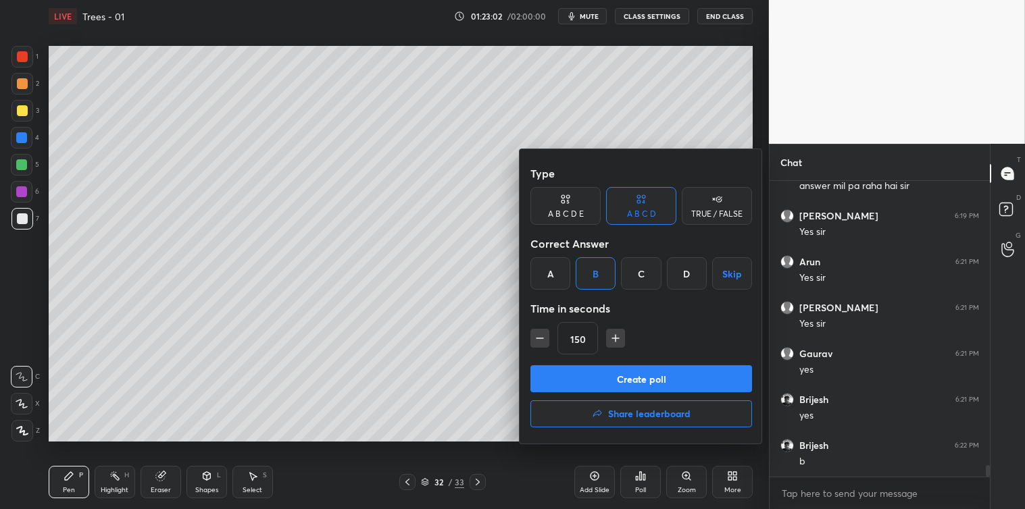
click at [617, 376] on button "Create poll" at bounding box center [641, 378] width 222 height 27
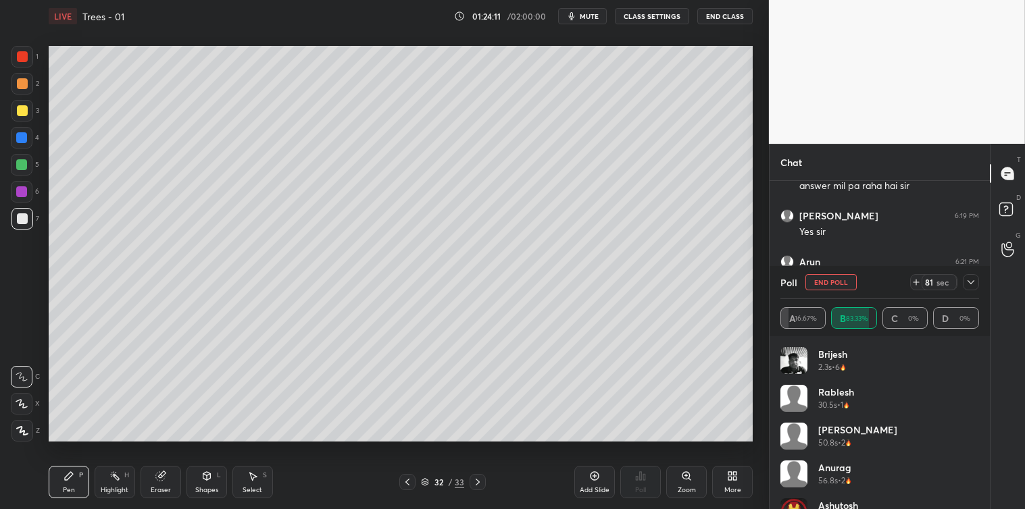
scroll to position [7514, 0]
click at [969, 281] on icon at bounding box center [970, 282] width 11 height 11
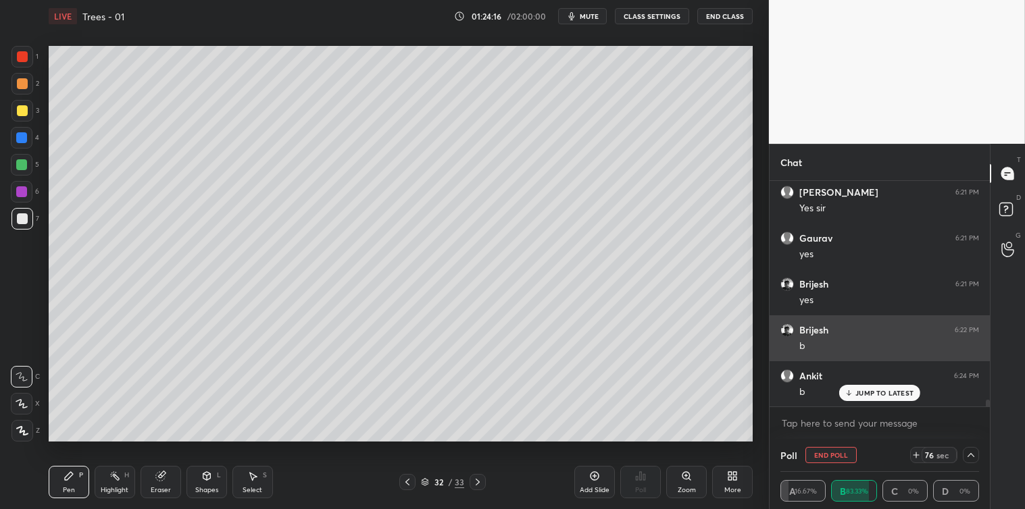
scroll to position [1, 4]
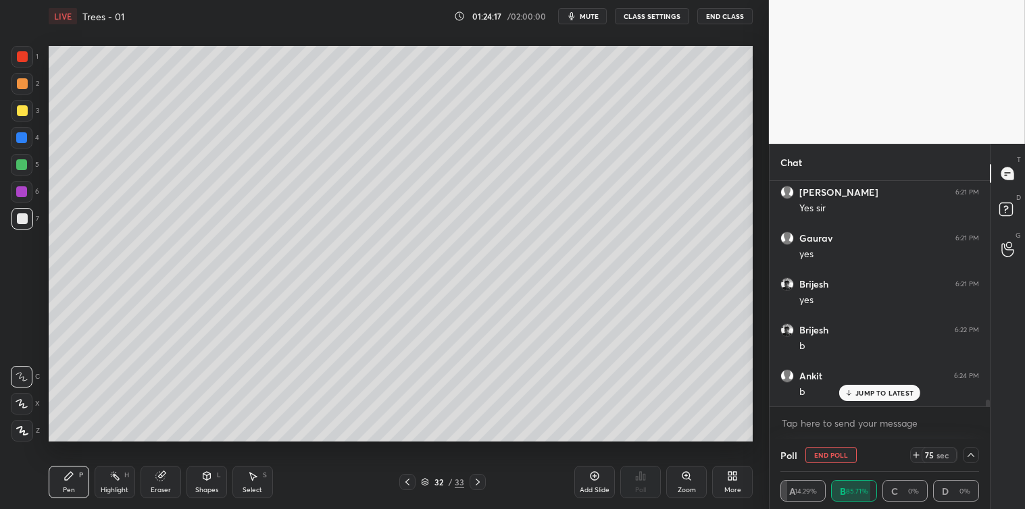
click at [863, 394] on p "JUMP TO LATEST" at bounding box center [884, 393] width 58 height 8
click at [828, 419] on textarea at bounding box center [879, 424] width 199 height 22
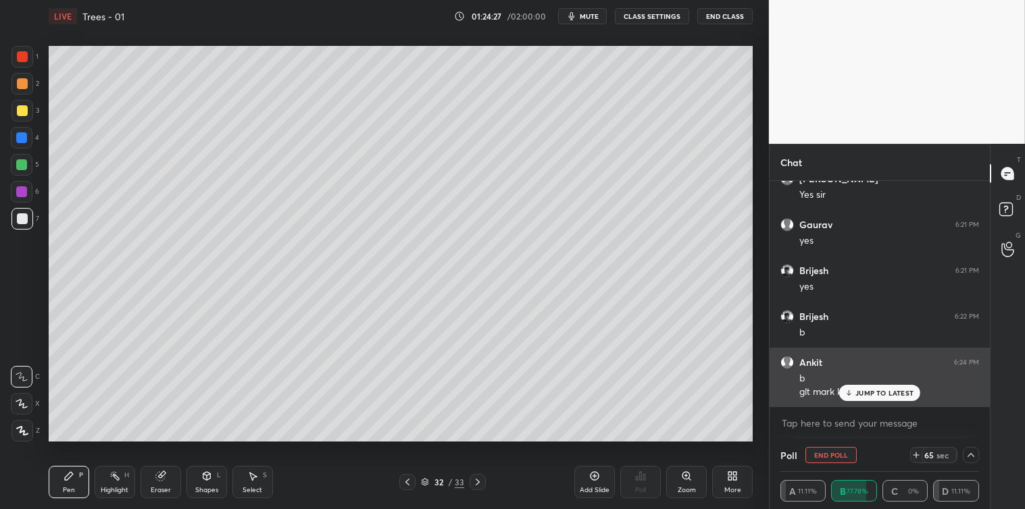
click at [870, 394] on p "JUMP TO LATEST" at bounding box center [884, 393] width 58 height 8
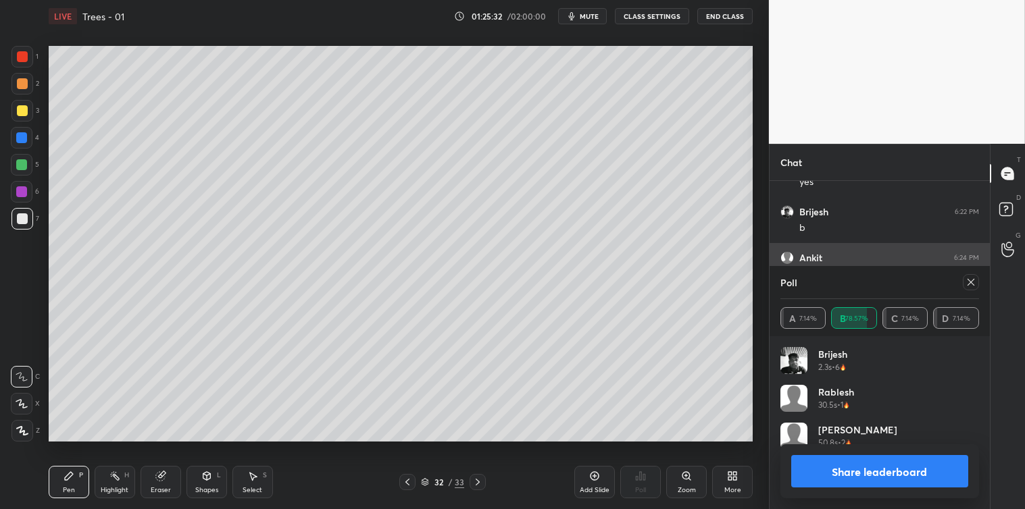
scroll to position [158, 195]
click at [966, 284] on icon at bounding box center [970, 282] width 11 height 11
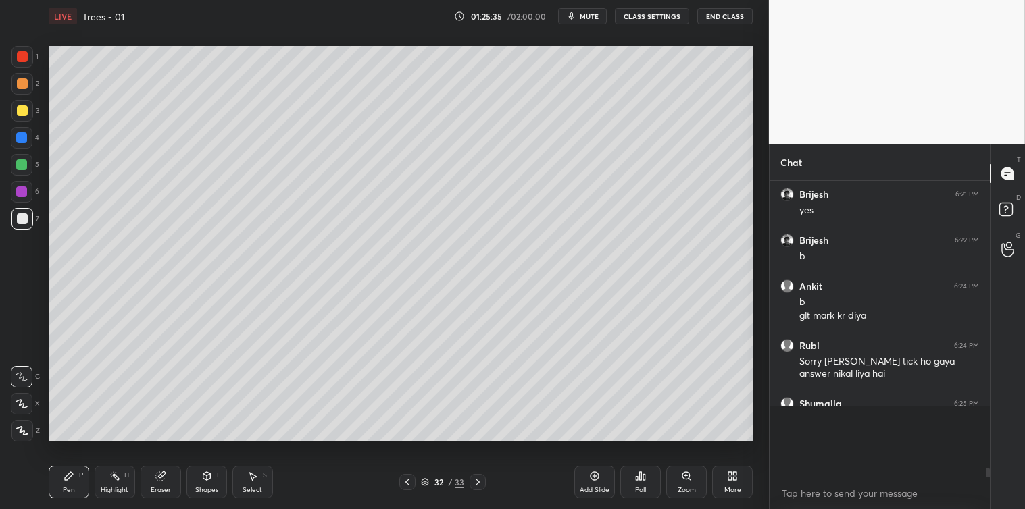
scroll to position [288, 216]
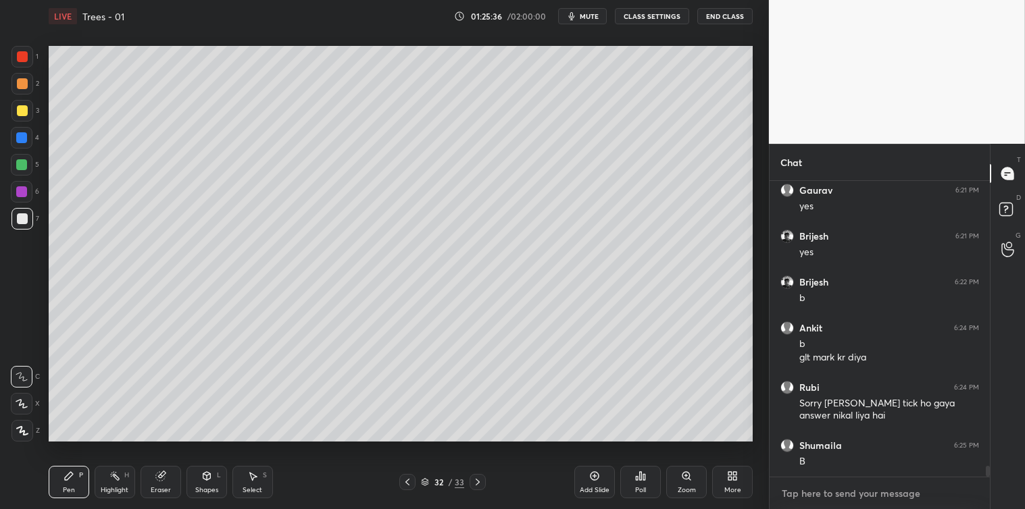
click at [799, 490] on textarea at bounding box center [879, 494] width 199 height 22
click at [18, 110] on div at bounding box center [22, 110] width 11 height 11
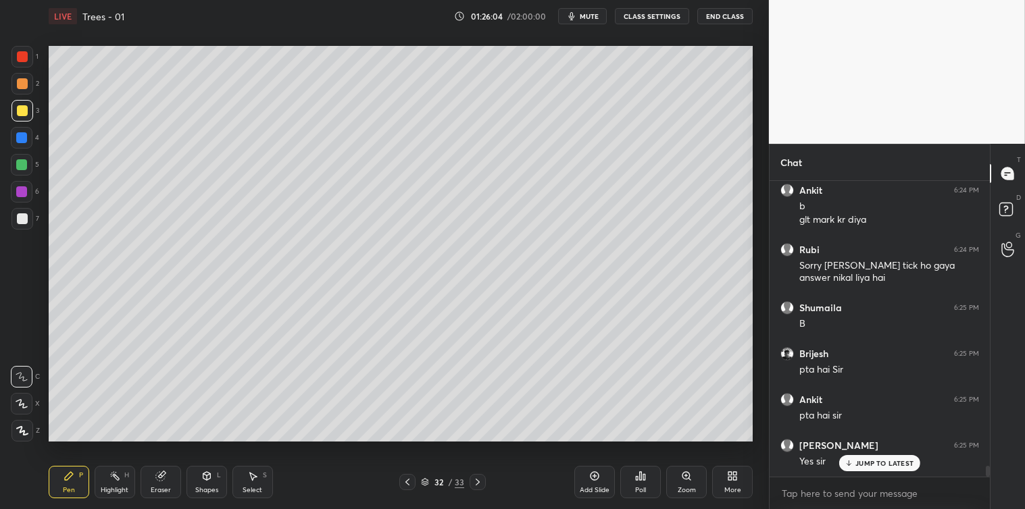
scroll to position [7757, 0]
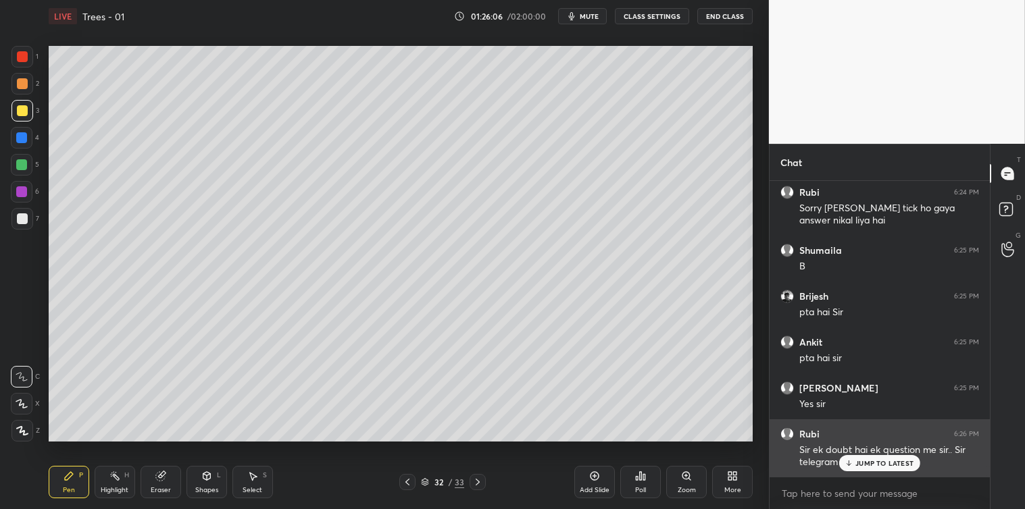
click at [853, 463] on icon at bounding box center [848, 463] width 9 height 8
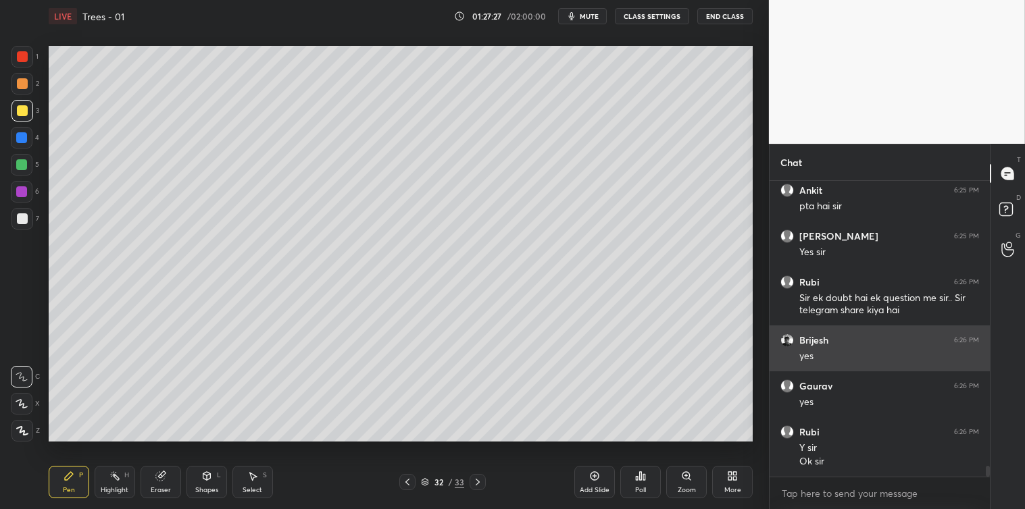
scroll to position [7966, 0]
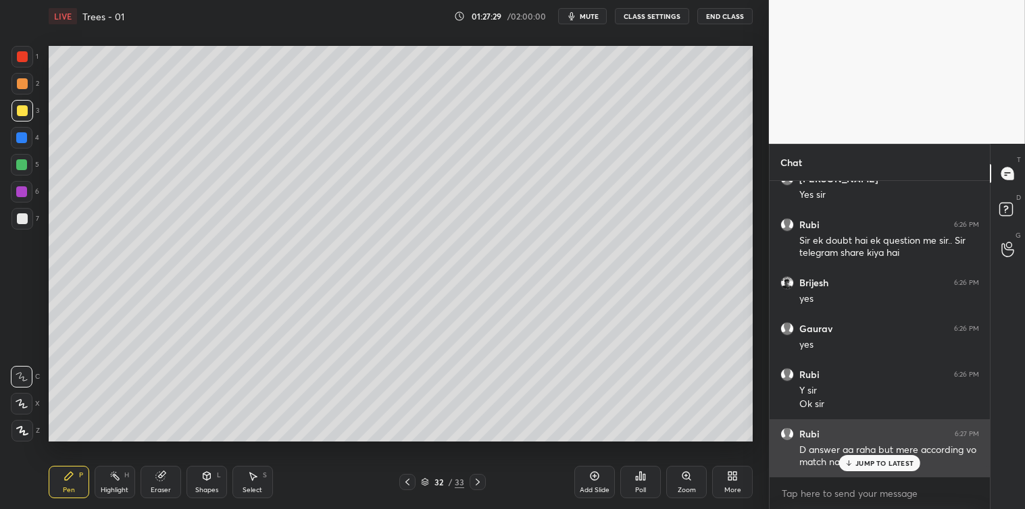
click at [885, 461] on p "JUMP TO LATEST" at bounding box center [884, 463] width 58 height 8
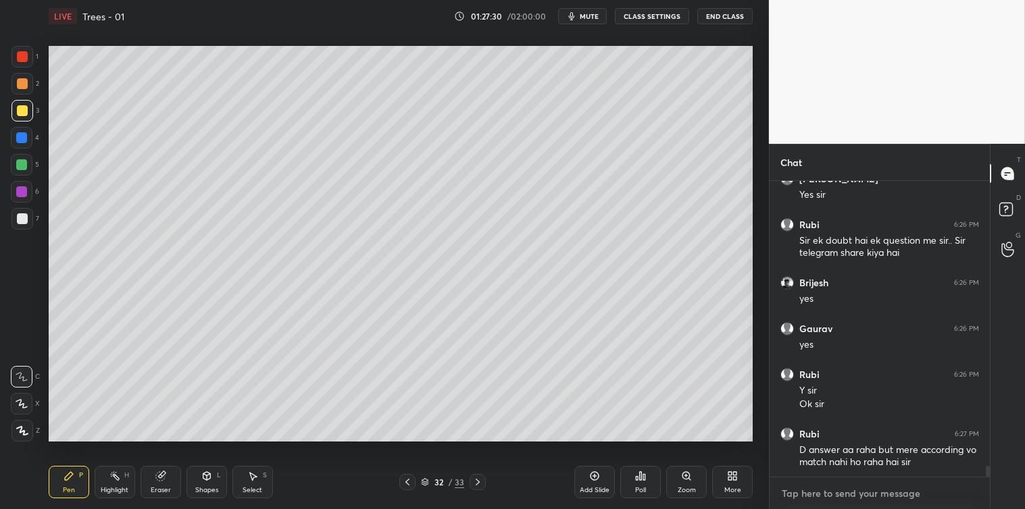
click at [813, 489] on textarea at bounding box center [879, 494] width 199 height 22
click at [589, 484] on div "Add Slide" at bounding box center [594, 482] width 41 height 32
type textarea "x"
click at [14, 226] on div at bounding box center [22, 219] width 22 height 22
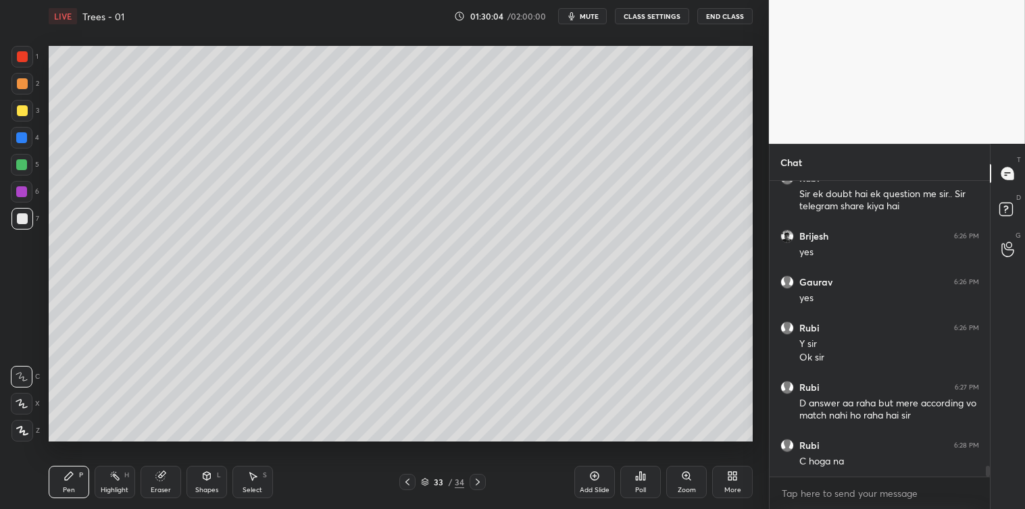
click at [18, 59] on div at bounding box center [22, 56] width 11 height 11
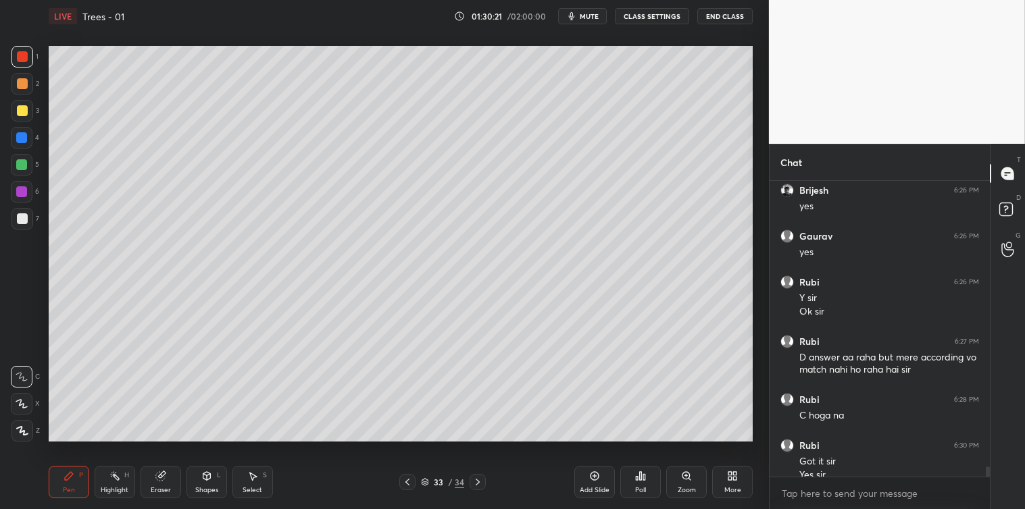
scroll to position [8072, 0]
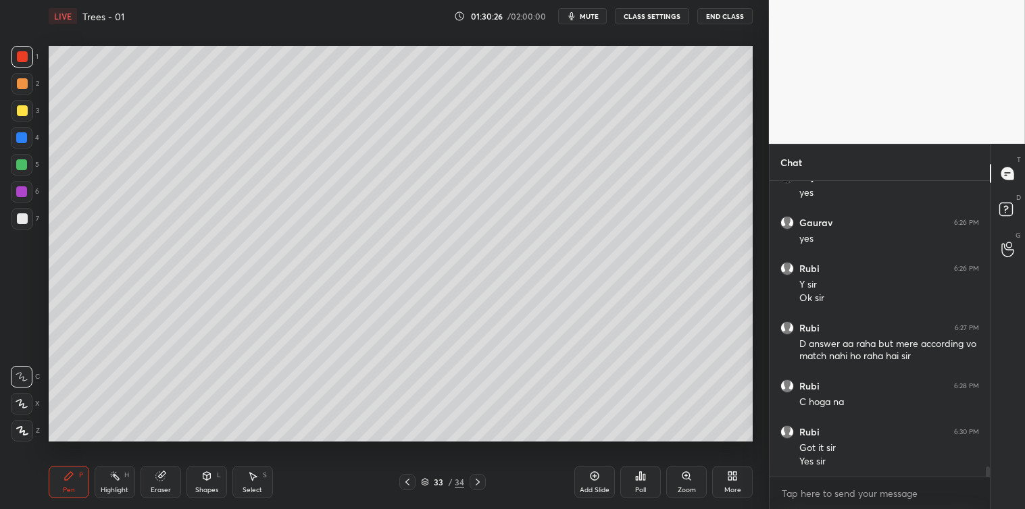
click at [22, 224] on div at bounding box center [22, 218] width 11 height 11
click at [588, 477] on div "Add Slide" at bounding box center [594, 482] width 41 height 32
click at [634, 482] on div "Poll" at bounding box center [640, 482] width 41 height 32
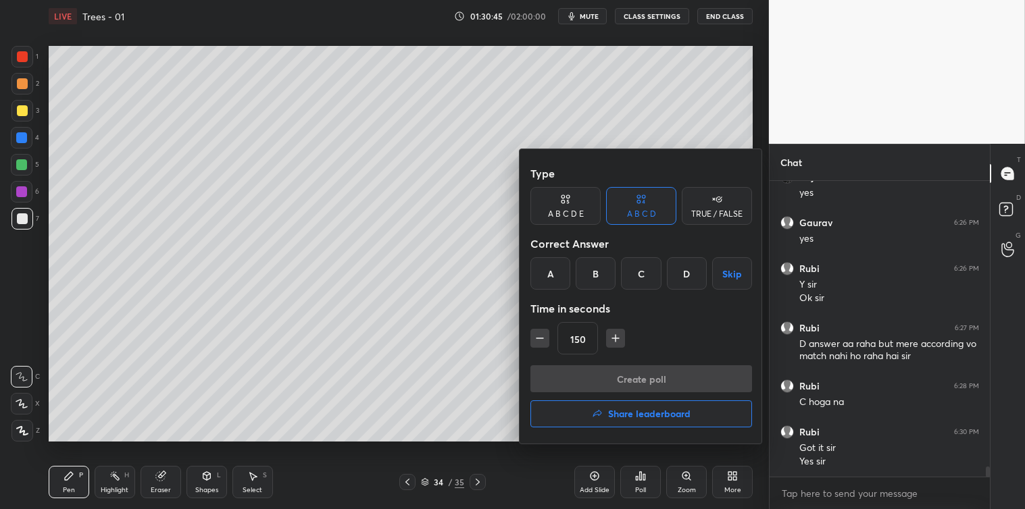
click at [539, 334] on icon "button" at bounding box center [540, 339] width 14 height 14
click at [617, 341] on icon "button" at bounding box center [616, 339] width 14 height 14
type input "150"
click at [723, 274] on button "Skip" at bounding box center [732, 273] width 40 height 32
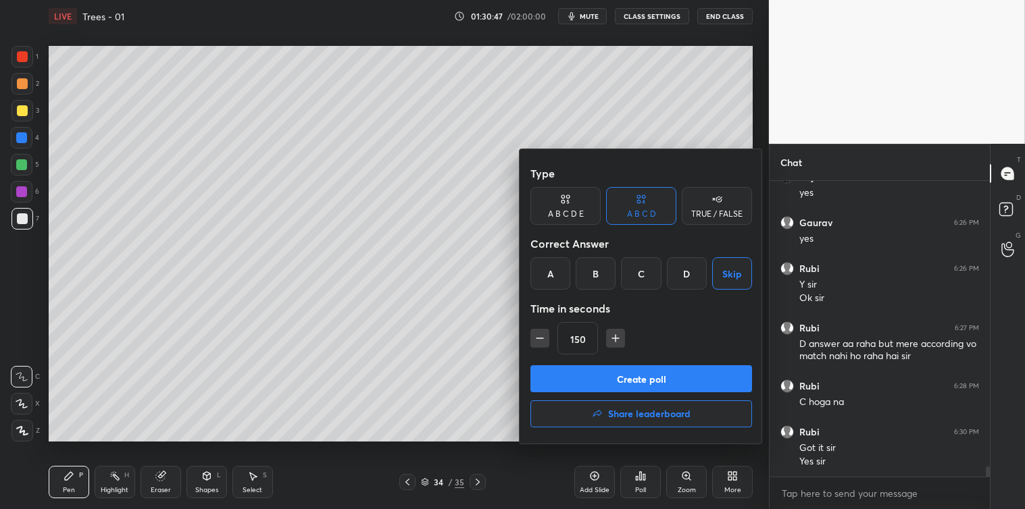
click at [612, 376] on button "Create poll" at bounding box center [641, 378] width 222 height 27
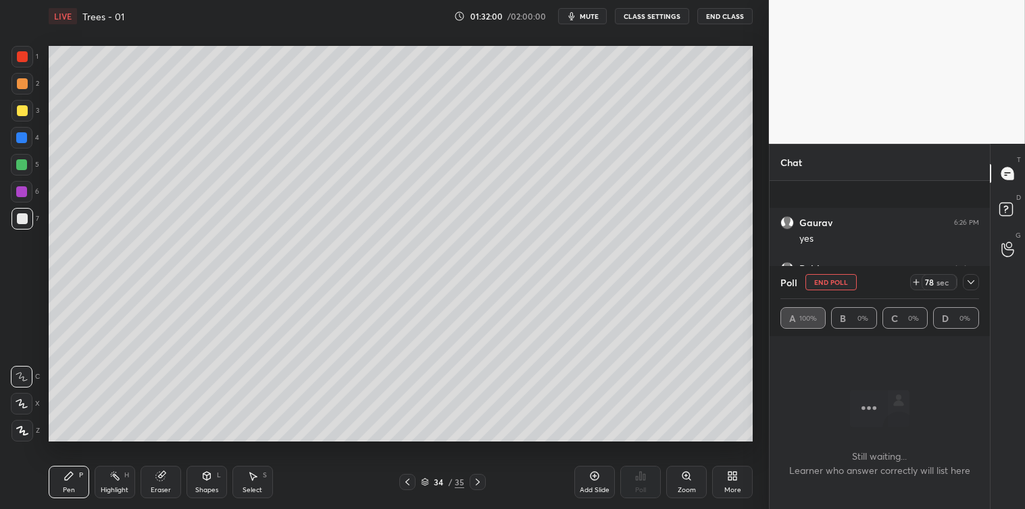
scroll to position [8188, 0]
click at [971, 285] on icon at bounding box center [970, 282] width 11 height 11
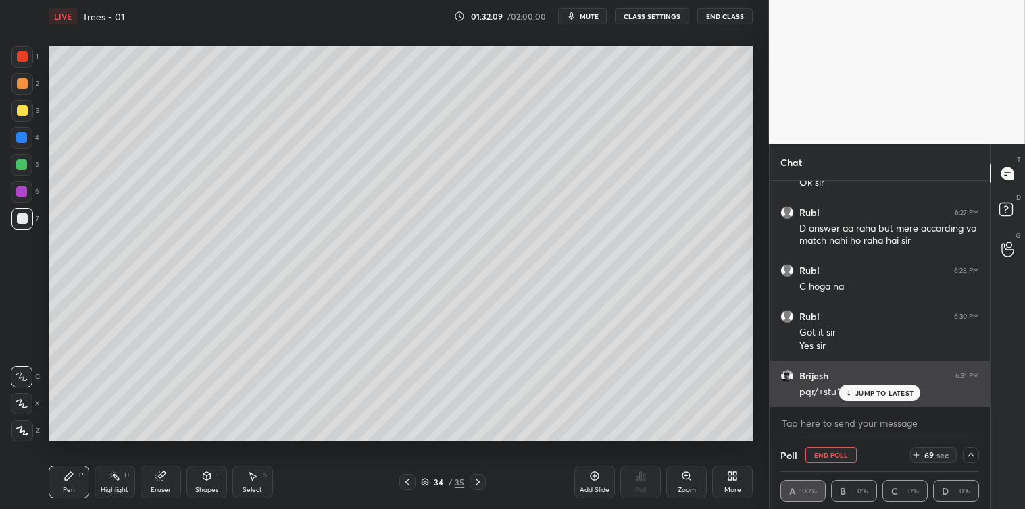
click at [868, 392] on p "JUMP TO LATEST" at bounding box center [884, 393] width 58 height 8
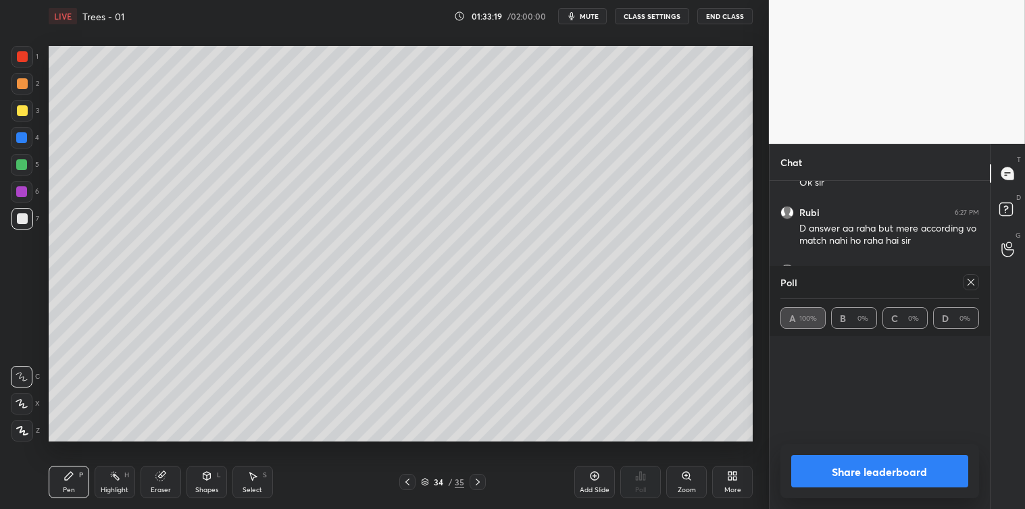
click at [966, 286] on icon at bounding box center [970, 282] width 11 height 11
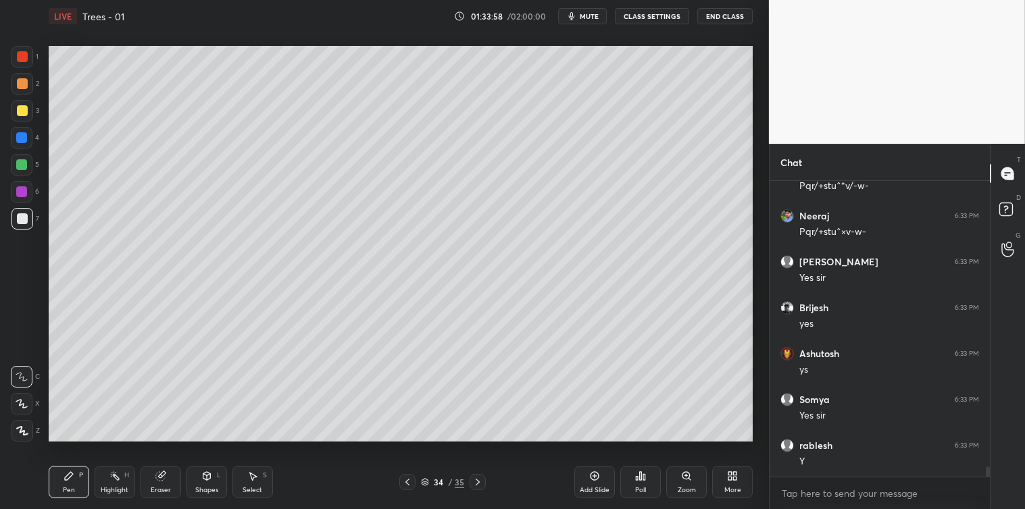
scroll to position [8532, 0]
click at [592, 473] on icon at bounding box center [594, 476] width 9 height 9
click at [257, 469] on div "Select S" at bounding box center [252, 482] width 41 height 32
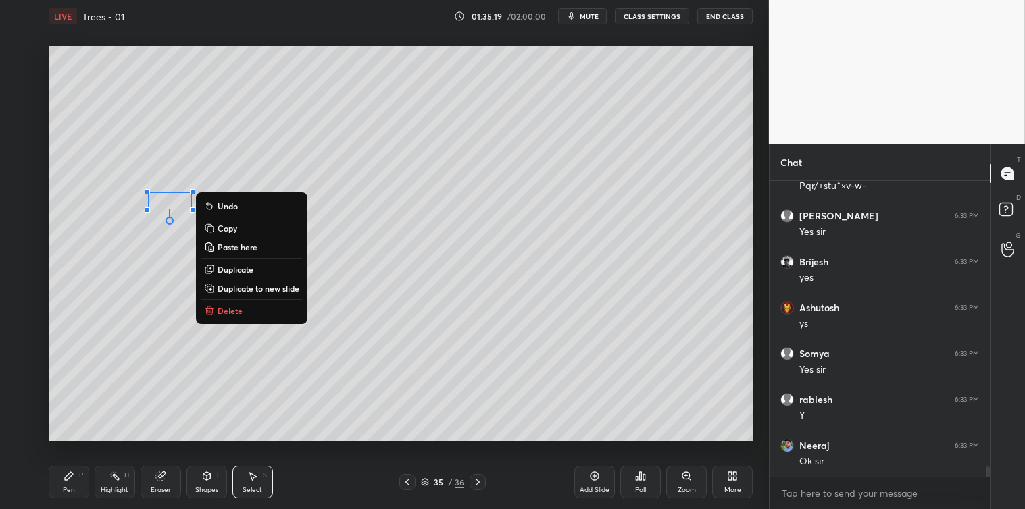
click at [228, 303] on button "Delete" at bounding box center [251, 311] width 101 height 16
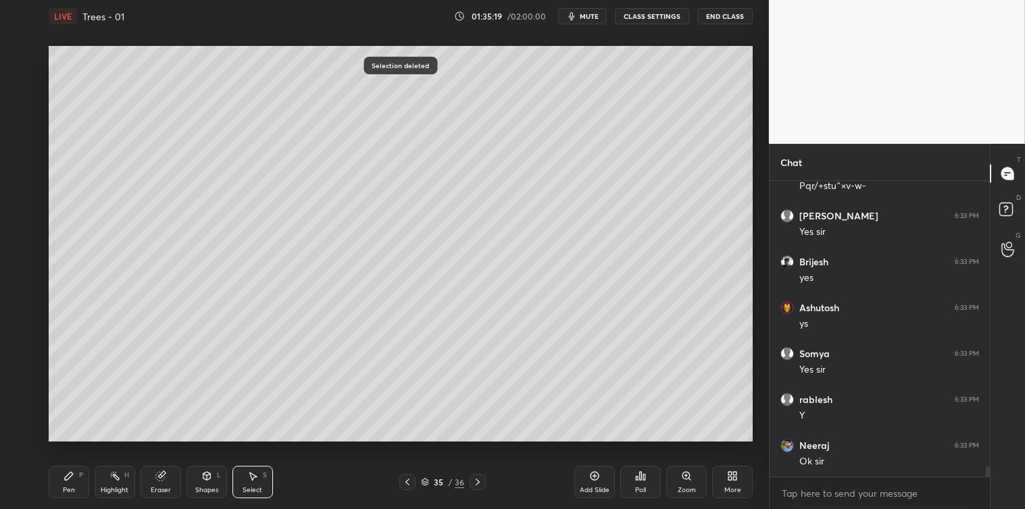
click at [66, 482] on icon at bounding box center [68, 476] width 11 height 11
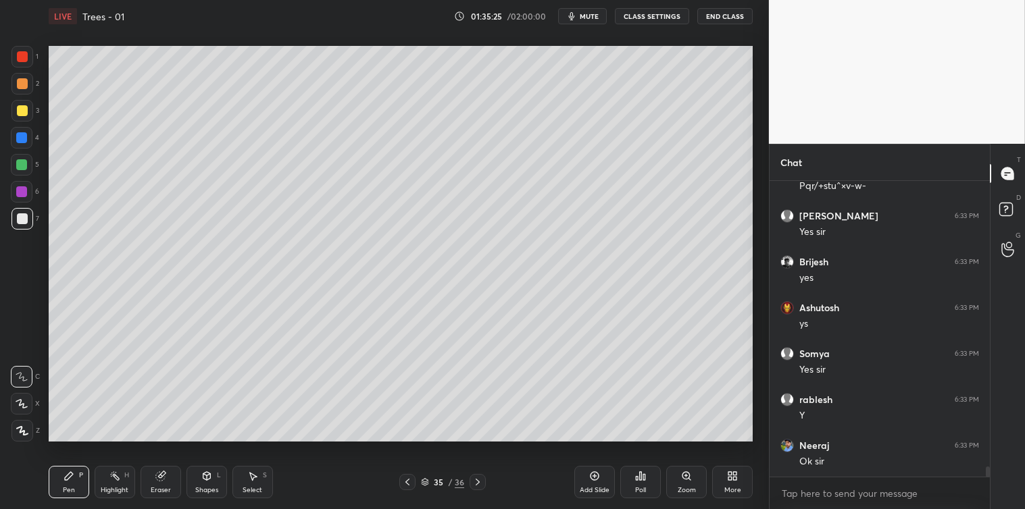
click at [252, 478] on icon at bounding box center [252, 477] width 7 height 8
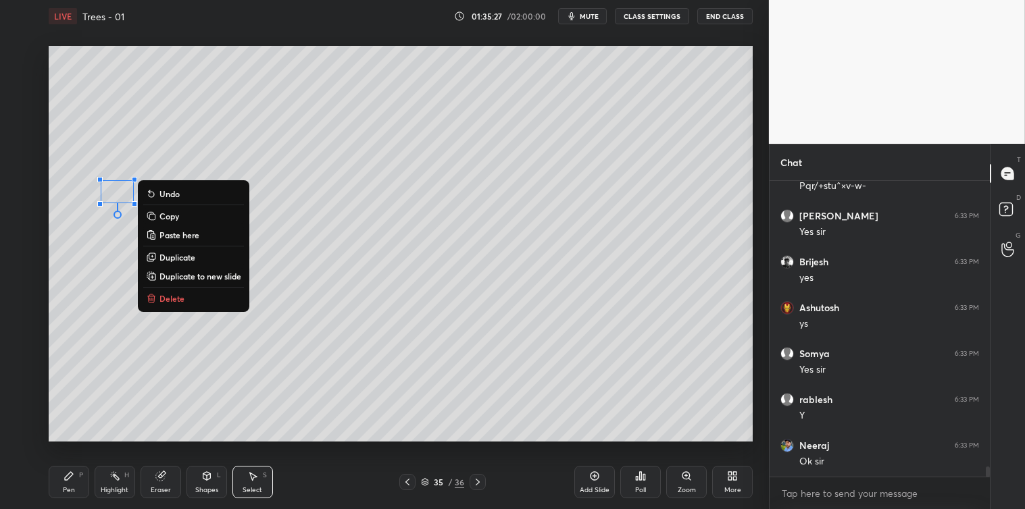
click at [200, 296] on button "Delete" at bounding box center [193, 298] width 101 height 16
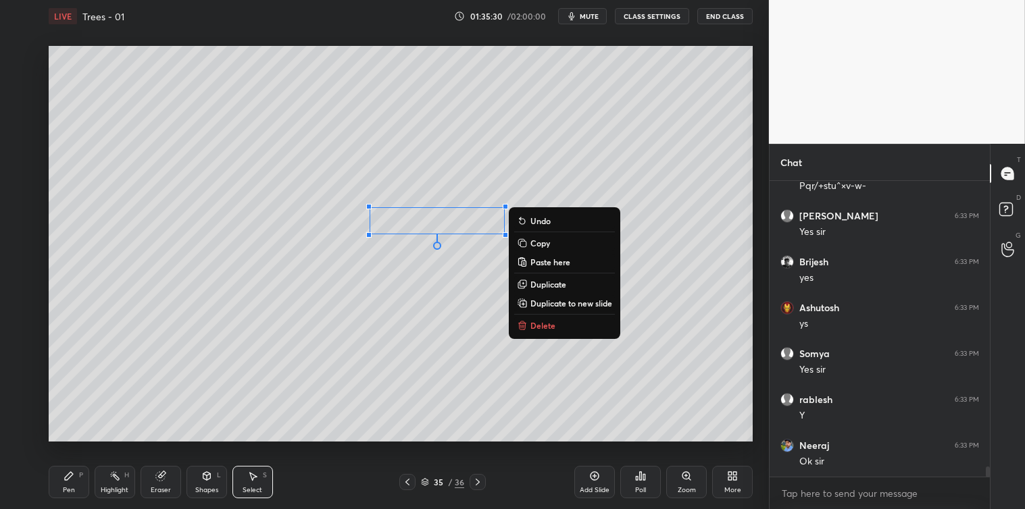
click at [528, 326] on button "Delete" at bounding box center [564, 325] width 101 height 16
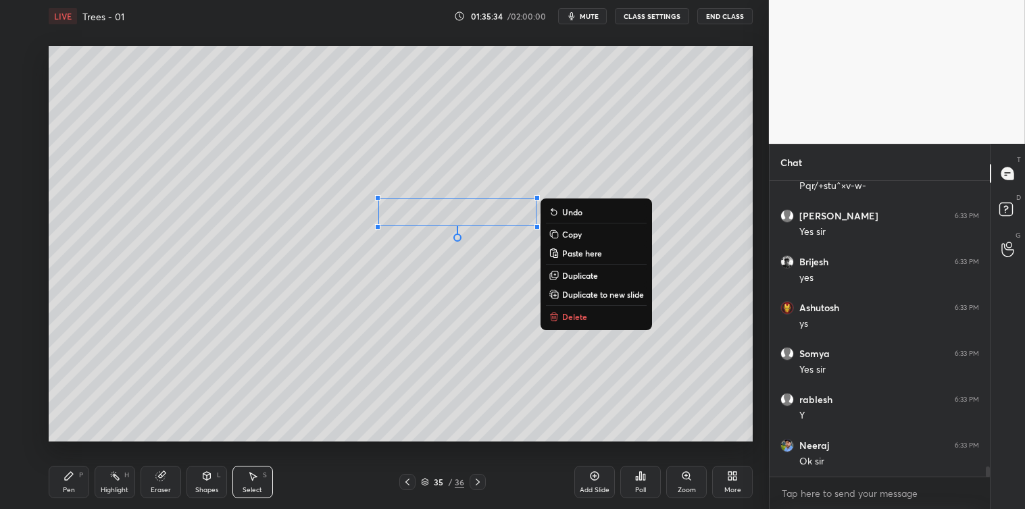
click at [706, 286] on div "0 ° Undo Copy Paste here Duplicate Duplicate to new slide Delete" at bounding box center [401, 244] width 704 height 396
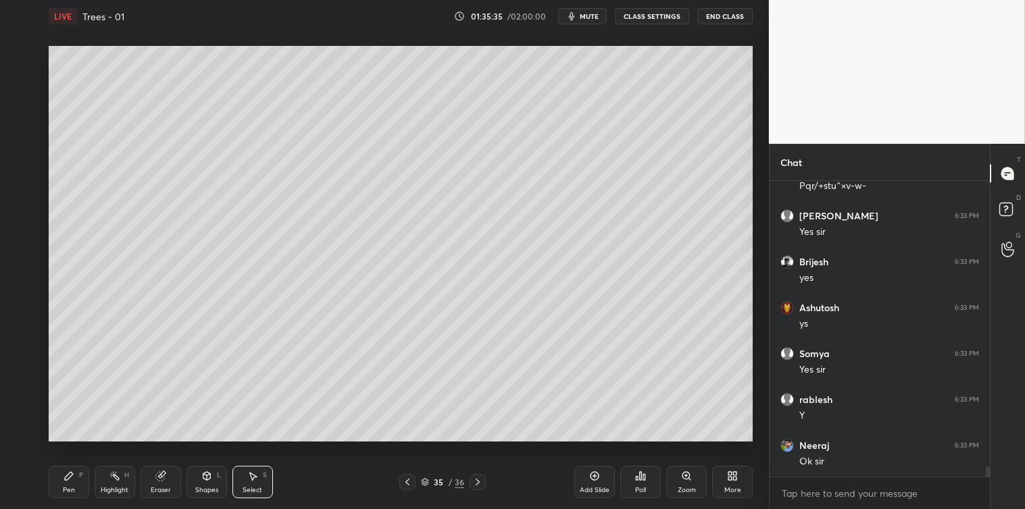
click at [65, 471] on icon at bounding box center [68, 476] width 11 height 11
click at [642, 484] on div "Poll" at bounding box center [640, 482] width 41 height 32
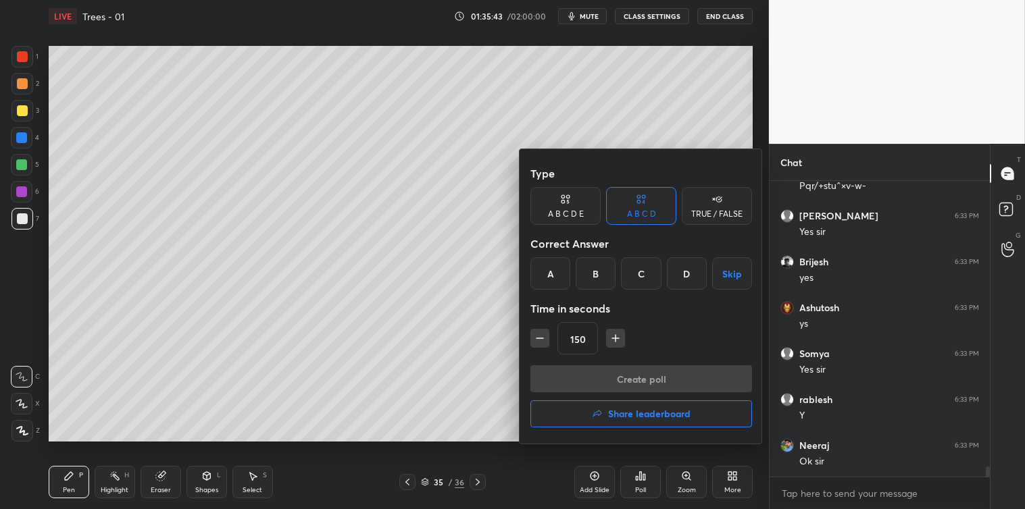
click at [726, 280] on button "Skip" at bounding box center [732, 273] width 40 height 32
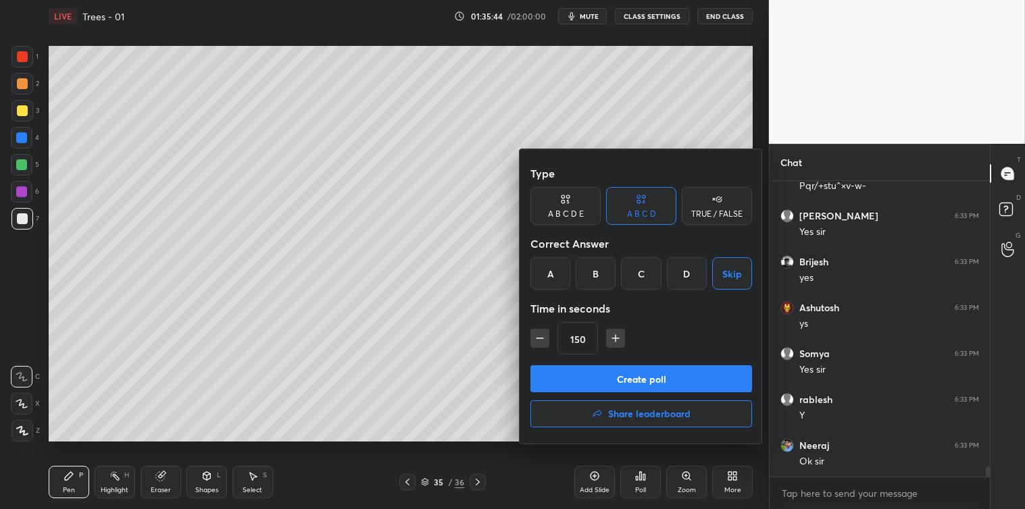
click at [725, 205] on div "TRUE / FALSE" at bounding box center [716, 206] width 70 height 38
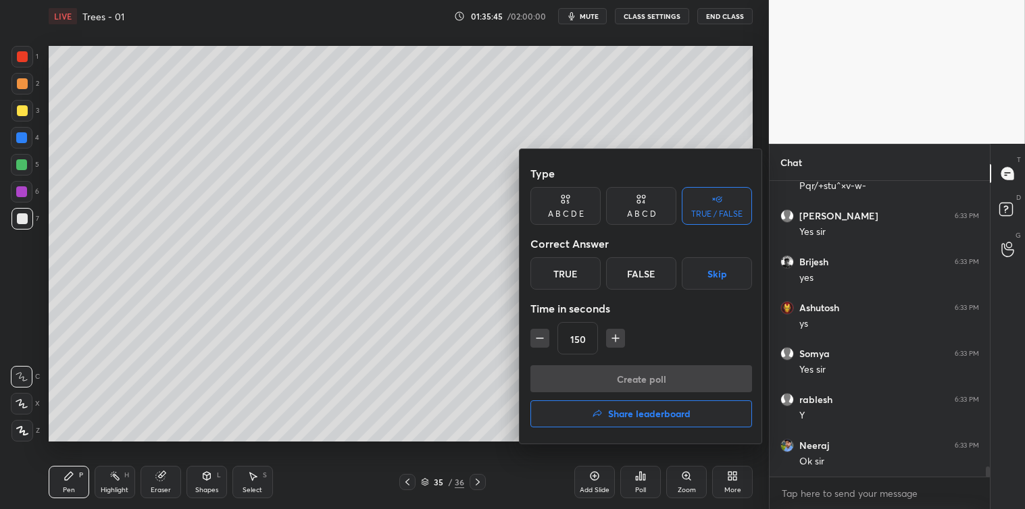
click at [721, 276] on button "Skip" at bounding box center [716, 273] width 70 height 32
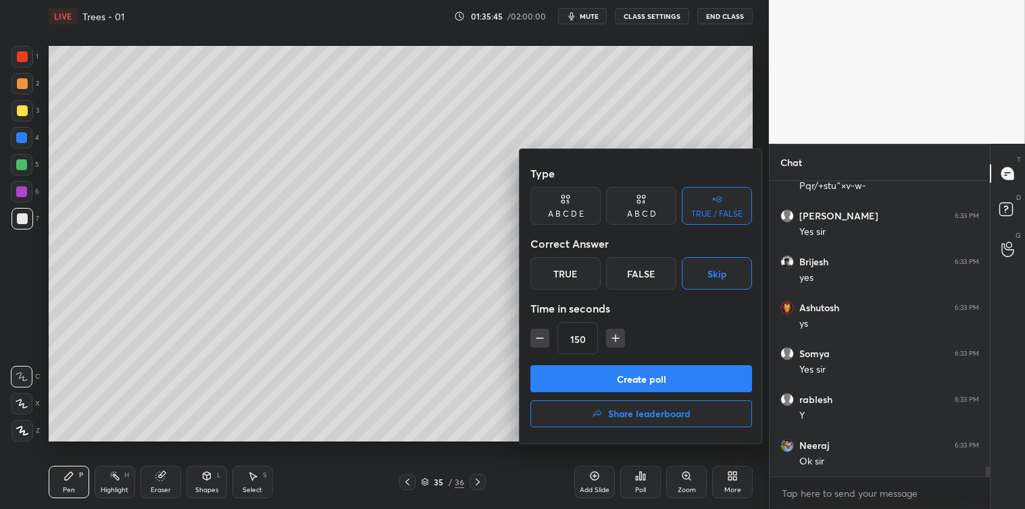
click at [646, 376] on button "Create poll" at bounding box center [641, 378] width 222 height 27
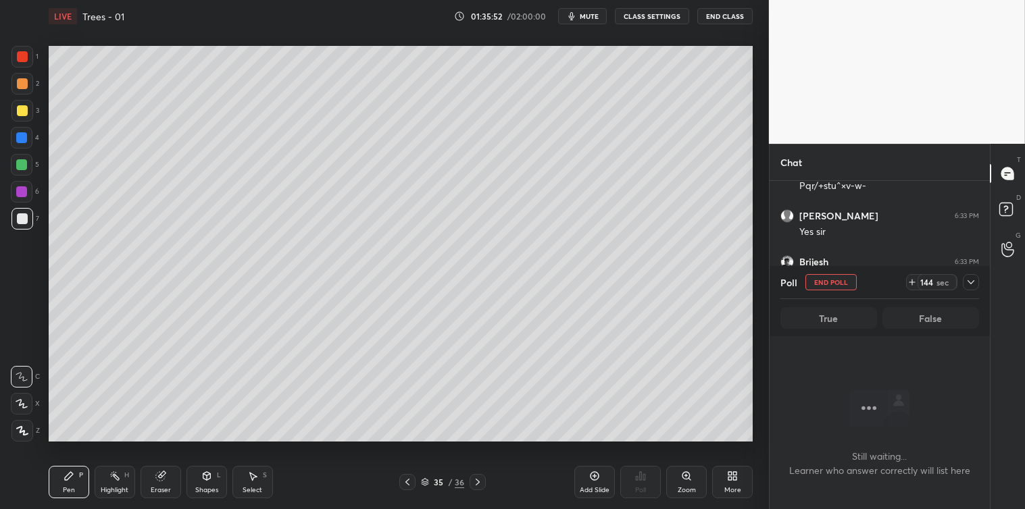
scroll to position [8647, 0]
click at [971, 282] on icon at bounding box center [970, 282] width 11 height 11
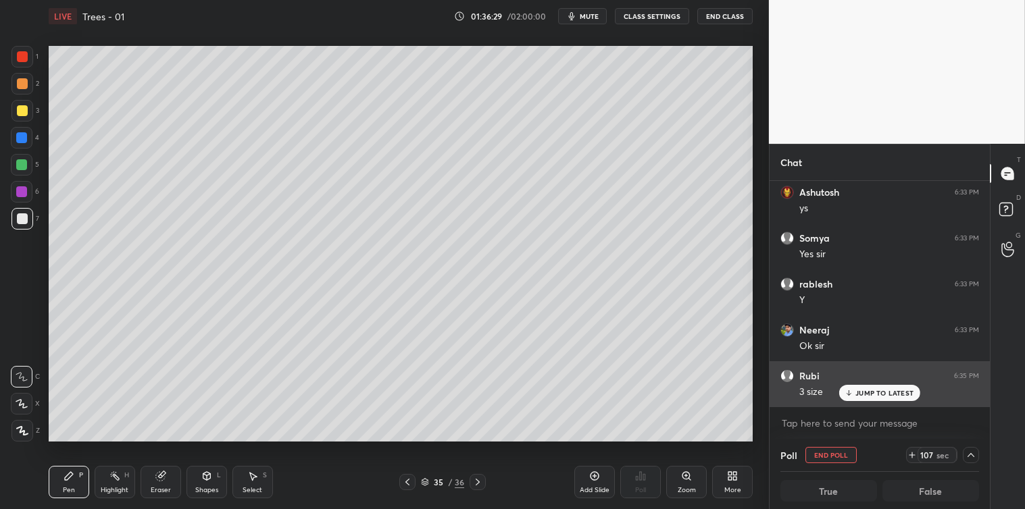
click at [873, 394] on p "JUMP TO LATEST" at bounding box center [884, 393] width 58 height 8
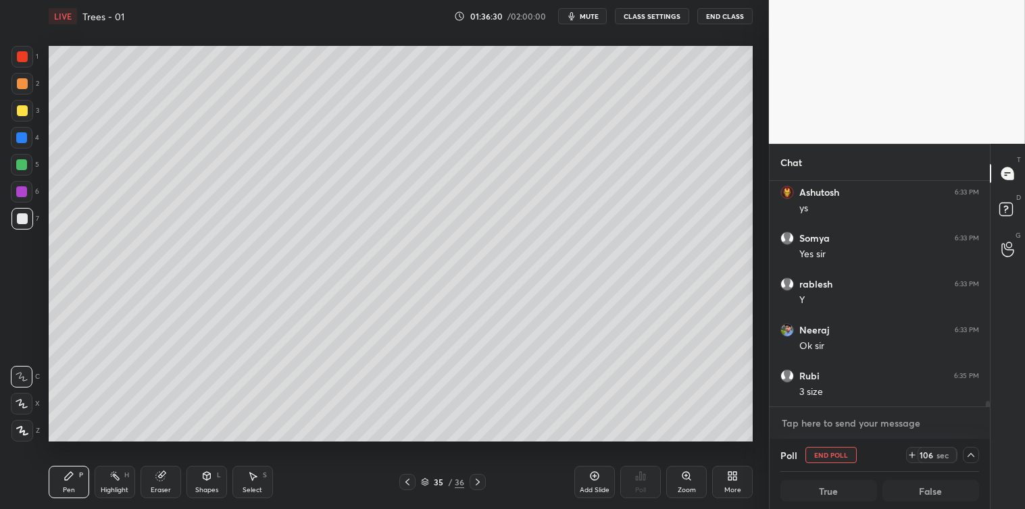
click at [845, 423] on textarea at bounding box center [879, 424] width 199 height 22
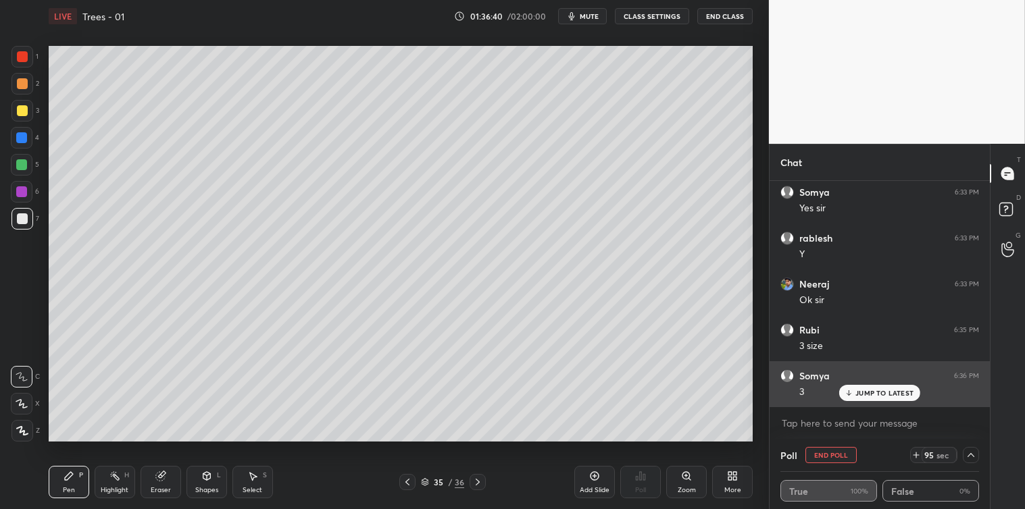
click at [869, 398] on div "JUMP TO LATEST" at bounding box center [879, 393] width 81 height 16
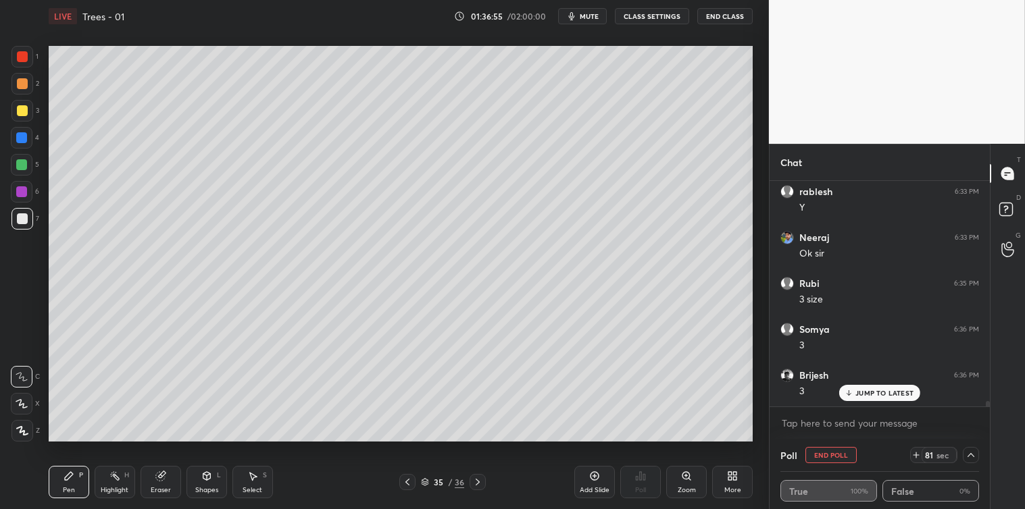
scroll to position [8785, 0]
click at [886, 400] on div "JUMP TO LATEST" at bounding box center [879, 393] width 81 height 16
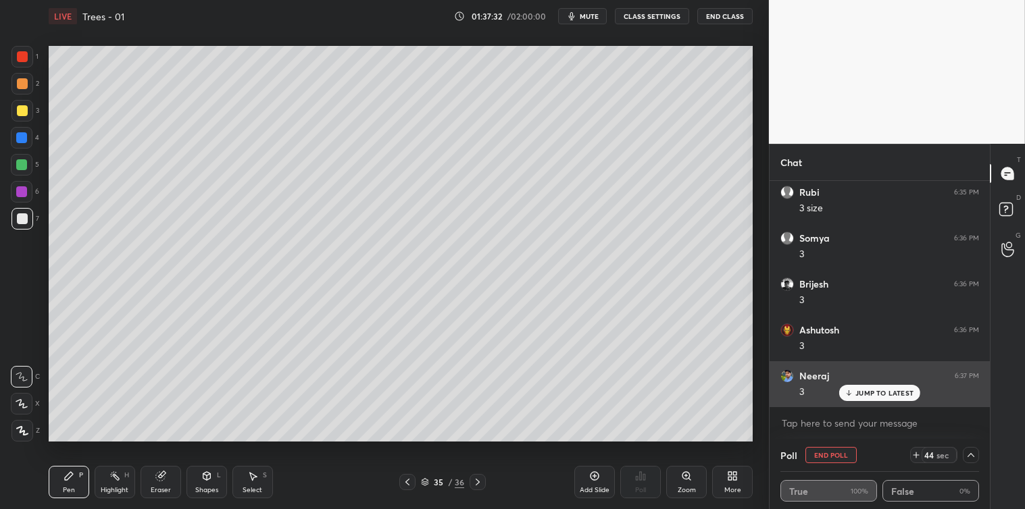
click at [872, 396] on p "JUMP TO LATEST" at bounding box center [884, 393] width 58 height 8
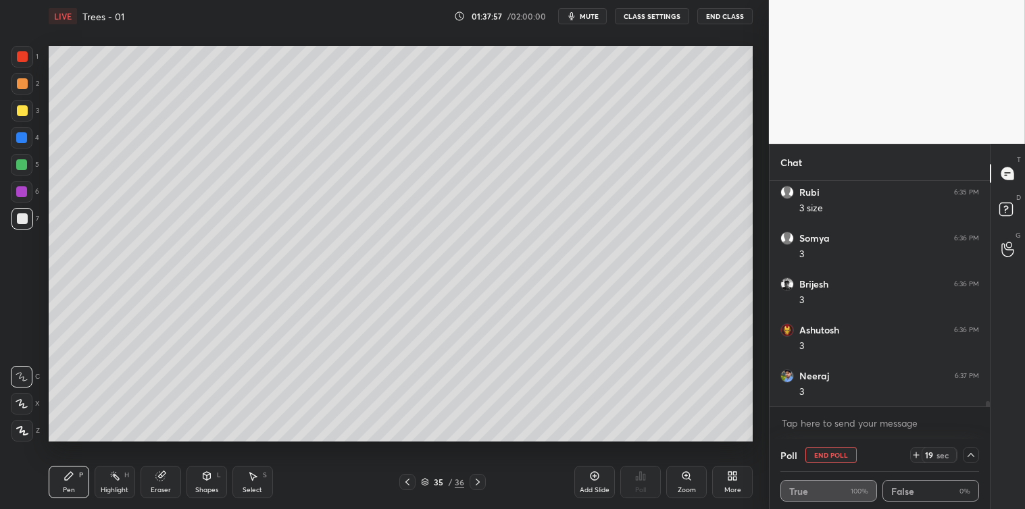
click at [250, 480] on icon at bounding box center [252, 476] width 11 height 11
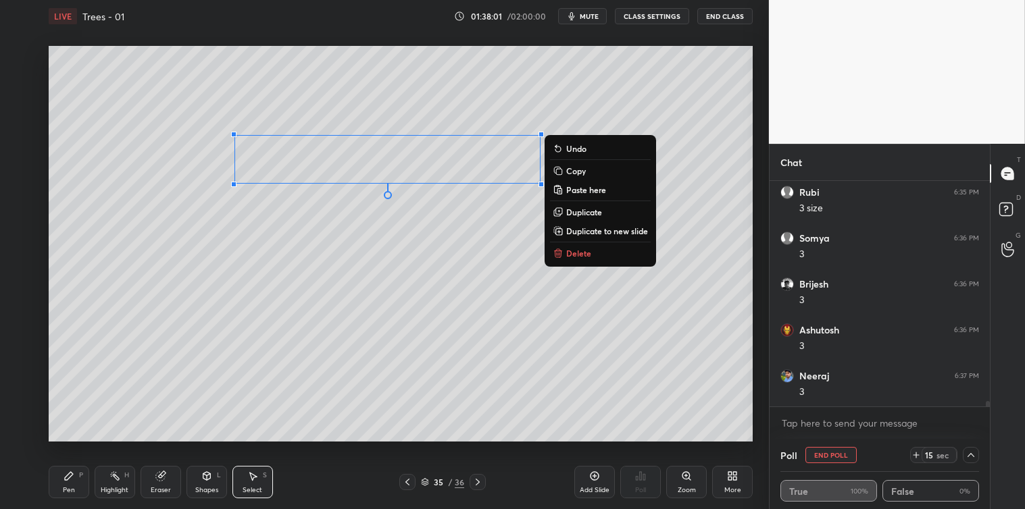
click at [588, 170] on button "Copy" at bounding box center [600, 171] width 101 height 16
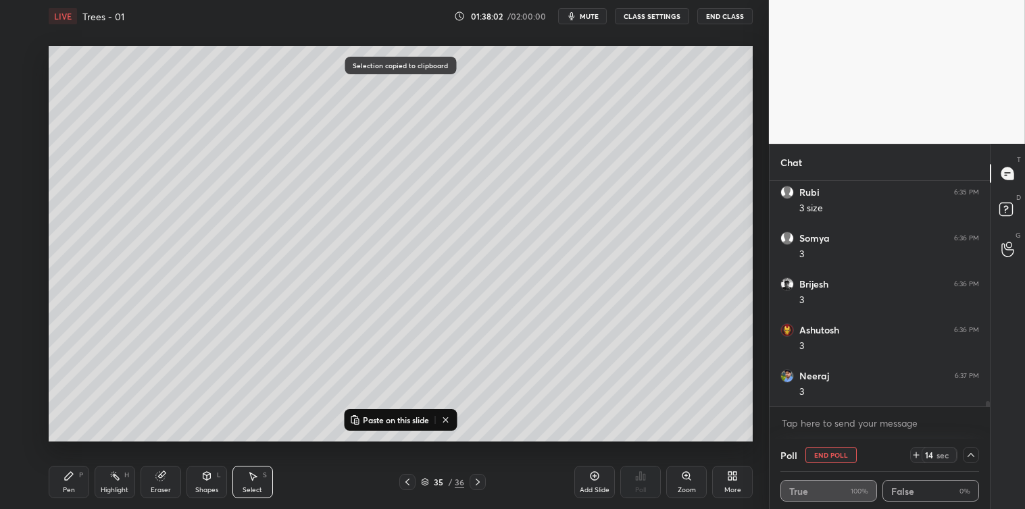
click at [589, 475] on icon at bounding box center [594, 476] width 11 height 11
click at [381, 422] on p "Paste on this slide" at bounding box center [396, 420] width 66 height 11
click at [272, 288] on div "0 ° Undo Copy Paste here Duplicate Duplicate to new slide Delete" at bounding box center [401, 244] width 704 height 396
click at [76, 482] on div "Pen P" at bounding box center [69, 482] width 41 height 32
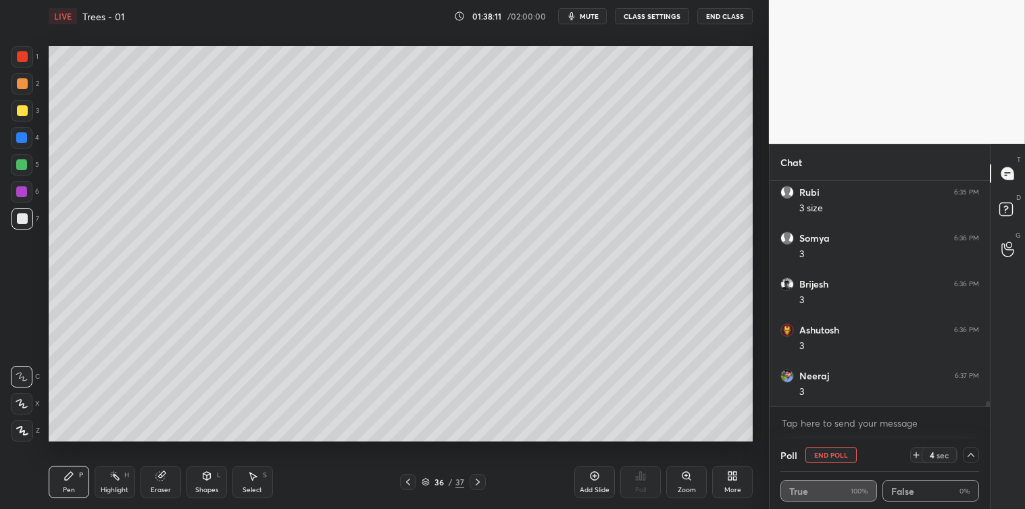
click at [205, 475] on icon at bounding box center [206, 476] width 7 height 8
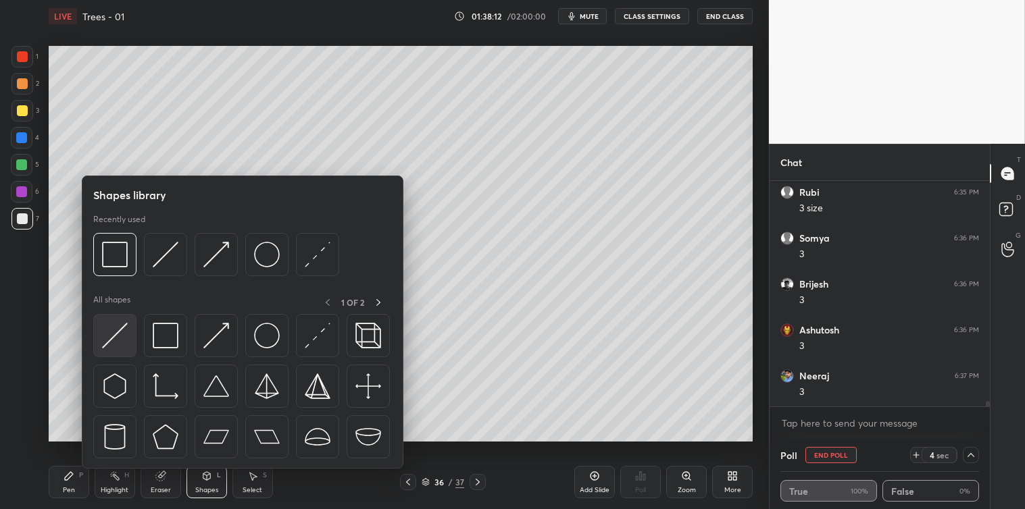
click at [122, 335] on img at bounding box center [115, 336] width 26 height 26
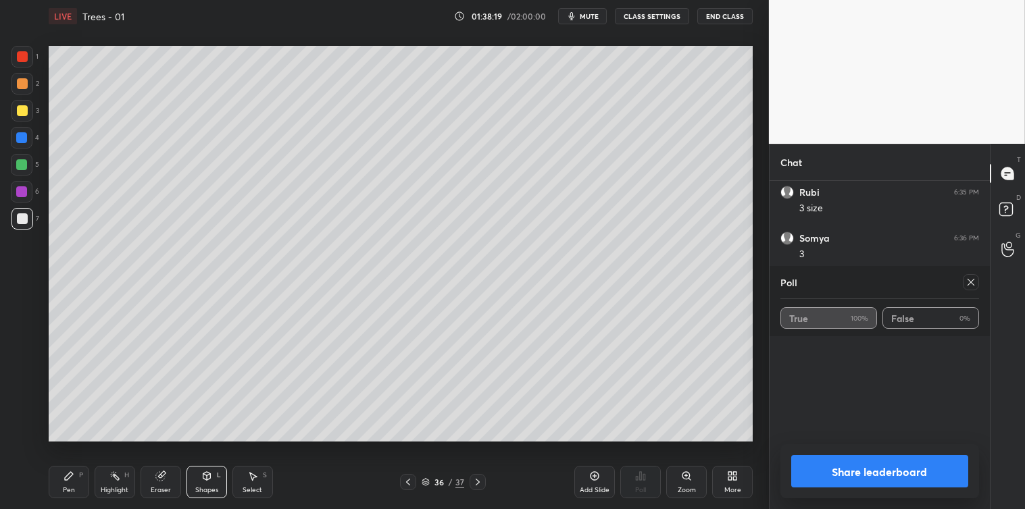
click at [971, 284] on icon at bounding box center [970, 282] width 11 height 11
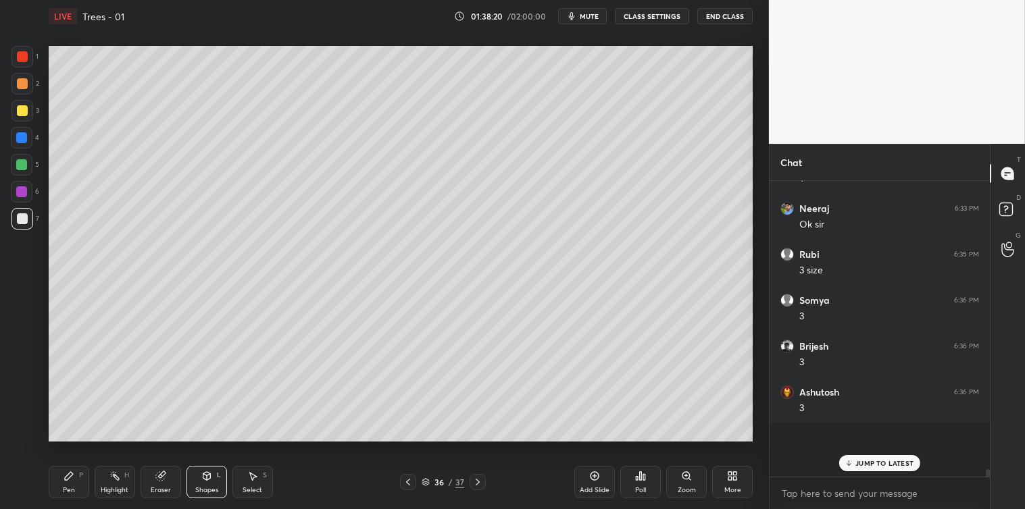
scroll to position [4, 3]
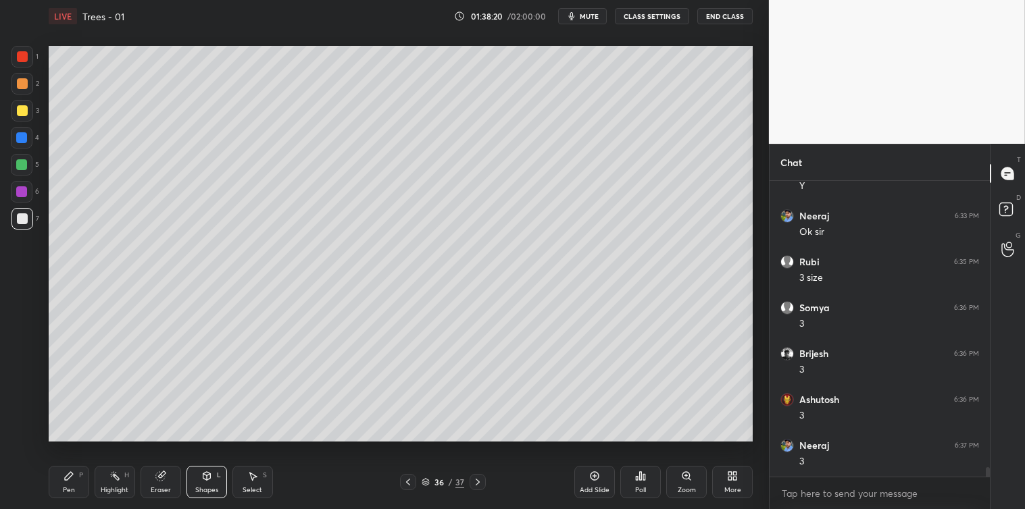
click at [72, 475] on icon at bounding box center [69, 476] width 8 height 8
click at [26, 115] on div at bounding box center [22, 111] width 22 height 22
click at [18, 133] on div at bounding box center [21, 137] width 11 height 11
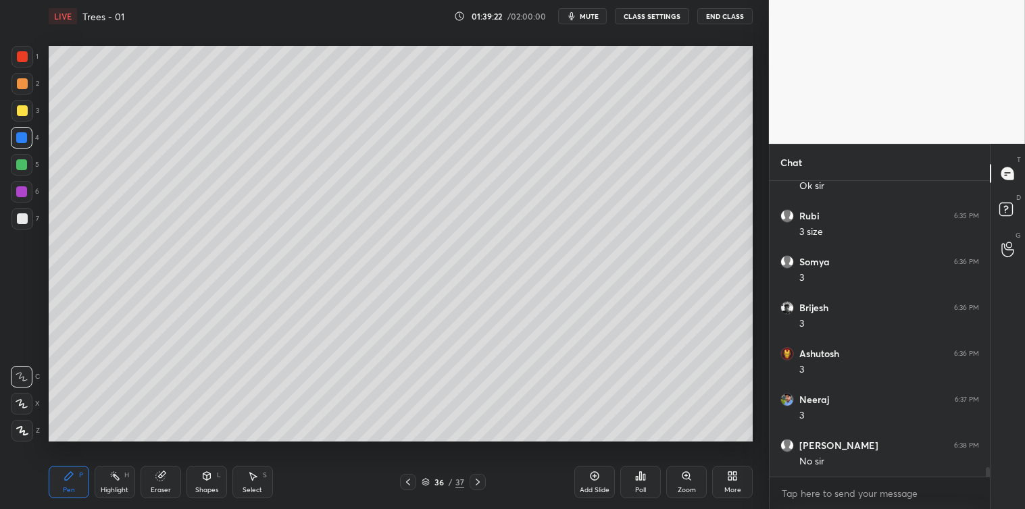
click at [22, 81] on div at bounding box center [22, 83] width 11 height 11
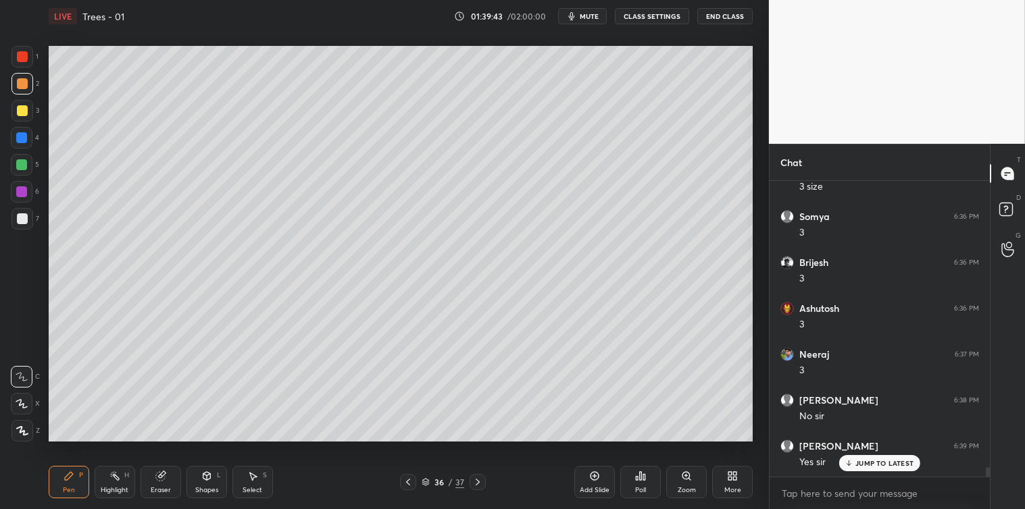
scroll to position [8898, 0]
click at [18, 51] on div at bounding box center [22, 56] width 11 height 11
click at [20, 211] on div at bounding box center [22, 219] width 22 height 22
click at [590, 473] on icon at bounding box center [594, 476] width 11 height 11
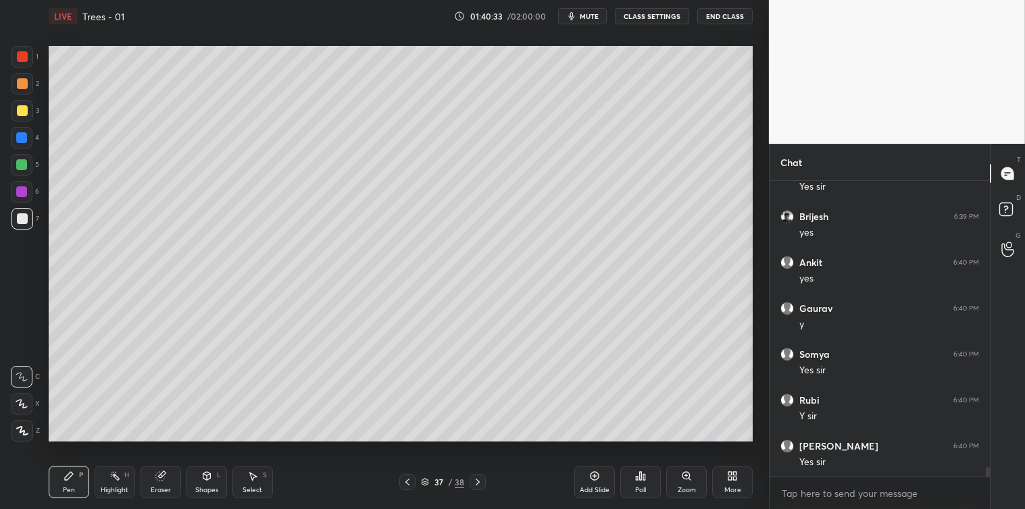
scroll to position [9175, 0]
click at [638, 473] on icon at bounding box center [640, 476] width 11 height 11
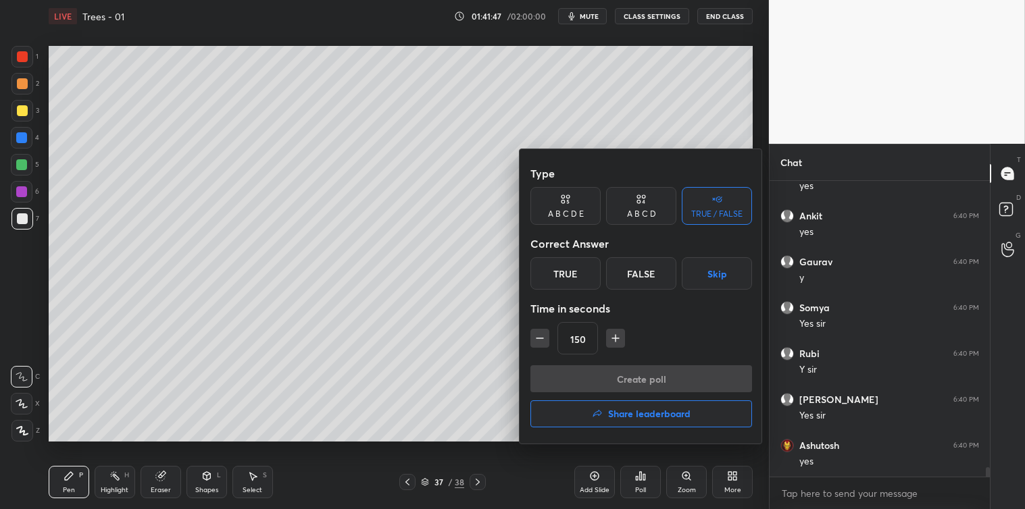
click at [650, 215] on div "A B C D" at bounding box center [641, 214] width 29 height 8
click at [684, 271] on div "D" at bounding box center [687, 273] width 40 height 32
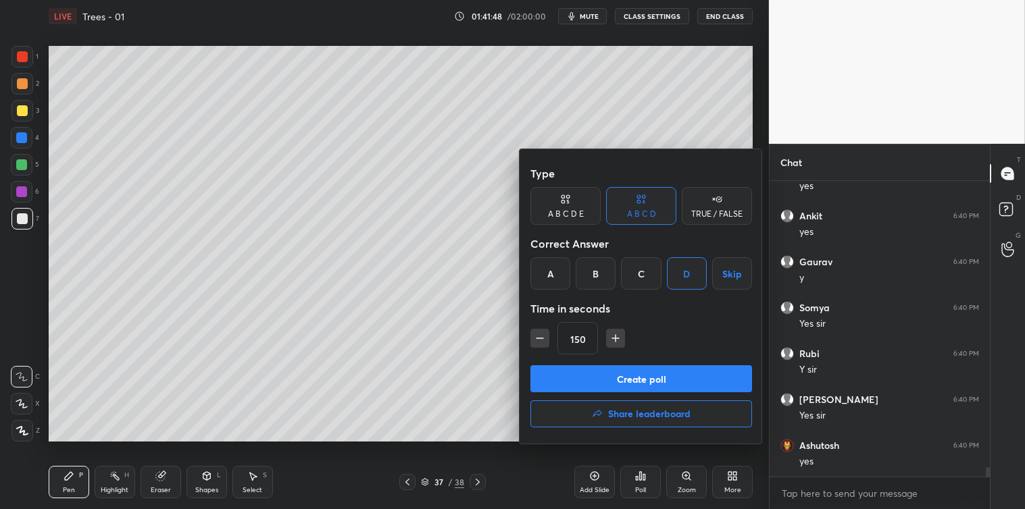
click at [653, 376] on button "Create poll" at bounding box center [641, 378] width 222 height 27
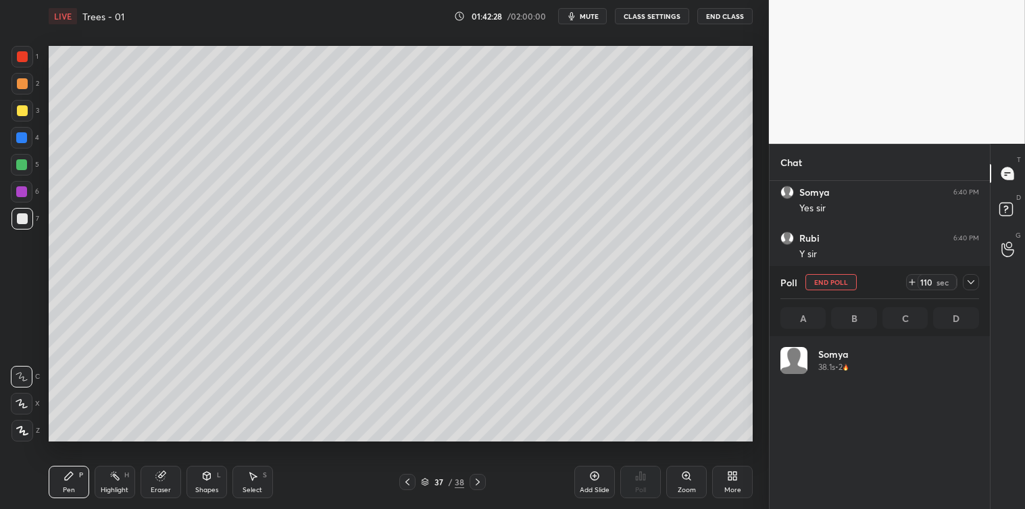
scroll to position [158, 195]
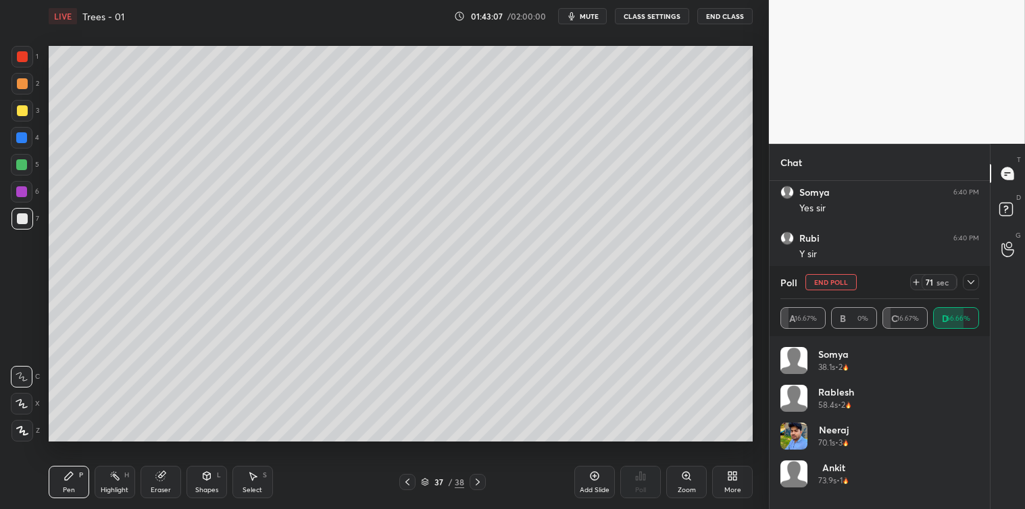
click at [971, 280] on icon at bounding box center [970, 282] width 11 height 11
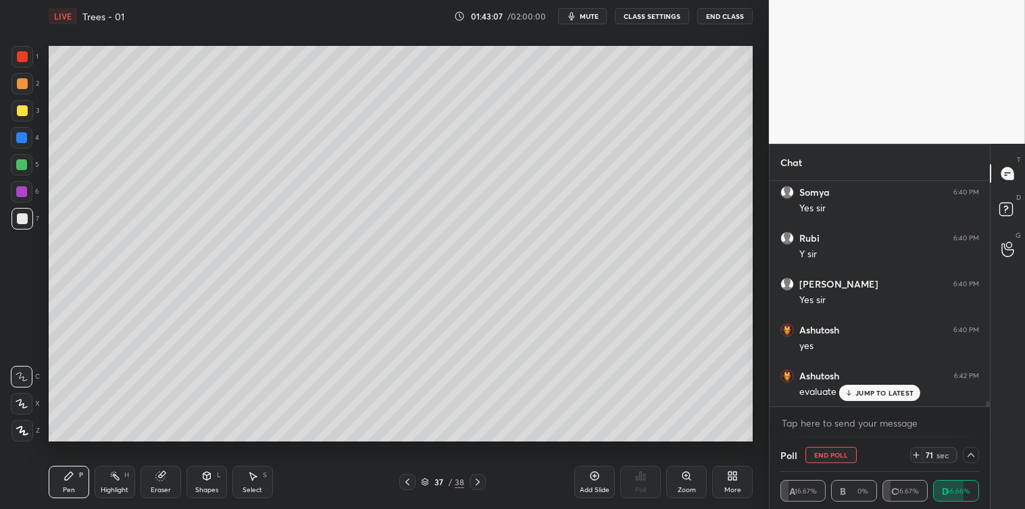
scroll to position [0, 0]
click at [881, 394] on p "JUMP TO LATEST" at bounding box center [884, 393] width 58 height 8
click at [848, 427] on textarea at bounding box center [879, 424] width 199 height 22
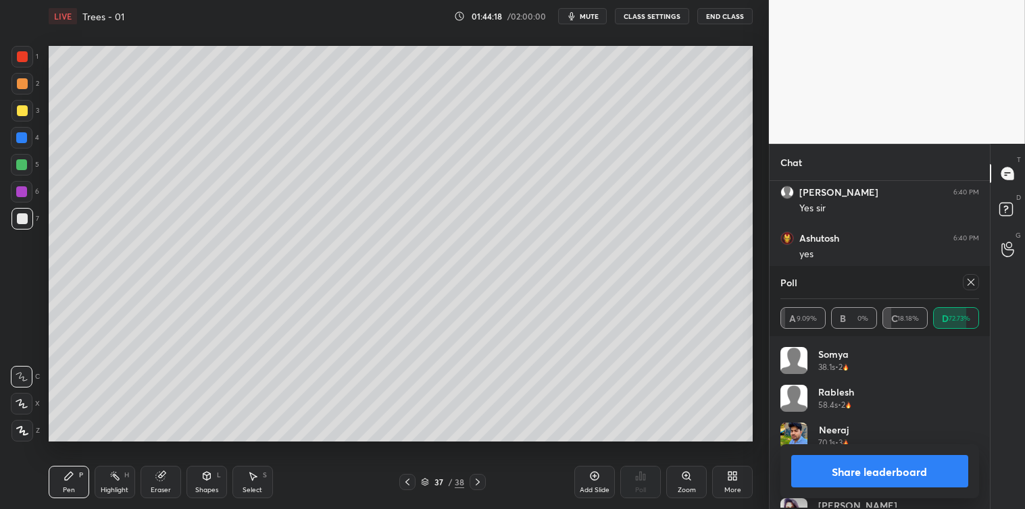
scroll to position [158, 195]
click at [973, 284] on icon at bounding box center [970, 282] width 7 height 7
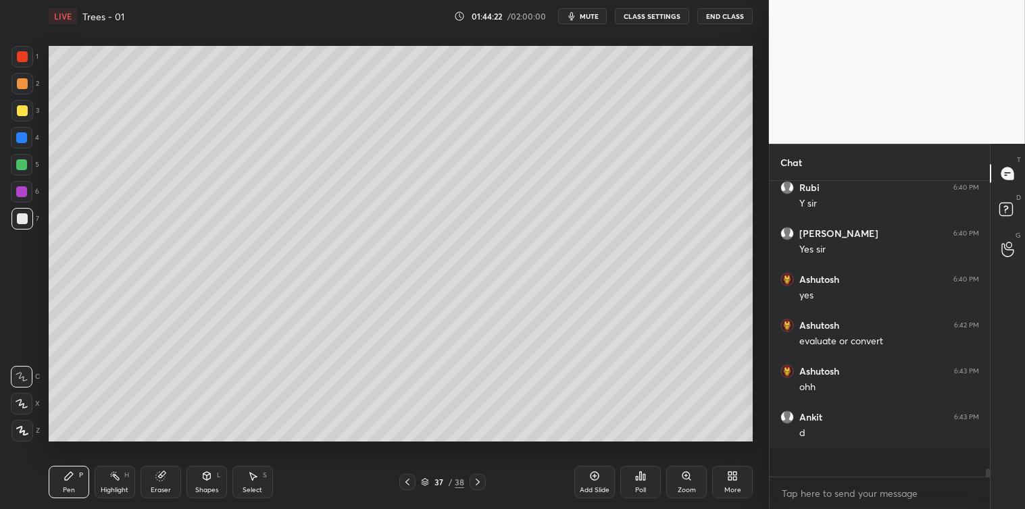
scroll to position [313, 216]
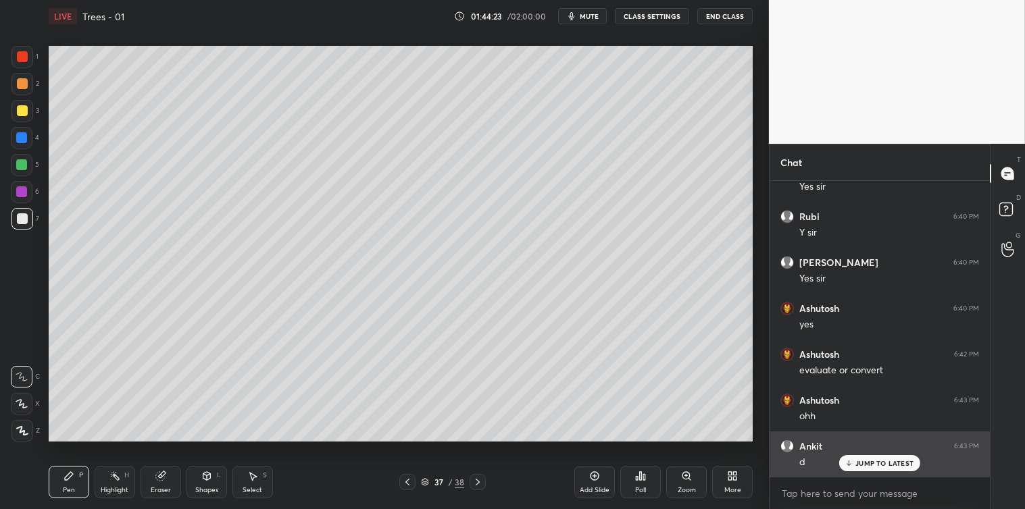
click at [858, 461] on p "JUMP TO LATEST" at bounding box center [884, 463] width 58 height 8
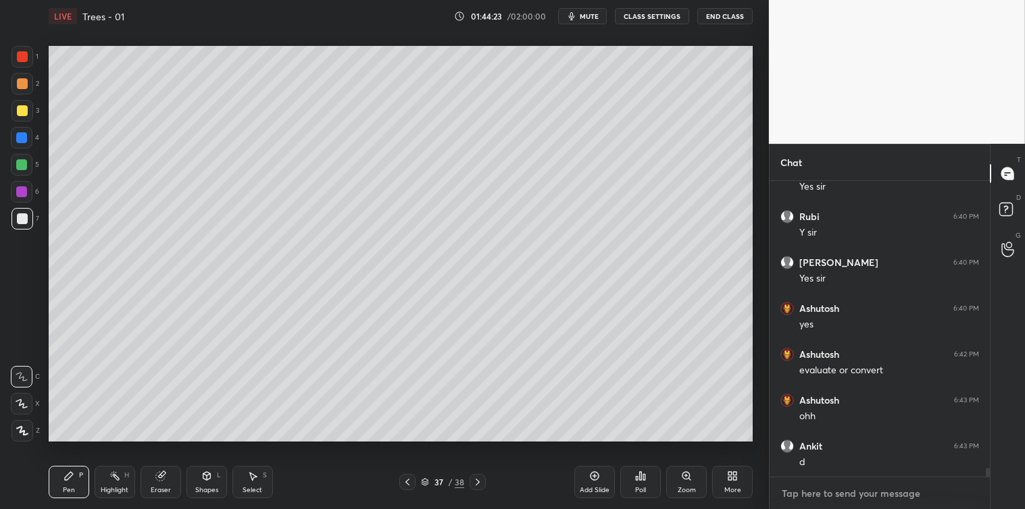
click at [812, 486] on textarea at bounding box center [879, 494] width 199 height 22
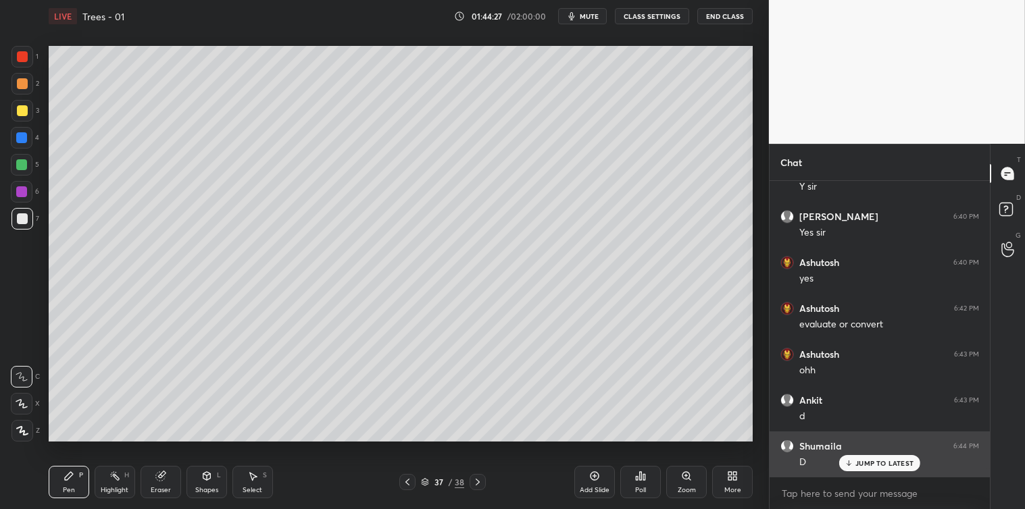
click at [854, 463] on div "JUMP TO LATEST" at bounding box center [879, 463] width 81 height 16
type textarea "x"
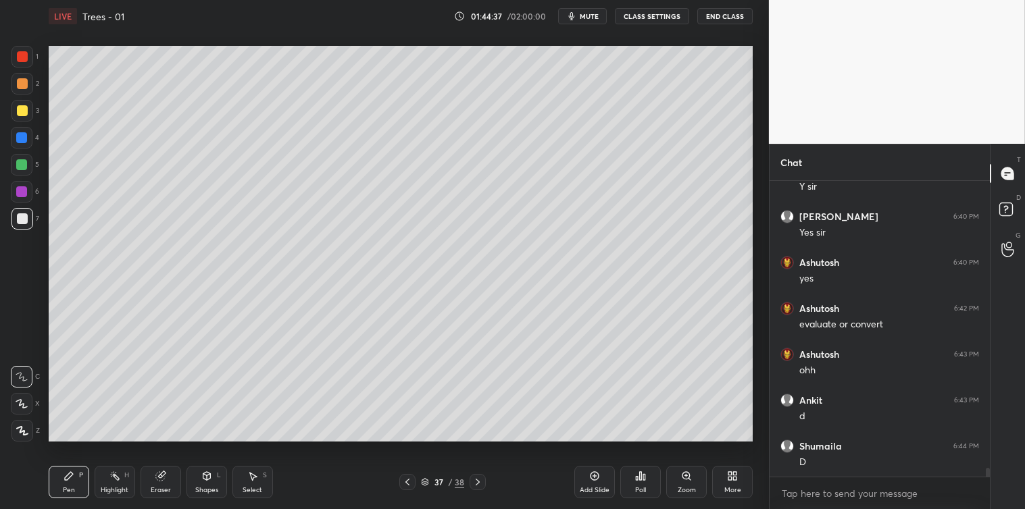
click at [22, 113] on div at bounding box center [22, 110] width 11 height 11
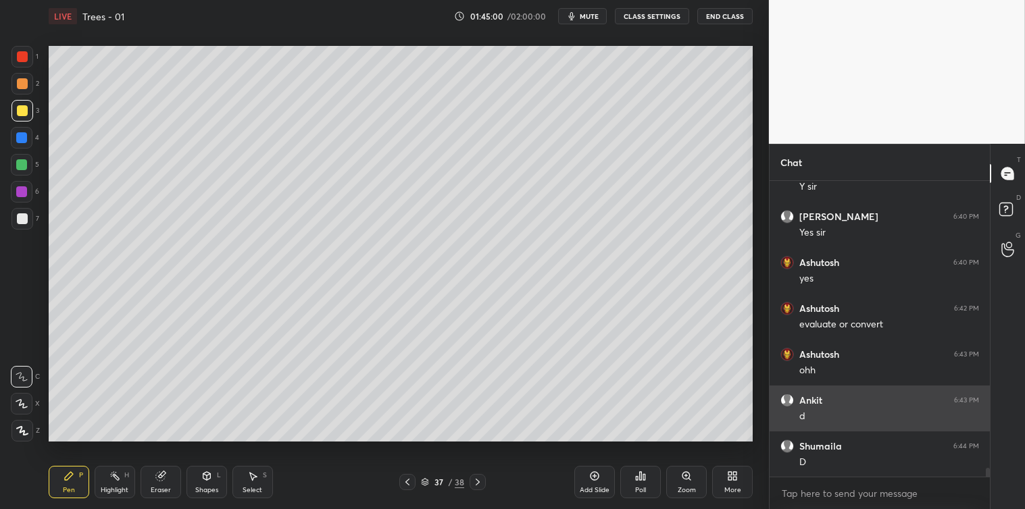
scroll to position [9404, 0]
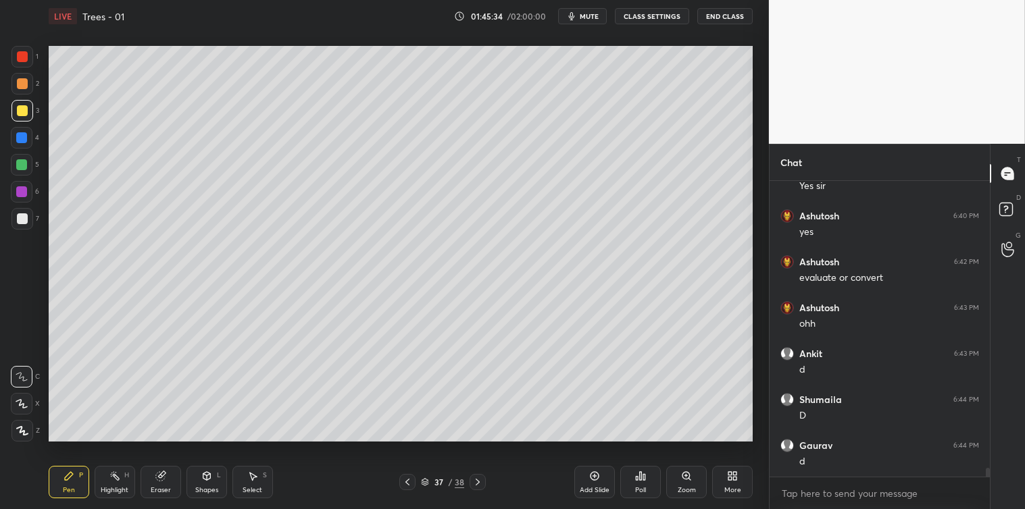
click at [24, 222] on div at bounding box center [22, 218] width 11 height 11
click at [18, 53] on div at bounding box center [22, 56] width 11 height 11
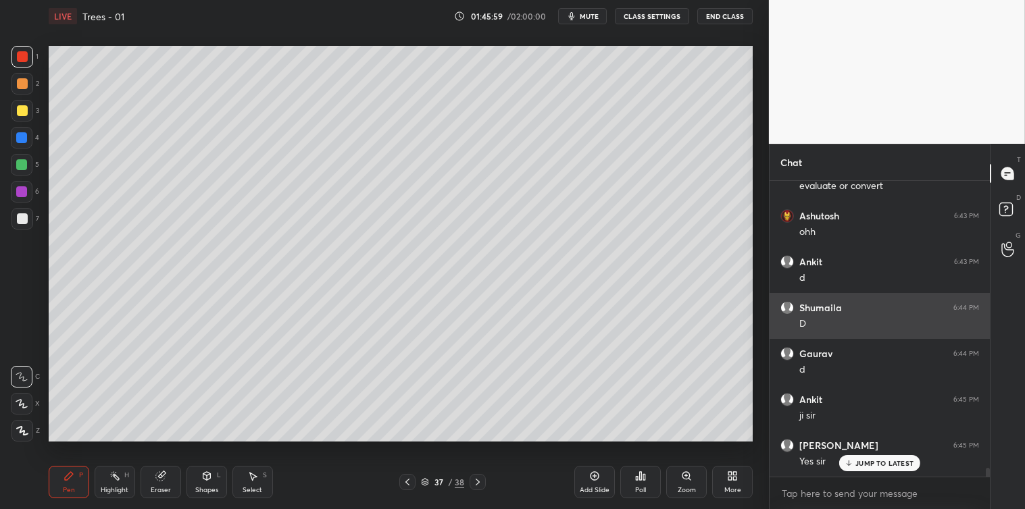
scroll to position [9541, 0]
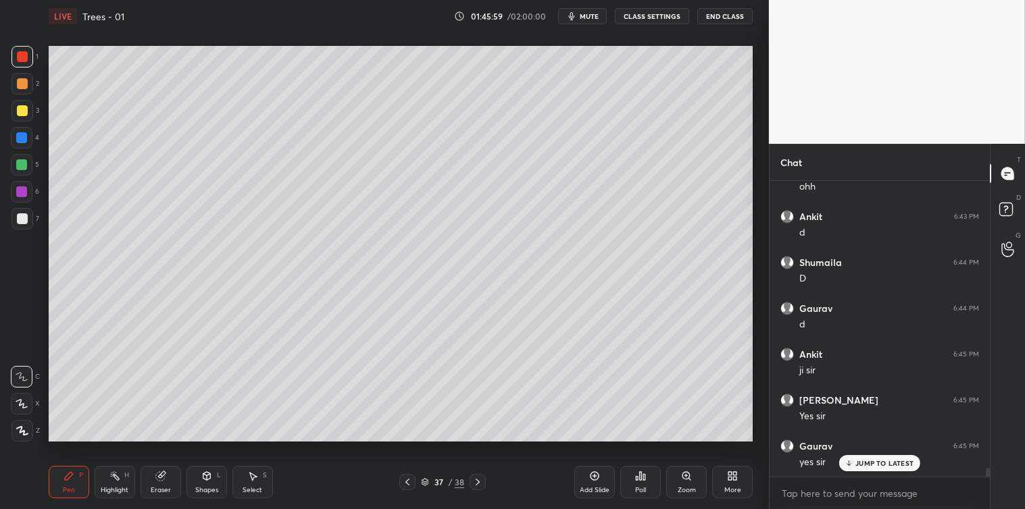
click at [591, 475] on icon at bounding box center [594, 476] width 9 height 9
click at [14, 227] on div at bounding box center [22, 219] width 22 height 22
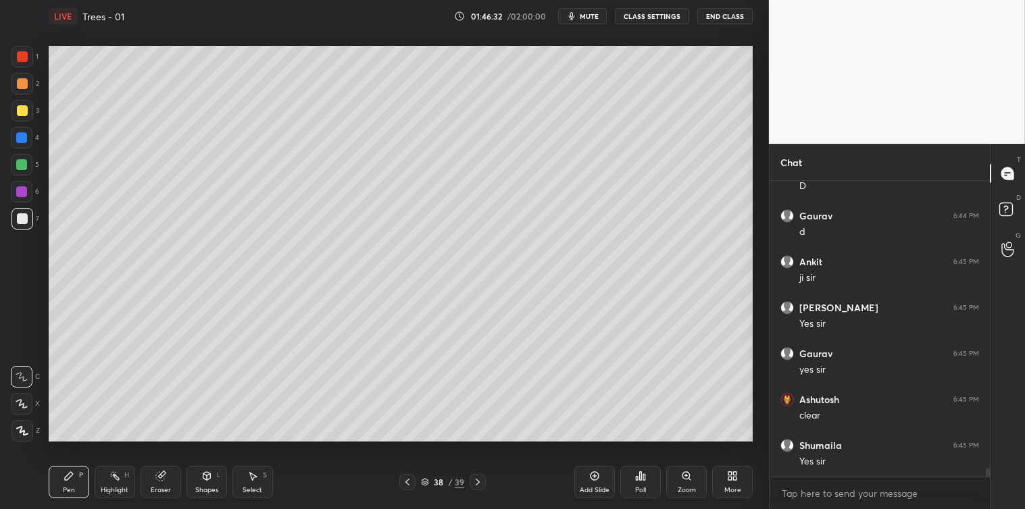
click at [643, 480] on icon at bounding box center [644, 477] width 2 height 6
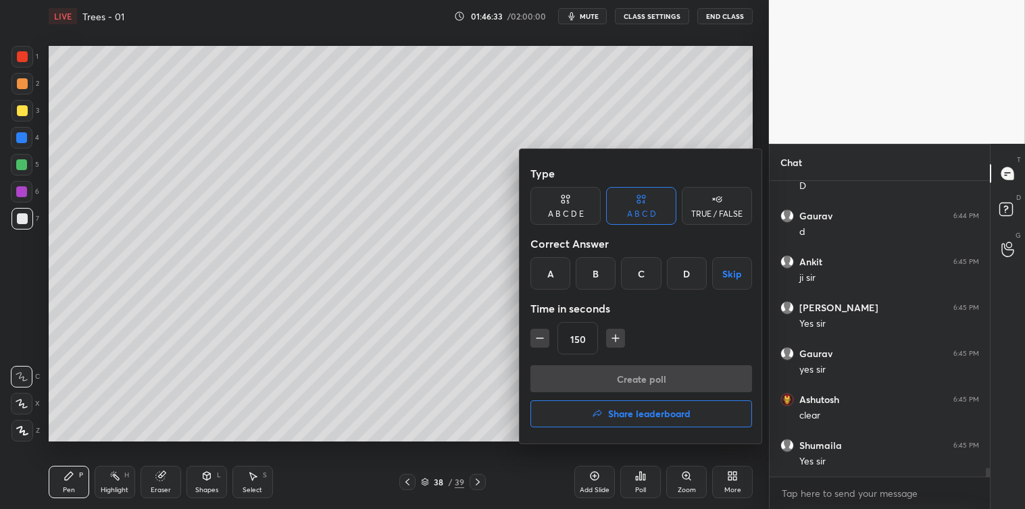
click at [543, 340] on icon "button" at bounding box center [540, 339] width 14 height 14
click at [542, 341] on icon "button" at bounding box center [540, 339] width 14 height 14
click at [542, 340] on icon "button" at bounding box center [540, 339] width 14 height 14
click at [545, 339] on icon "button" at bounding box center [540, 339] width 14 height 14
click at [616, 338] on button "button" at bounding box center [609, 338] width 19 height 19
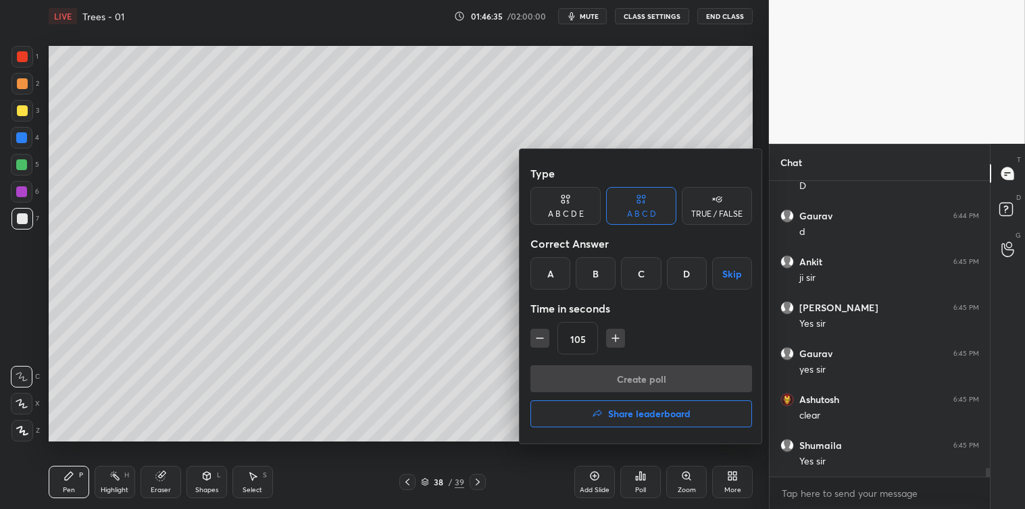
click at [611, 339] on icon "button" at bounding box center [616, 339] width 14 height 14
type input "120"
click at [723, 270] on button "Skip" at bounding box center [732, 273] width 40 height 32
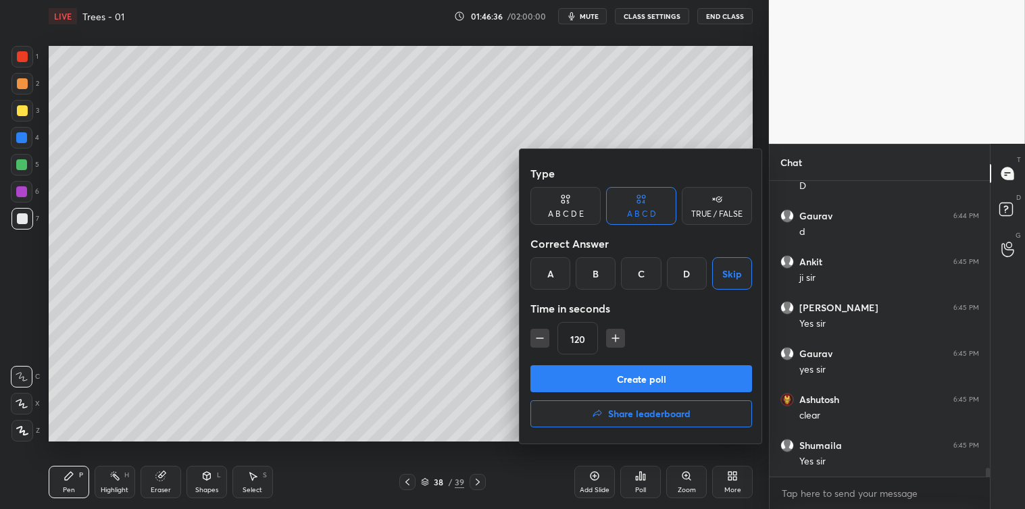
click at [728, 210] on div "TRUE / FALSE" at bounding box center [716, 214] width 51 height 8
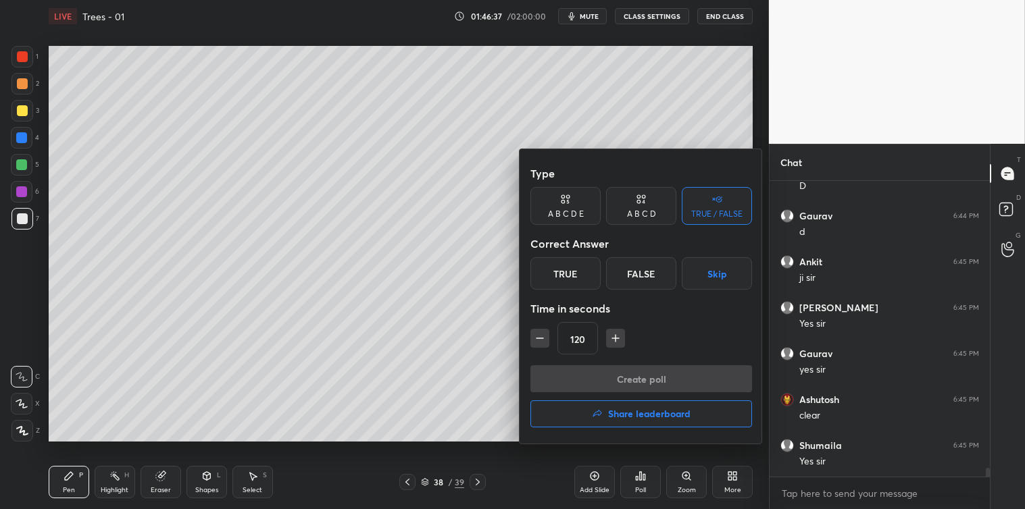
click at [721, 276] on button "Skip" at bounding box center [716, 273] width 70 height 32
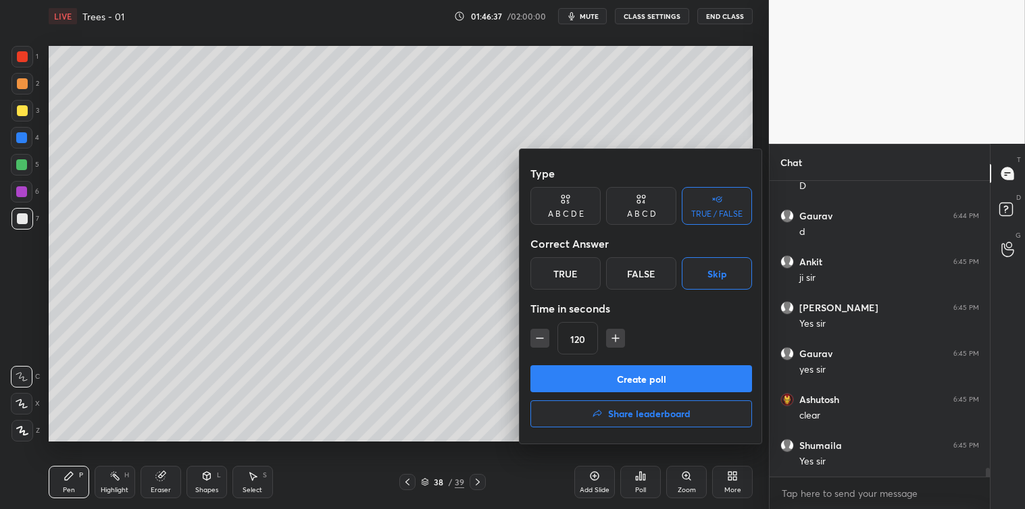
click at [631, 378] on button "Create poll" at bounding box center [641, 378] width 222 height 27
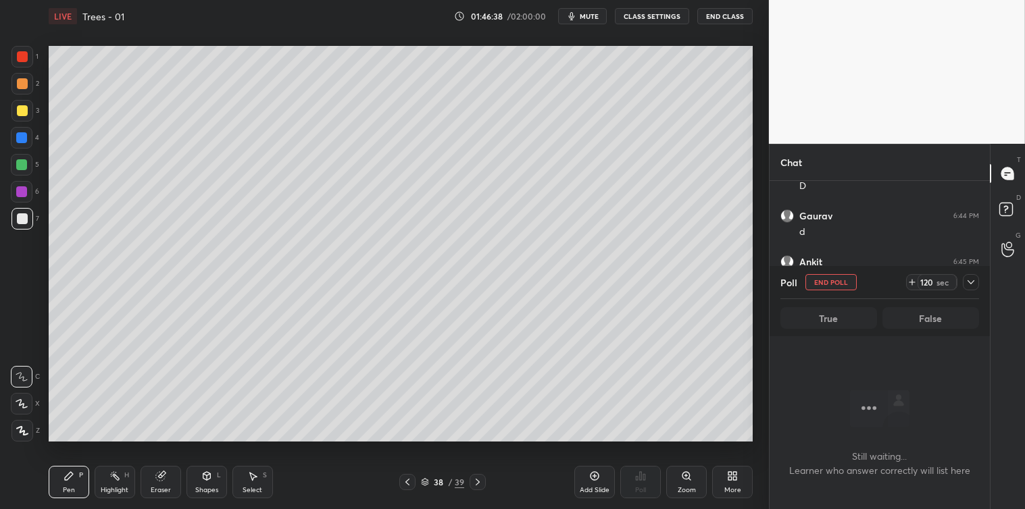
scroll to position [253, 216]
click at [971, 282] on icon at bounding box center [970, 282] width 11 height 11
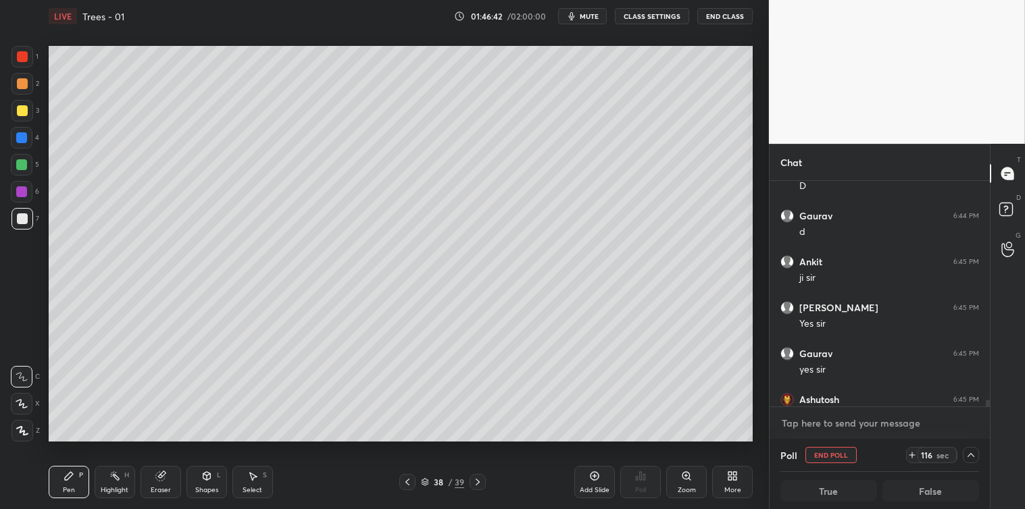
click at [838, 424] on textarea at bounding box center [879, 424] width 199 height 22
click at [1003, 213] on rect at bounding box center [1005, 209] width 13 height 13
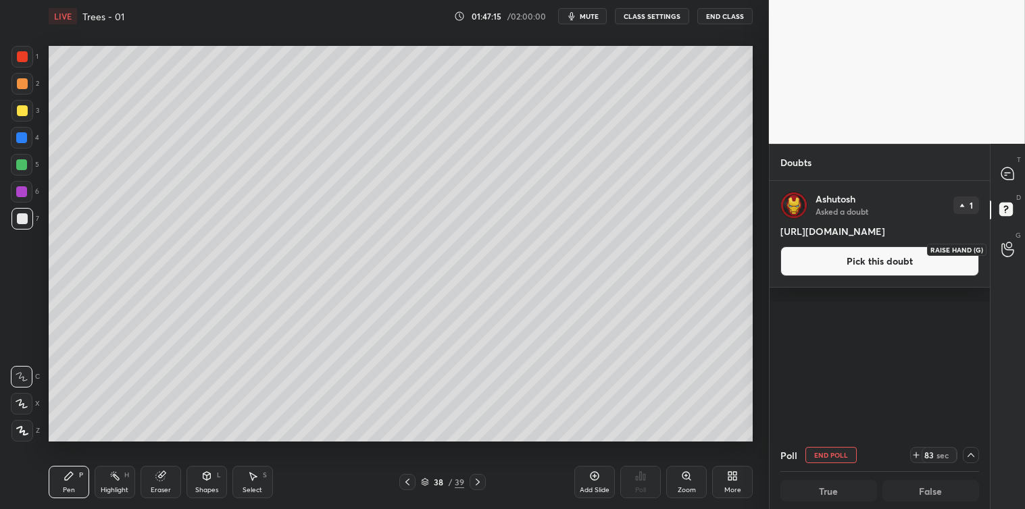
click at [1005, 255] on icon at bounding box center [1007, 250] width 13 height 16
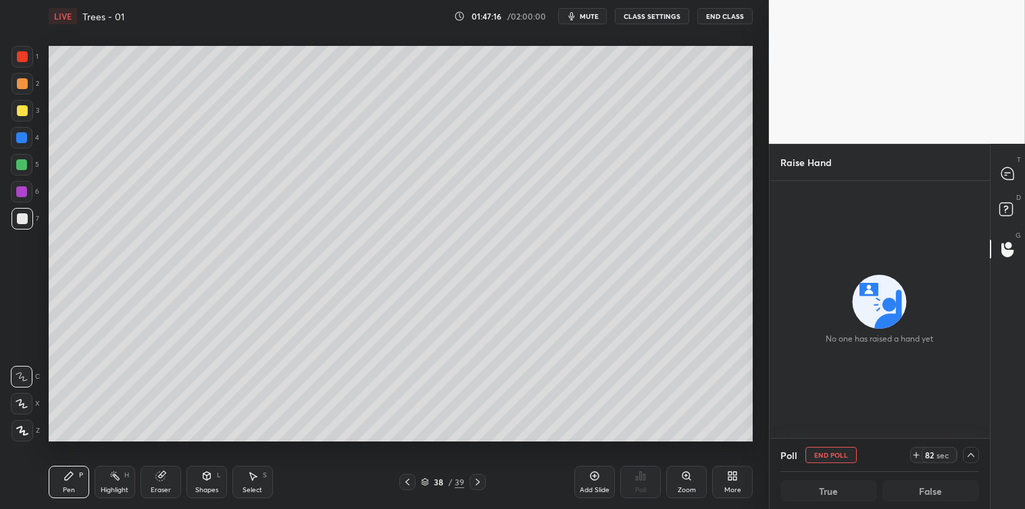
click at [1007, 178] on icon at bounding box center [1007, 173] width 12 height 12
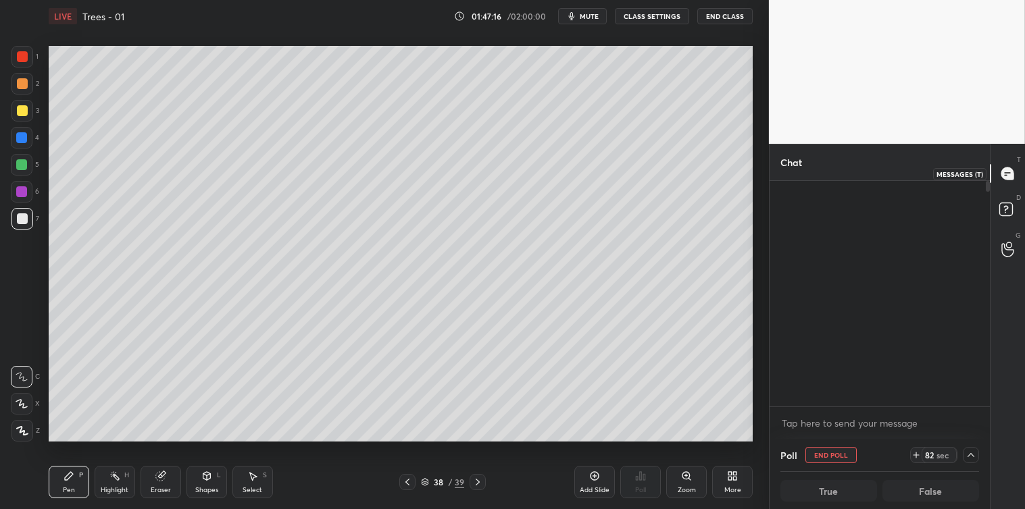
scroll to position [221, 216]
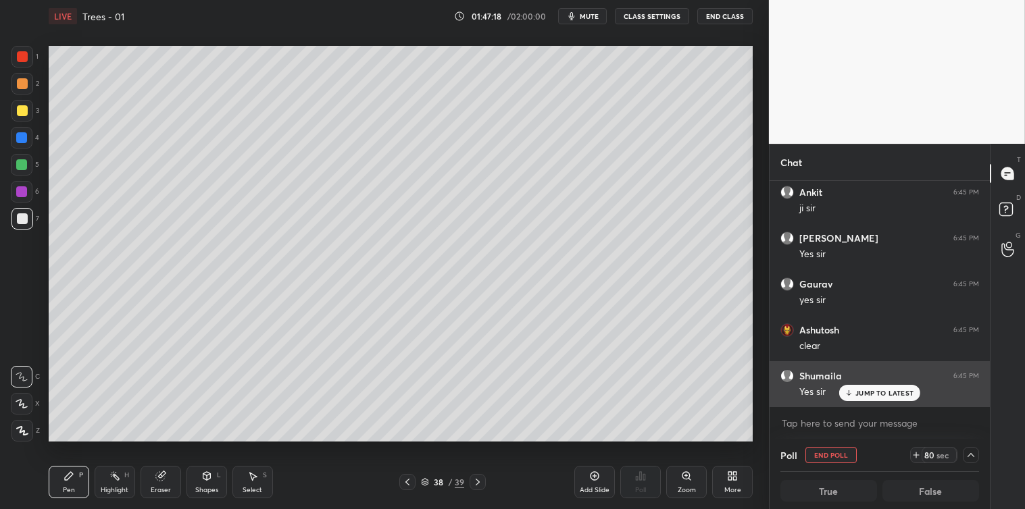
click at [889, 393] on p "JUMP TO LATEST" at bounding box center [884, 393] width 58 height 8
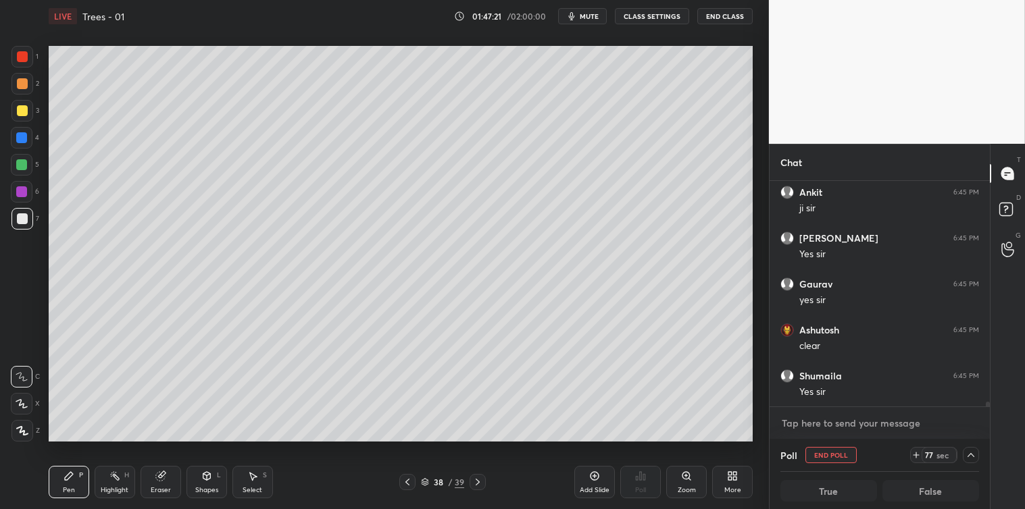
click at [860, 421] on textarea at bounding box center [879, 424] width 199 height 22
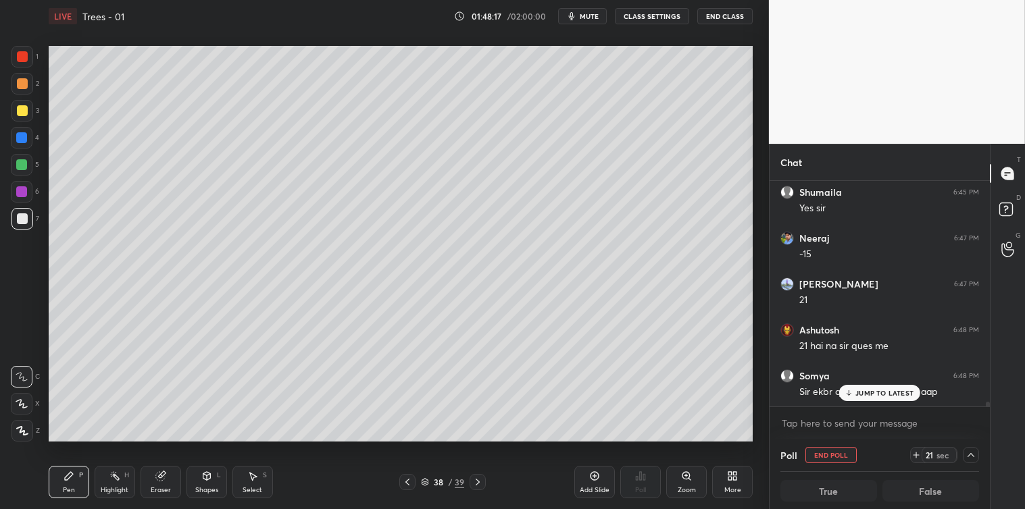
click at [854, 395] on div "JUMP TO LATEST" at bounding box center [879, 393] width 81 height 16
click at [790, 423] on textarea at bounding box center [879, 424] width 199 height 22
click at [813, 450] on button "End Poll" at bounding box center [830, 455] width 51 height 16
type textarea "x"
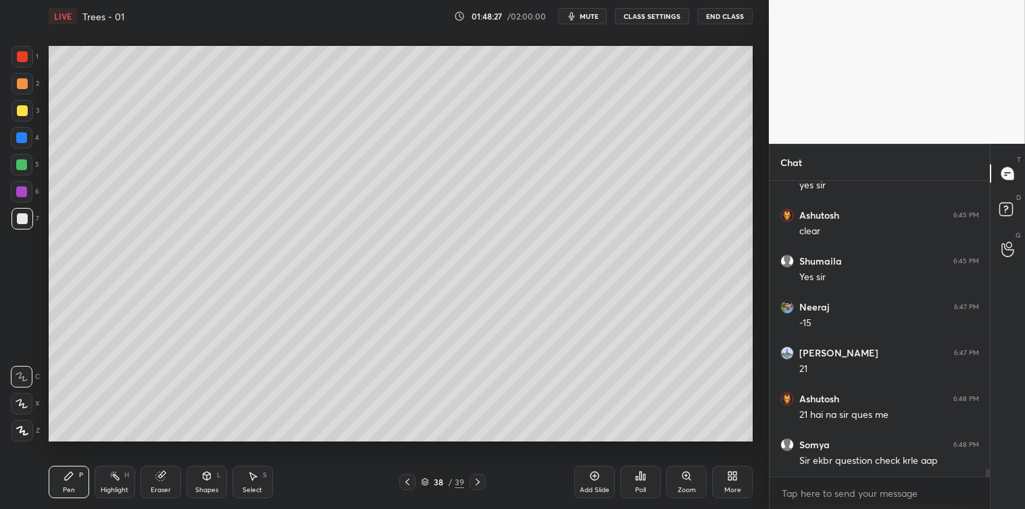
scroll to position [10033, 0]
click at [636, 477] on icon at bounding box center [637, 478] width 2 height 3
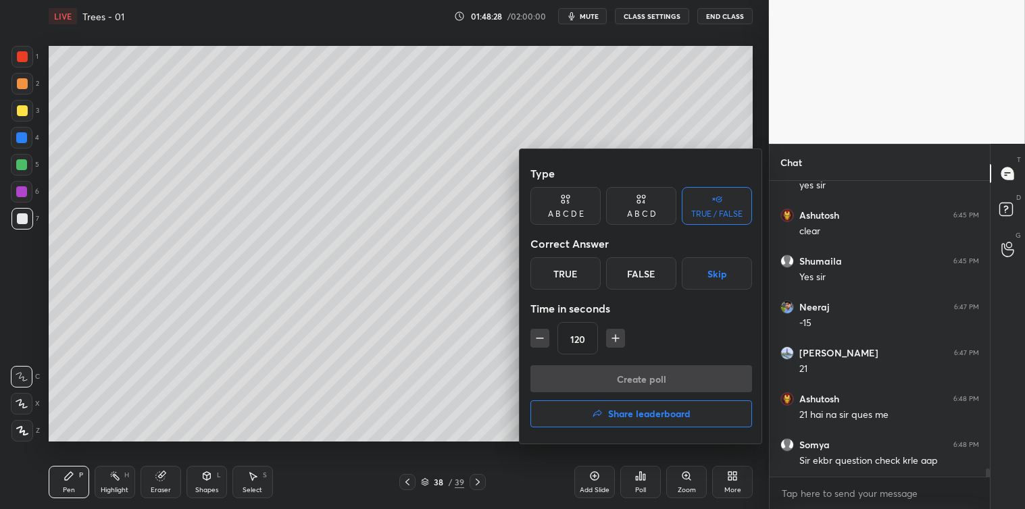
click at [545, 343] on icon "button" at bounding box center [540, 339] width 14 height 14
click at [544, 342] on icon "button" at bounding box center [540, 339] width 14 height 14
type input "90"
click at [713, 274] on button "Skip" at bounding box center [716, 273] width 70 height 32
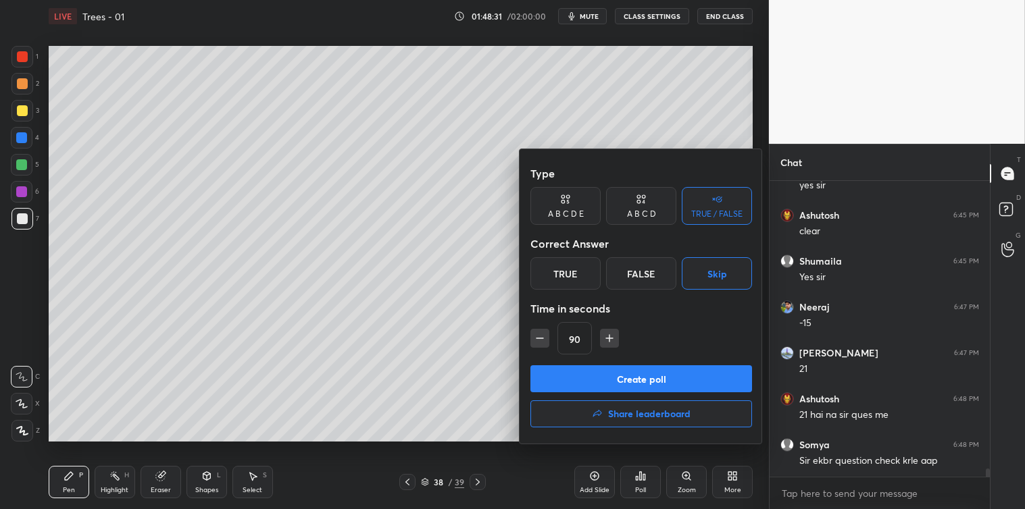
click at [651, 373] on button "Create poll" at bounding box center [641, 378] width 222 height 27
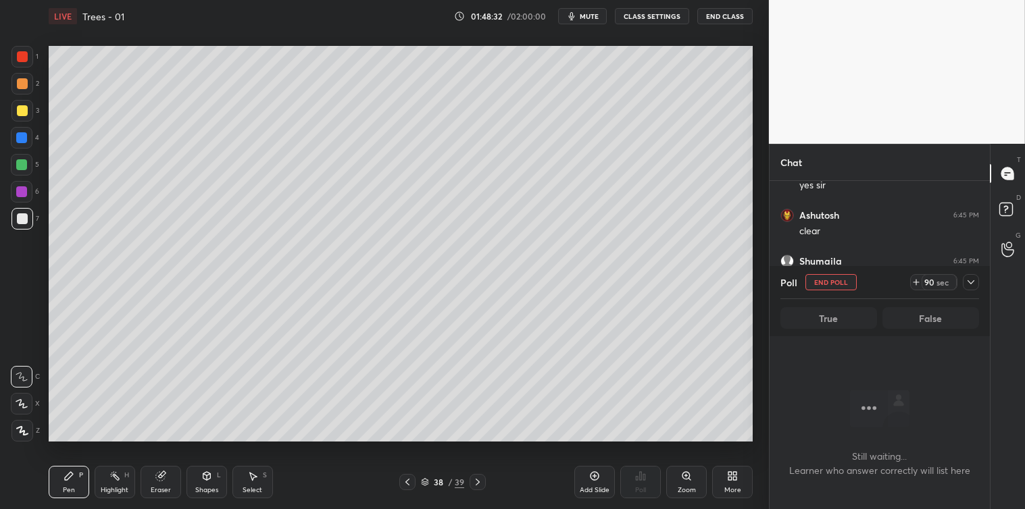
scroll to position [253, 216]
click at [969, 278] on icon at bounding box center [970, 282] width 11 height 11
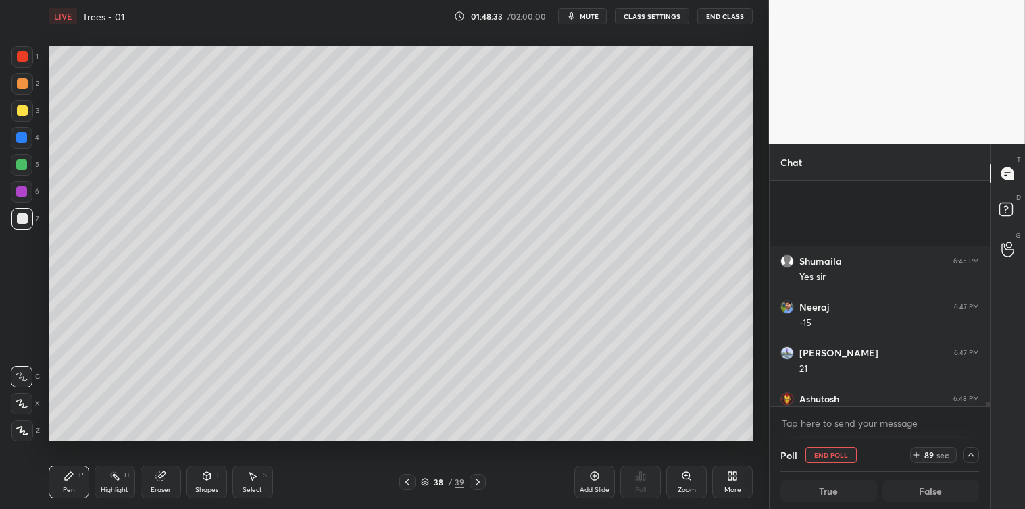
scroll to position [10151, 0]
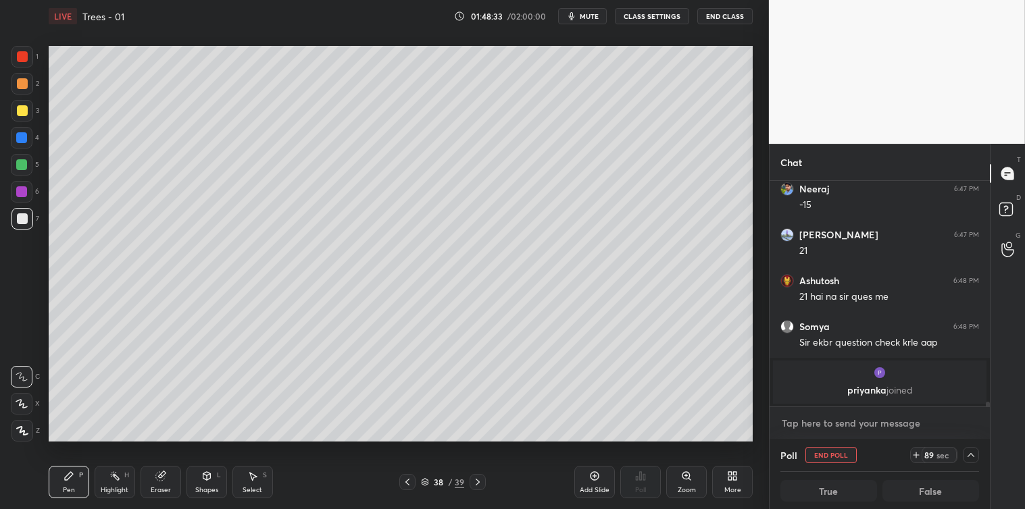
click at [840, 423] on textarea at bounding box center [879, 424] width 199 height 22
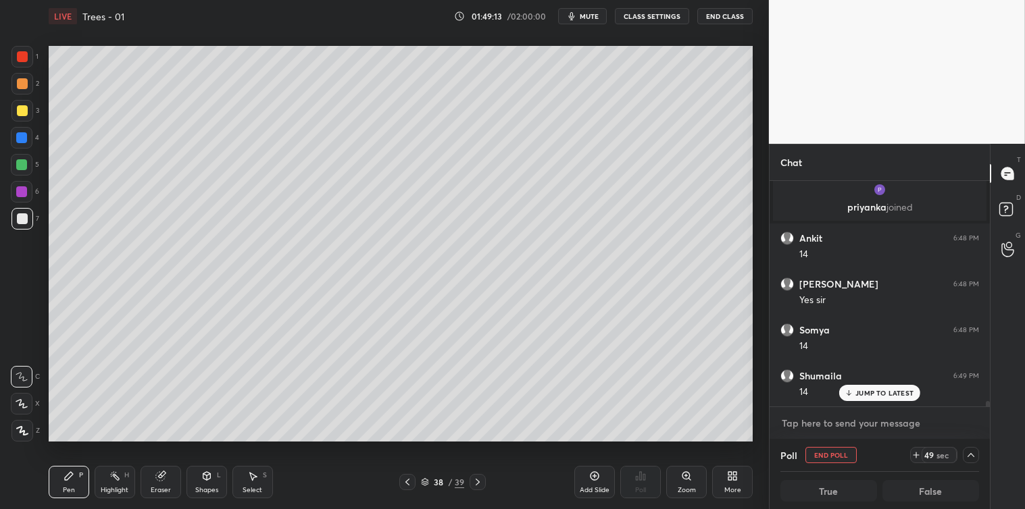
scroll to position [9106, 0]
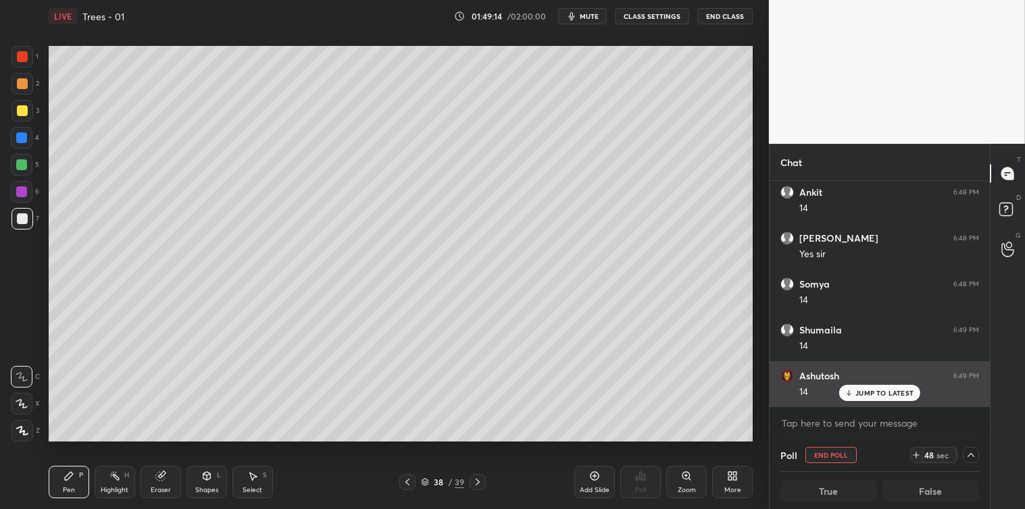
click at [887, 393] on p "JUMP TO LATEST" at bounding box center [884, 393] width 58 height 8
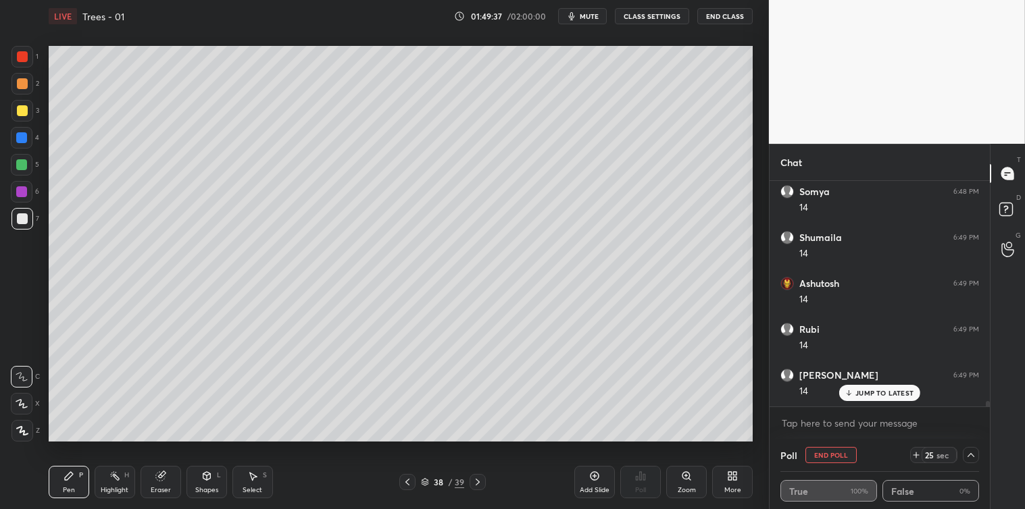
scroll to position [9244, 0]
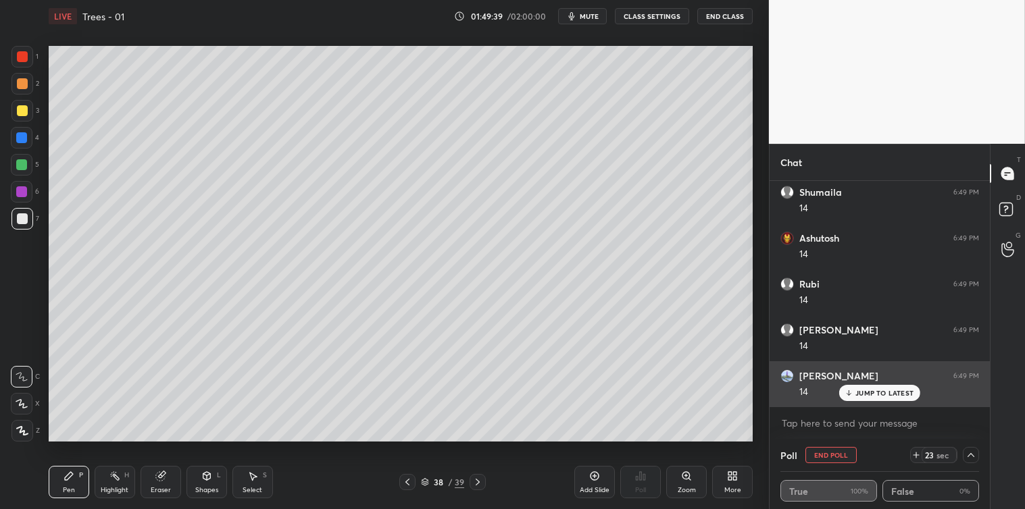
click at [861, 392] on p "JUMP TO LATEST" at bounding box center [884, 393] width 58 height 8
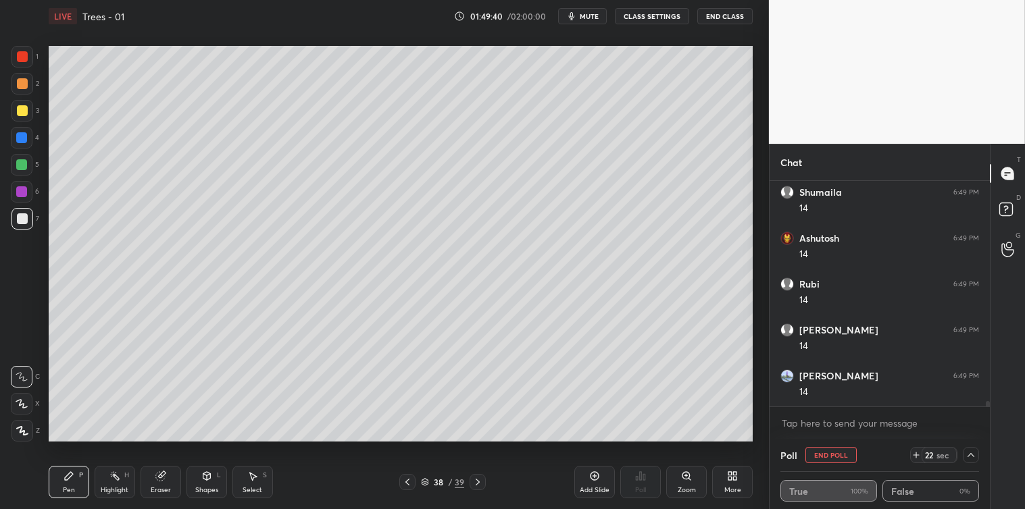
scroll to position [9290, 0]
click at [244, 481] on div "Select S" at bounding box center [252, 482] width 41 height 32
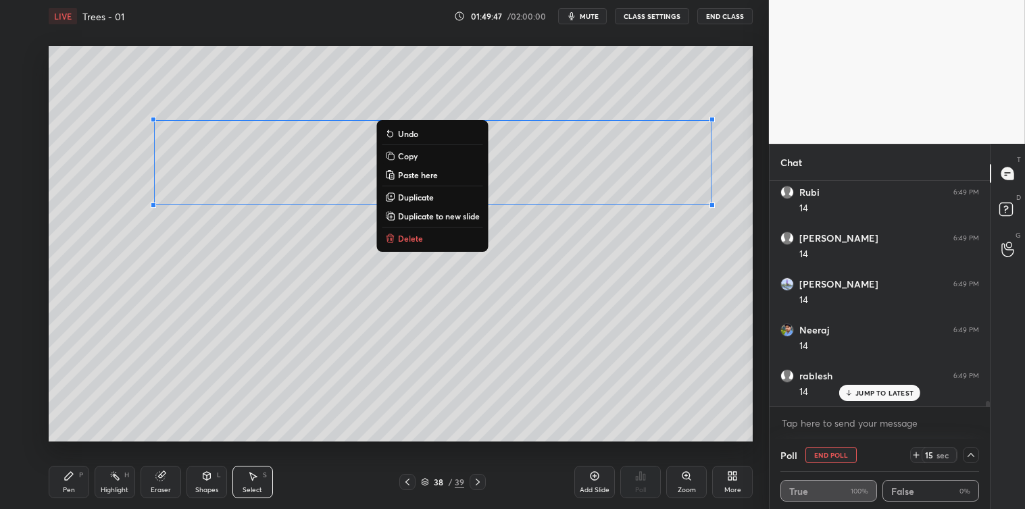
scroll to position [9382, 0]
click at [407, 157] on p "Copy" at bounding box center [408, 156] width 20 height 11
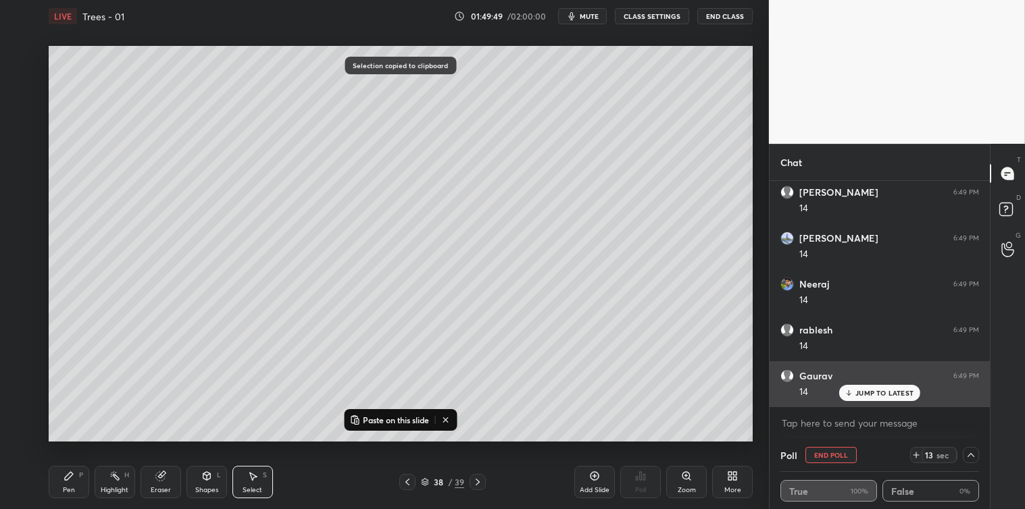
click at [869, 403] on div "Gaurav 6:49 PM 14" at bounding box center [879, 384] width 220 height 46
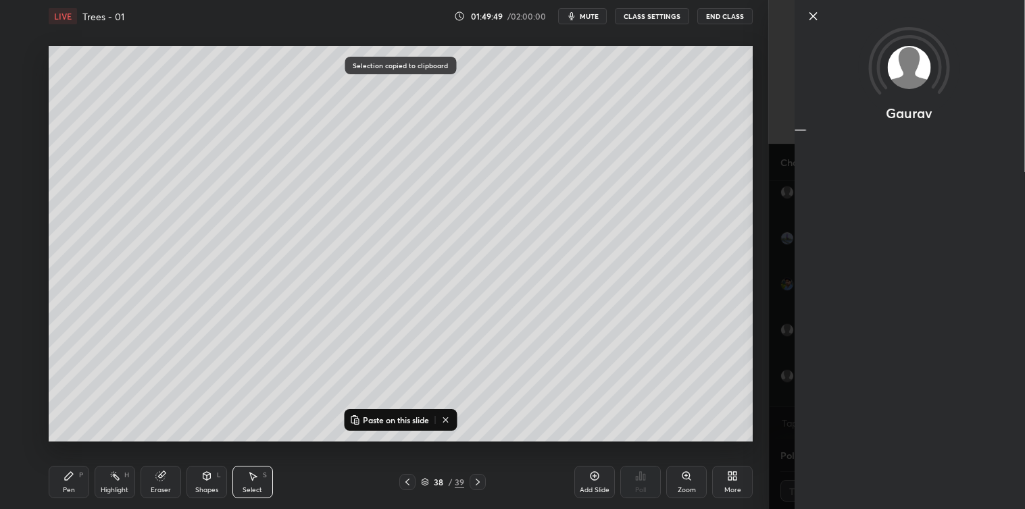
click at [873, 395] on div "Gaurav" at bounding box center [909, 254] width 230 height 509
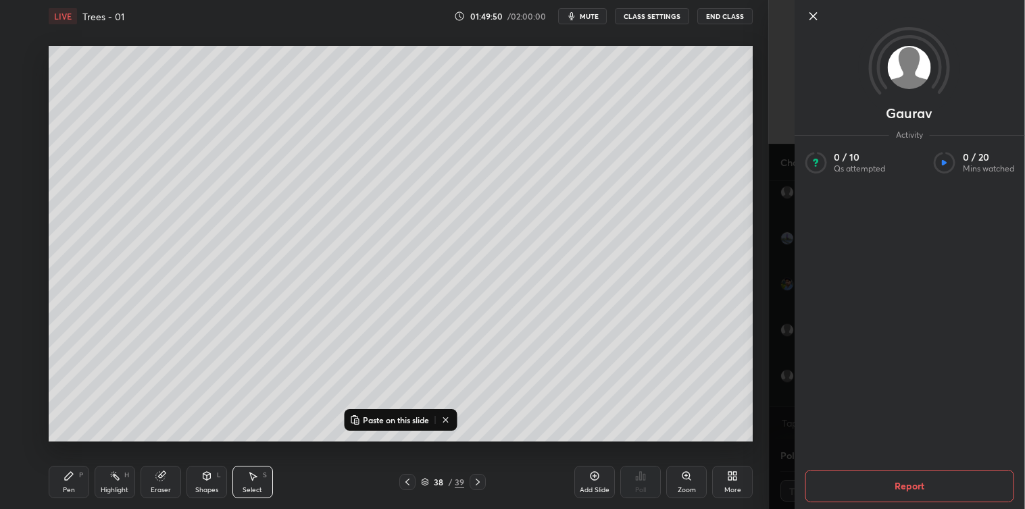
click at [813, 19] on icon at bounding box center [812, 16] width 16 height 16
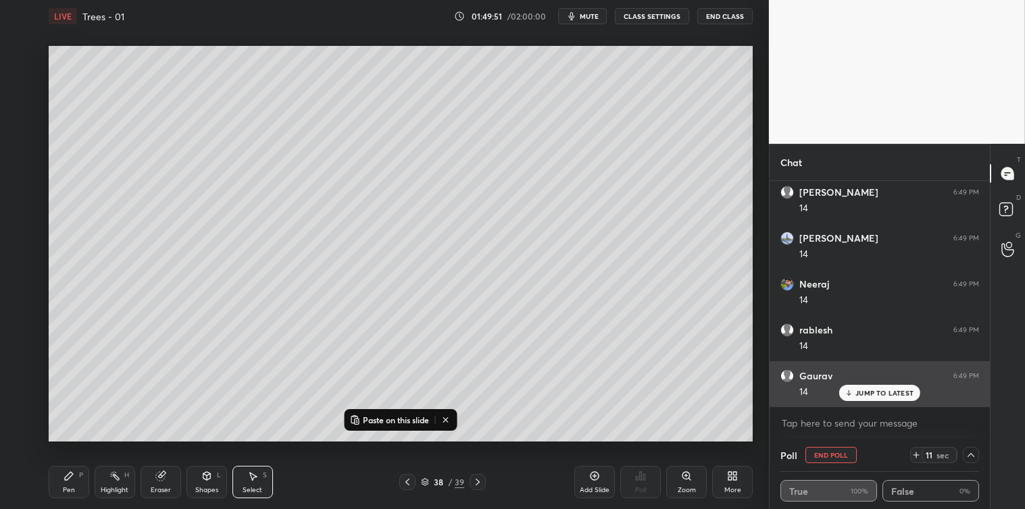
click at [856, 390] on p "JUMP TO LATEST" at bounding box center [884, 393] width 58 height 8
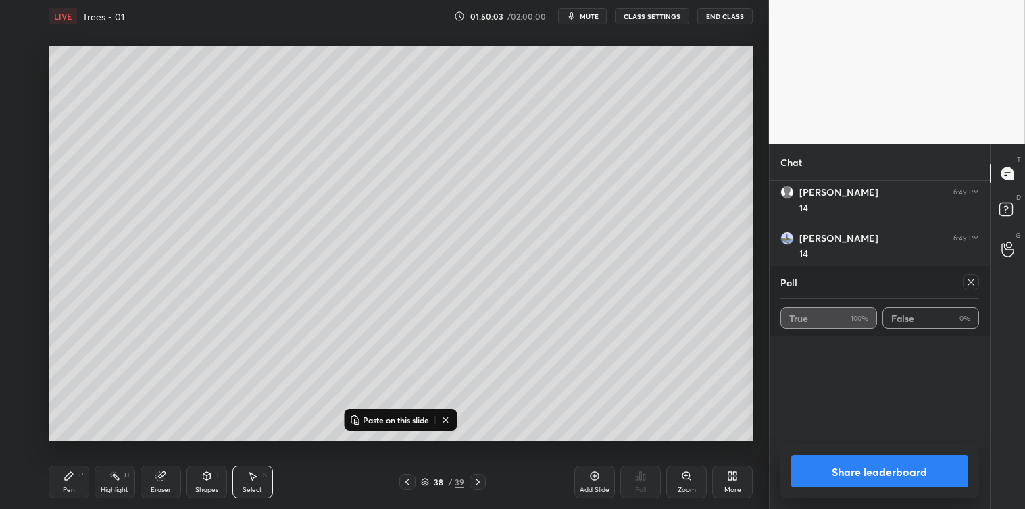
click at [971, 280] on icon at bounding box center [970, 282] width 11 height 11
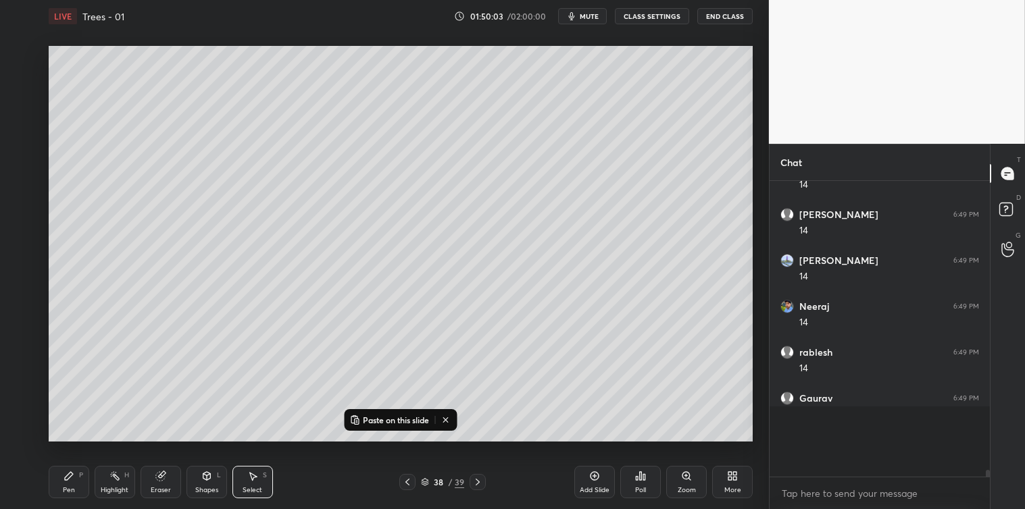
scroll to position [3, 3]
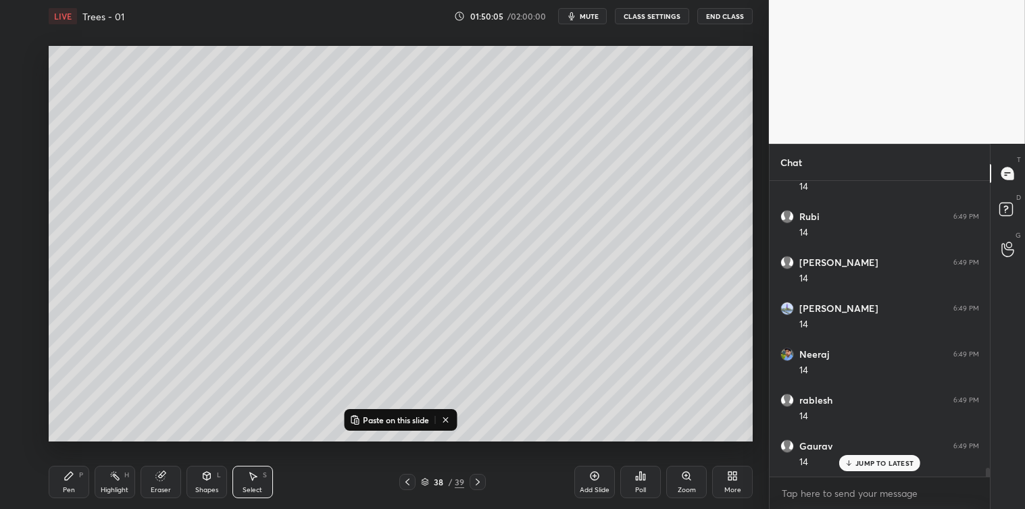
click at [588, 475] on div "Add Slide" at bounding box center [594, 482] width 41 height 32
click at [388, 422] on p "Paste on this slide" at bounding box center [396, 420] width 66 height 11
click at [234, 245] on div "0 ° Undo Copy Paste here Duplicate Duplicate to new slide Delete" at bounding box center [401, 244] width 704 height 396
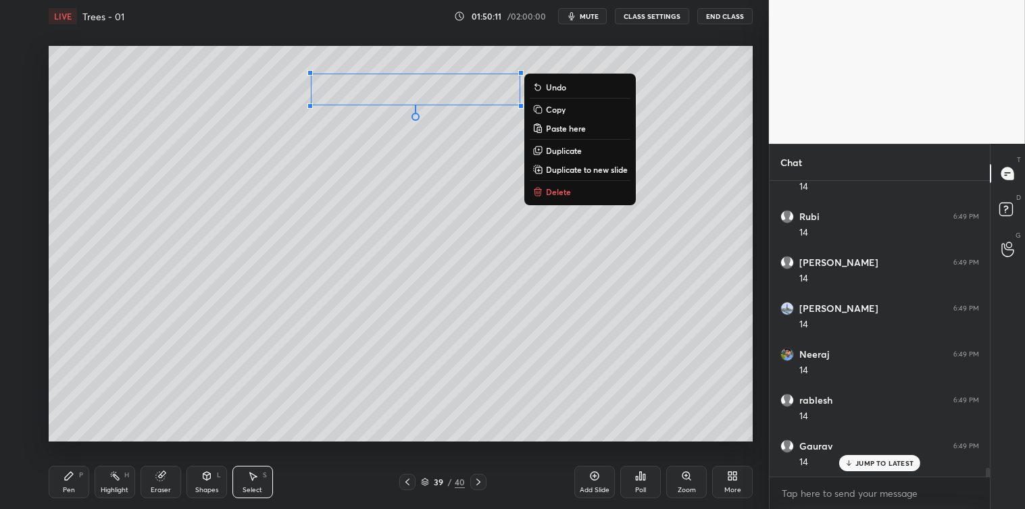
click at [548, 191] on p "Delete" at bounding box center [558, 191] width 25 height 11
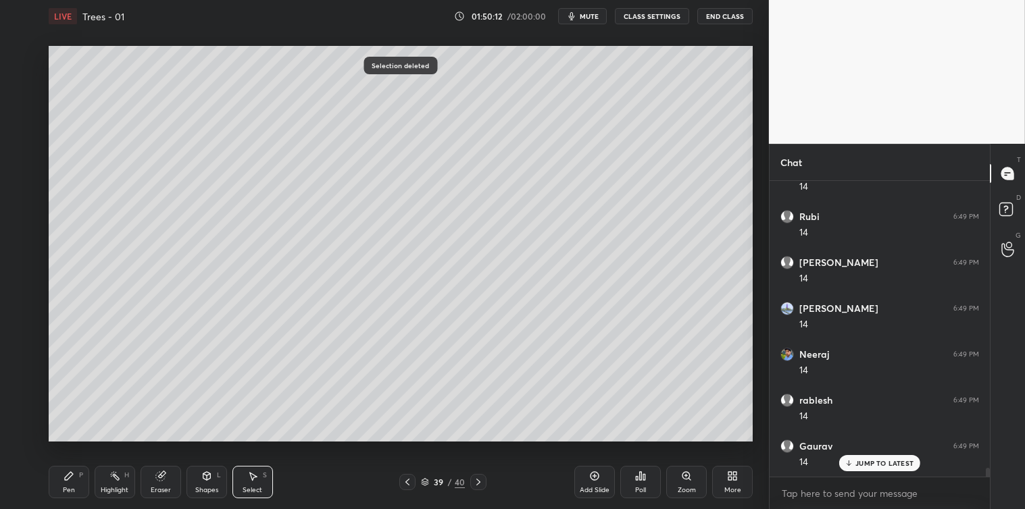
click at [57, 466] on div "Pen P" at bounding box center [69, 482] width 41 height 32
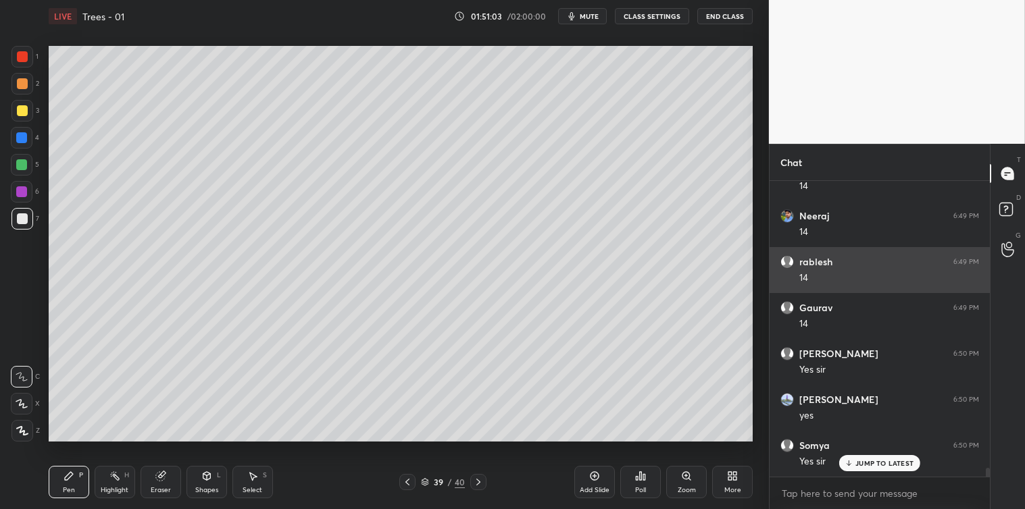
scroll to position [9541, 0]
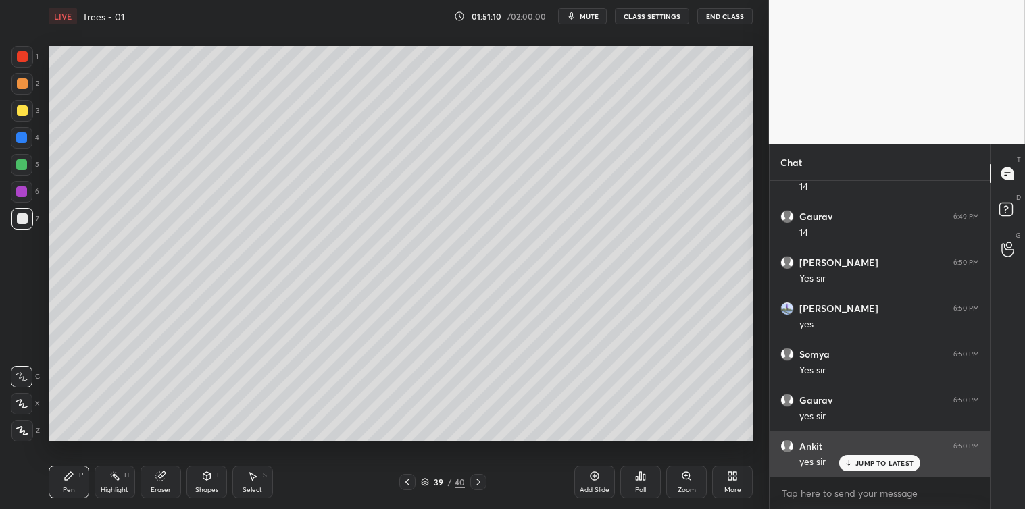
click at [866, 463] on p "JUMP TO LATEST" at bounding box center [884, 463] width 58 height 8
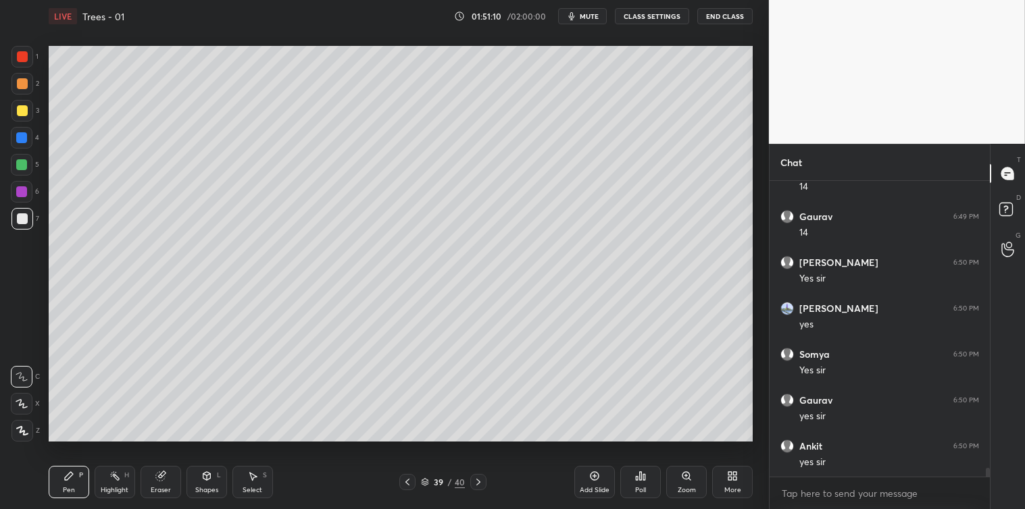
click at [644, 471] on icon at bounding box center [640, 476] width 11 height 11
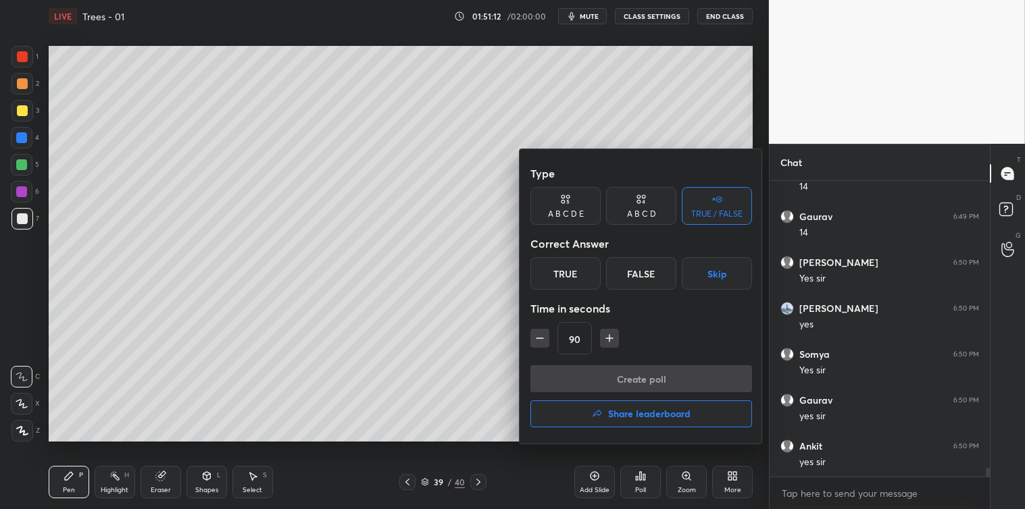
click at [571, 278] on div "True" at bounding box center [565, 273] width 70 height 32
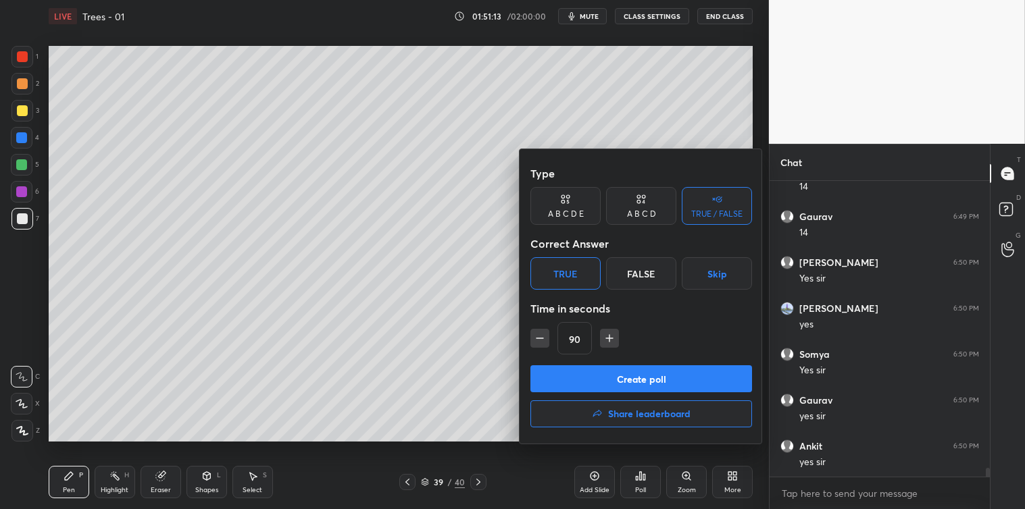
click at [681, 377] on button "Create poll" at bounding box center [641, 378] width 222 height 27
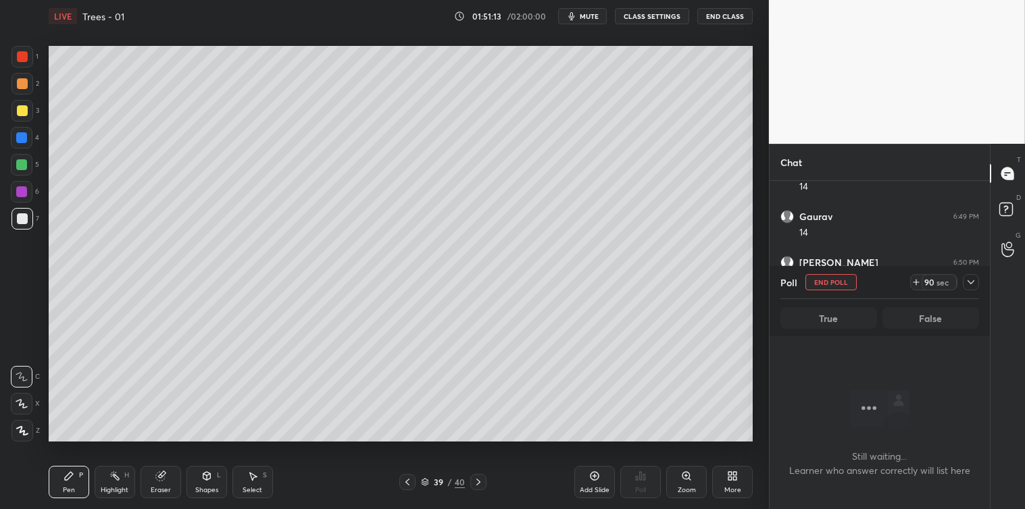
scroll to position [4, 3]
click at [971, 282] on icon at bounding box center [970, 282] width 7 height 4
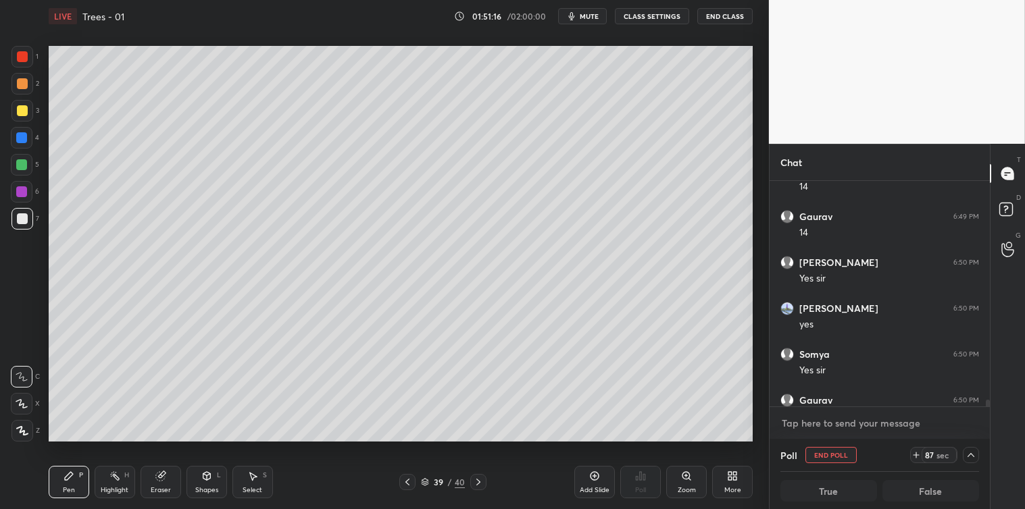
click at [843, 414] on textarea at bounding box center [879, 424] width 199 height 22
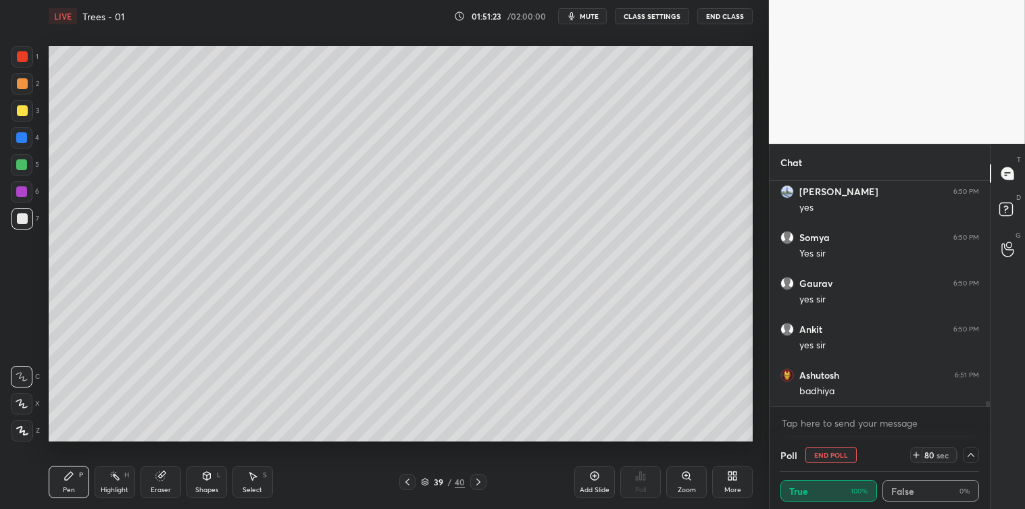
click at [969, 457] on icon at bounding box center [970, 455] width 11 height 11
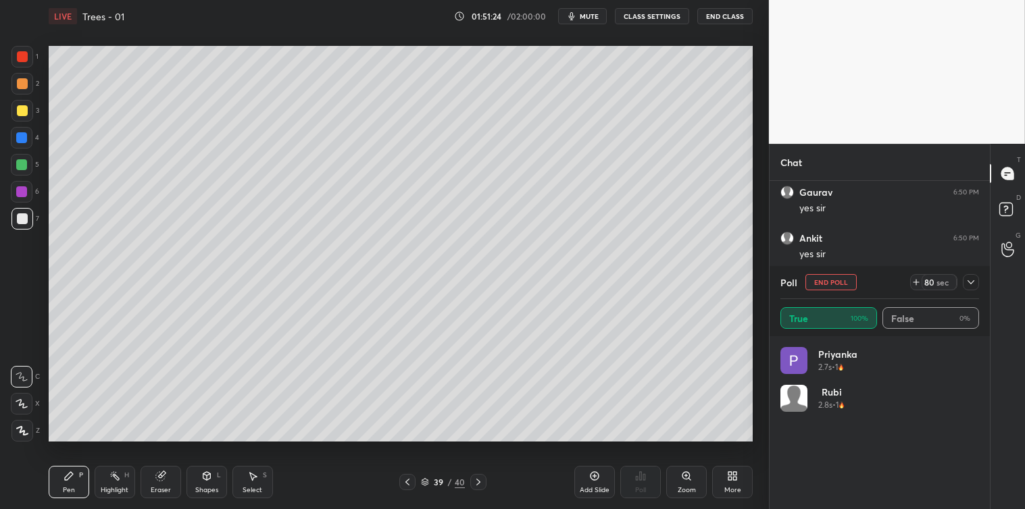
scroll to position [4, 4]
click at [967, 280] on icon at bounding box center [970, 282] width 11 height 11
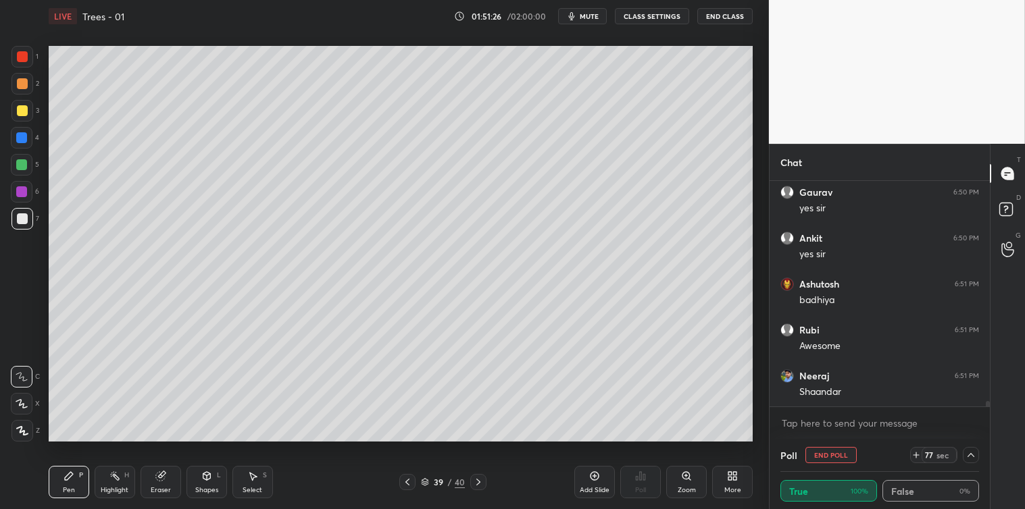
scroll to position [9795, 0]
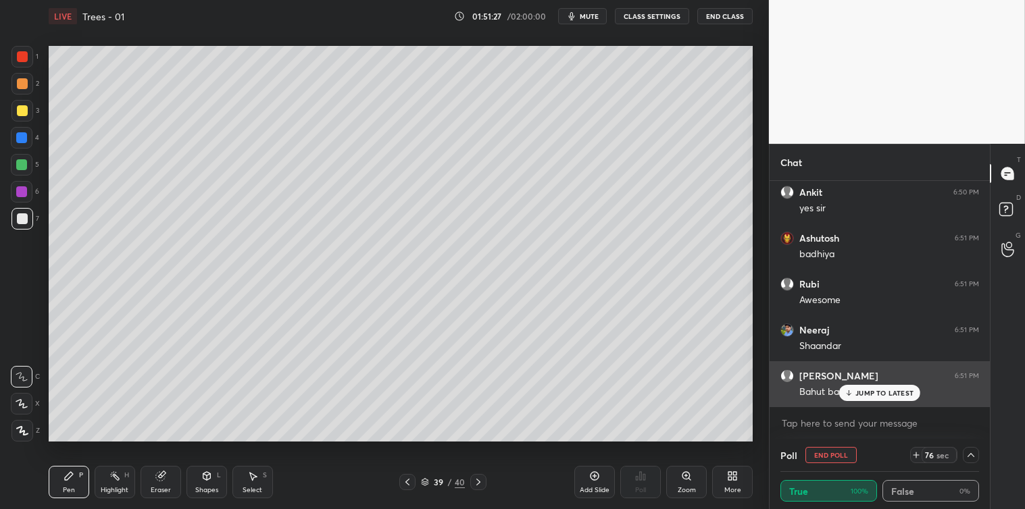
click at [877, 390] on p "JUMP TO LATEST" at bounding box center [884, 393] width 58 height 8
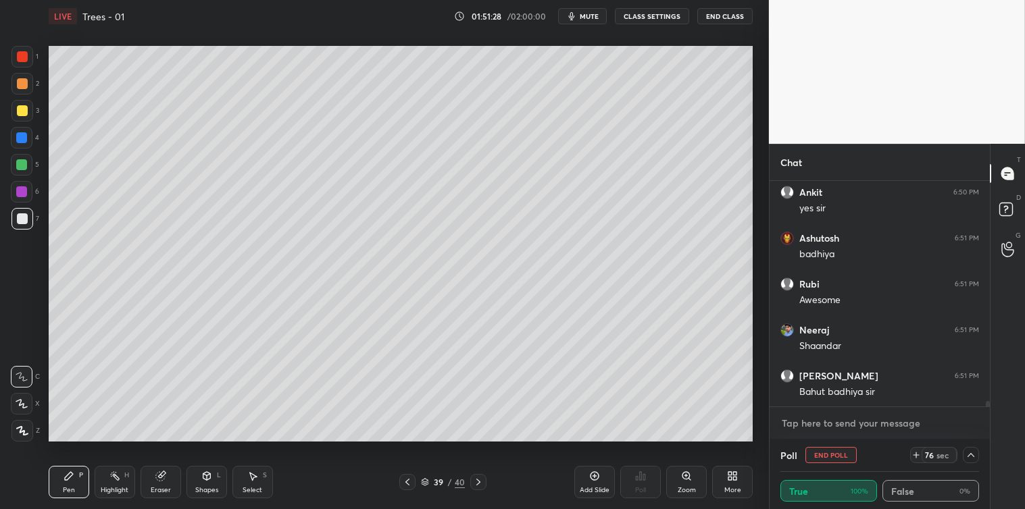
click at [860, 422] on textarea at bounding box center [879, 424] width 199 height 22
click at [879, 426] on textarea at bounding box center [879, 424] width 199 height 22
click at [878, 427] on textarea at bounding box center [879, 424] width 199 height 22
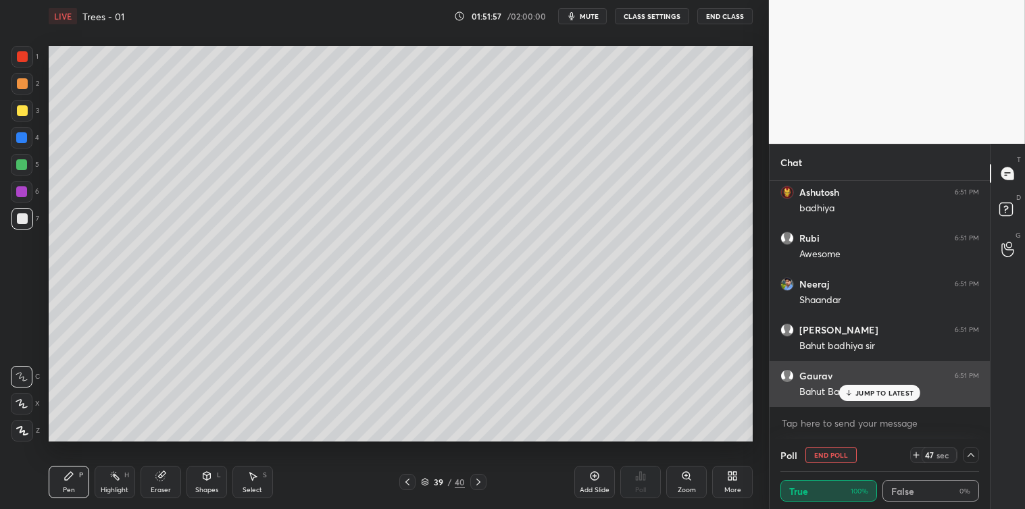
click at [862, 394] on p "JUMP TO LATEST" at bounding box center [884, 393] width 58 height 8
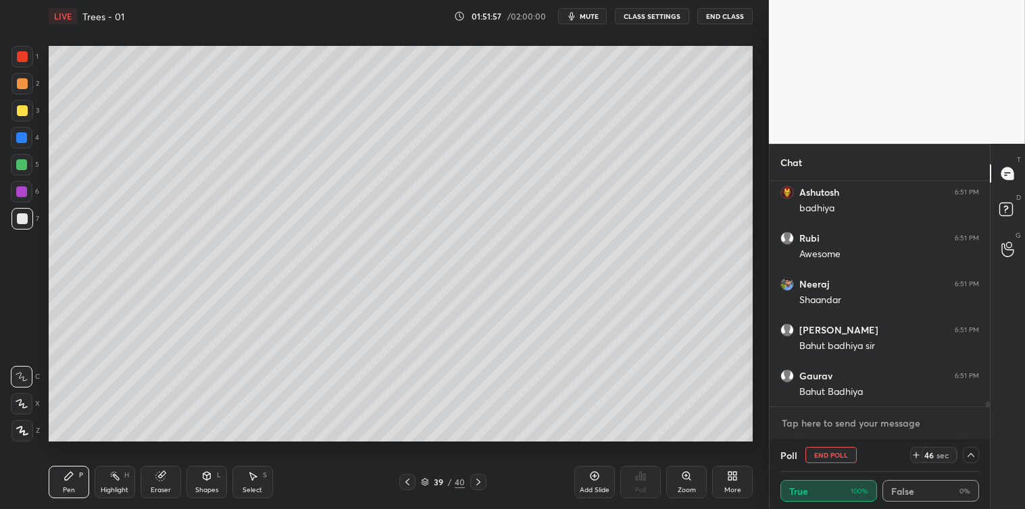
click at [831, 431] on textarea at bounding box center [879, 424] width 199 height 22
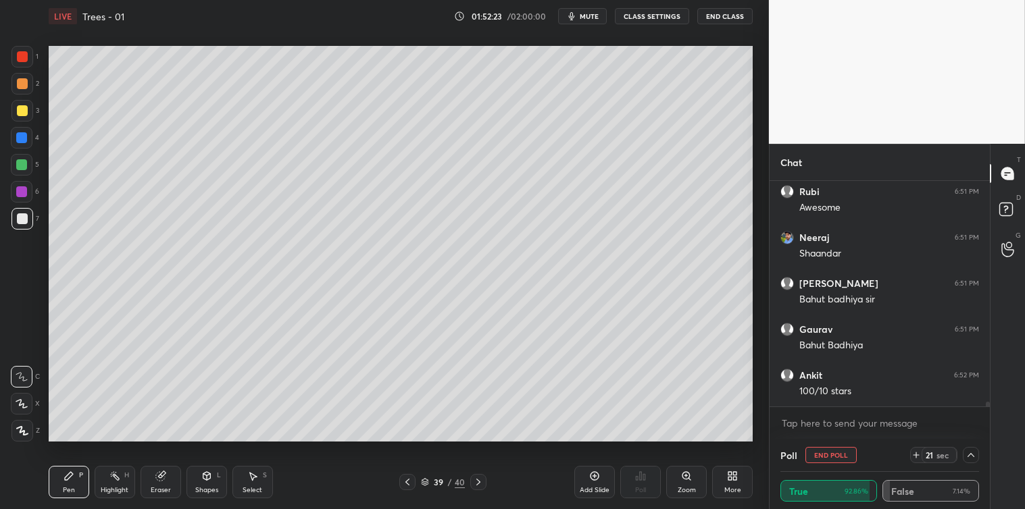
click at [971, 461] on div at bounding box center [970, 455] width 16 height 16
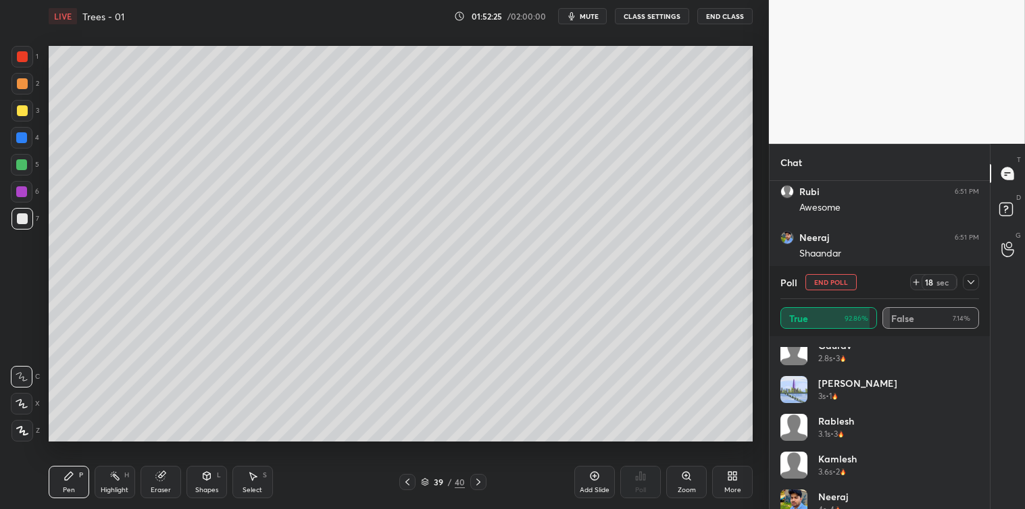
scroll to position [142, 0]
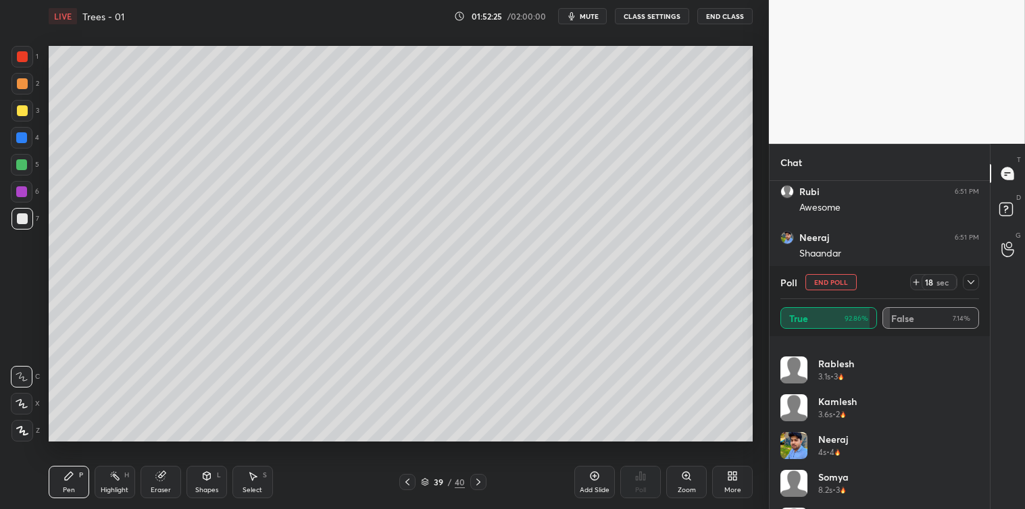
click at [980, 415] on div "Gaurav 2.8s • 3 [PERSON_NAME] 3s • 1 rablesh 3.1s • 3 [PERSON_NAME] 3.6s • 2 Ne…" at bounding box center [879, 422] width 220 height 173
click at [981, 423] on div "Gaurav 2.8s • 3 [PERSON_NAME] 3s • 1 rablesh 3.1s • 3 [PERSON_NAME] 3.6s • 2 Ne…" at bounding box center [879, 422] width 220 height 173
click at [973, 280] on icon at bounding box center [970, 282] width 11 height 11
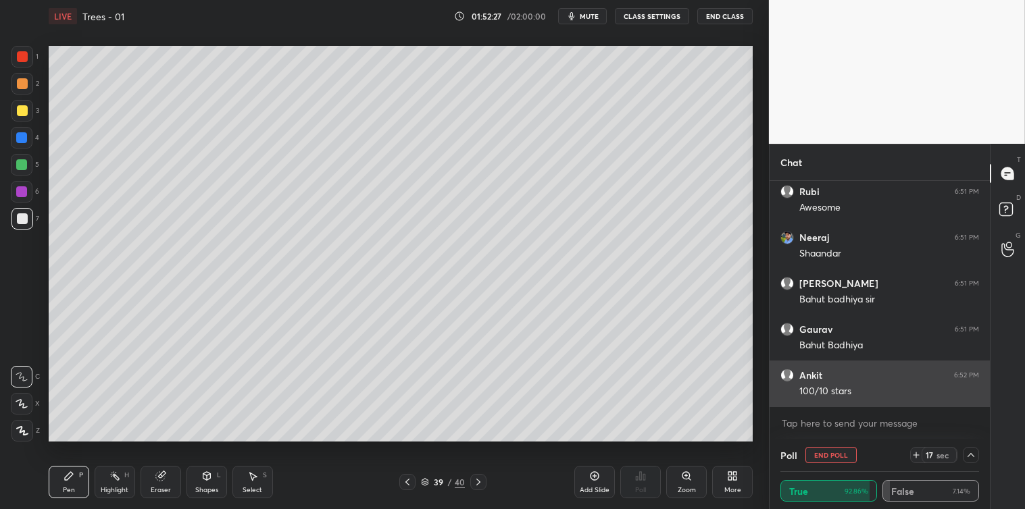
scroll to position [0, 0]
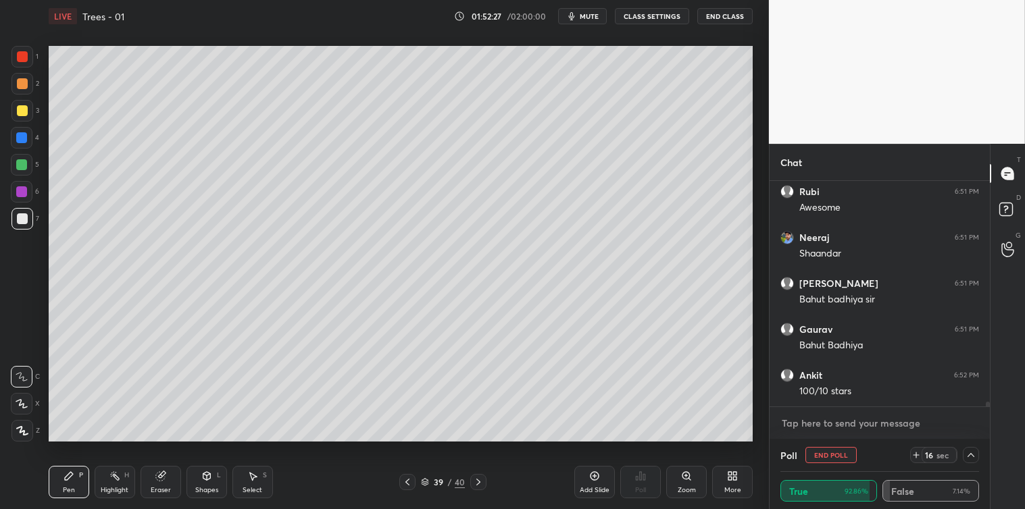
click at [846, 423] on textarea at bounding box center [879, 424] width 199 height 22
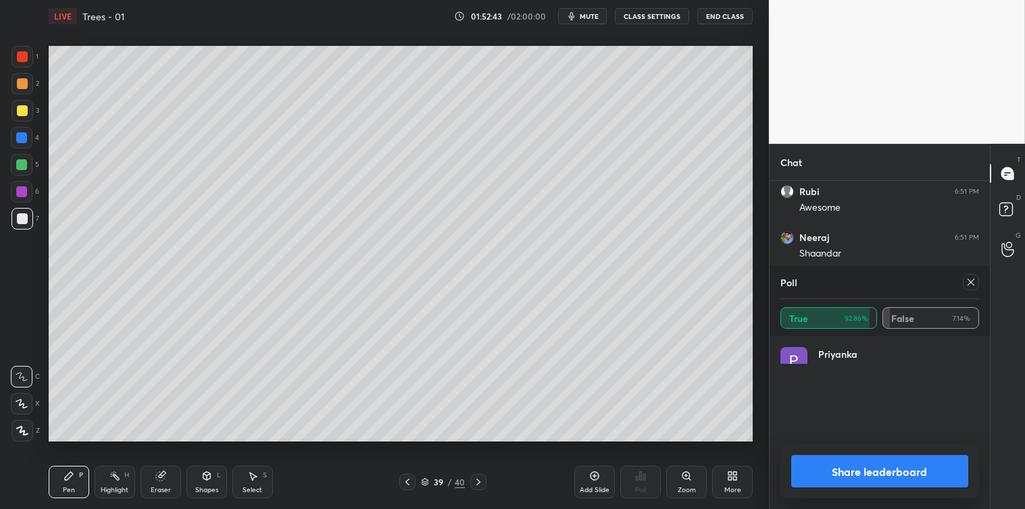
scroll to position [158, 195]
click at [966, 284] on icon at bounding box center [970, 282] width 11 height 11
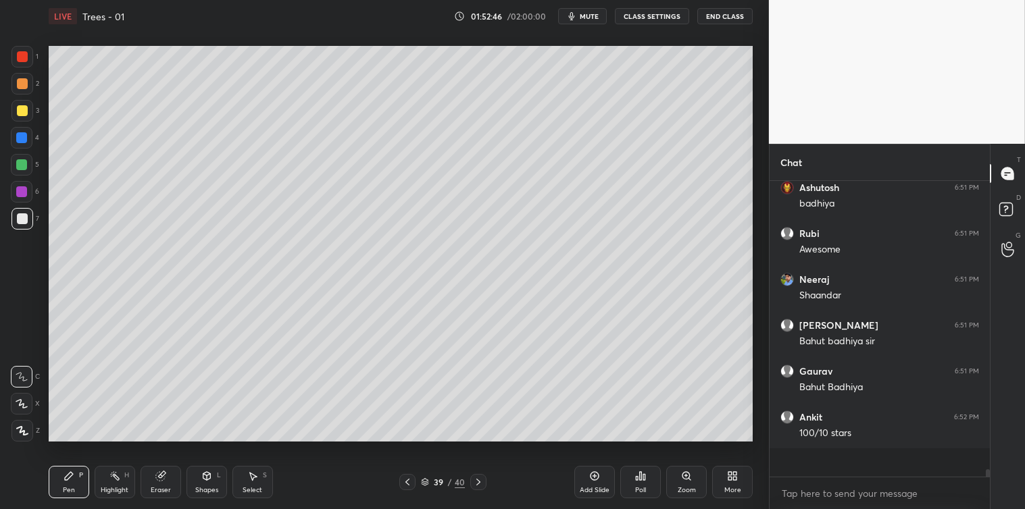
scroll to position [9829, 0]
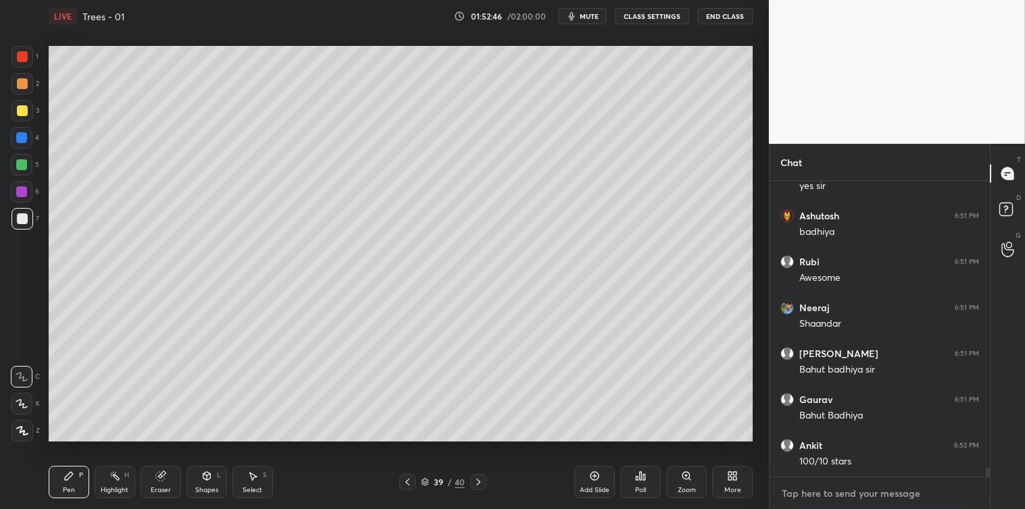
click at [796, 490] on textarea at bounding box center [879, 494] width 199 height 22
click at [252, 488] on div "Select" at bounding box center [252, 490] width 20 height 7
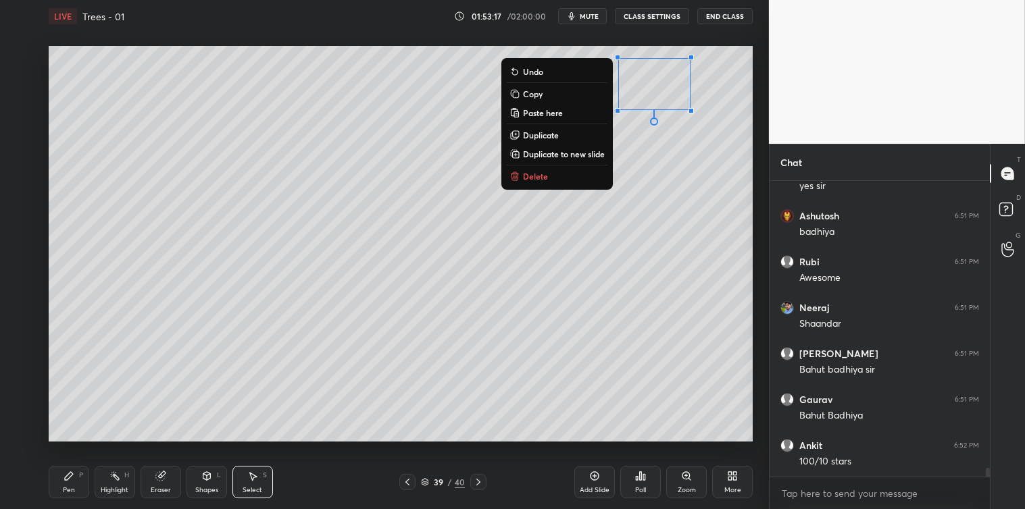
click at [552, 174] on button "Delete" at bounding box center [557, 176] width 101 height 16
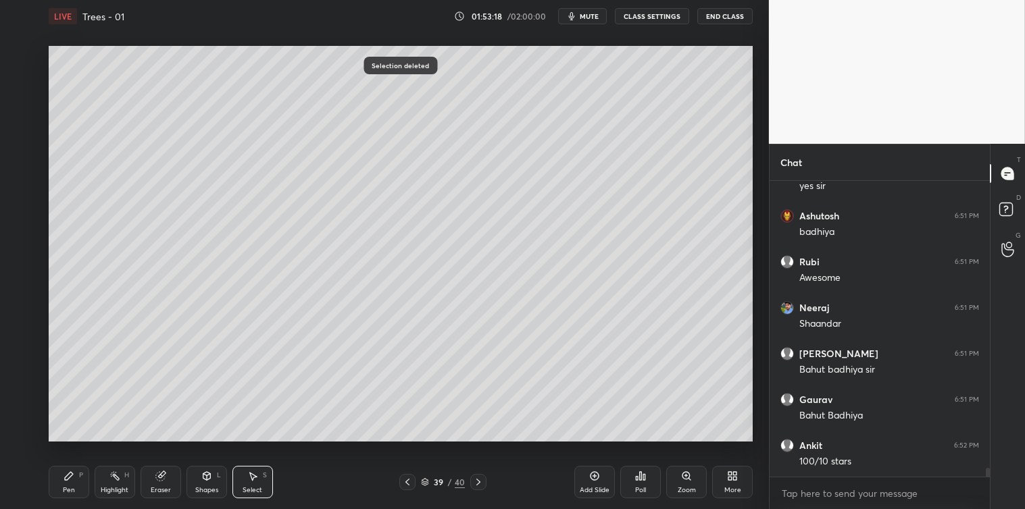
click at [71, 487] on div "Pen" at bounding box center [69, 490] width 12 height 7
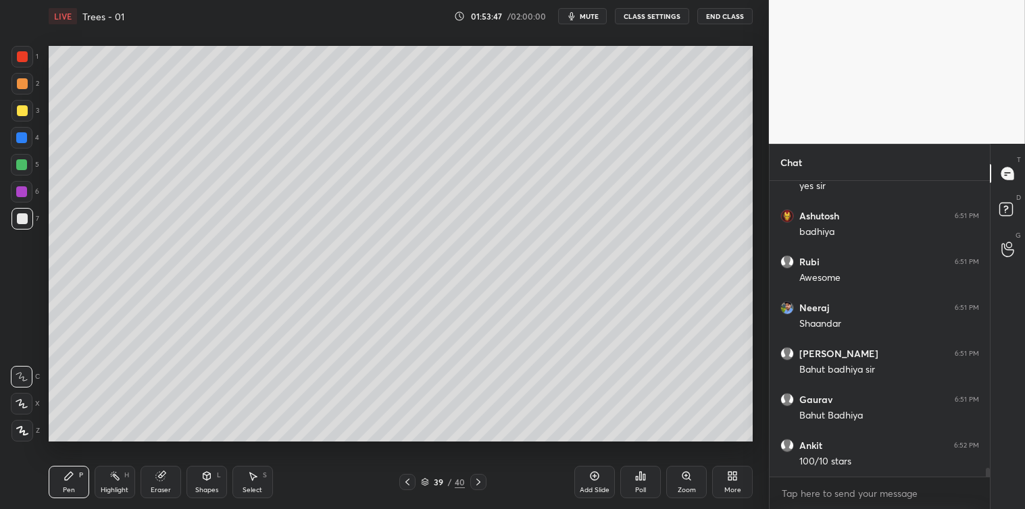
scroll to position [9864, 0]
click at [588, 482] on div "Add Slide" at bounding box center [594, 482] width 41 height 32
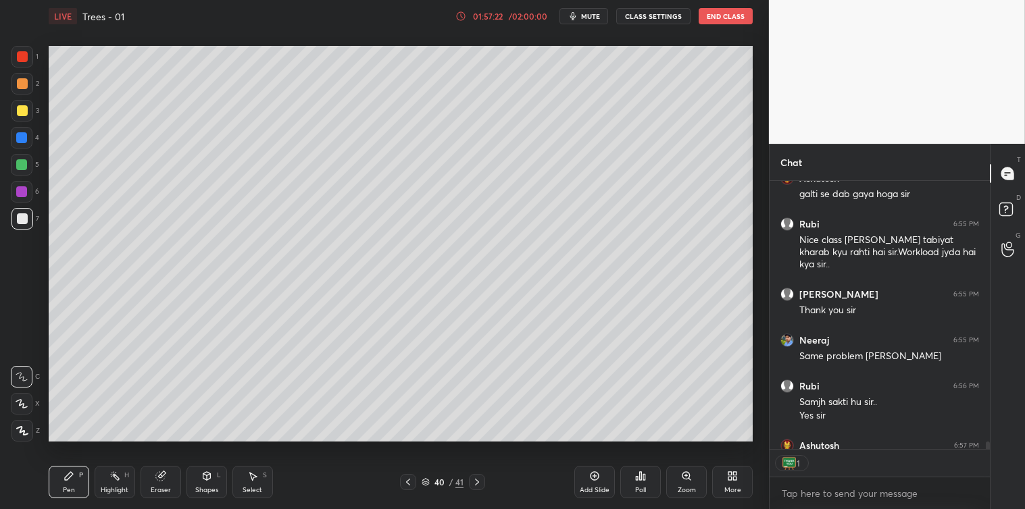
scroll to position [4, 3]
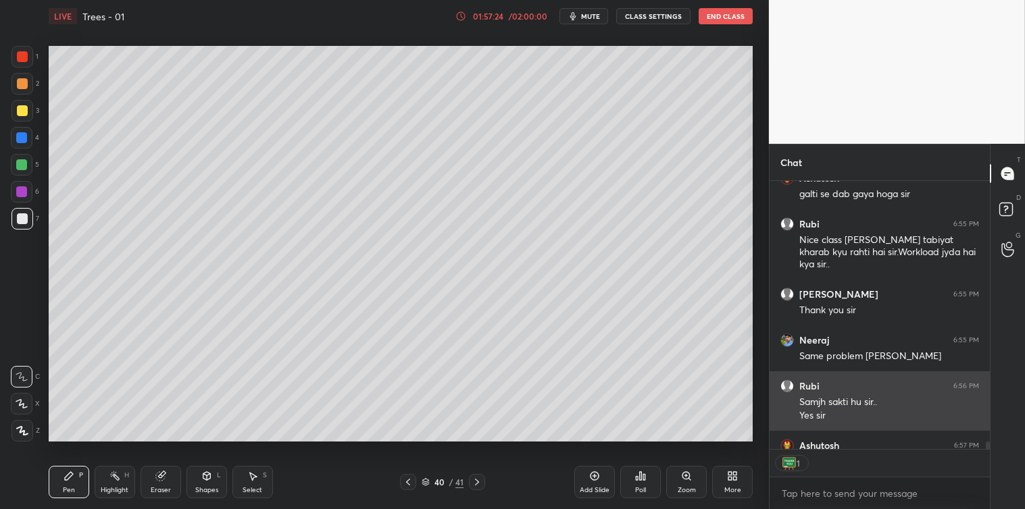
click at [727, 22] on button "End Class" at bounding box center [725, 16] width 54 height 16
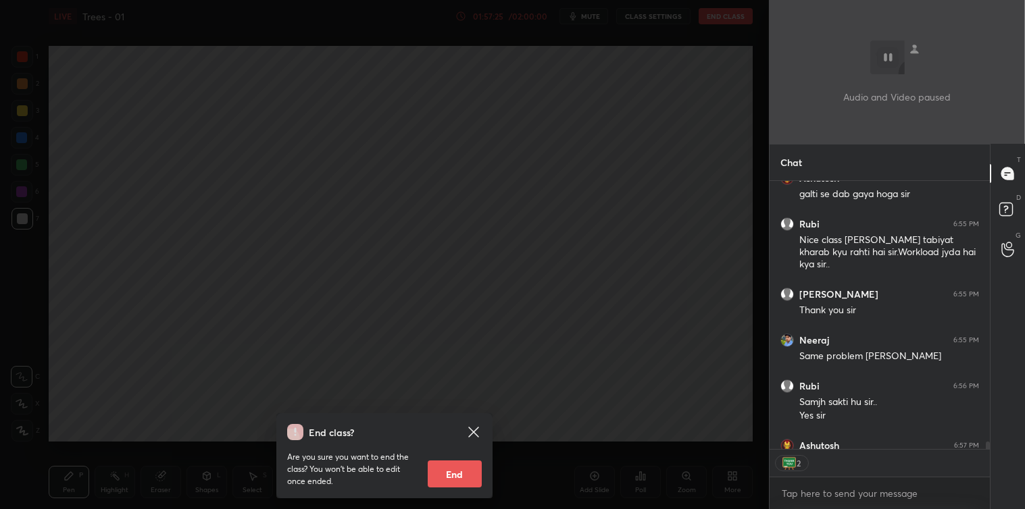
scroll to position [10204, 0]
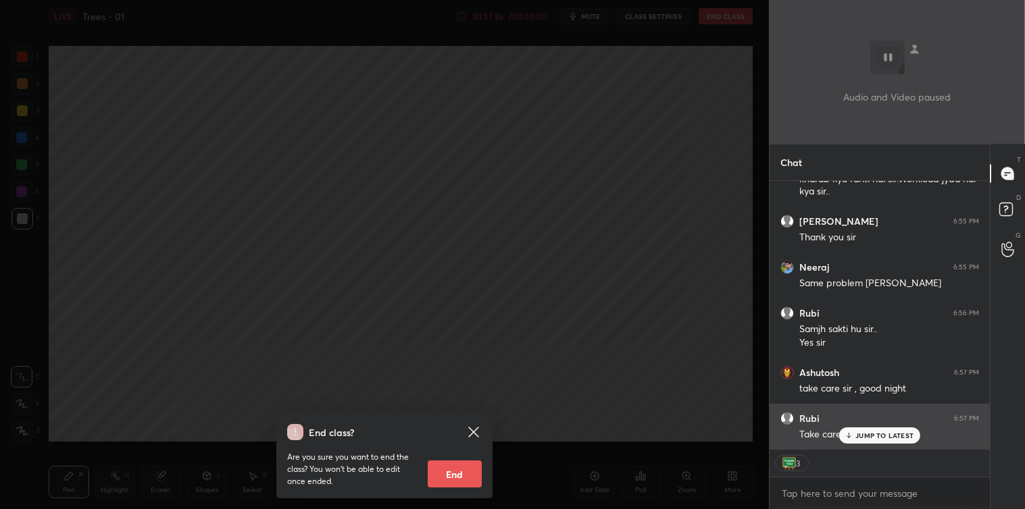
click at [856, 434] on p "JUMP TO LATEST" at bounding box center [884, 436] width 58 height 8
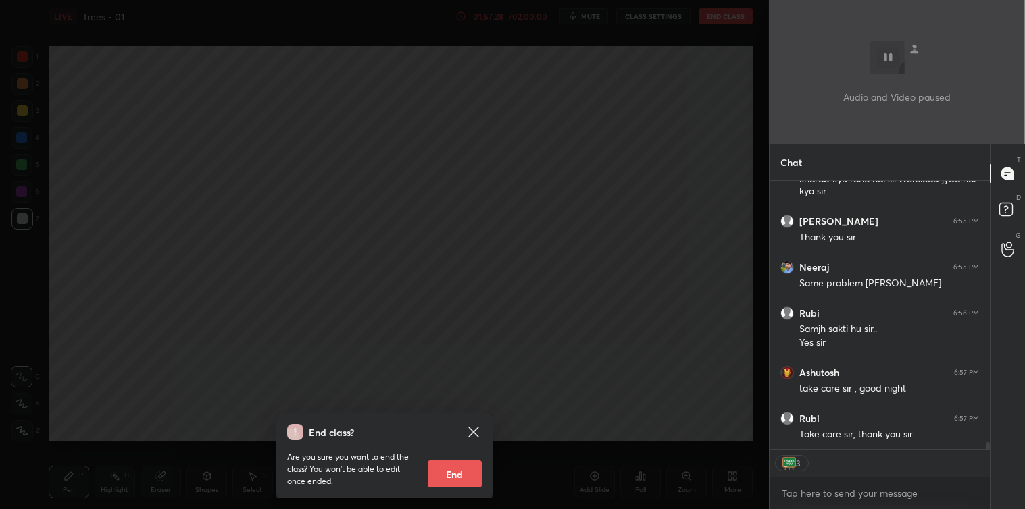
click at [460, 475] on button "End" at bounding box center [455, 474] width 54 height 27
type textarea "x"
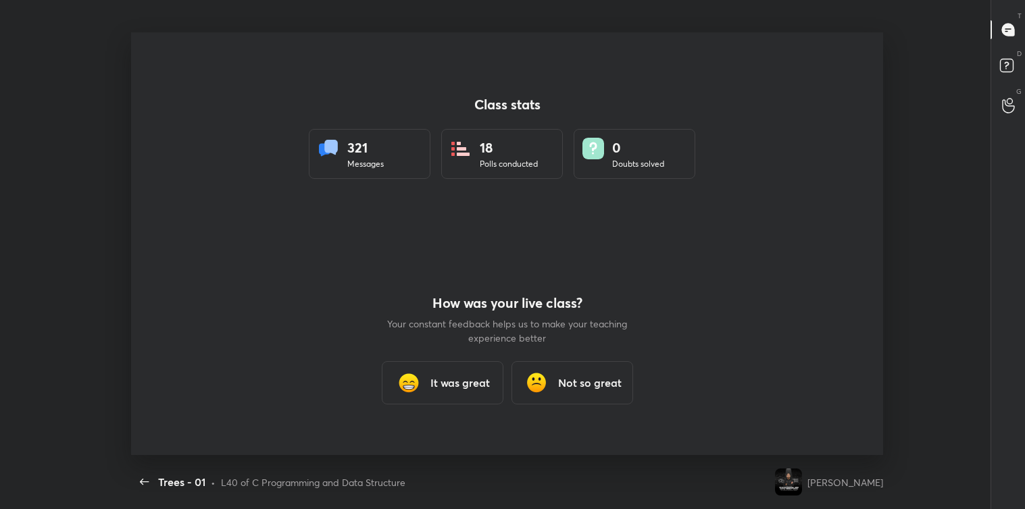
scroll to position [423, 1014]
click at [449, 383] on h3 "It was great" at bounding box center [459, 383] width 59 height 16
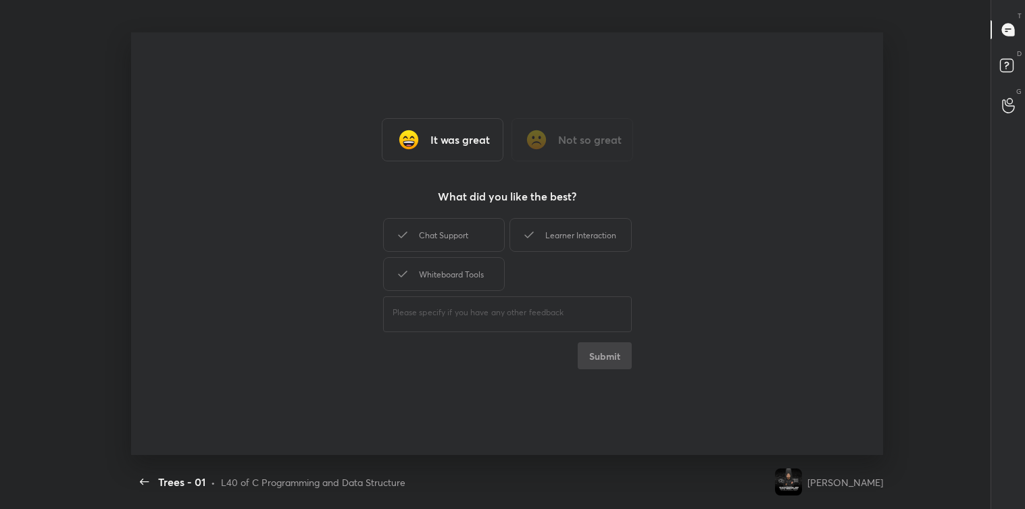
click at [444, 232] on div "Chat Support" at bounding box center [444, 235] width 122 height 34
click at [534, 230] on icon at bounding box center [529, 235] width 16 height 16
click at [442, 270] on div "Whiteboard Tools" at bounding box center [444, 274] width 122 height 34
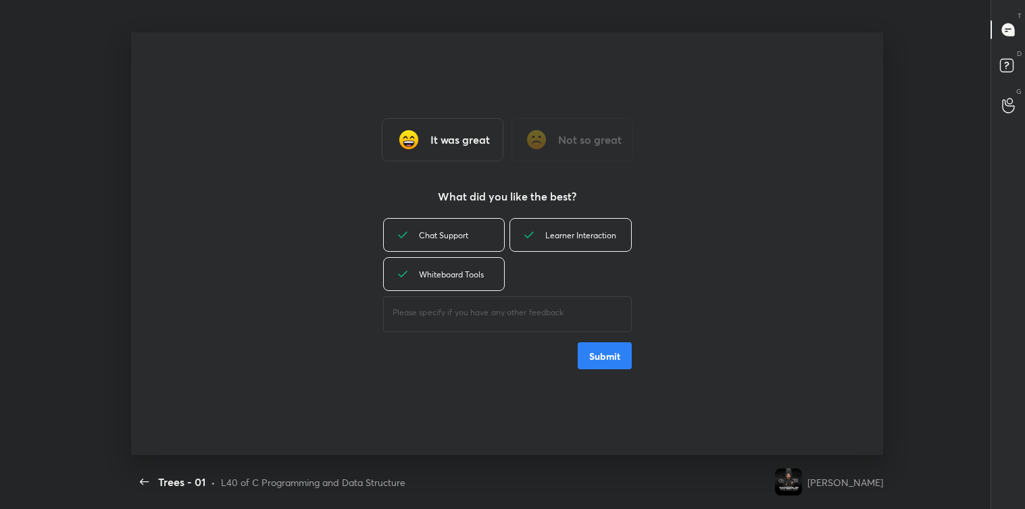
click at [446, 322] on div "​" at bounding box center [507, 313] width 249 height 38
type textarea "great"
type textarea "x"
type textarea "great"
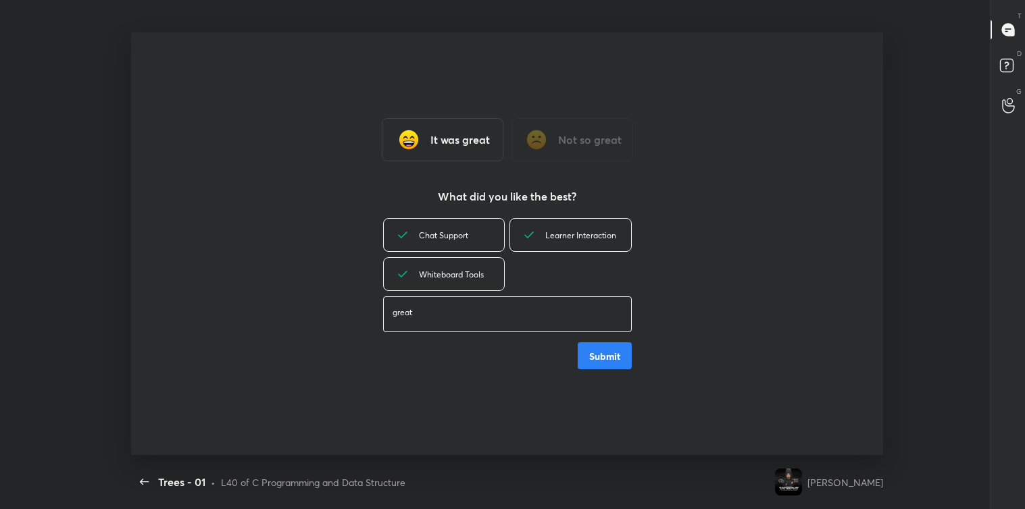
click at [613, 347] on button "Submit" at bounding box center [604, 355] width 54 height 27
